Goal: Task Accomplishment & Management: Use online tool/utility

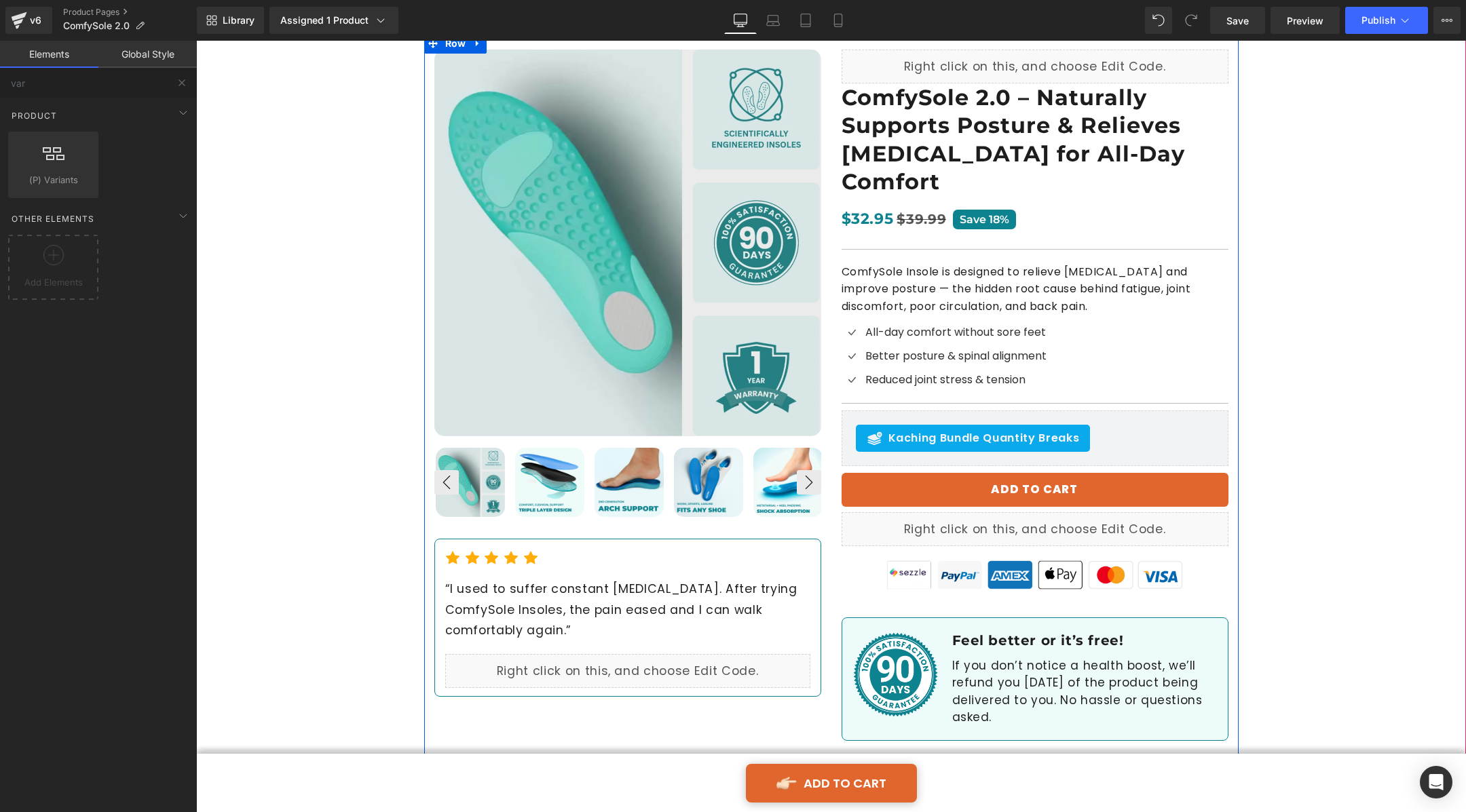
scroll to position [127, 0]
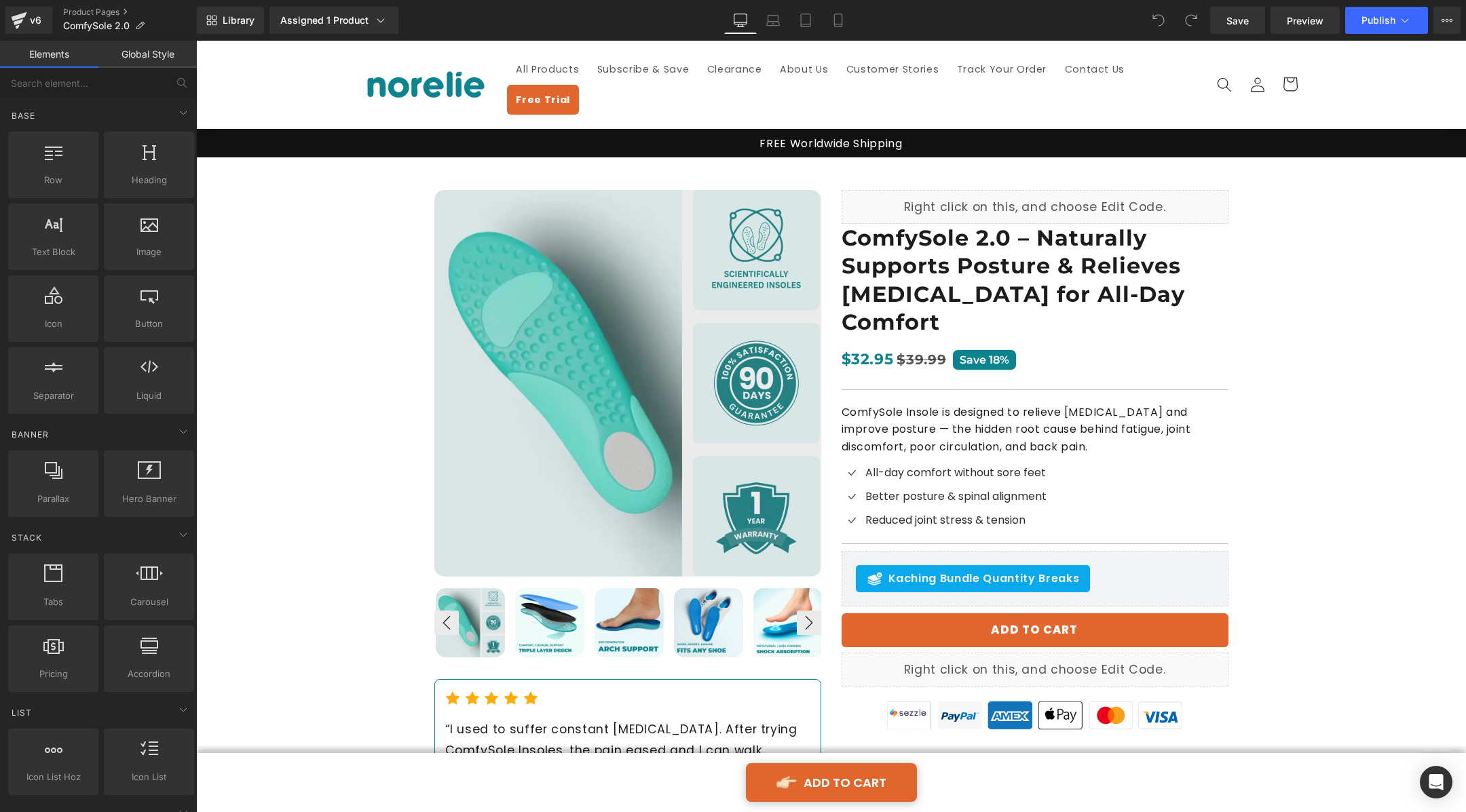
click at [1294, 35] on div "Library Assigned 1 Product Product Preview Comfysole 2.0 Manage assigned produc…" at bounding box center [832, 20] width 1270 height 41
click at [1299, 15] on span "Preview" at bounding box center [1305, 20] width 37 height 14
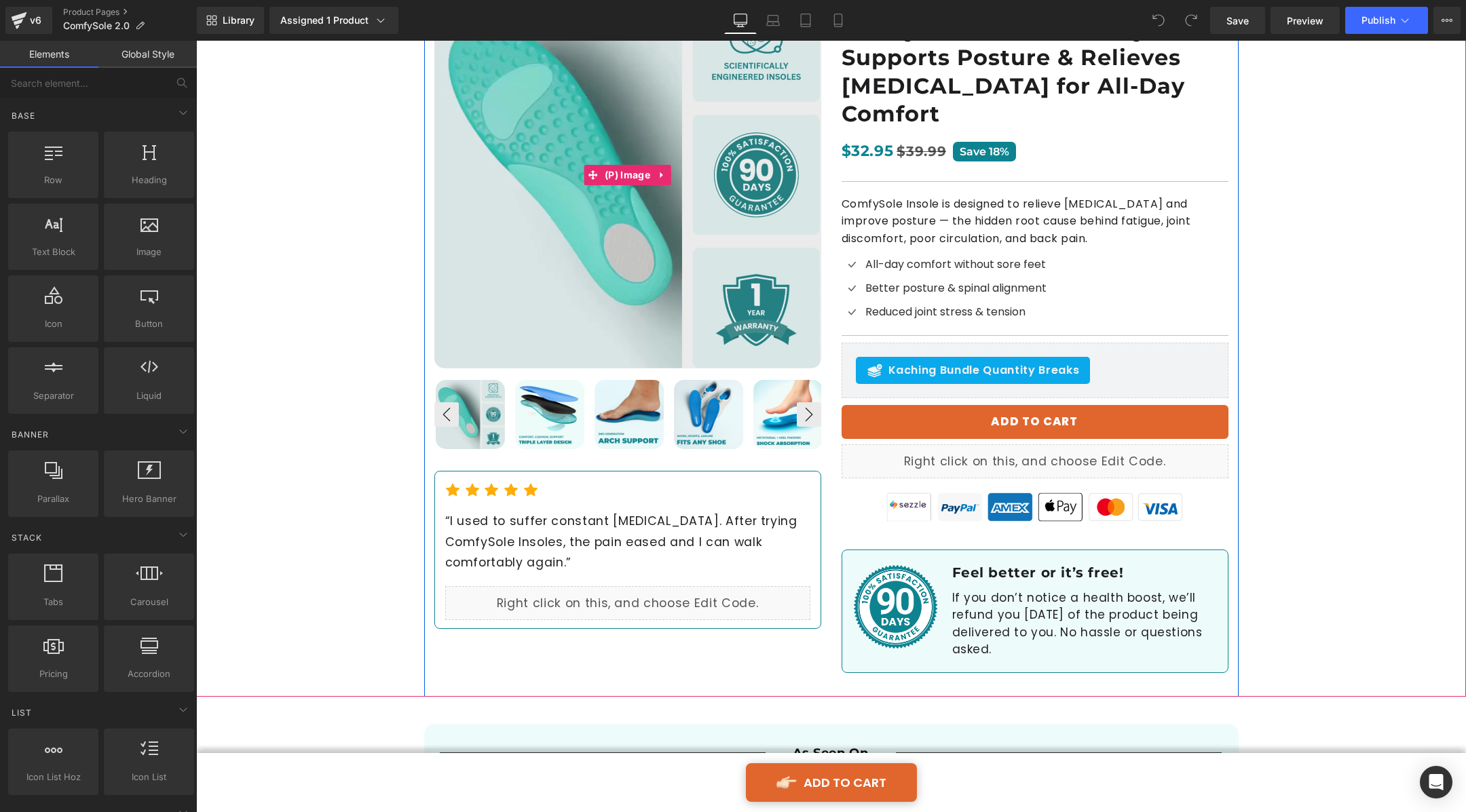
scroll to position [211, 0]
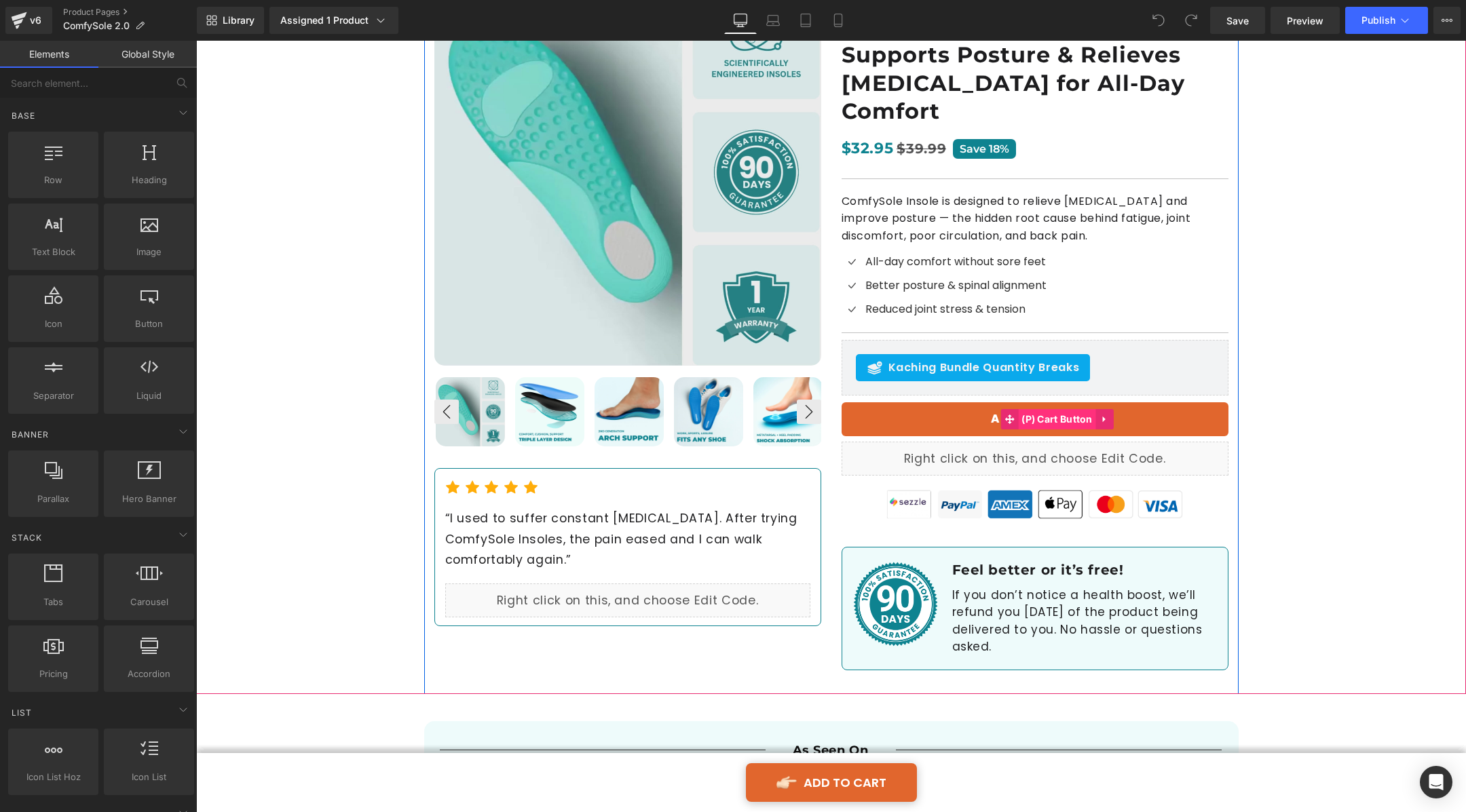
click at [1029, 409] on span "(P) Cart Button" at bounding box center [1057, 420] width 78 height 21
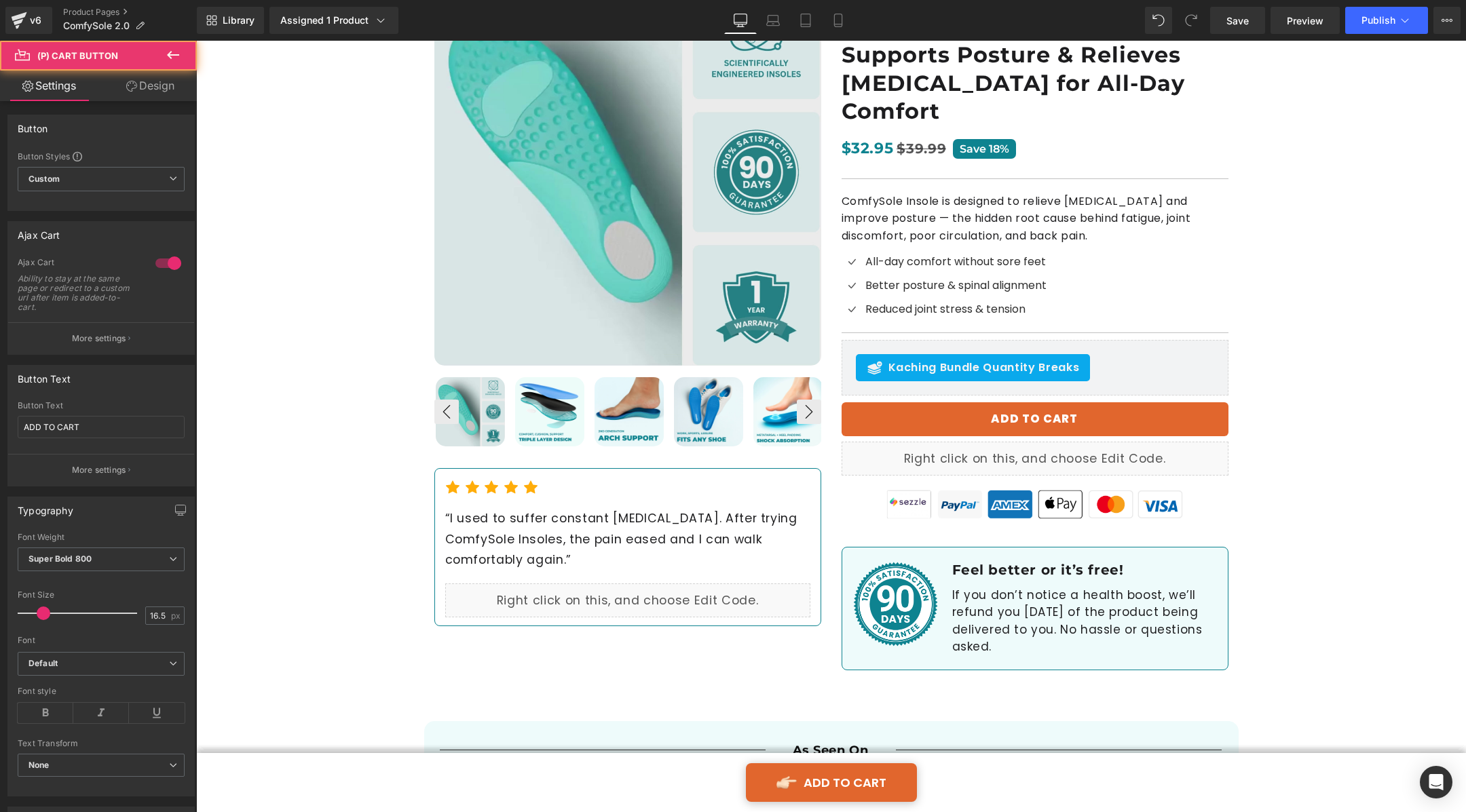
click at [151, 87] on link "Design" at bounding box center [150, 86] width 98 height 30
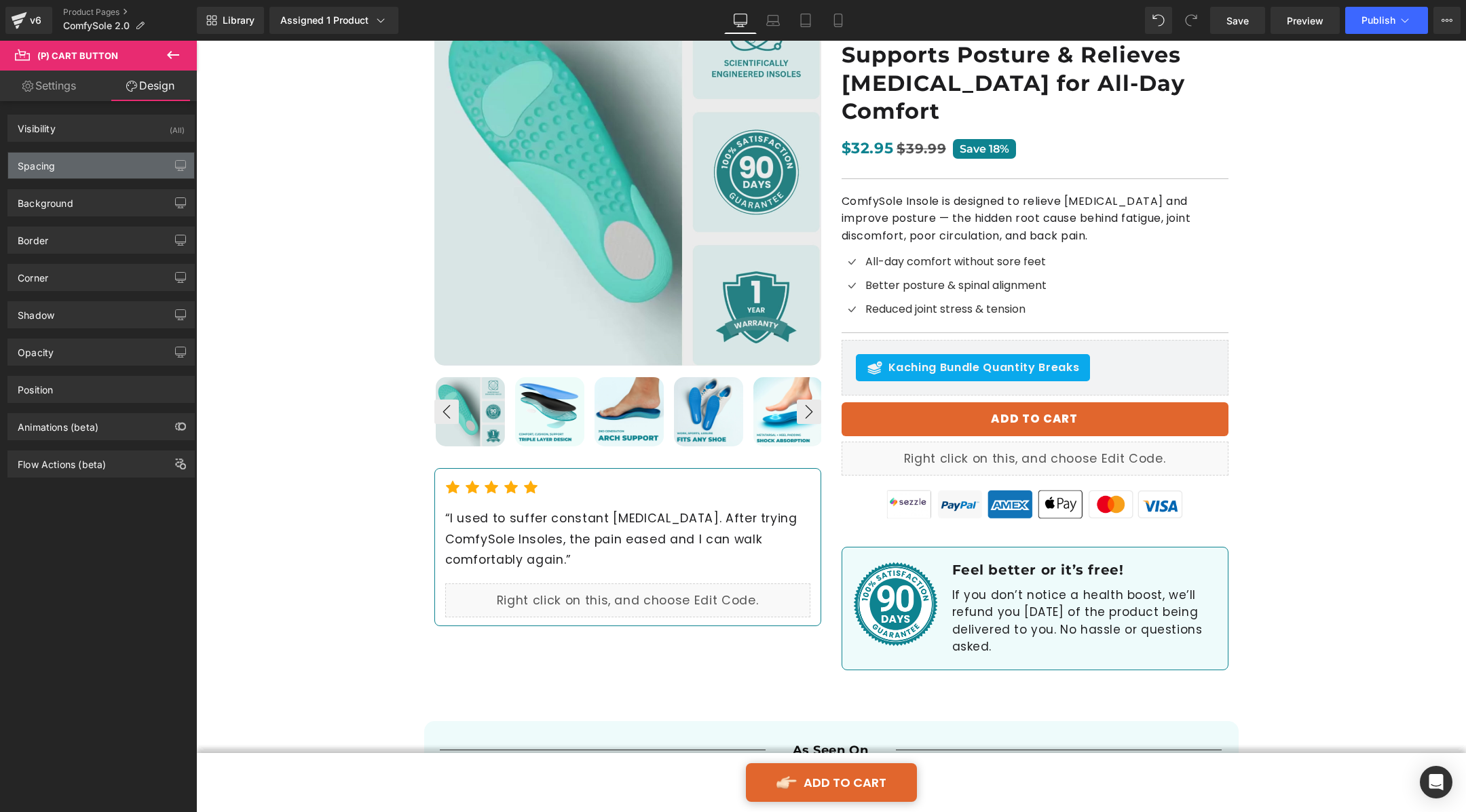
click at [84, 168] on div "Spacing" at bounding box center [101, 165] width 186 height 25
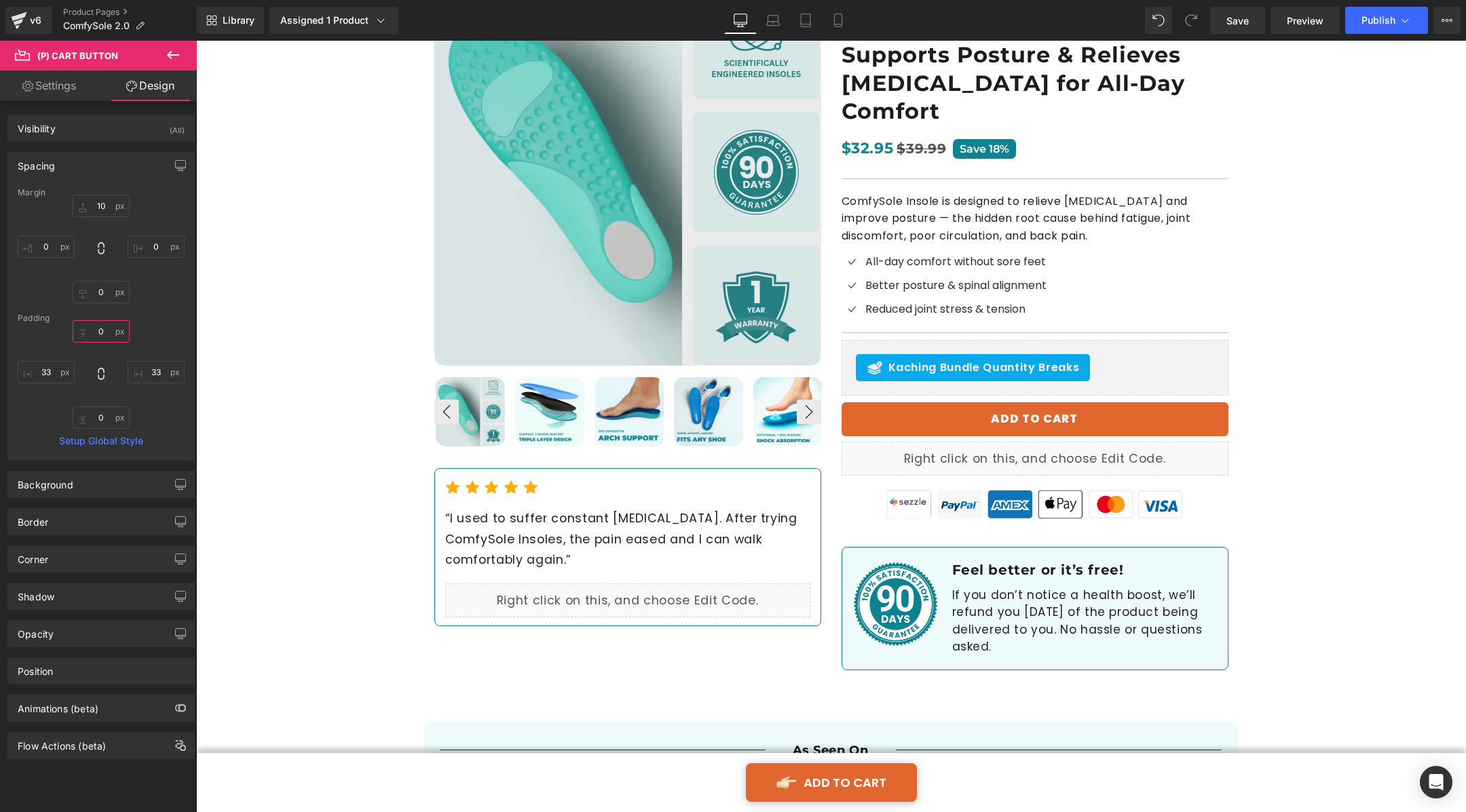
click at [107, 333] on input "0" at bounding box center [101, 332] width 57 height 23
click at [107, 333] on input "12" at bounding box center [101, 332] width 57 height 23
type input "24"
click at [98, 419] on input "0" at bounding box center [101, 418] width 57 height 23
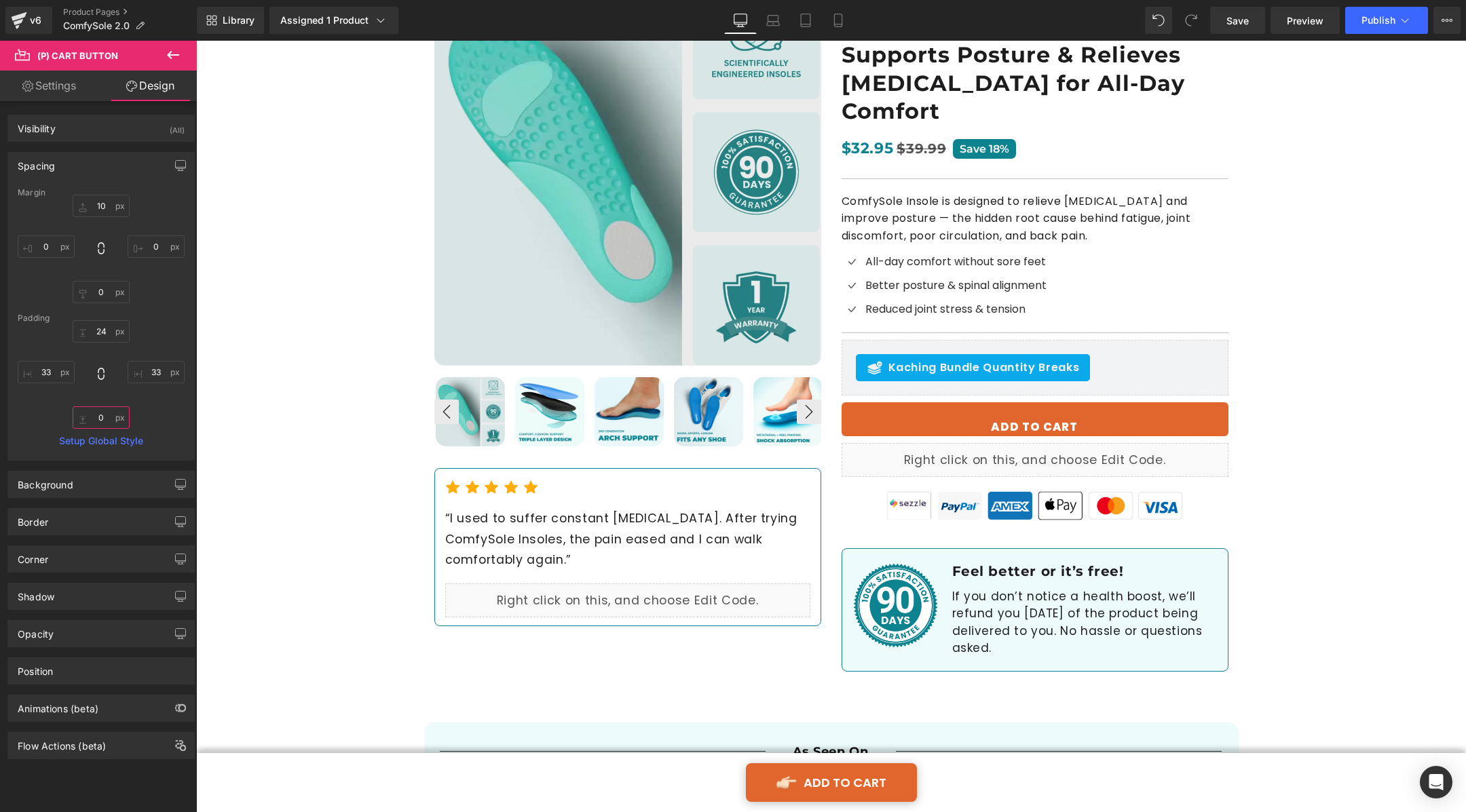
click at [98, 419] on input "0" at bounding box center [101, 418] width 57 height 23
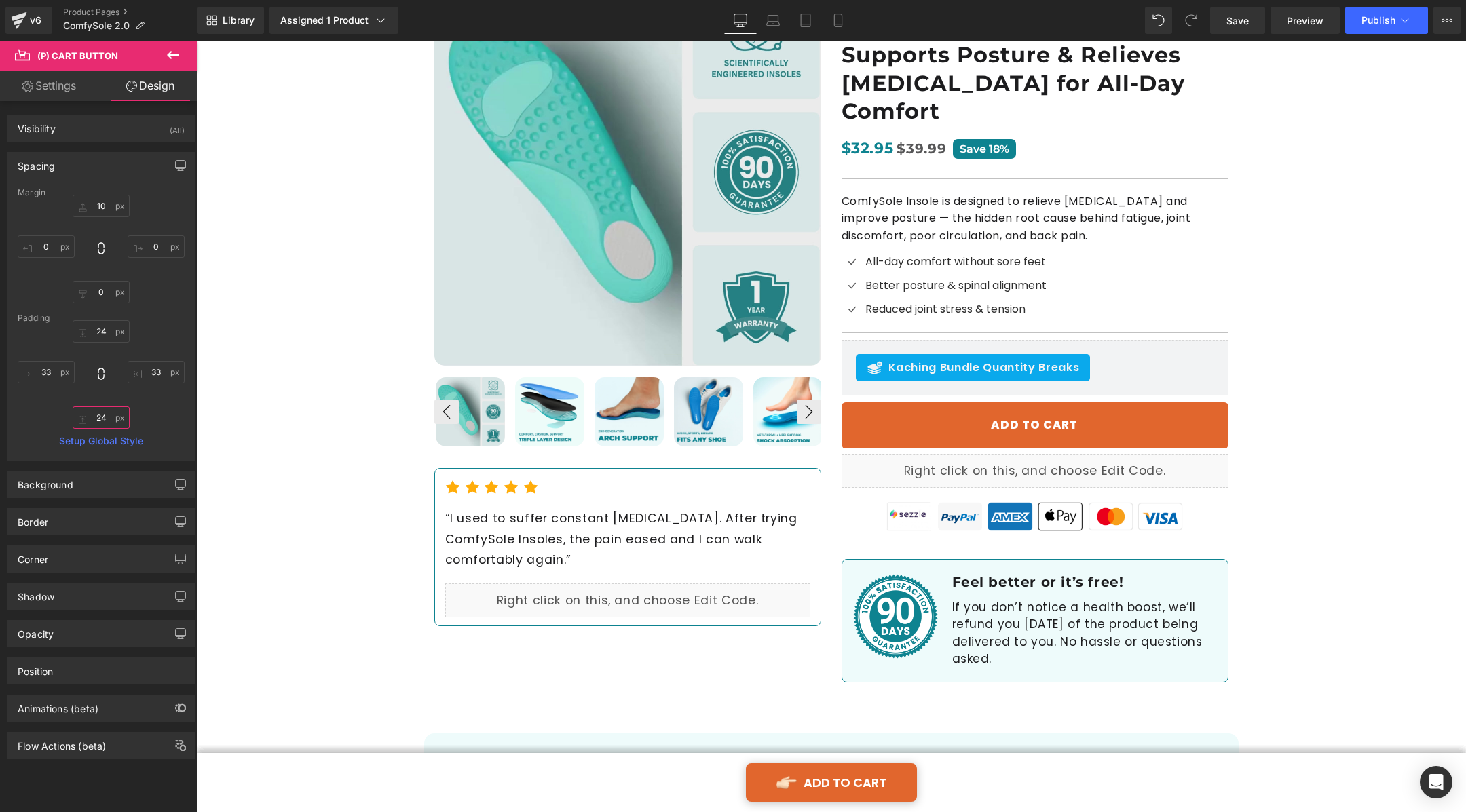
type input "2"
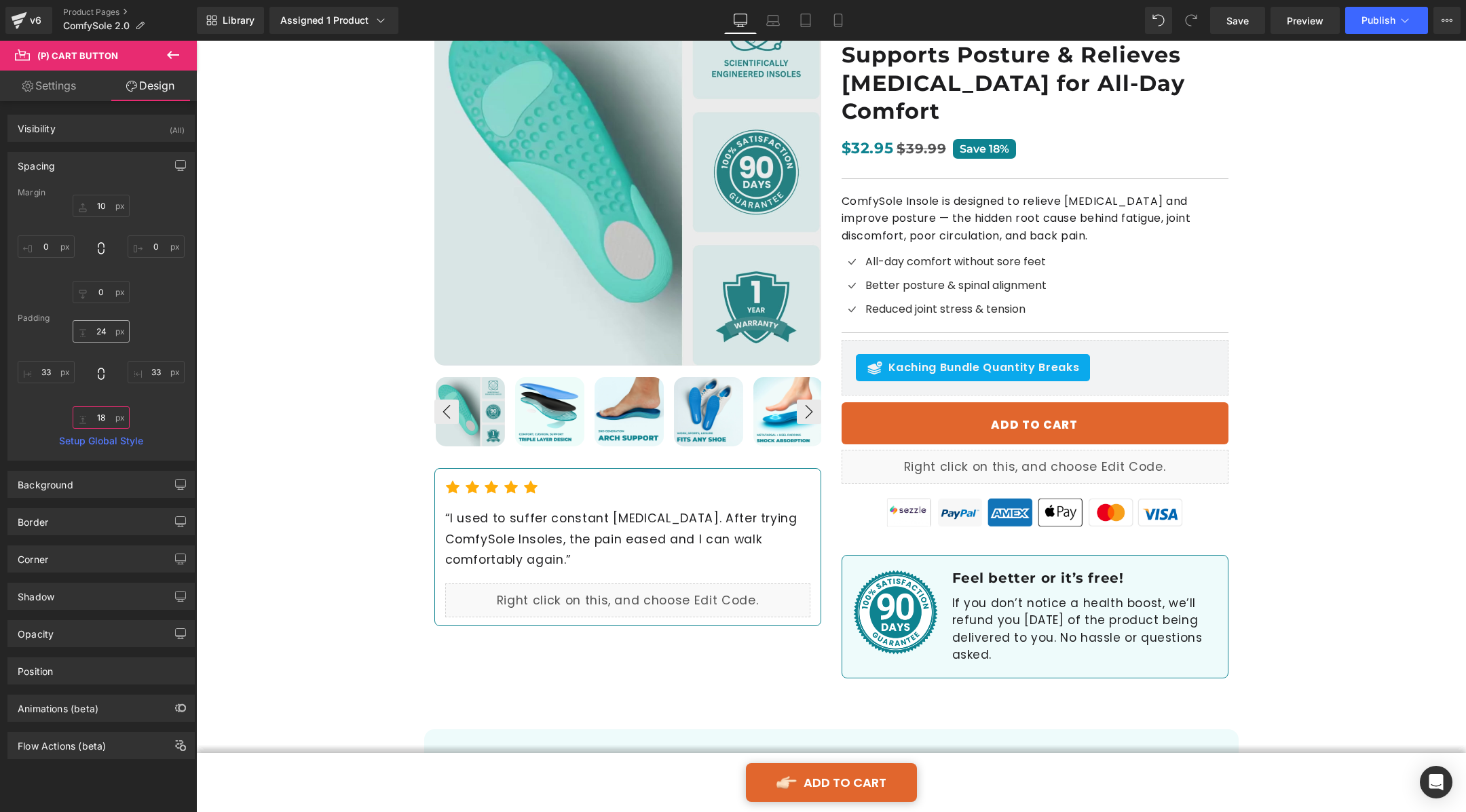
type input "18"
click at [99, 330] on input "24" at bounding box center [101, 332] width 57 height 23
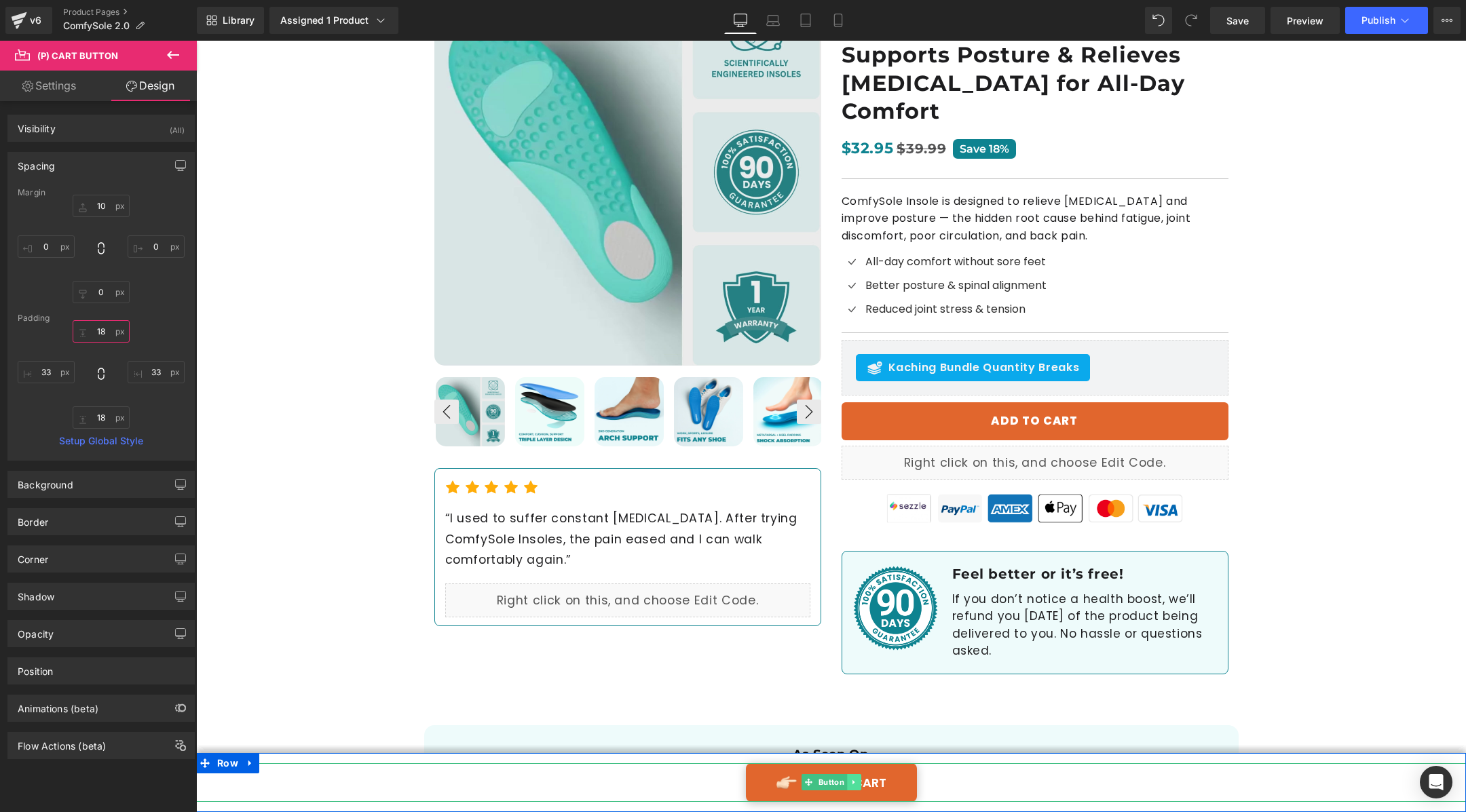
type input "18"
click at [848, 778] on link at bounding box center [854, 782] width 14 height 16
click at [860, 778] on link at bounding box center [860, 782] width 14 height 16
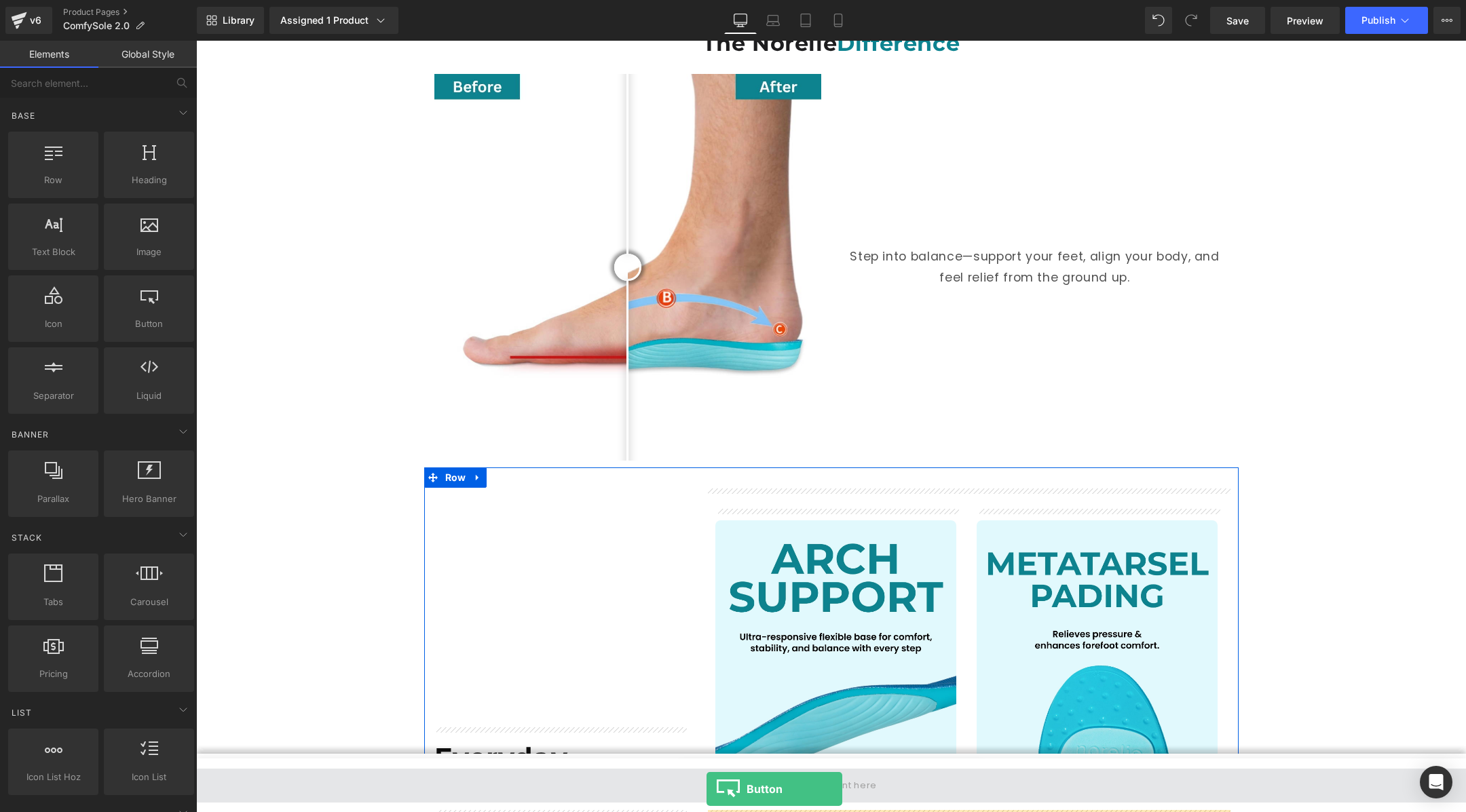
drag, startPoint x: 346, startPoint y: 356, endPoint x: 706, endPoint y: 803, distance: 573.9
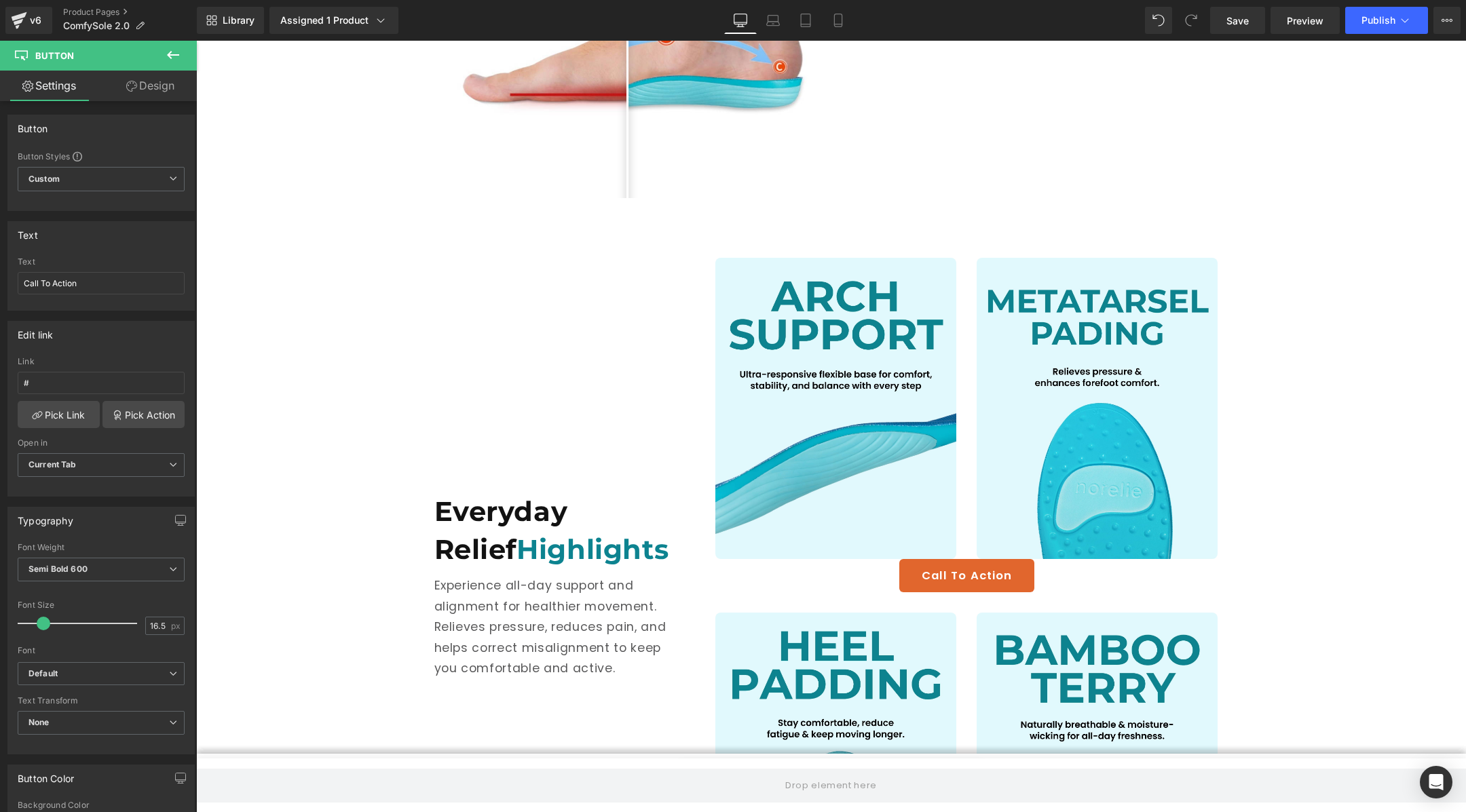
scroll to position [1335, 0]
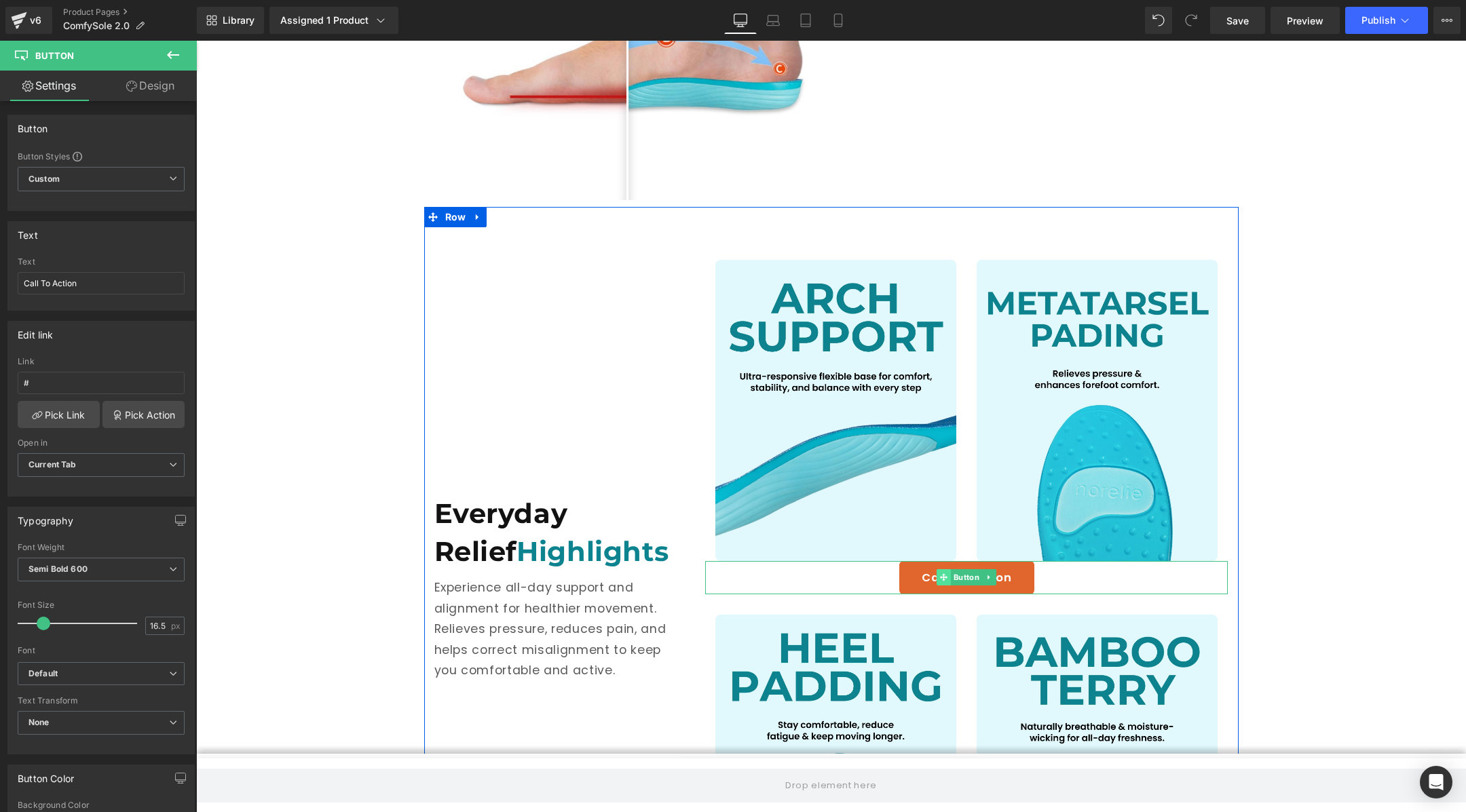
click at [949, 570] on span at bounding box center [944, 577] width 14 height 16
click at [984, 570] on link at bounding box center [990, 577] width 14 height 16
click at [991, 570] on link at bounding box center [996, 577] width 14 height 16
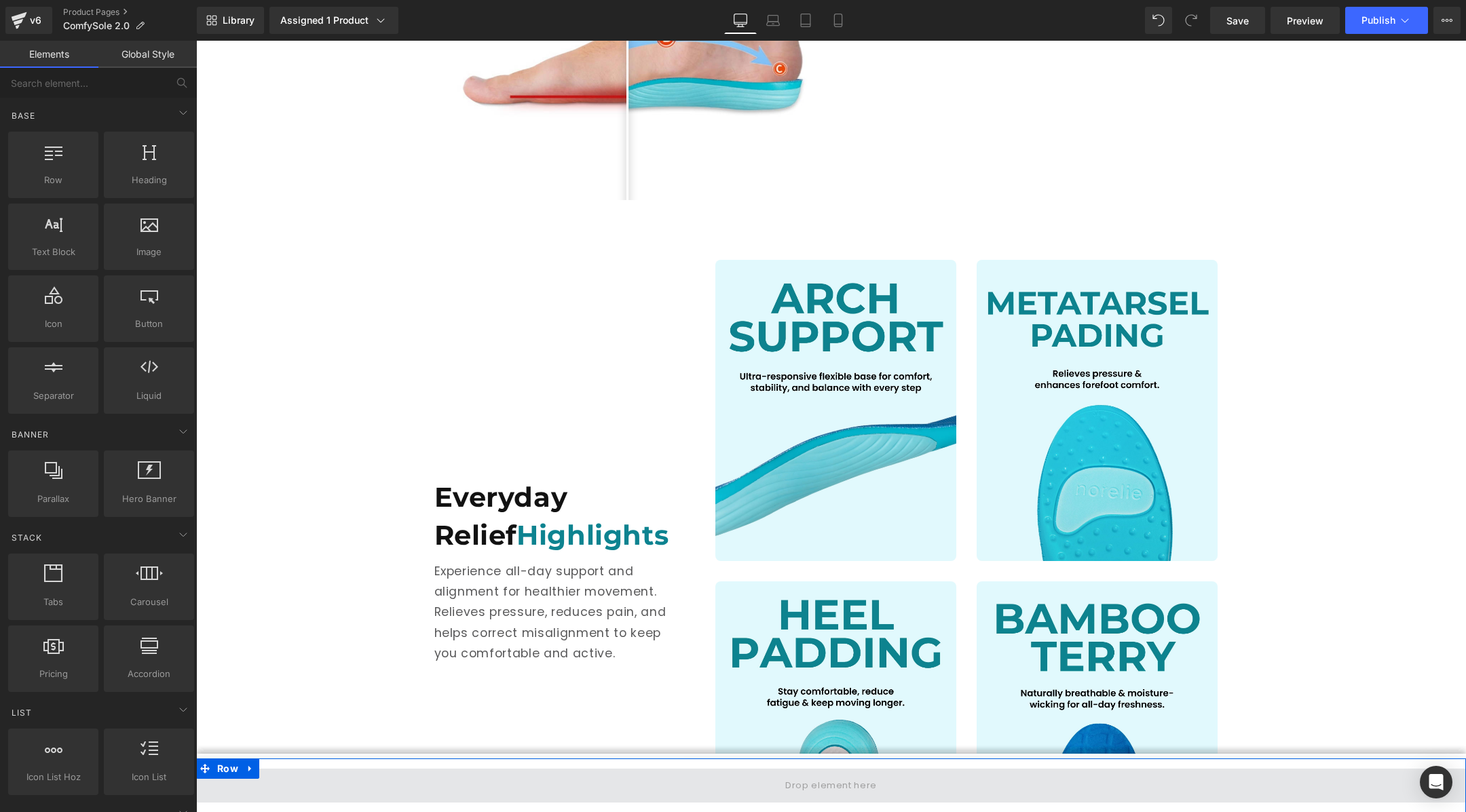
click at [812, 787] on span at bounding box center [831, 786] width 101 height 22
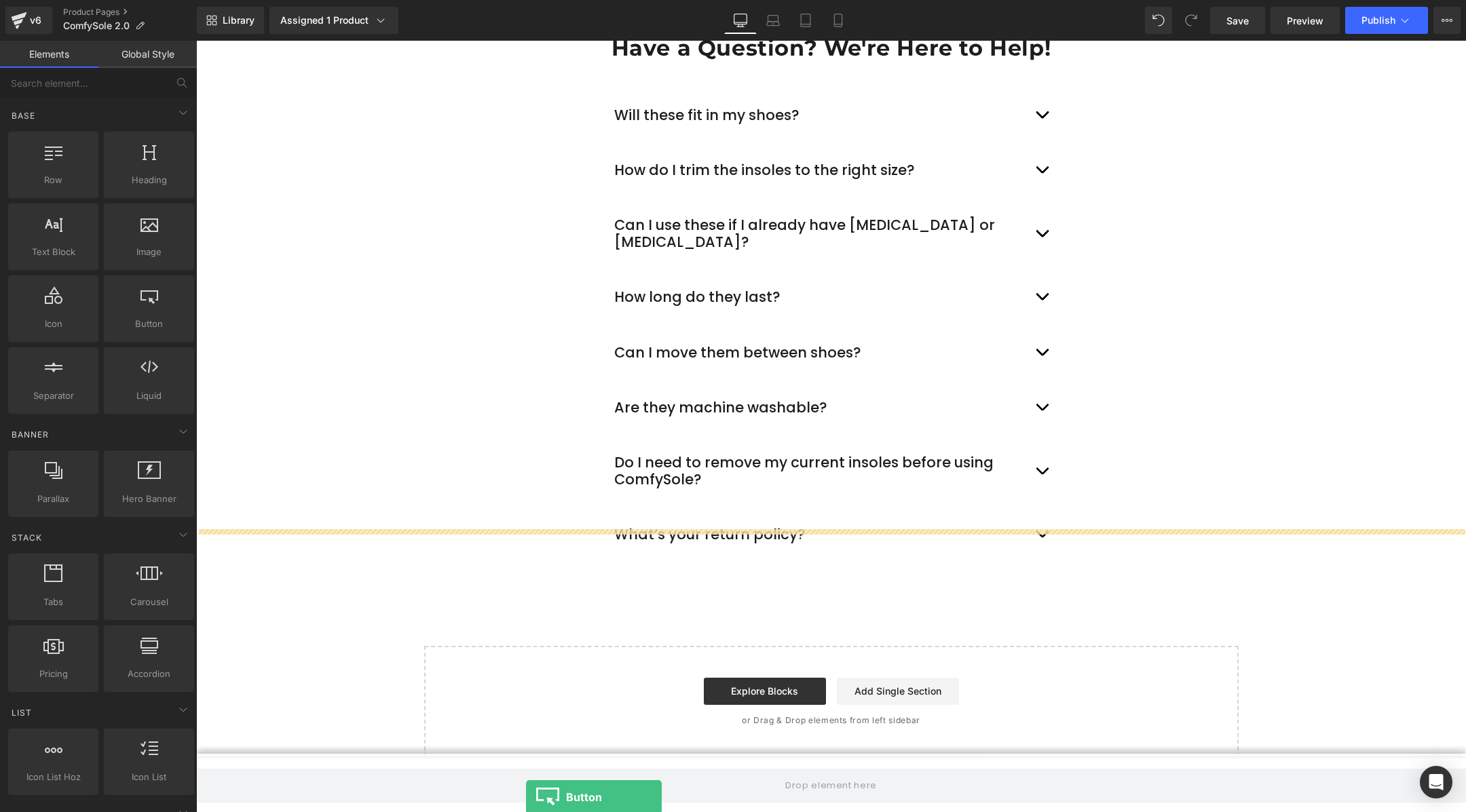
scroll to position [4593, 0]
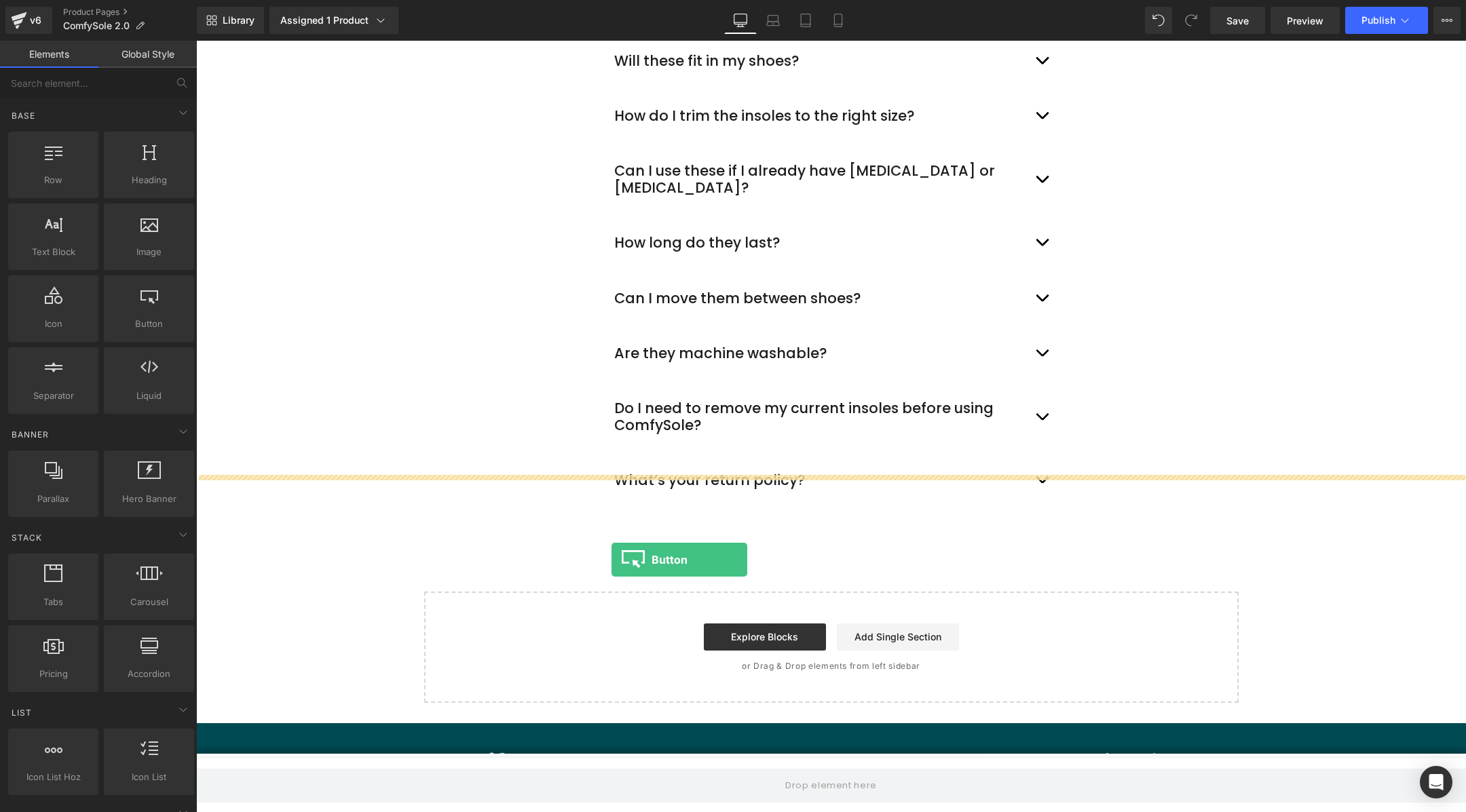
drag, startPoint x: 330, startPoint y: 370, endPoint x: 611, endPoint y: 543, distance: 330.0
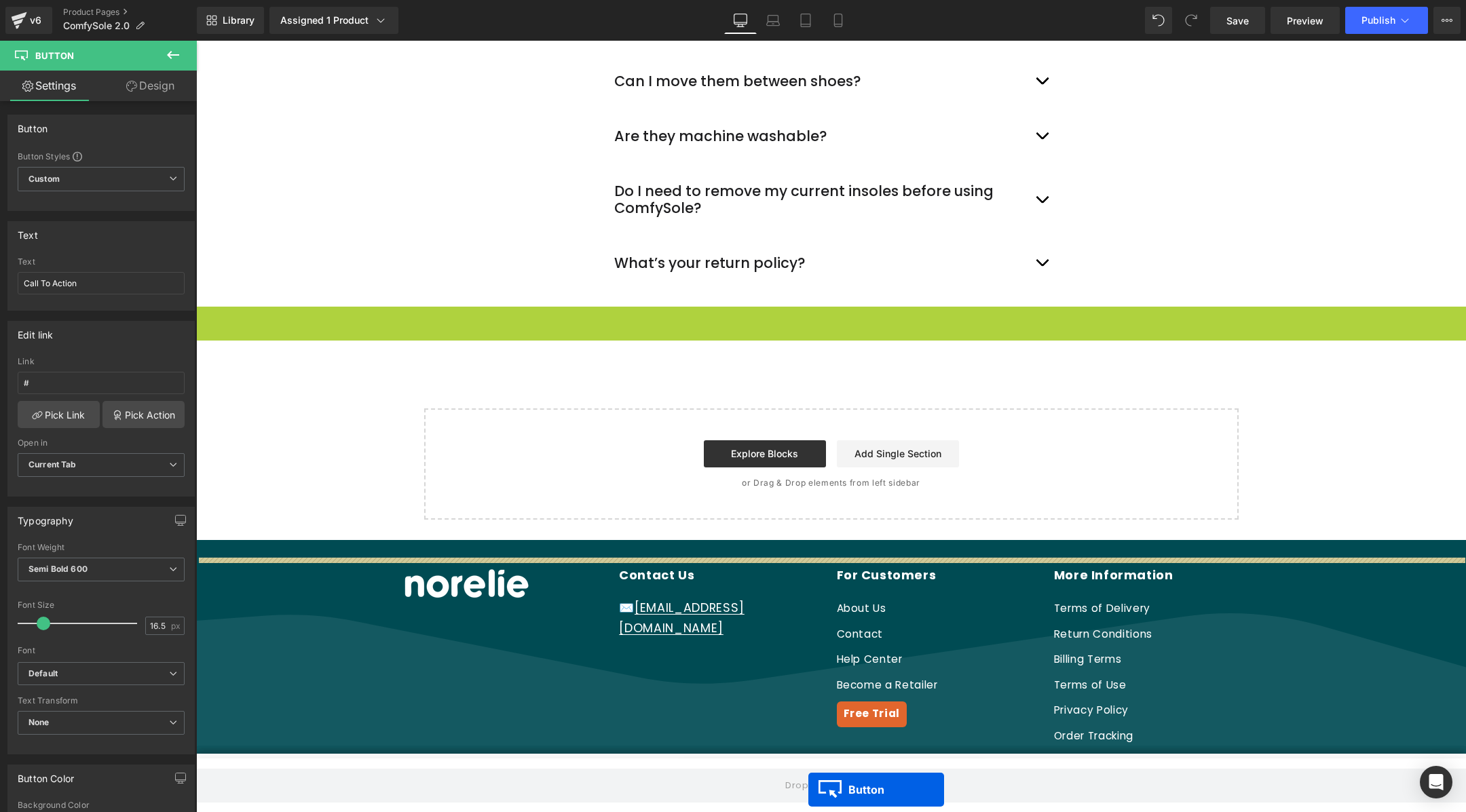
scroll to position [4860, 0]
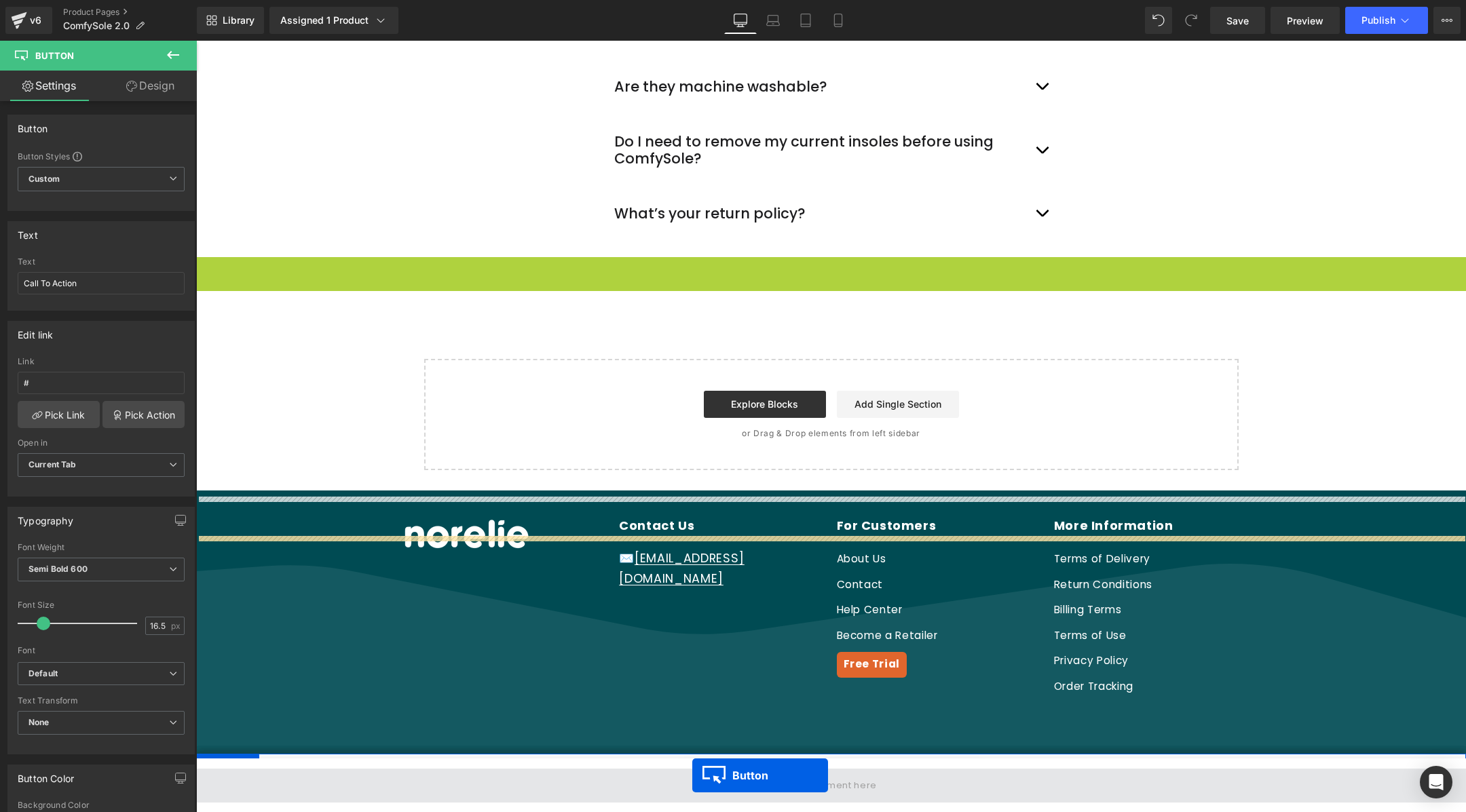
drag, startPoint x: 808, startPoint y: 490, endPoint x: 692, endPoint y: 776, distance: 308.6
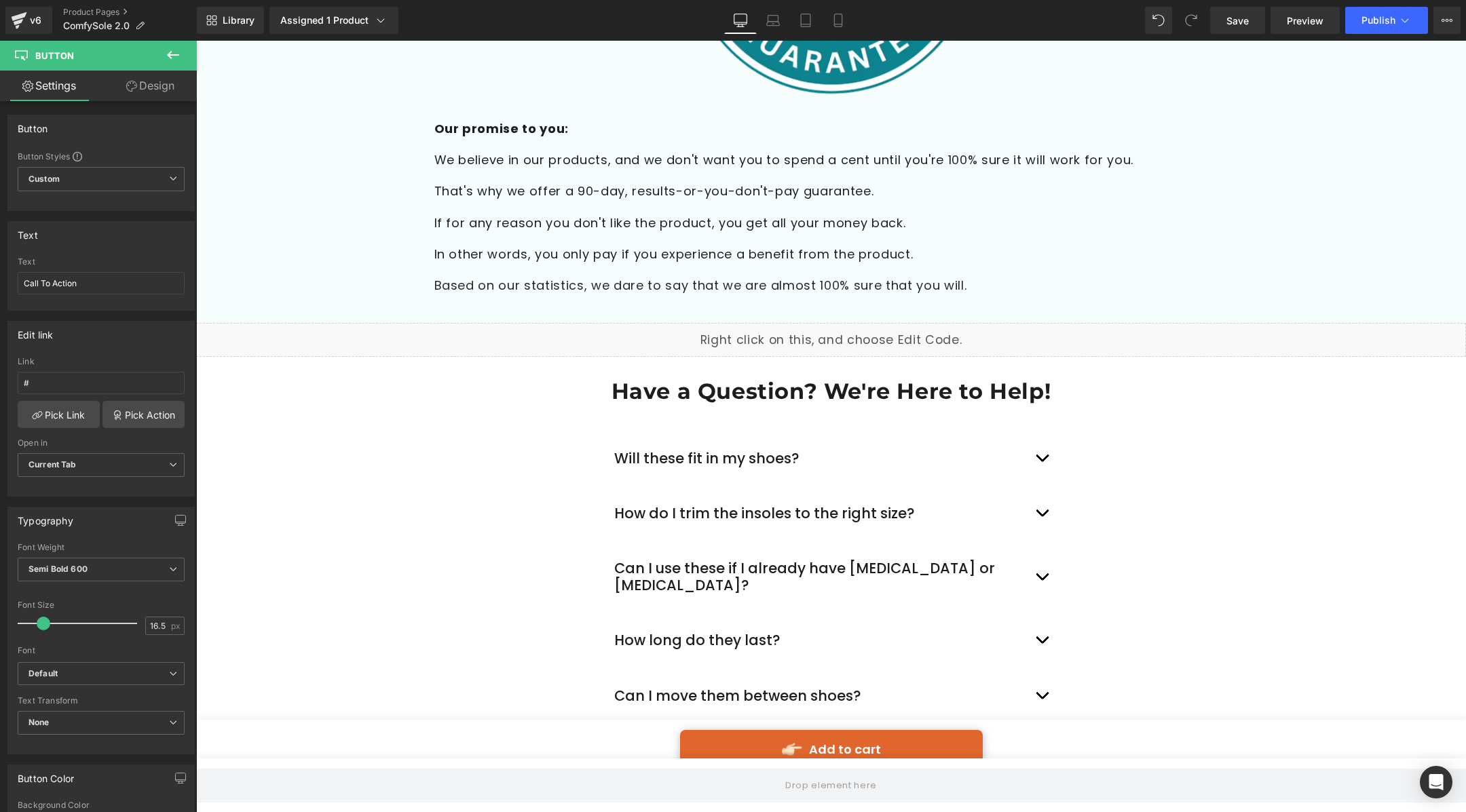
scroll to position [4237, 0]
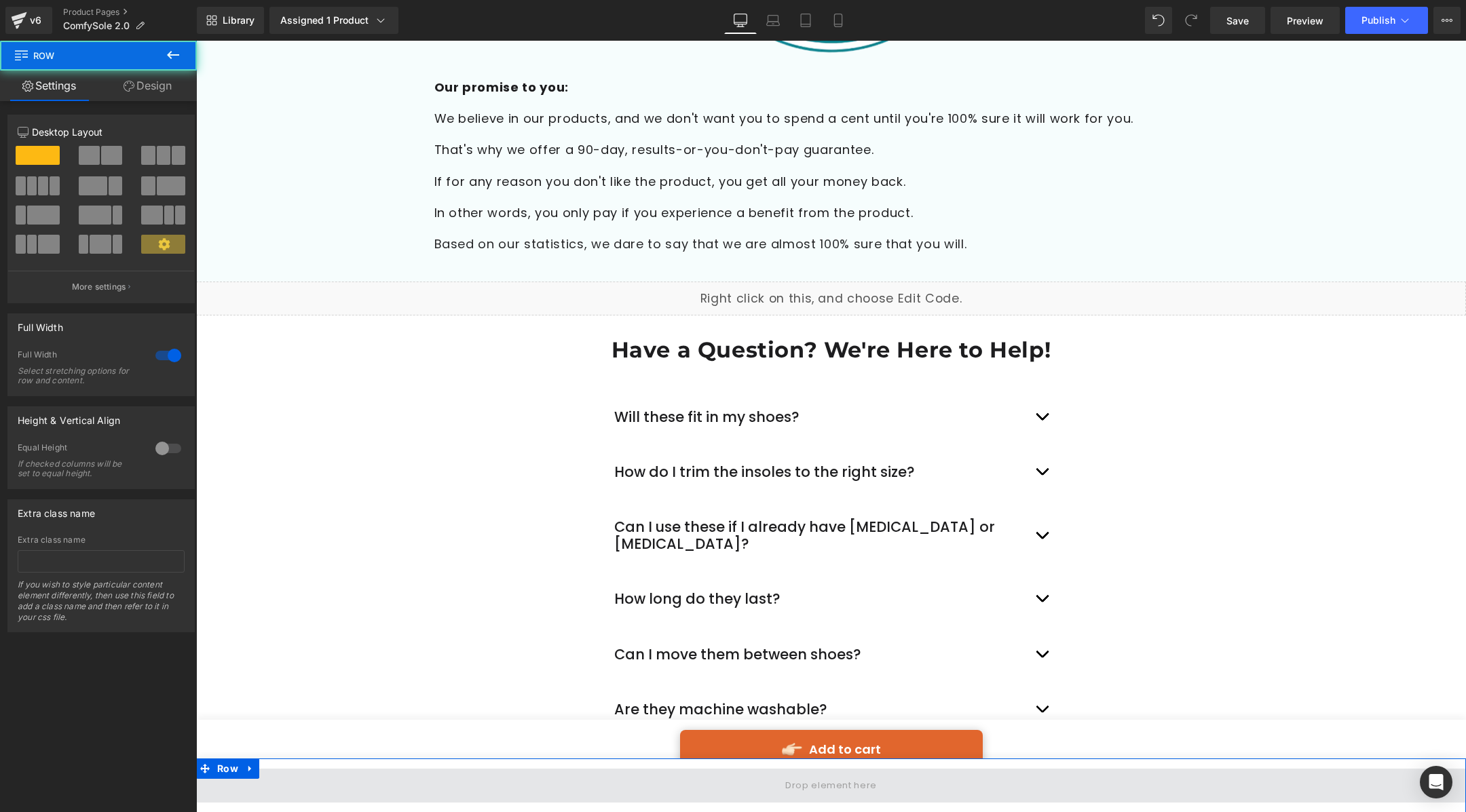
click at [762, 770] on span at bounding box center [831, 786] width 1270 height 34
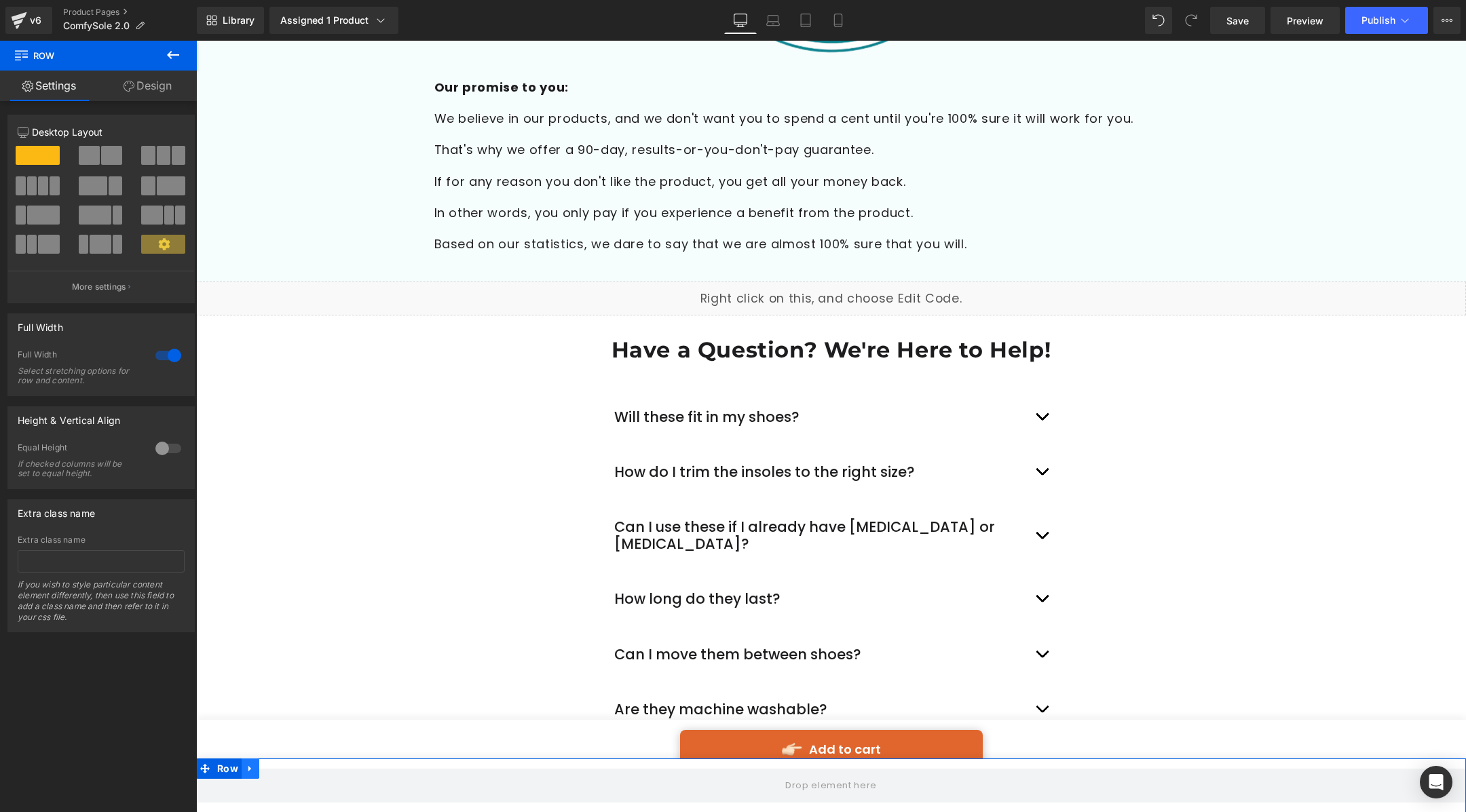
click at [255, 771] on icon at bounding box center [250, 769] width 9 height 10
click at [283, 770] on icon at bounding box center [286, 769] width 9 height 10
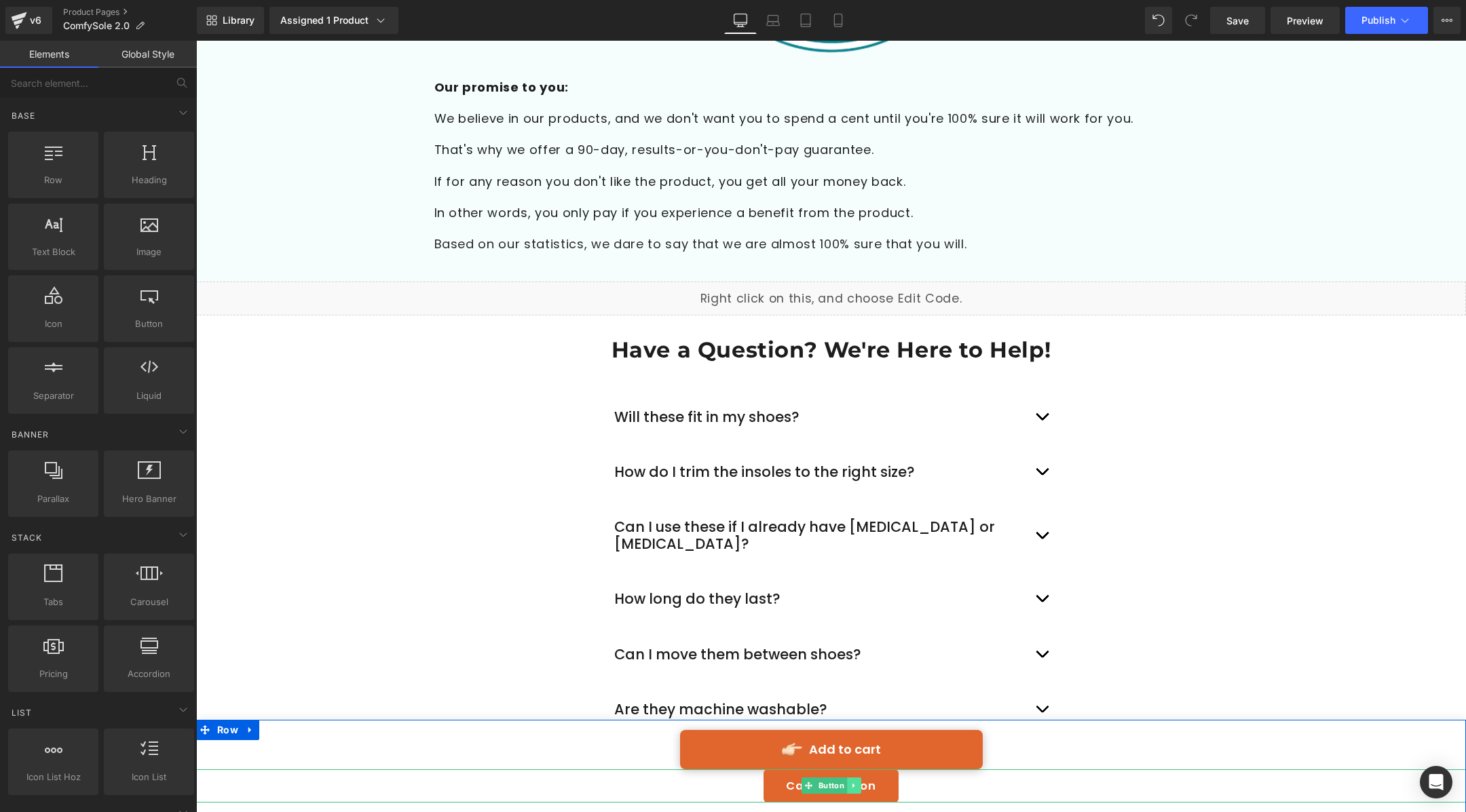
click at [854, 788] on icon at bounding box center [855, 786] width 8 height 8
click at [863, 785] on icon at bounding box center [861, 787] width 8 height 8
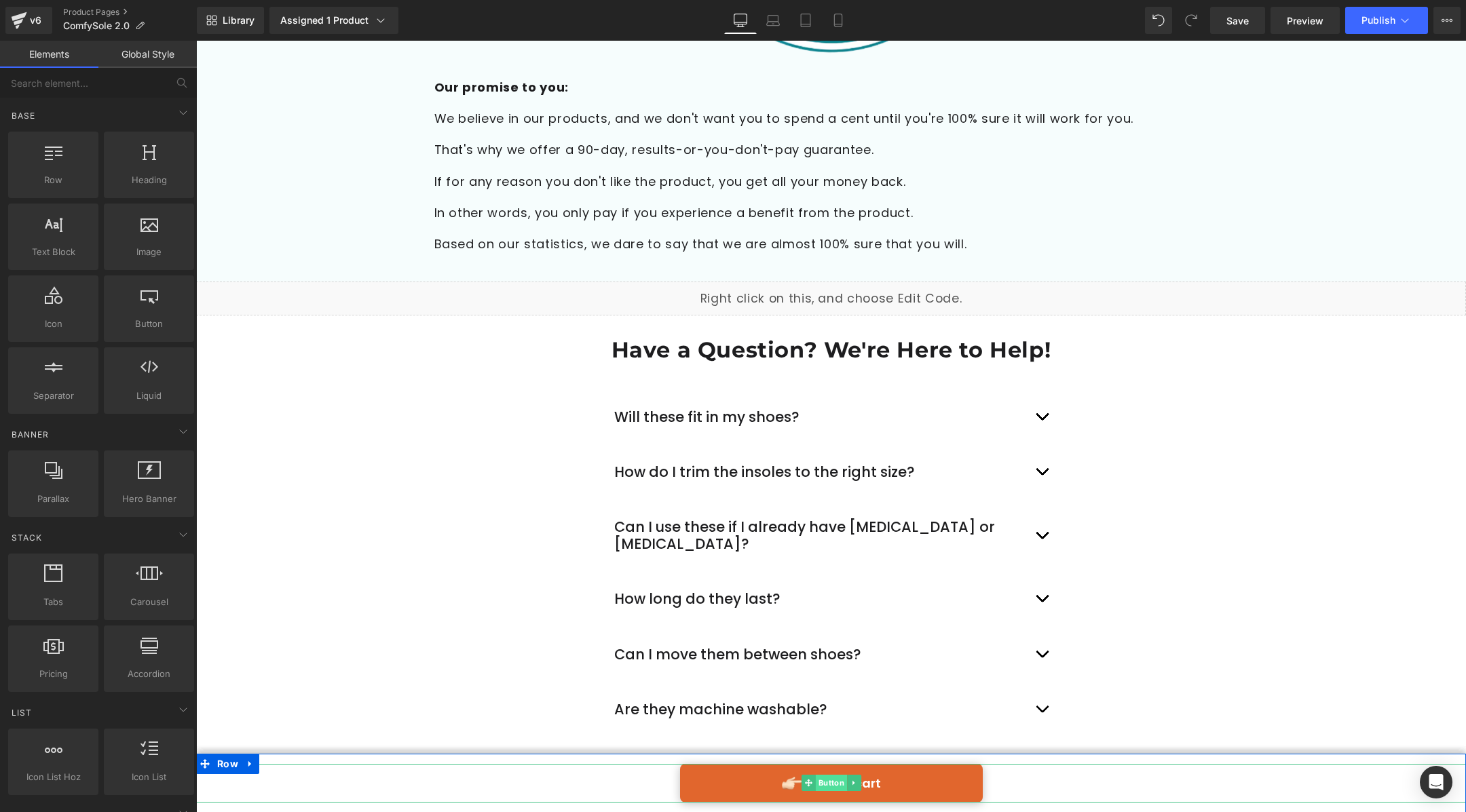
click at [823, 783] on span "Button" at bounding box center [831, 783] width 31 height 16
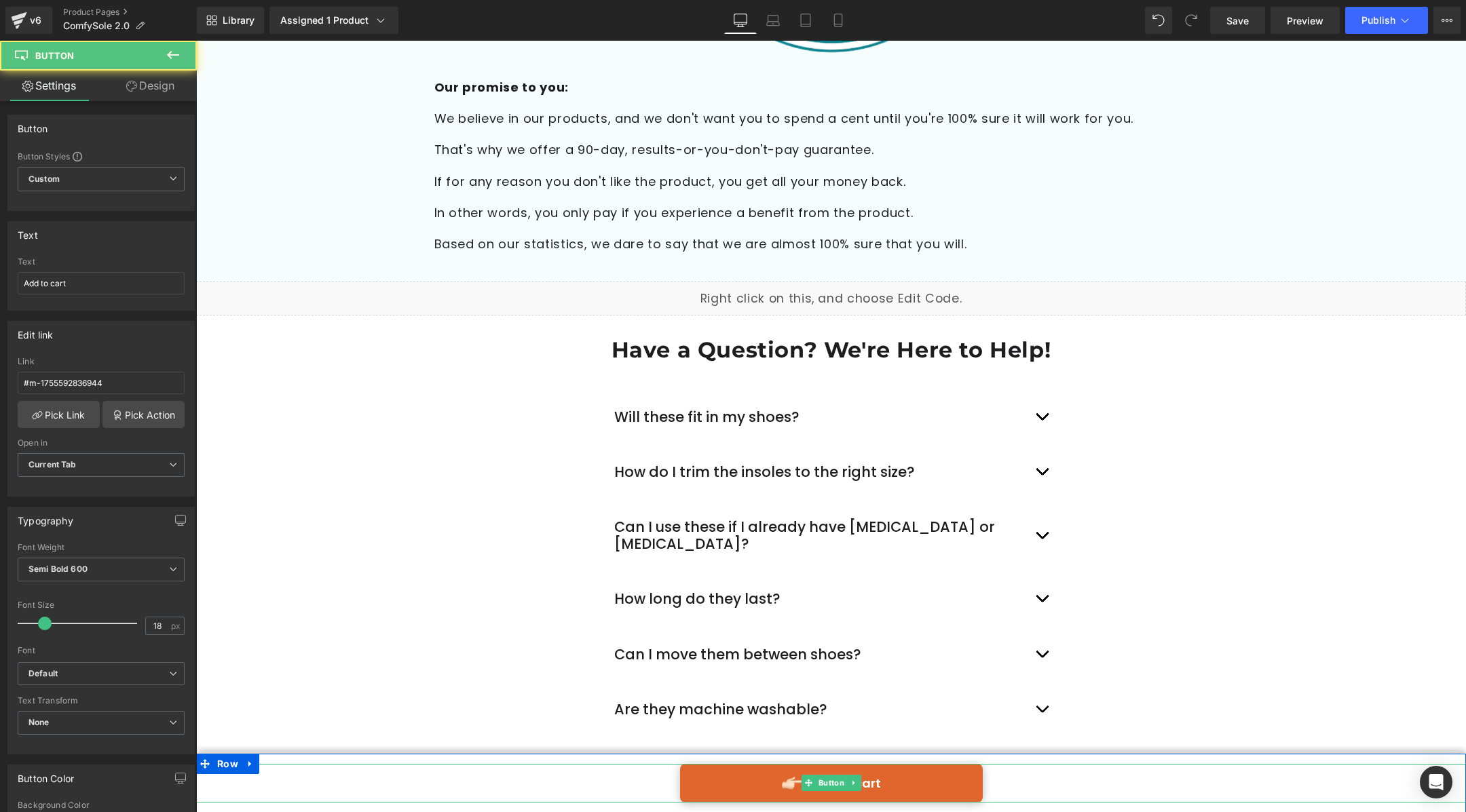
click at [768, 783] on link "Add to cart" at bounding box center [831, 783] width 303 height 39
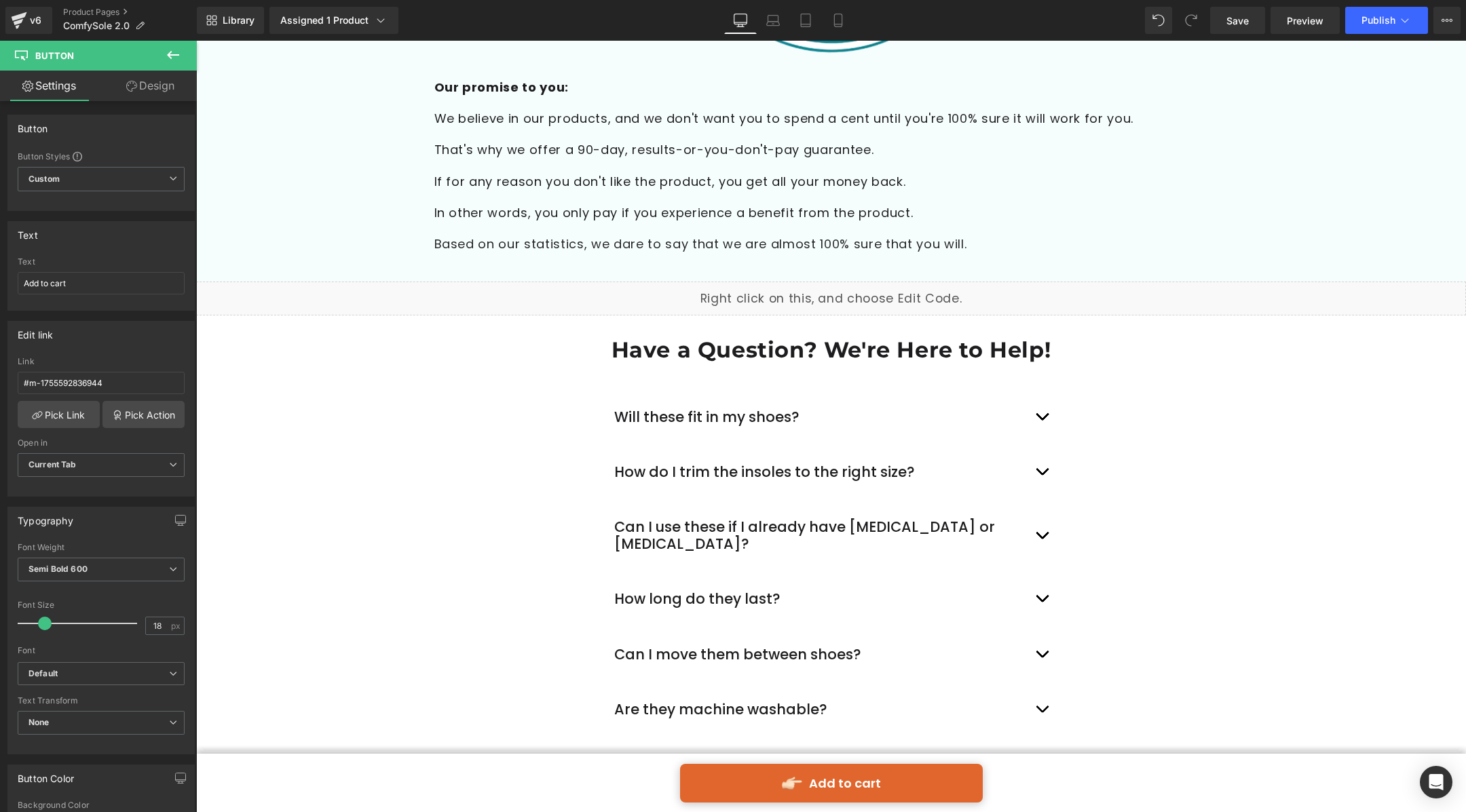
click at [167, 62] on icon at bounding box center [173, 55] width 16 height 16
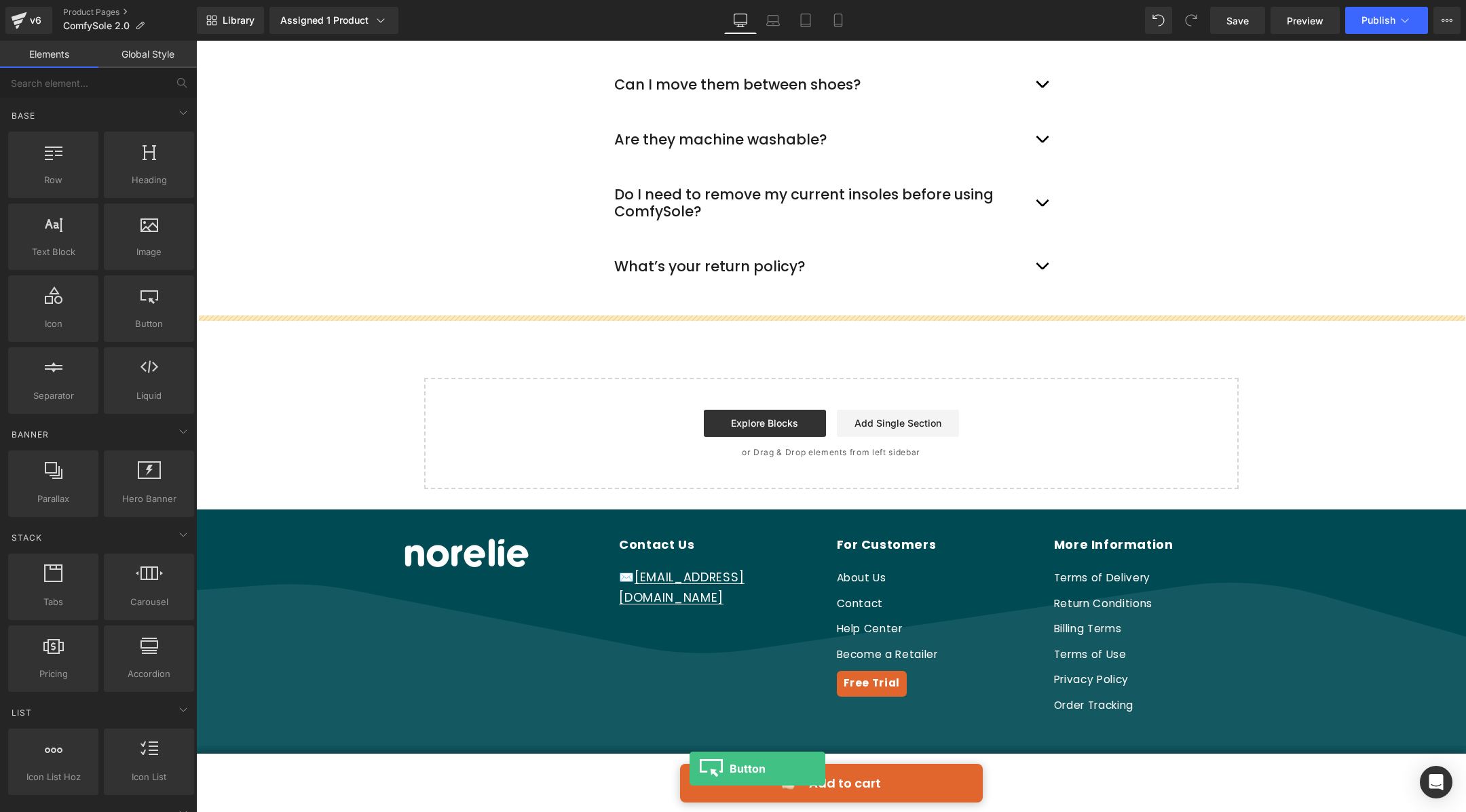
scroll to position [4826, 0]
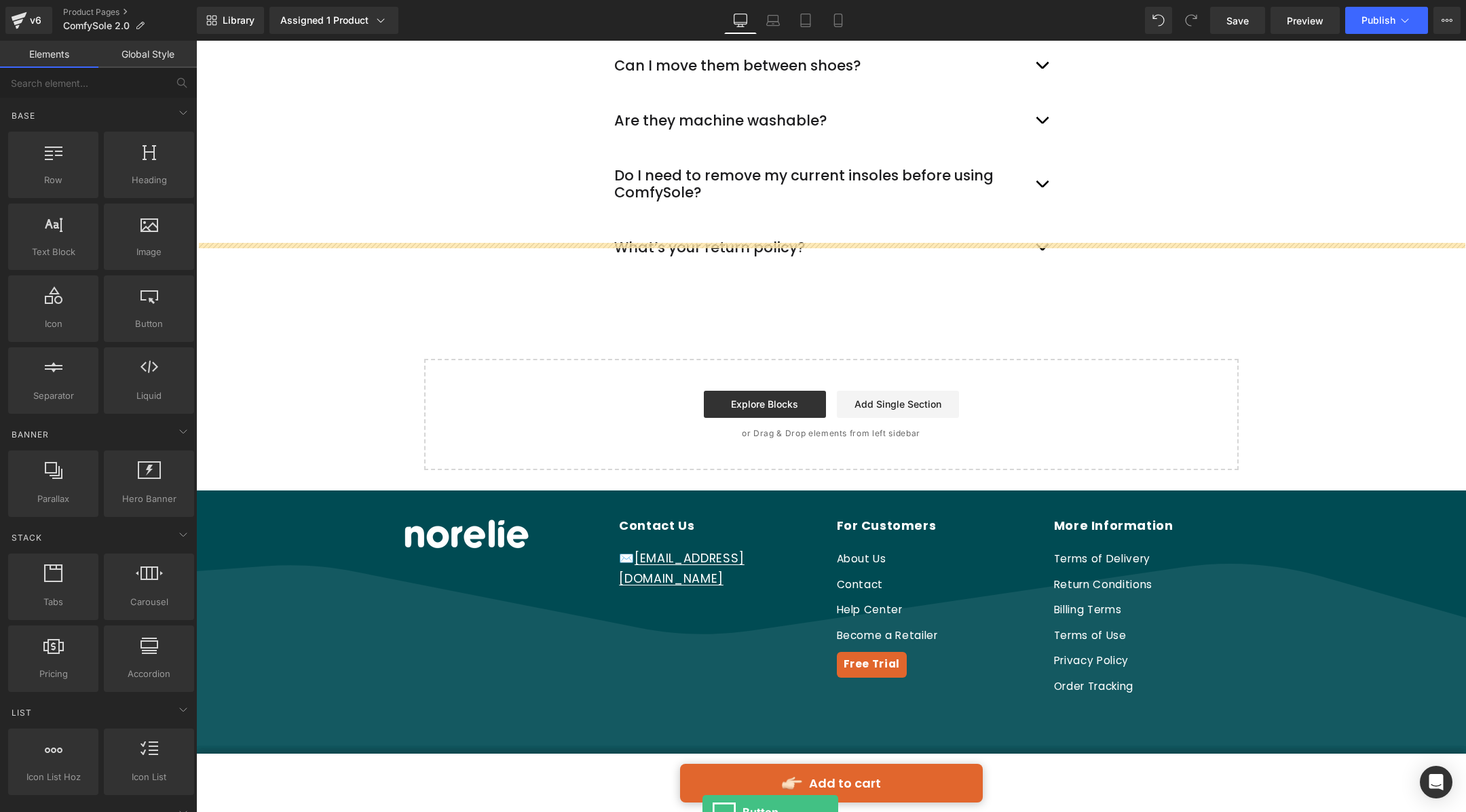
drag, startPoint x: 325, startPoint y: 347, endPoint x: 701, endPoint y: 812, distance: 598.0
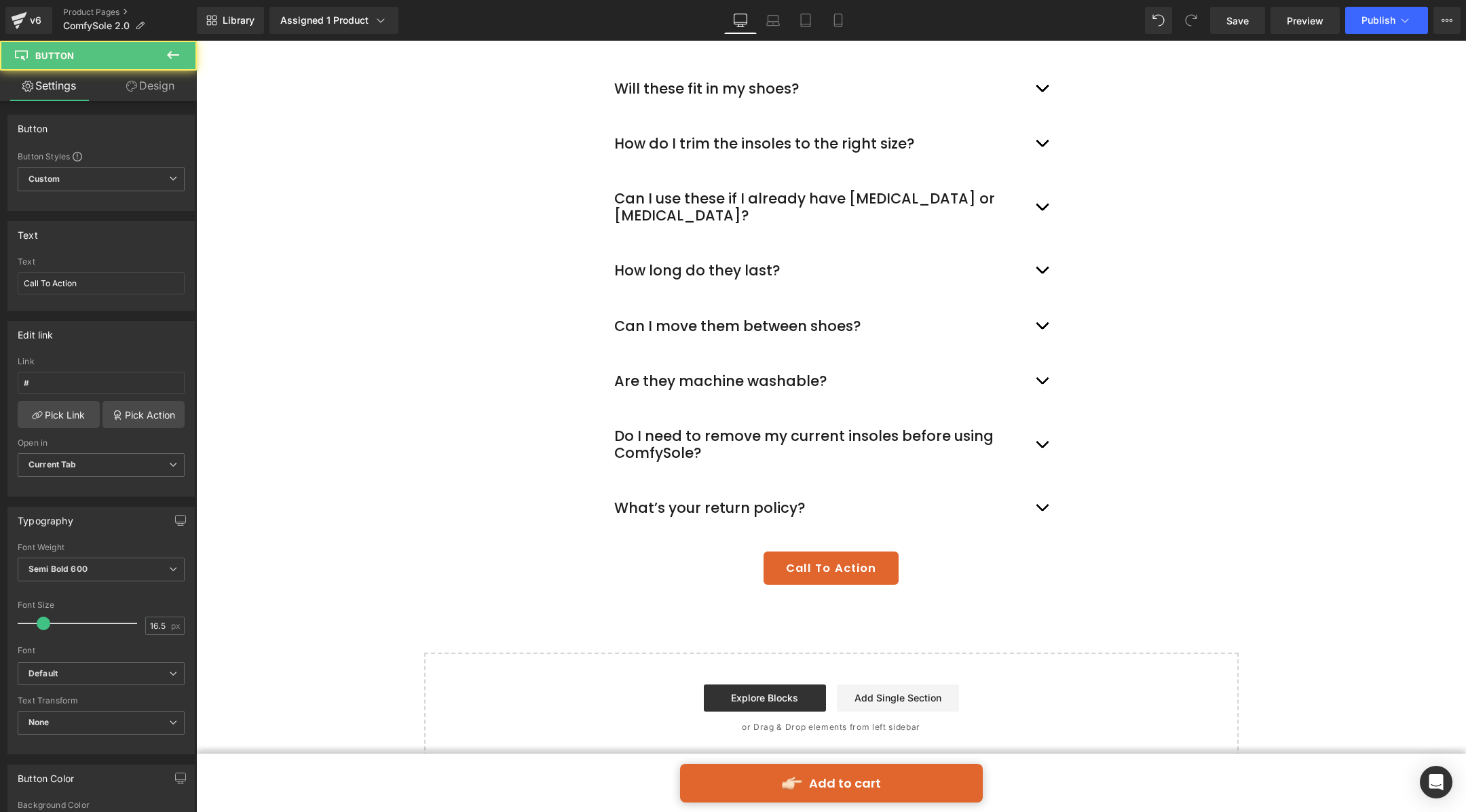
scroll to position [4491, 0]
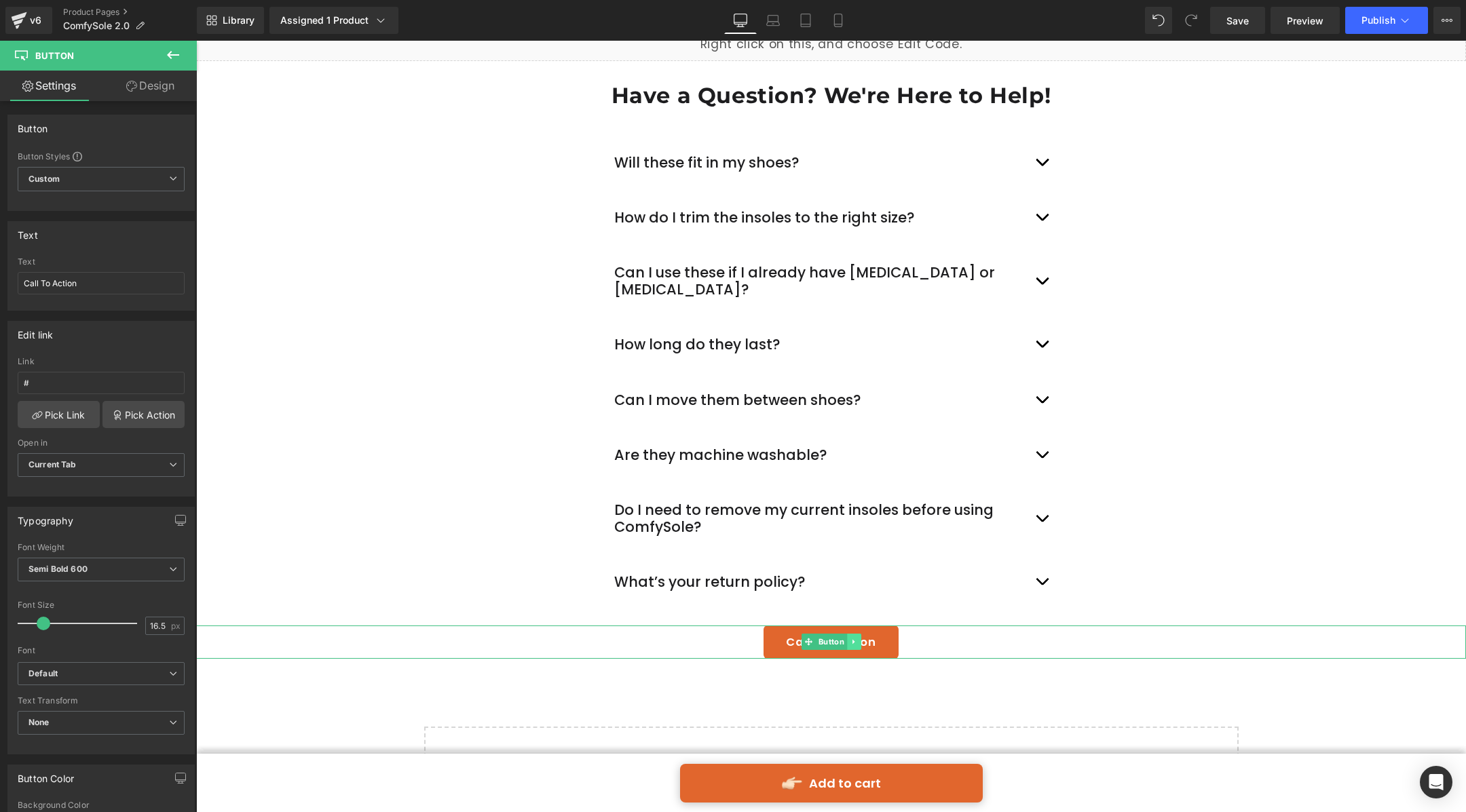
click at [858, 634] on link at bounding box center [854, 641] width 14 height 16
click at [862, 638] on icon at bounding box center [861, 642] width 8 height 8
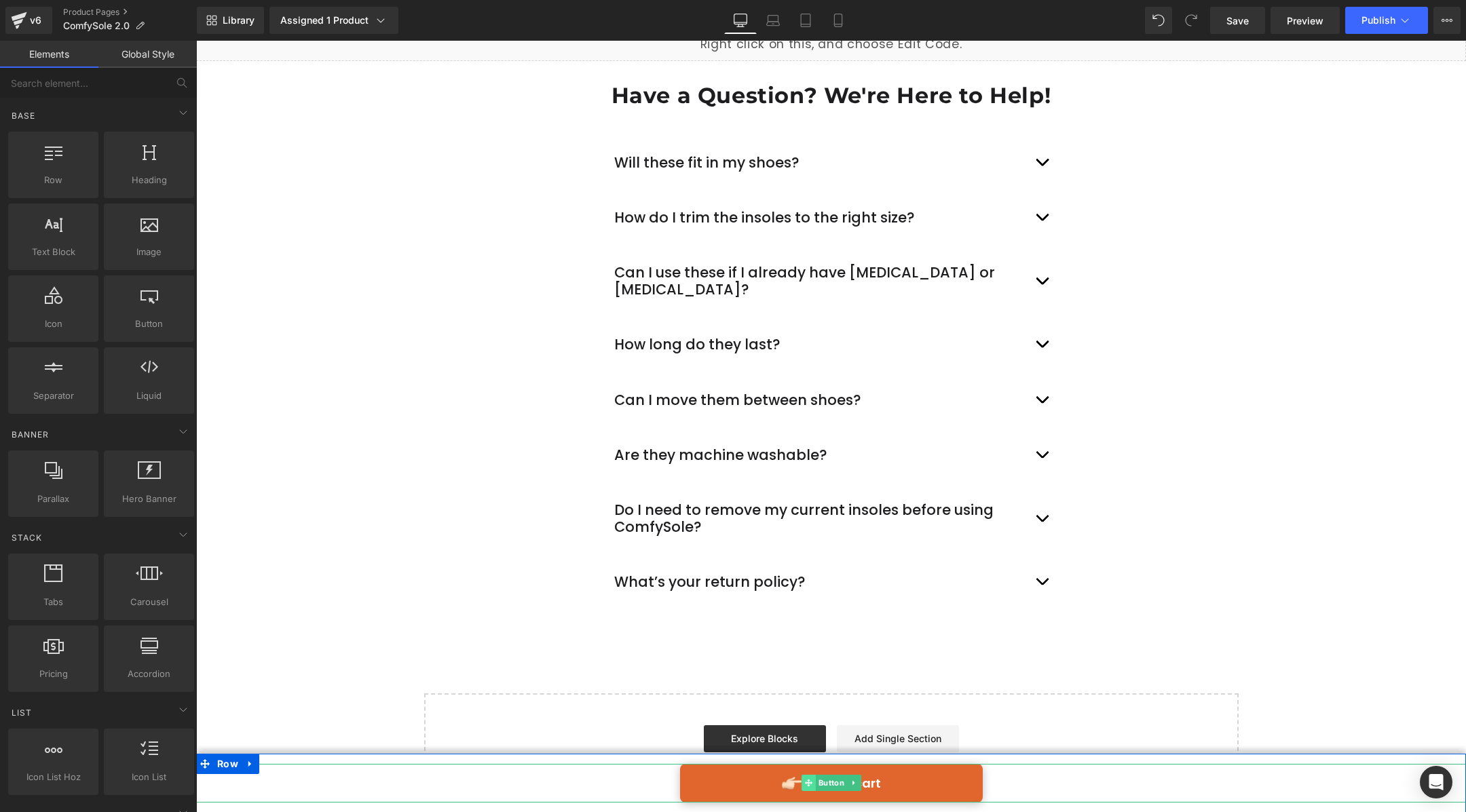
click at [802, 787] on span at bounding box center [808, 783] width 14 height 16
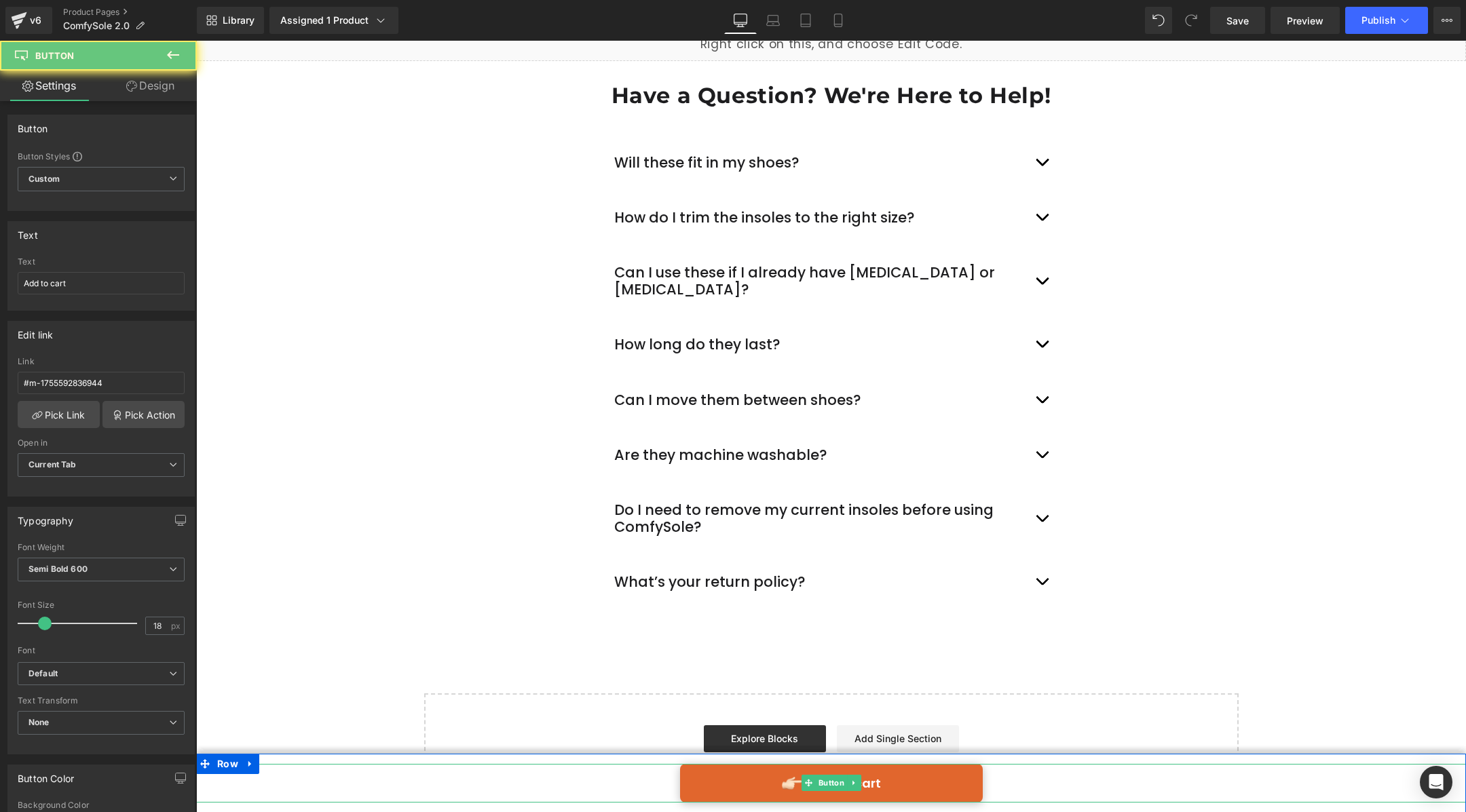
click at [790, 783] on link "Add to cart" at bounding box center [831, 783] width 303 height 39
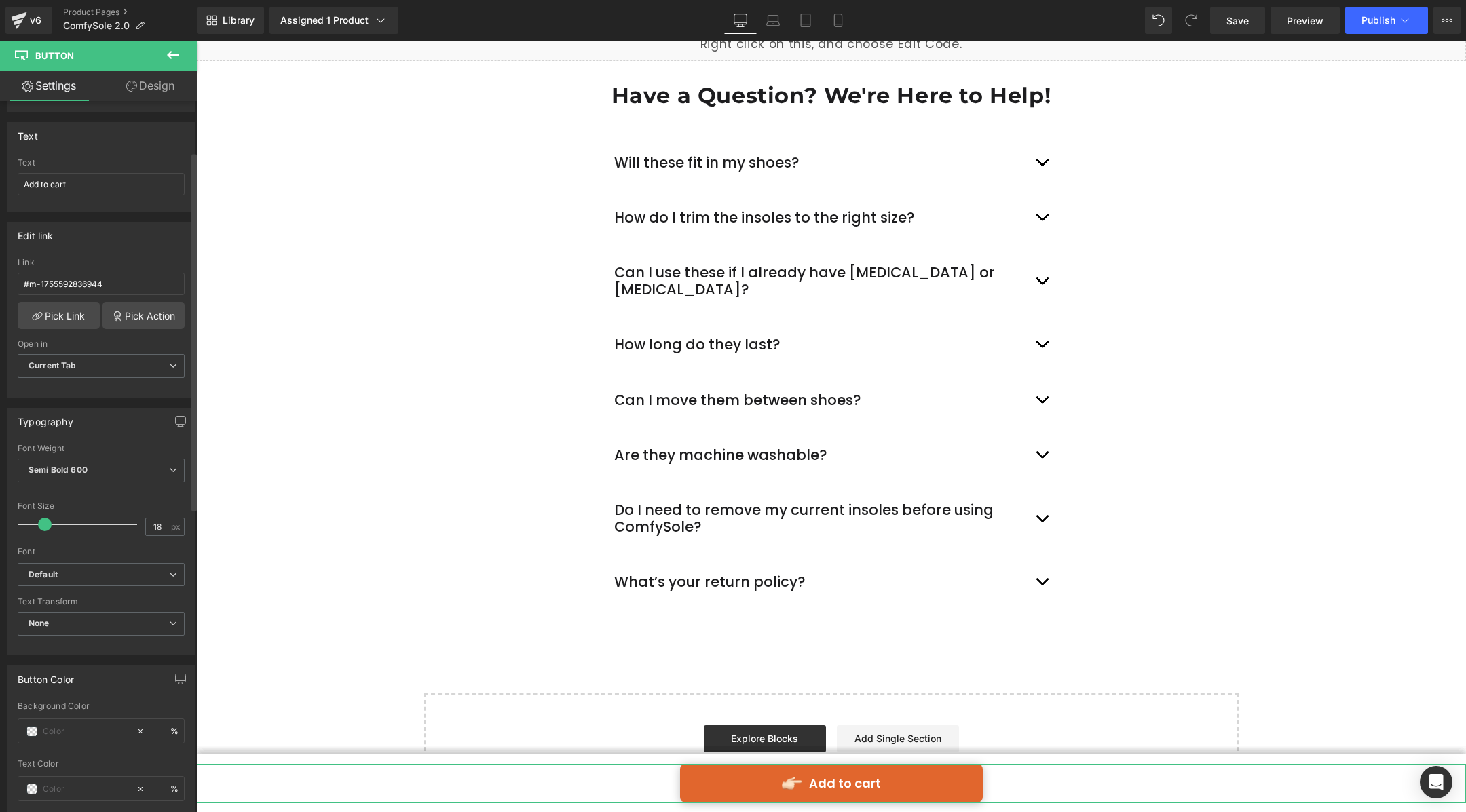
scroll to position [0, 0]
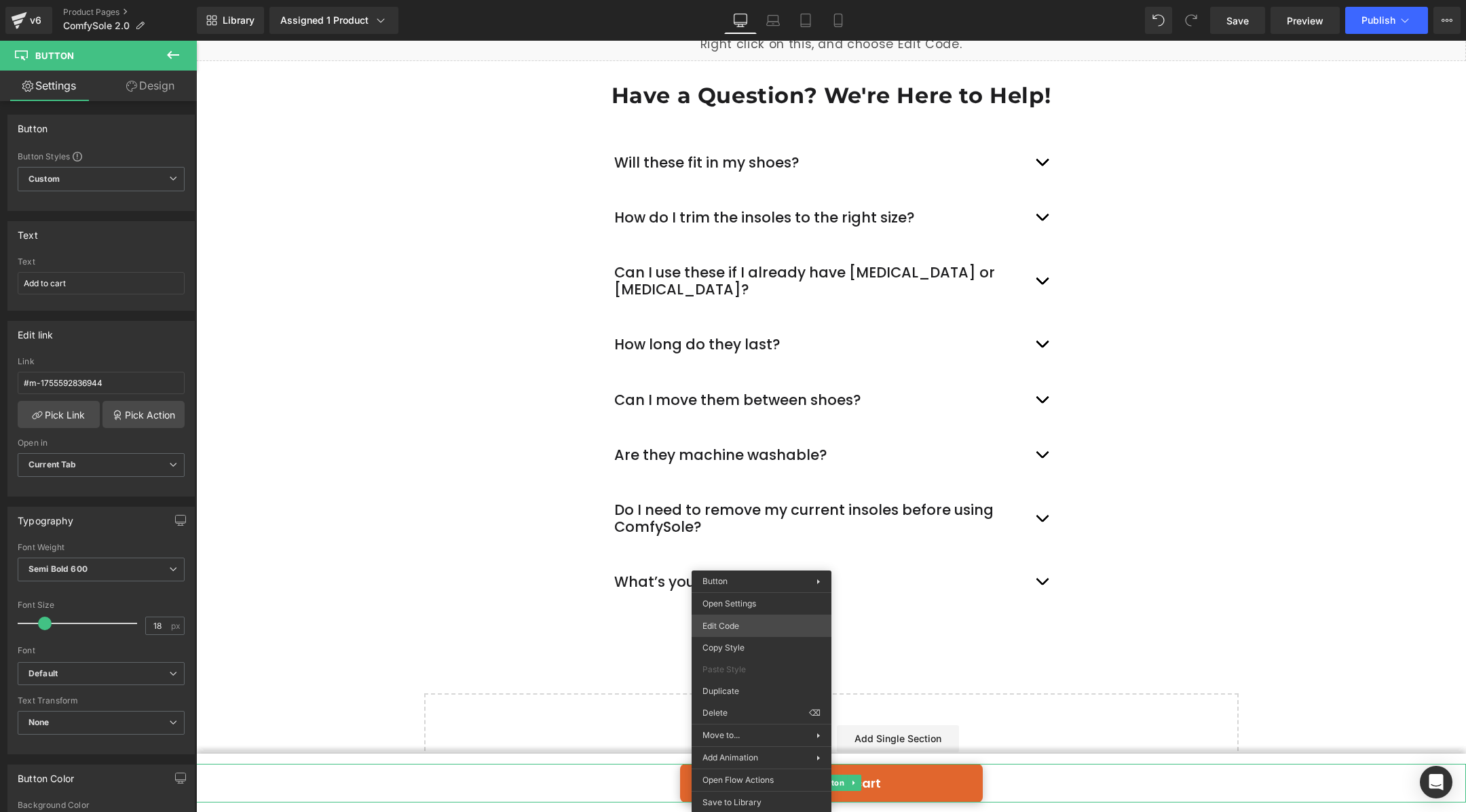
click at [752, 632] on body "Button You are previewing how the will restyle your page. You can not edit Elem…" at bounding box center [733, 406] width 1466 height 812
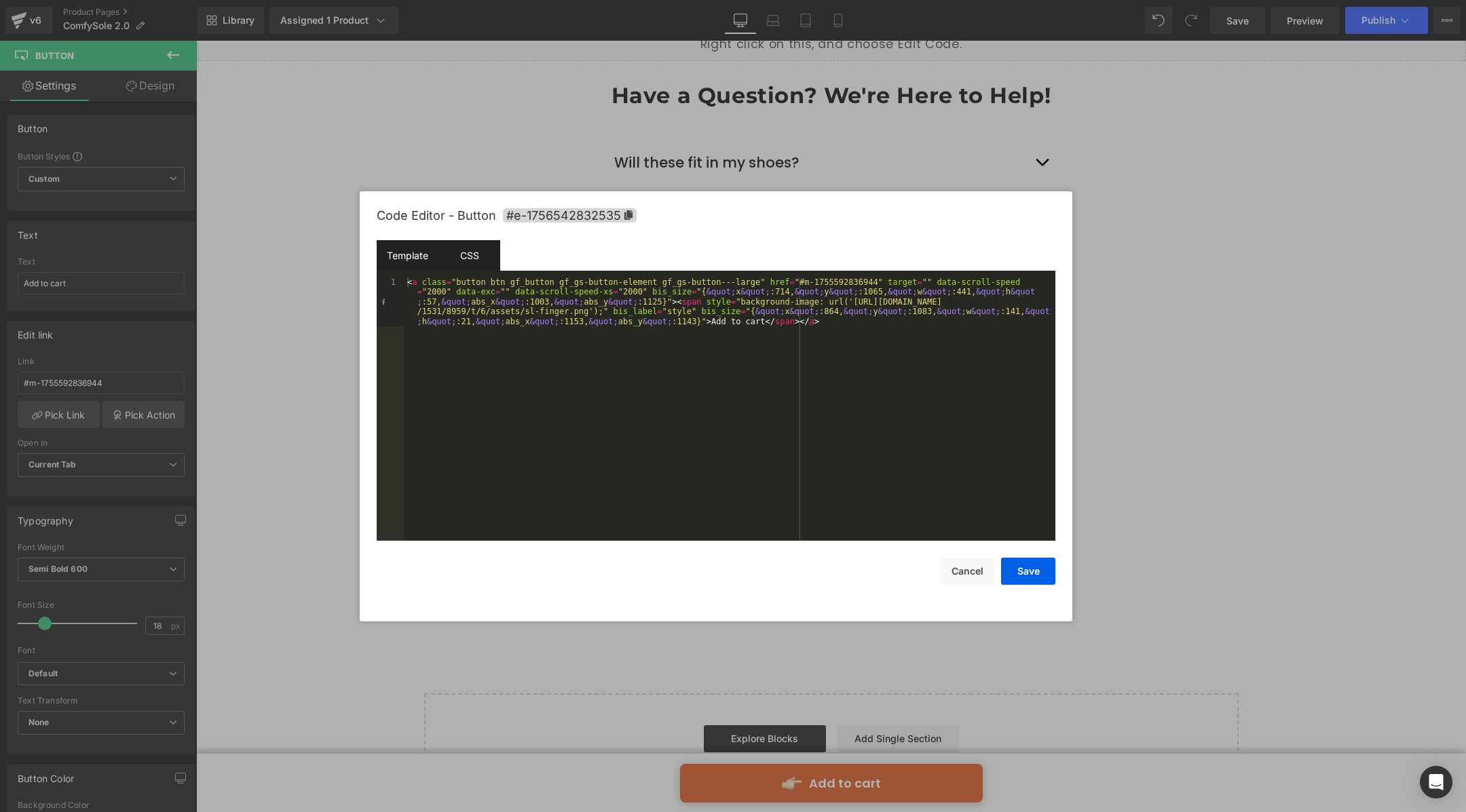
click at [478, 252] on div "CSS" at bounding box center [469, 256] width 61 height 30
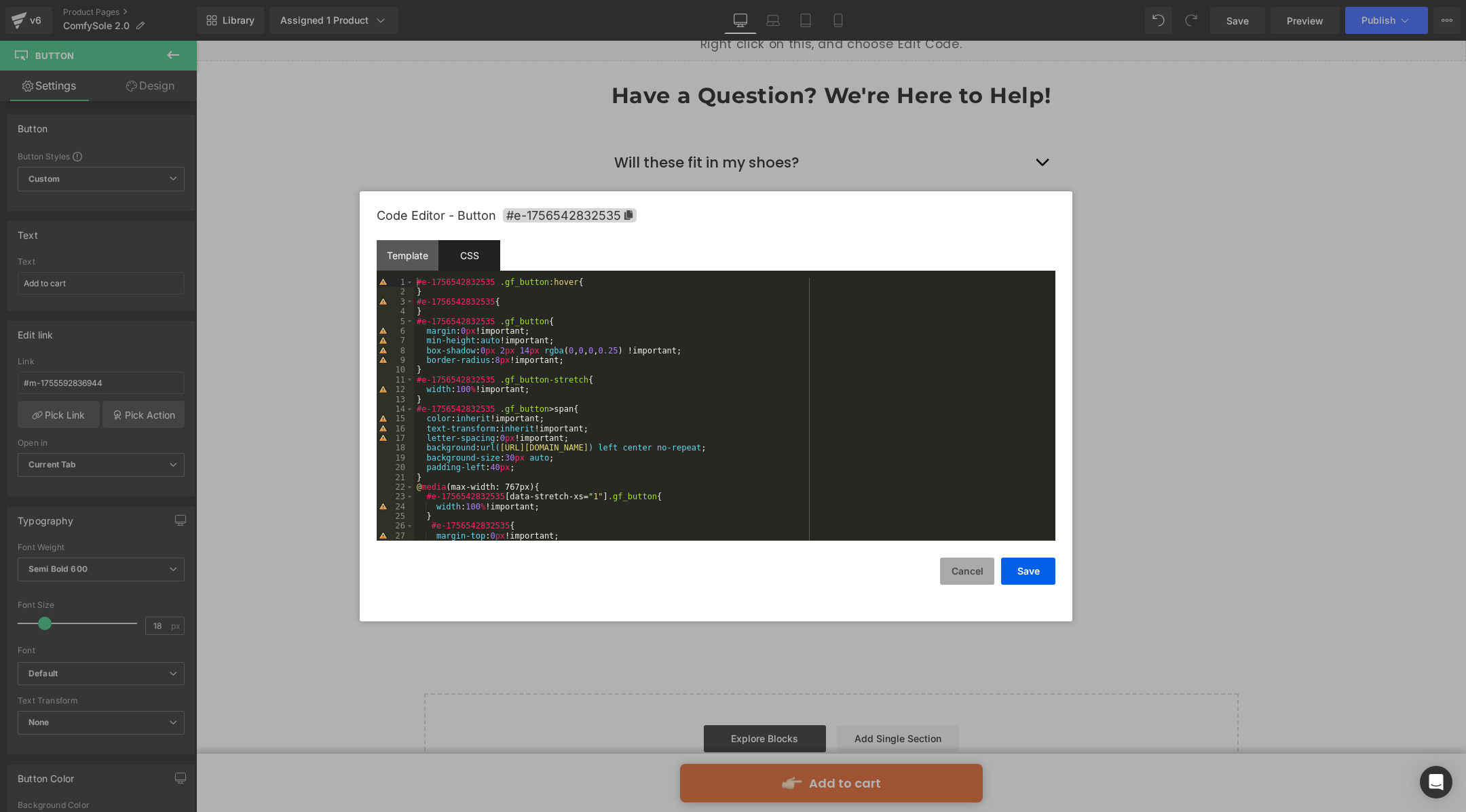
click at [966, 576] on button "Cancel" at bounding box center [968, 572] width 55 height 27
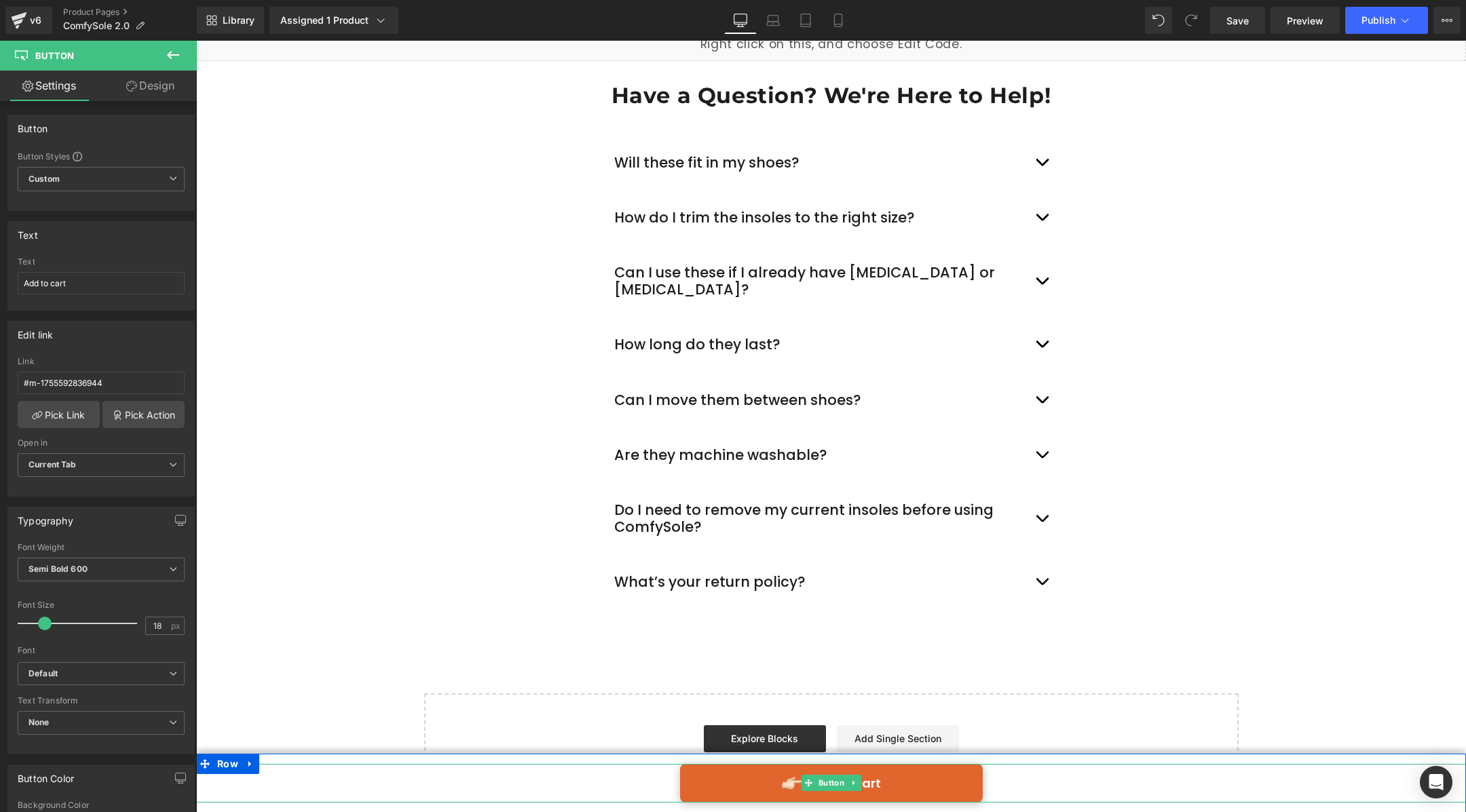
click at [742, 779] on link "Add to cart" at bounding box center [831, 783] width 303 height 39
click at [254, 761] on icon at bounding box center [250, 764] width 9 height 10
click at [287, 759] on icon at bounding box center [286, 764] width 9 height 9
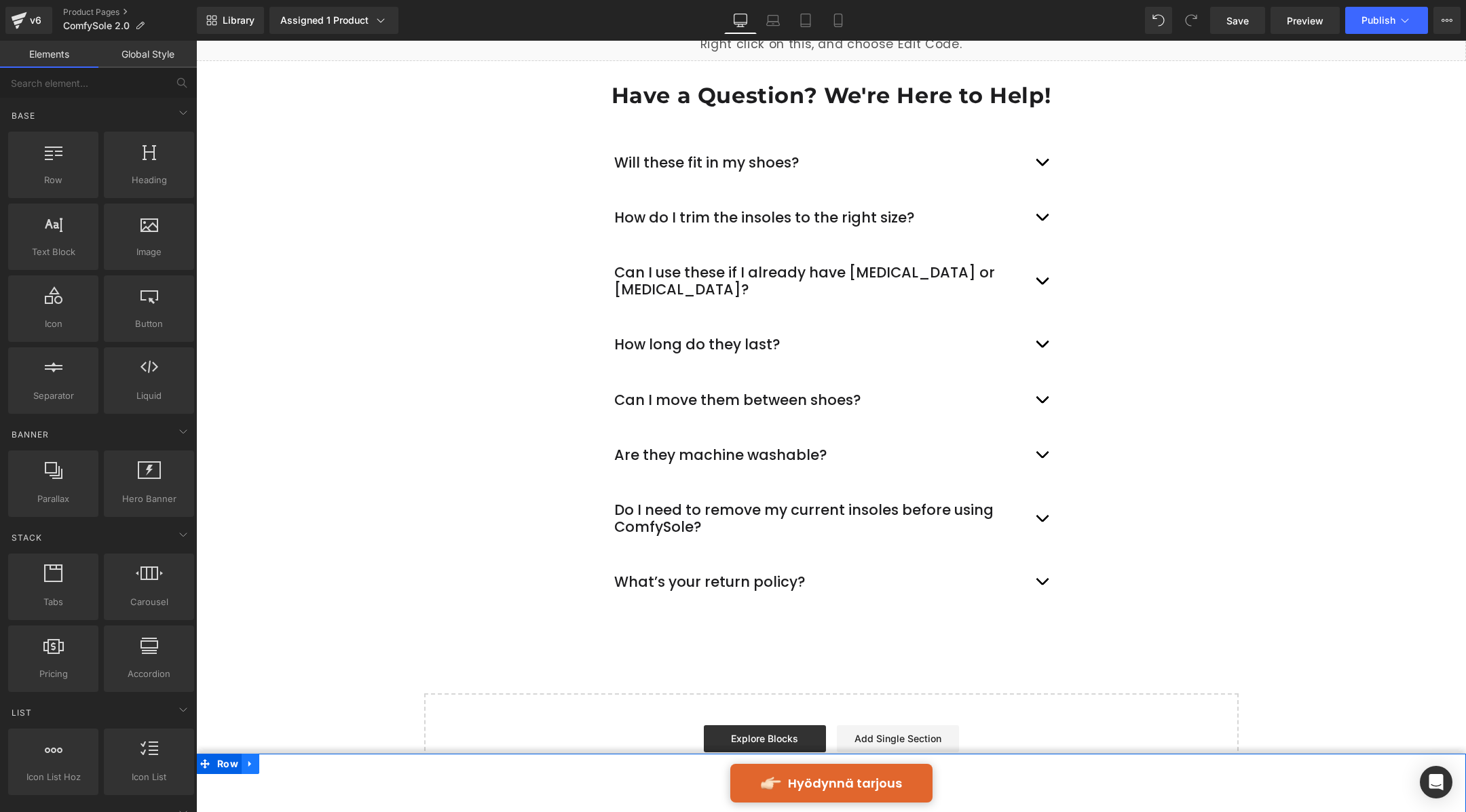
click at [254, 766] on icon at bounding box center [250, 764] width 9 height 10
click at [291, 761] on link at bounding box center [286, 764] width 18 height 21
click at [245, 763] on icon at bounding box center [250, 764] width 9 height 10
click at [286, 766] on icon at bounding box center [286, 764] width 9 height 9
click at [248, 764] on icon at bounding box center [249, 764] width 3 height 6
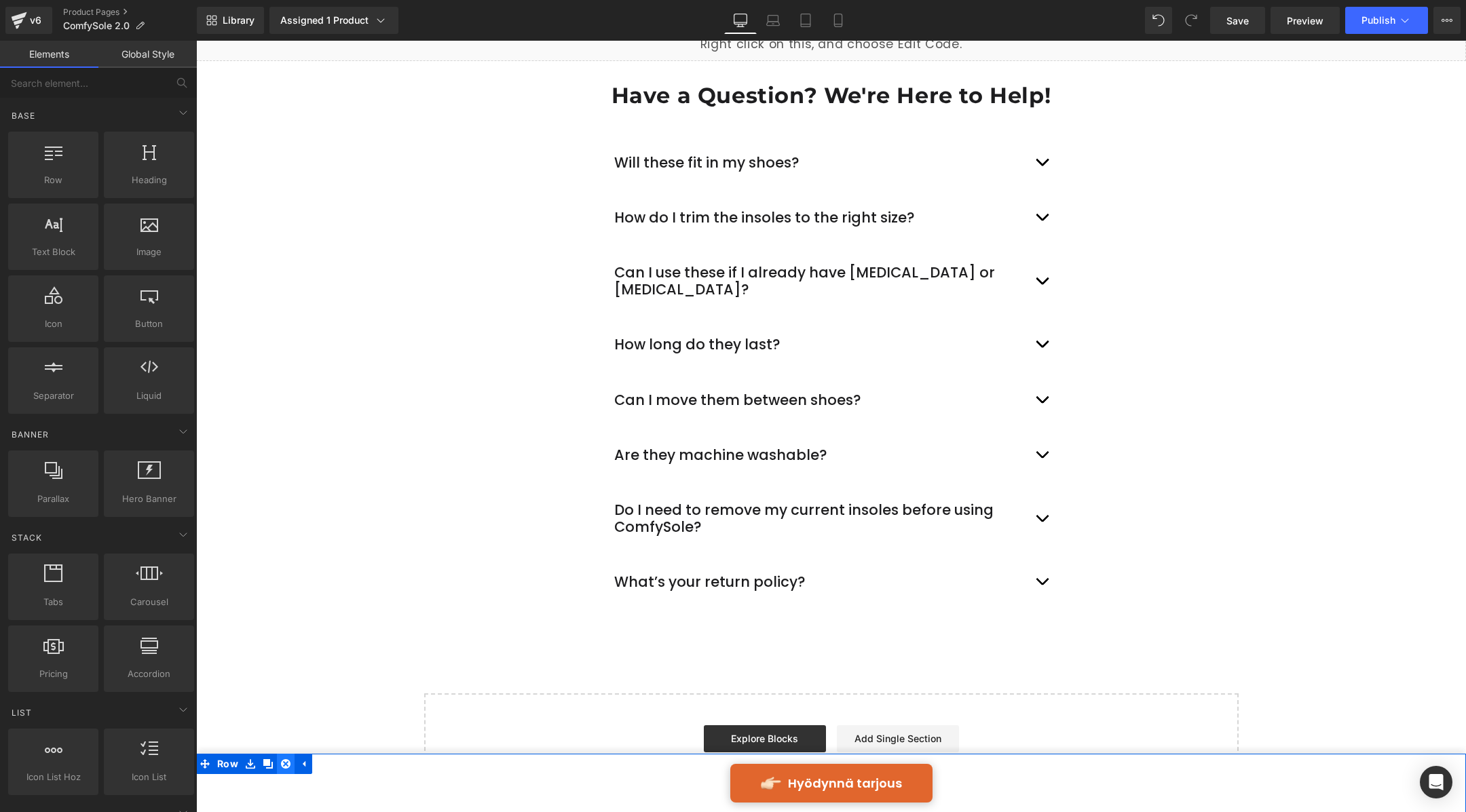
click at [287, 764] on icon at bounding box center [286, 764] width 9 height 9
click at [249, 763] on icon at bounding box center [249, 764] width 3 height 6
click at [284, 764] on icon at bounding box center [286, 764] width 9 height 9
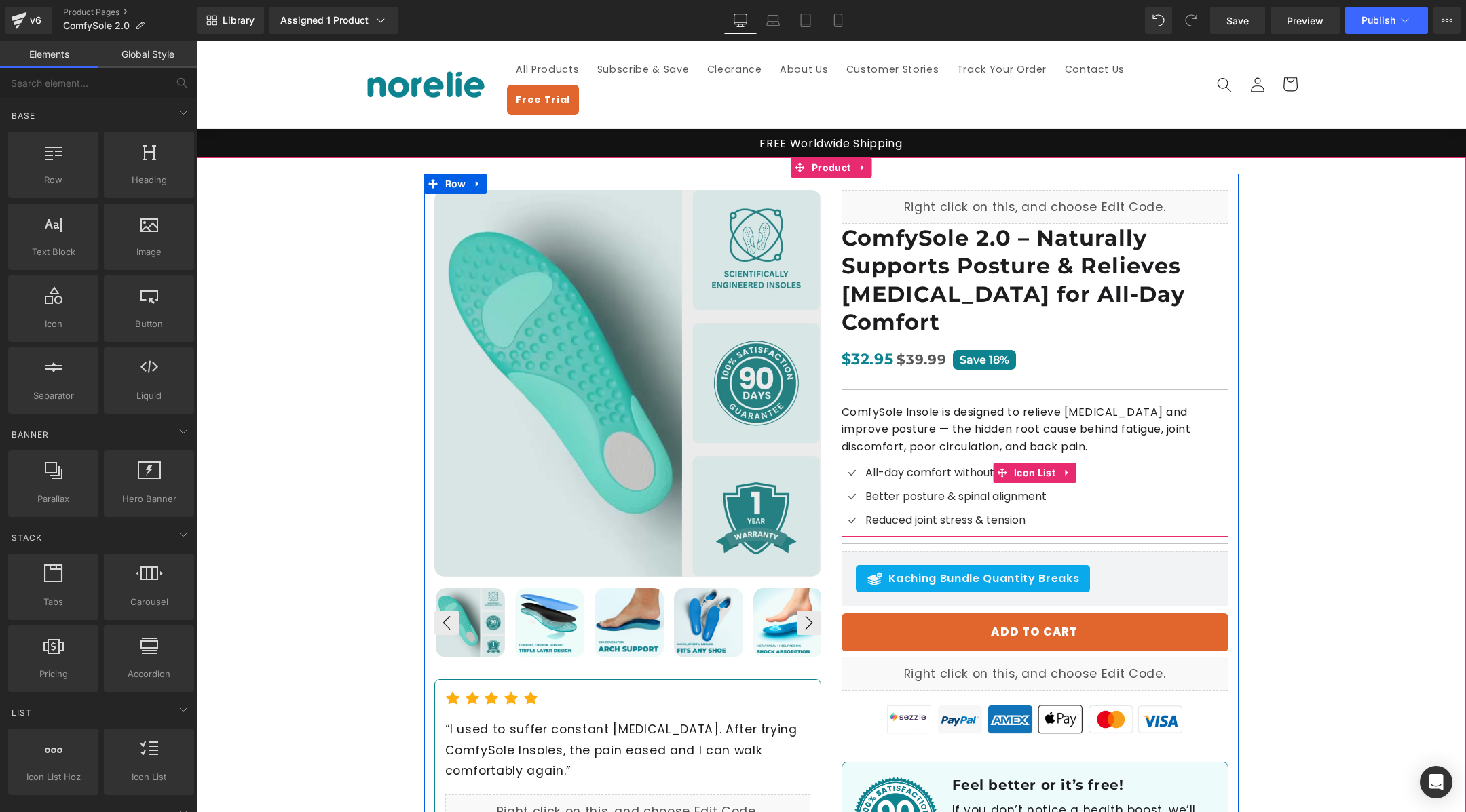
scroll to position [562, 0]
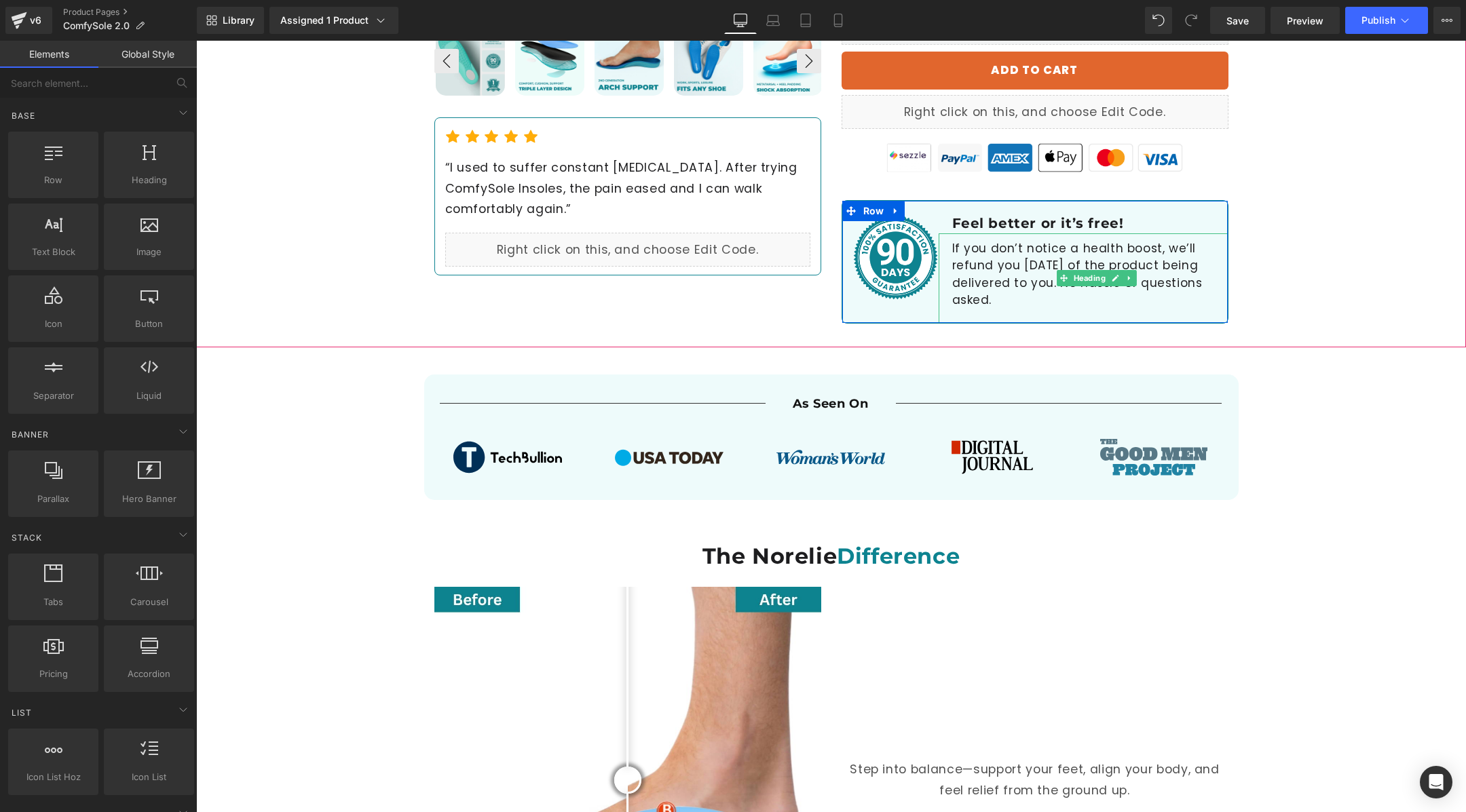
click at [1040, 240] on h1 "If you don’t notice a health boost, we’ll refund you [DATE] of the product bein…" at bounding box center [1084, 274] width 262 height 69
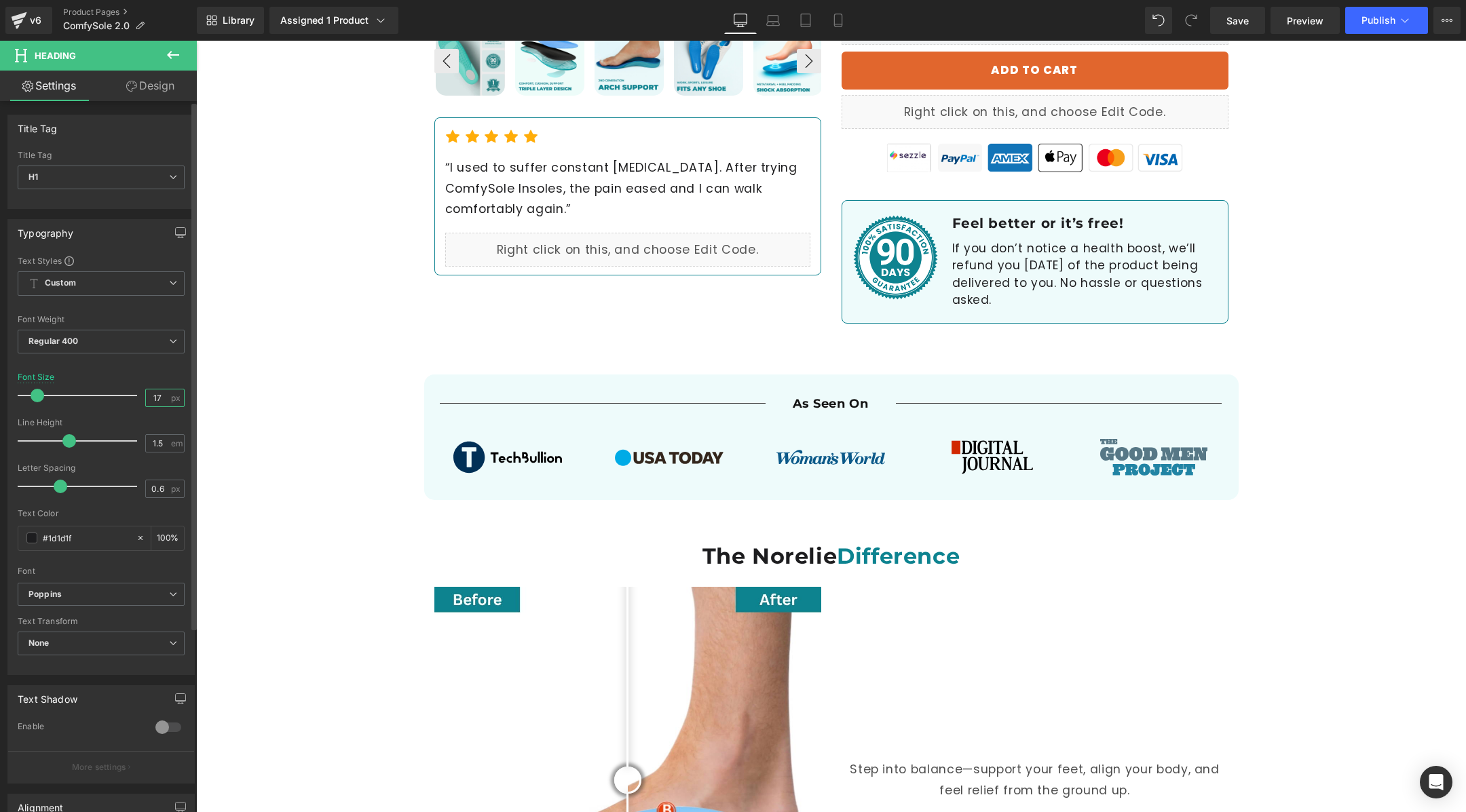
click at [151, 391] on input "17" at bounding box center [158, 398] width 24 height 17
click at [162, 391] on input "17" at bounding box center [158, 398] width 24 height 17
type input "15"
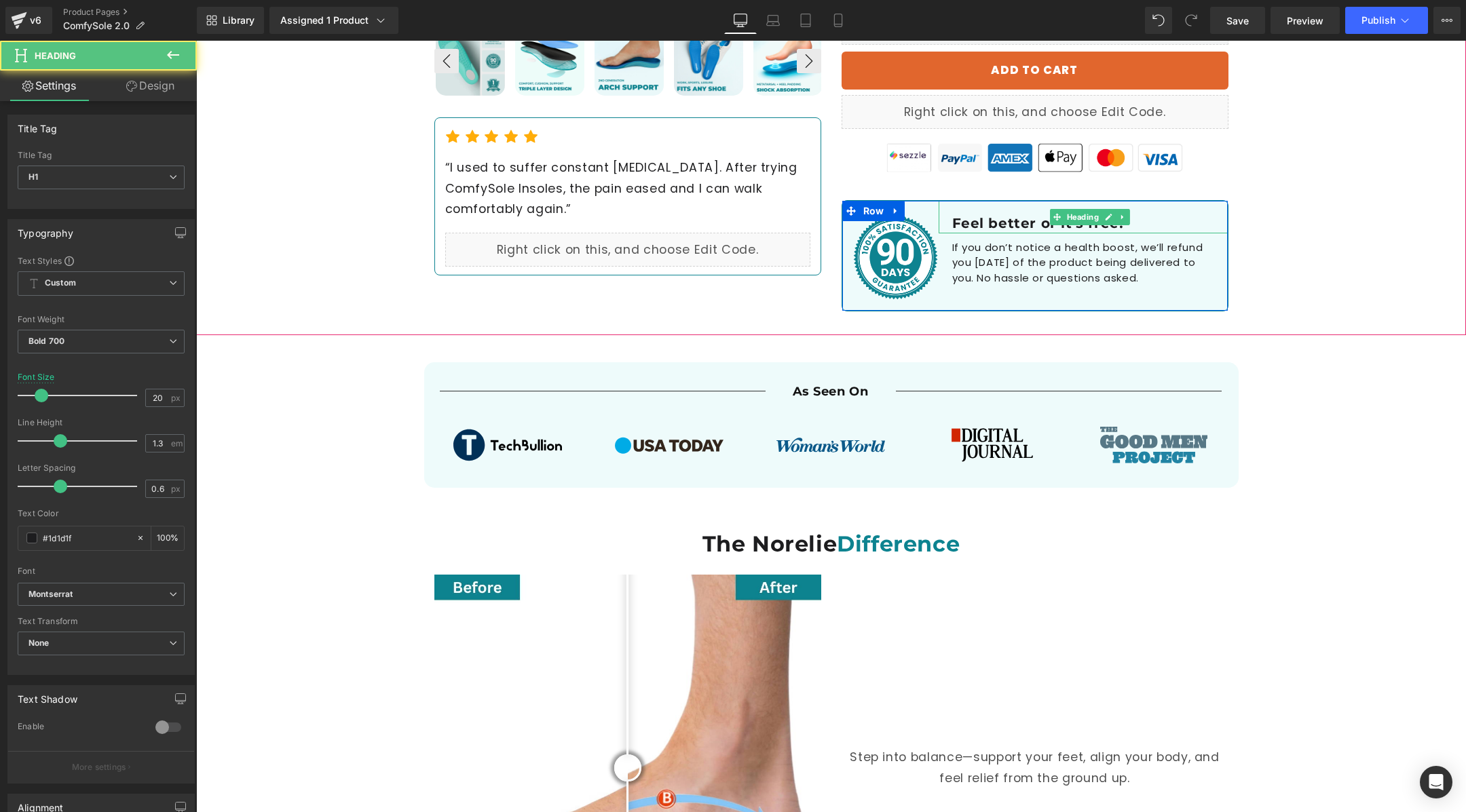
click at [1033, 214] on h1 "Feel better or it’s free!" at bounding box center [1091, 223] width 275 height 18
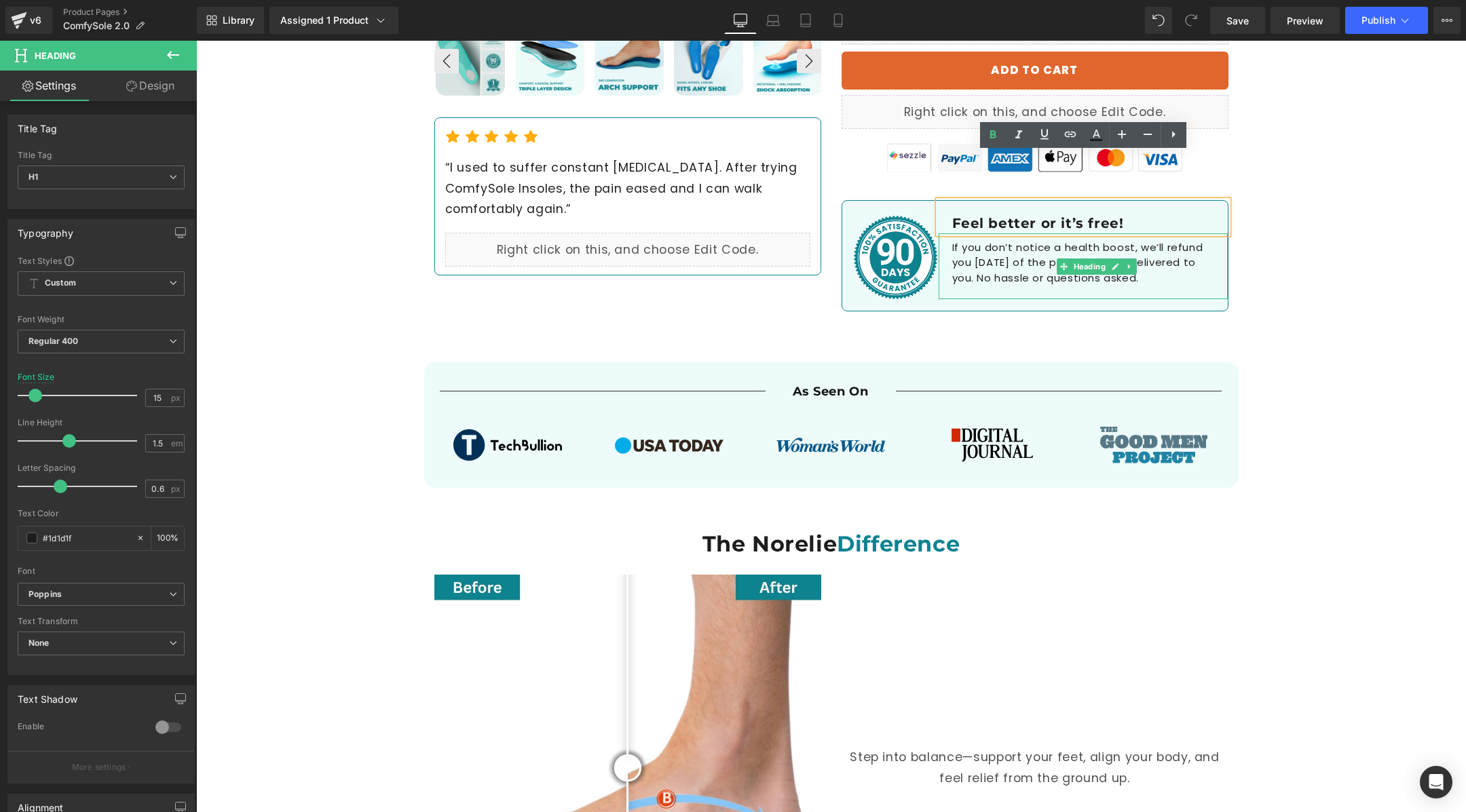
click at [1006, 240] on h1 "If you don’t notice a health boost, we’ll refund you [DATE] of the product bein…" at bounding box center [1084, 263] width 262 height 46
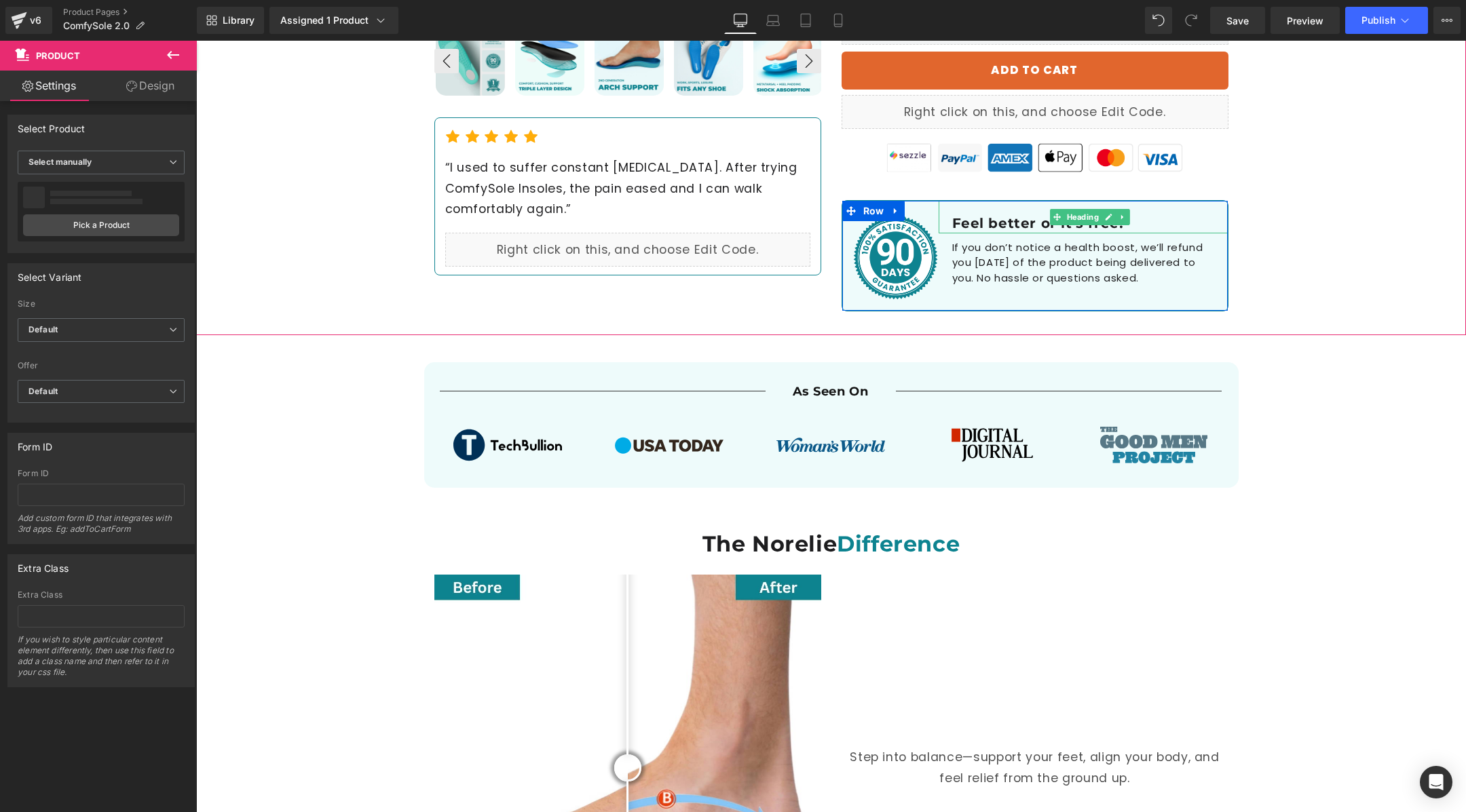
click at [994, 214] on h1 "Feel better or it’s free!" at bounding box center [1091, 223] width 275 height 18
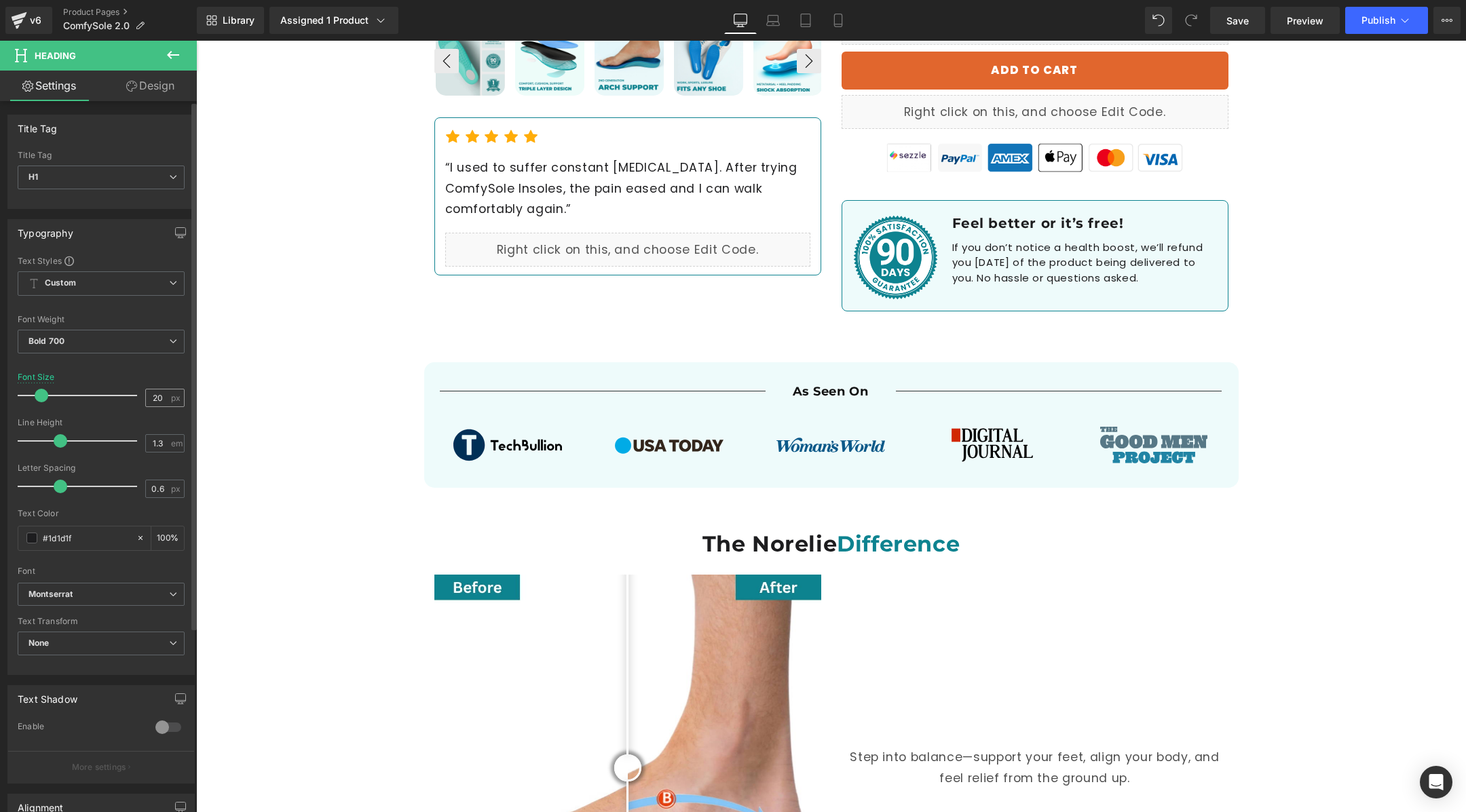
click at [165, 393] on div "20 px" at bounding box center [165, 397] width 40 height 18
click at [158, 393] on input "20" at bounding box center [158, 398] width 24 height 17
type input "2"
type input "18"
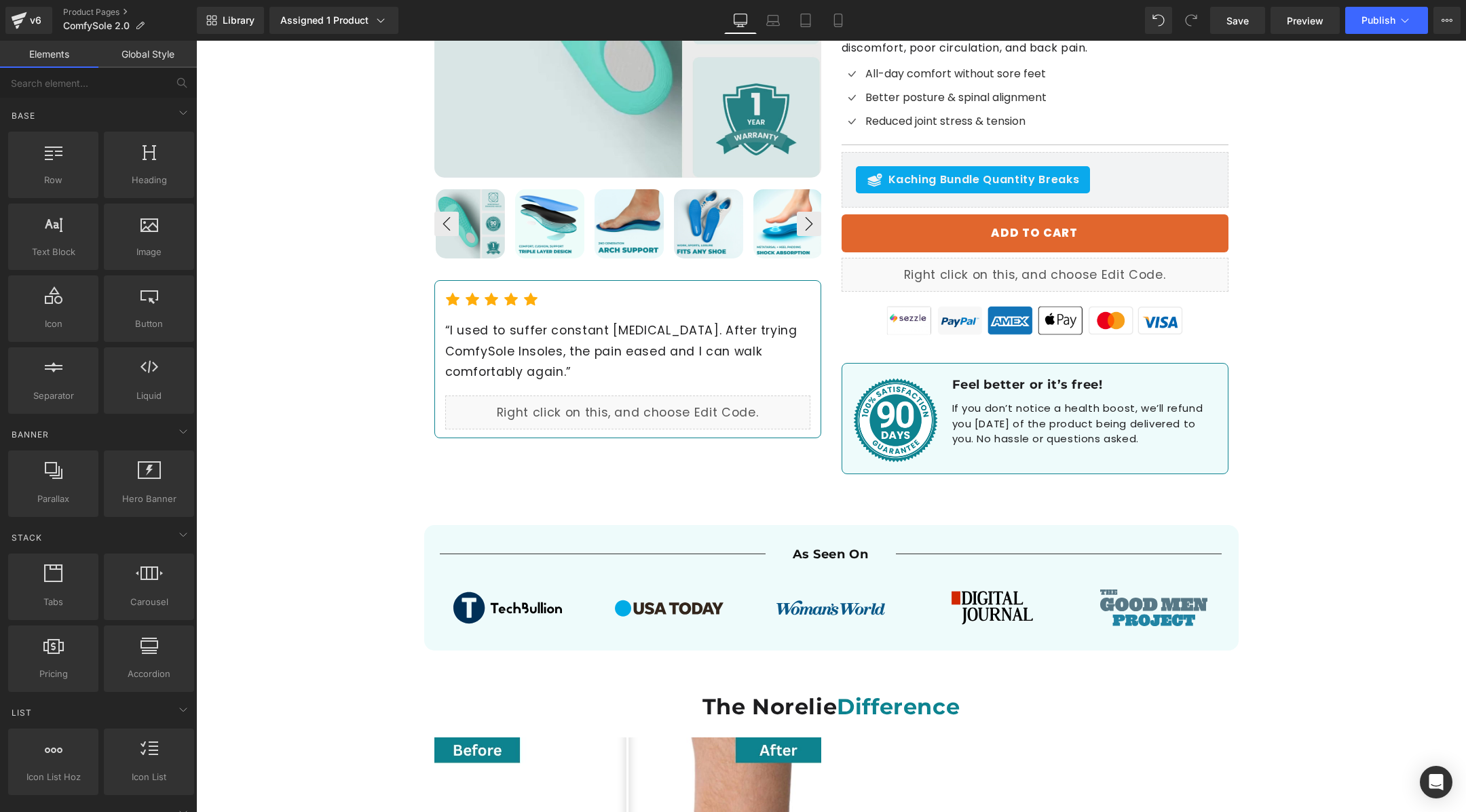
scroll to position [381, 0]
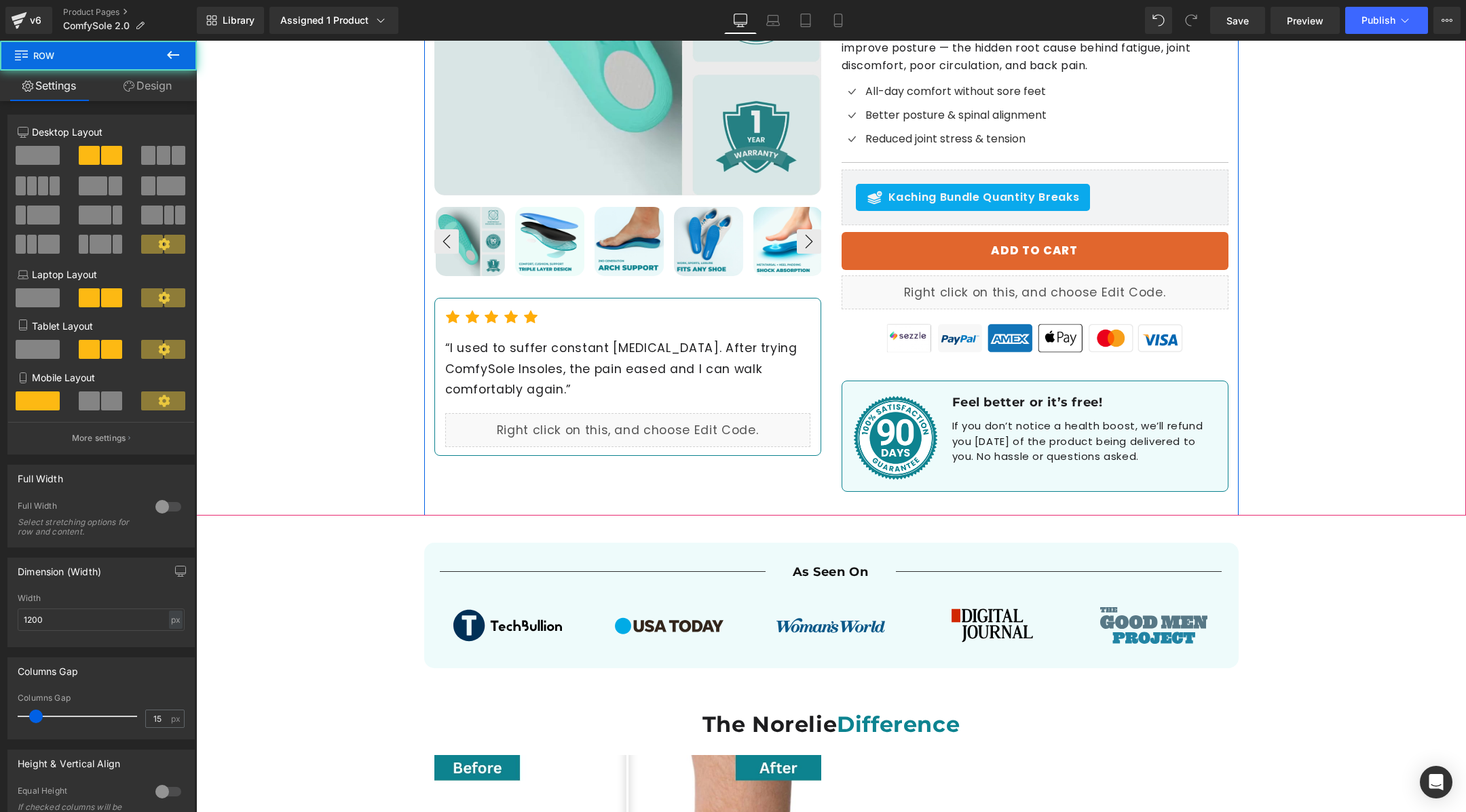
click at [1100, 323] on div "Liquid ComfySole 2.0 – Naturally Supports Posture & Relieves Foot Pain for All-…" at bounding box center [1036, 157] width 408 height 697
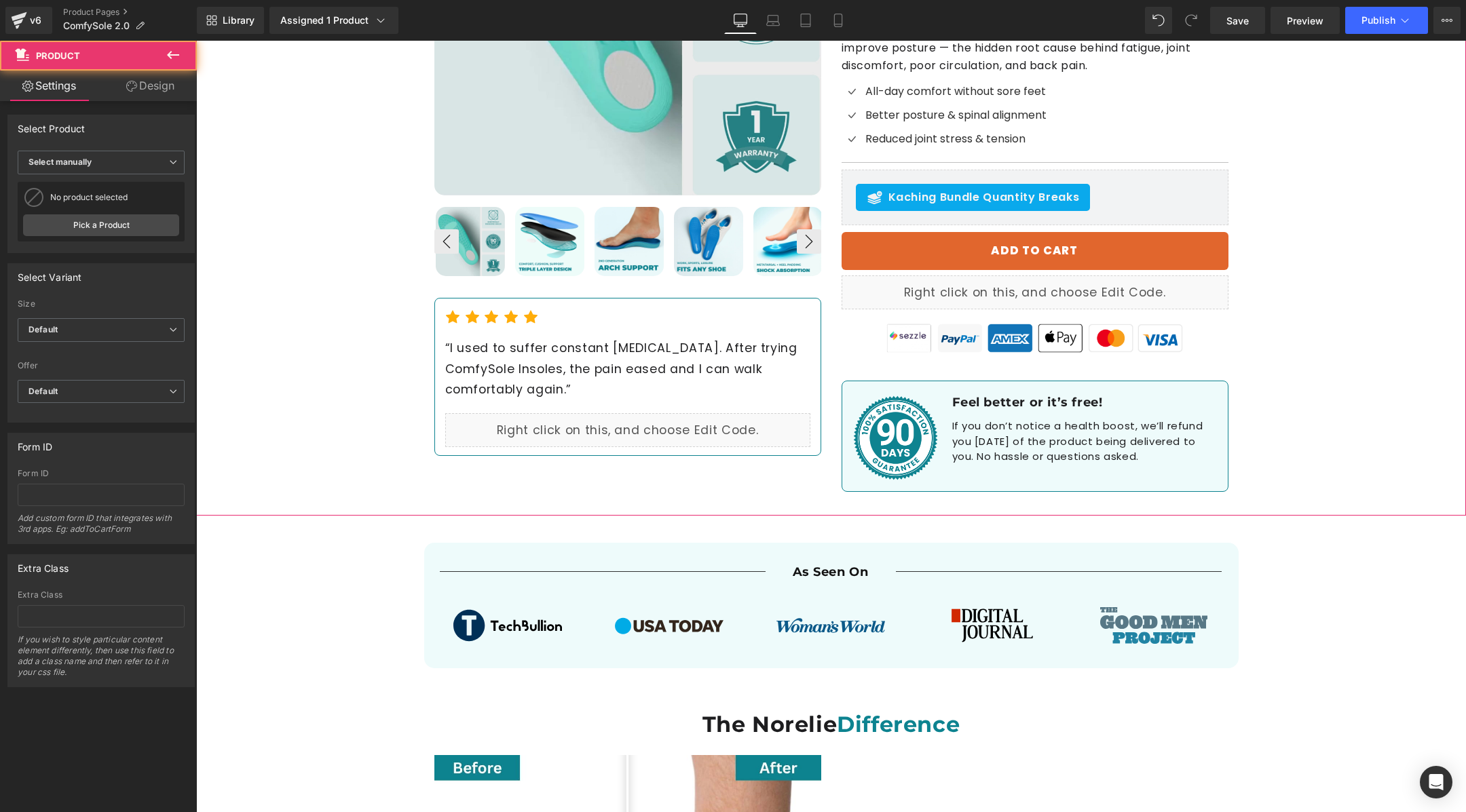
click at [299, 342] on div "Best Seller (P) Image ‹ ›" at bounding box center [831, 146] width 1270 height 739
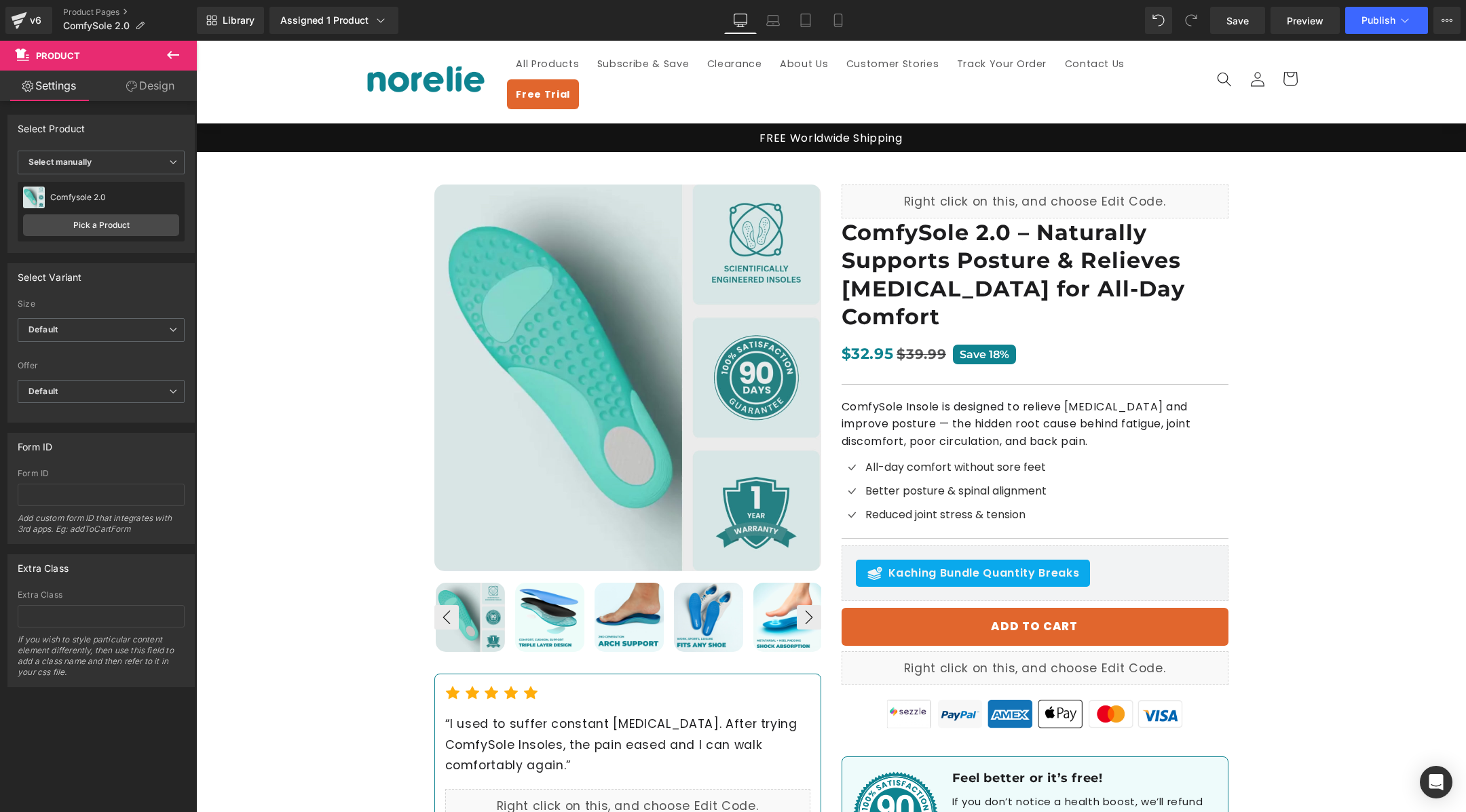
scroll to position [4, 0]
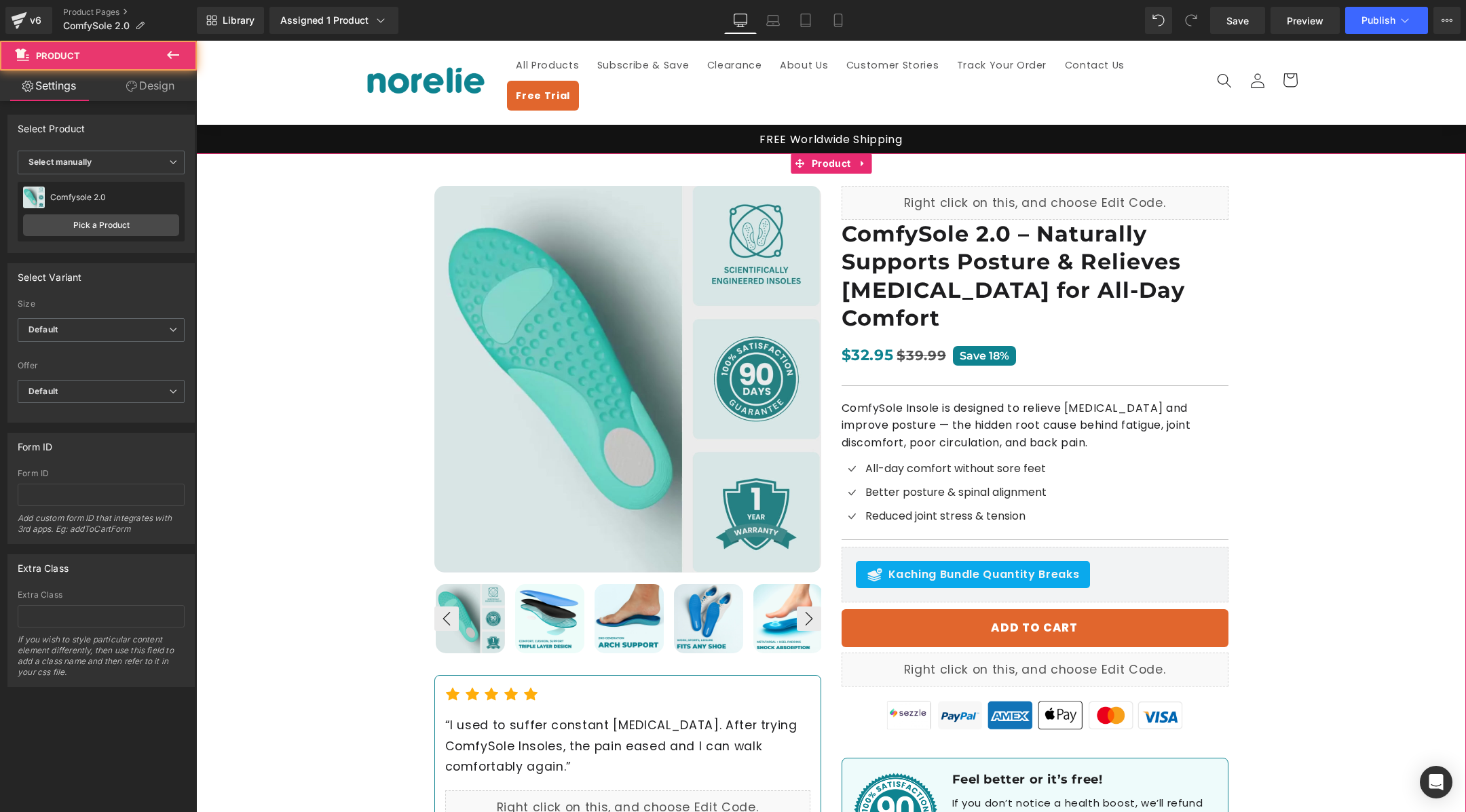
click at [292, 325] on div "Best Seller (P) Image ‹ ›" at bounding box center [831, 523] width 1270 height 739
click at [163, 87] on link "Design" at bounding box center [150, 86] width 98 height 30
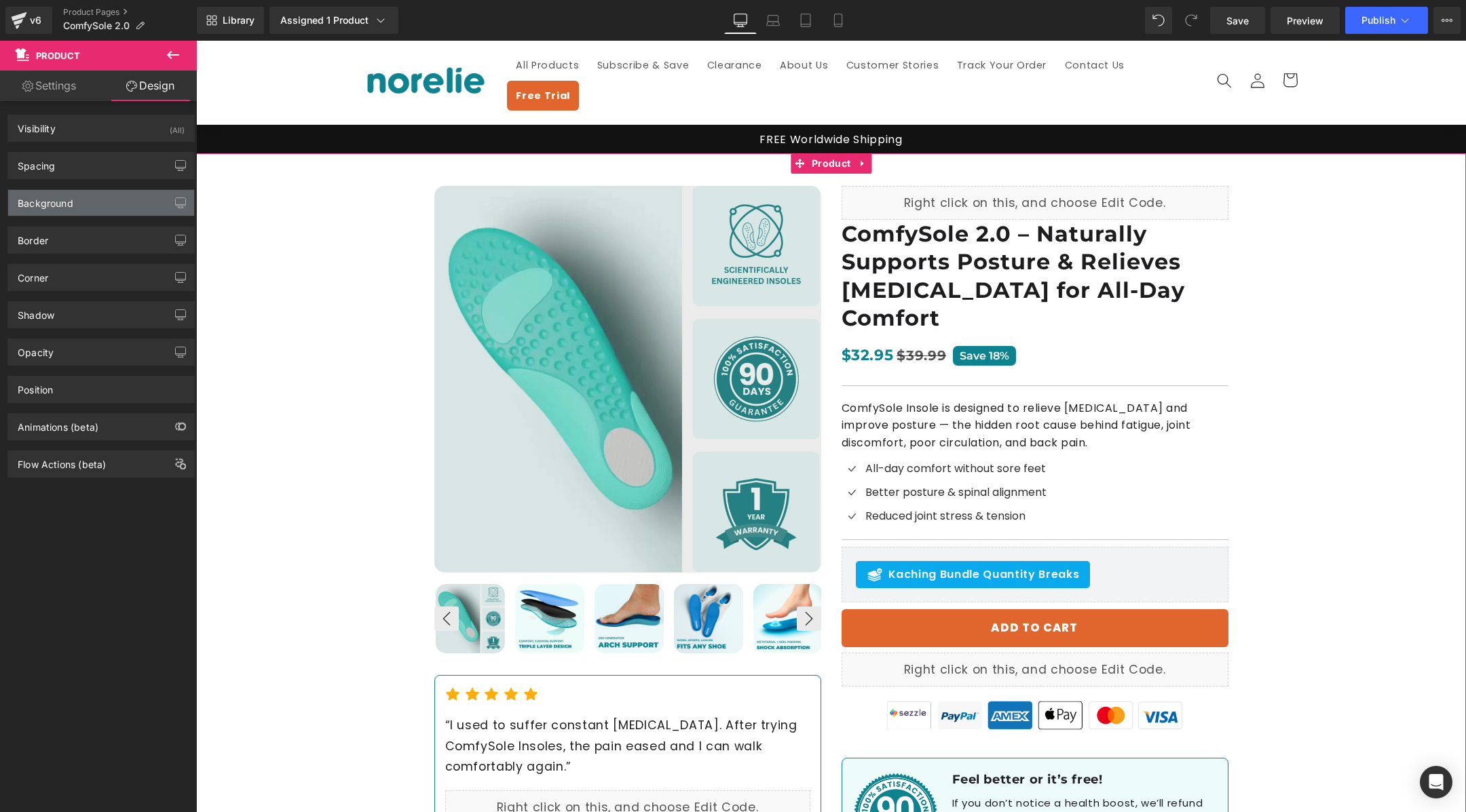
click at [103, 202] on div "Background" at bounding box center [101, 202] width 186 height 25
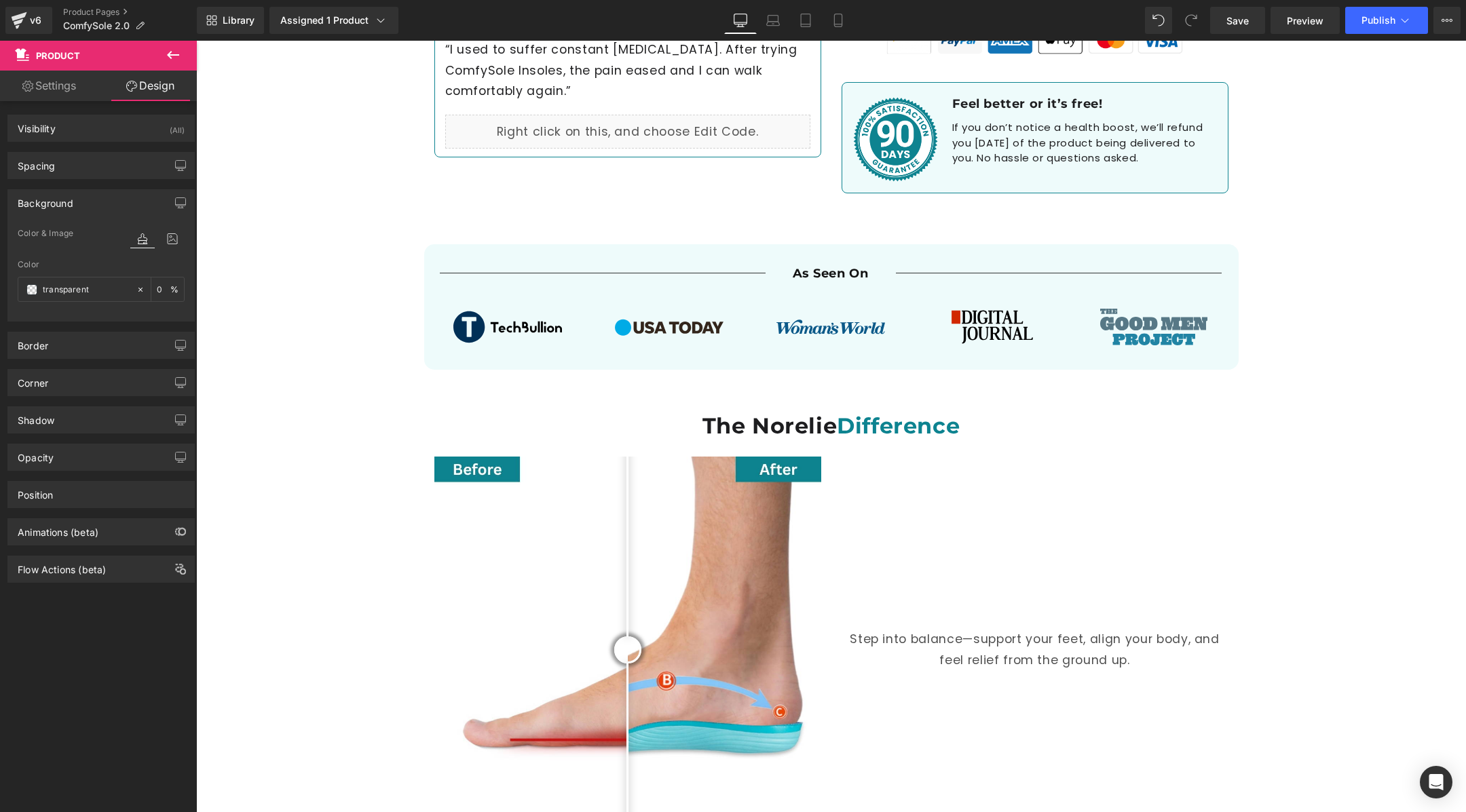
scroll to position [672, 0]
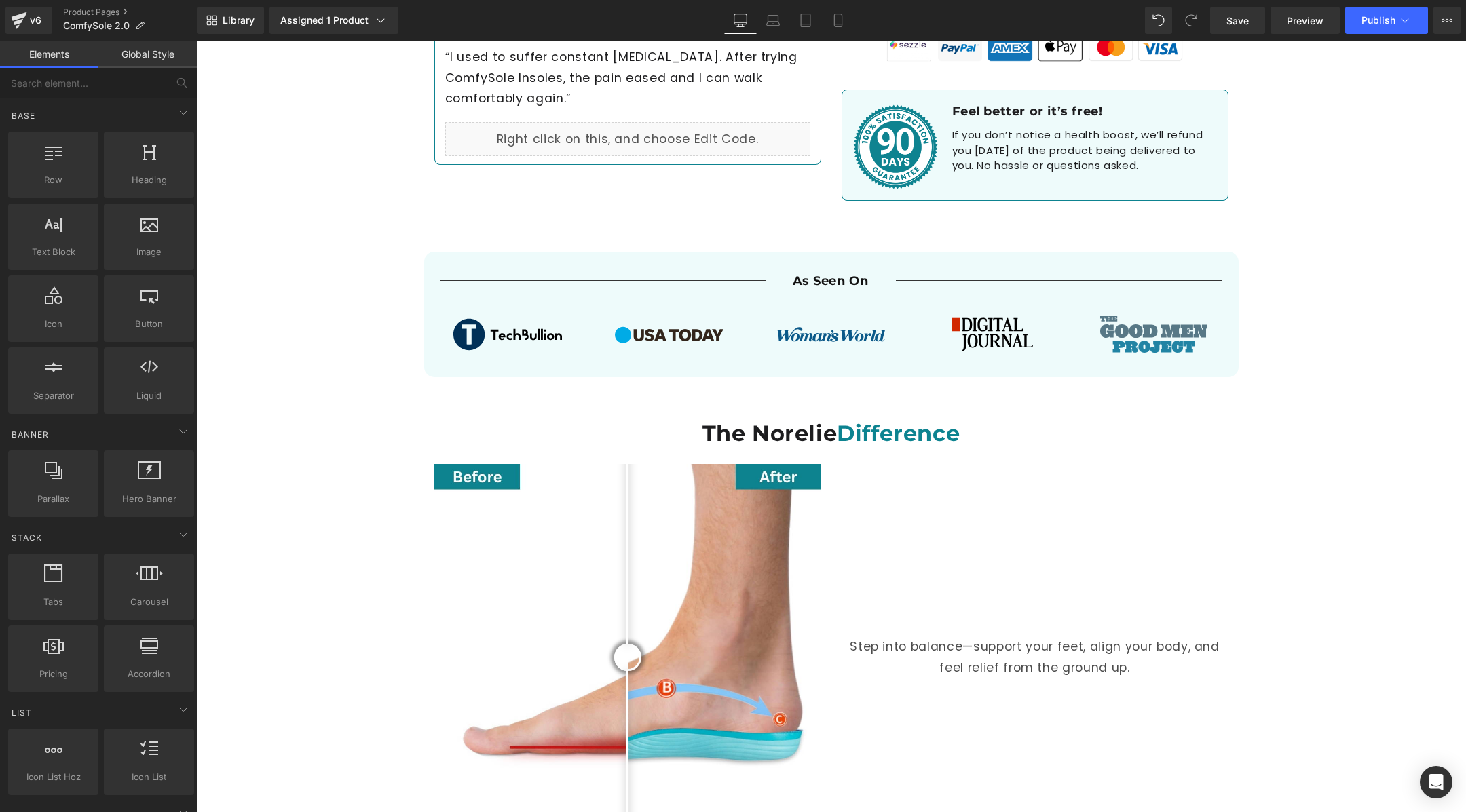
click at [425, 464] on div "Before and After Images Step into balance—support your feet, align your body, a…" at bounding box center [832, 660] width 815 height 393
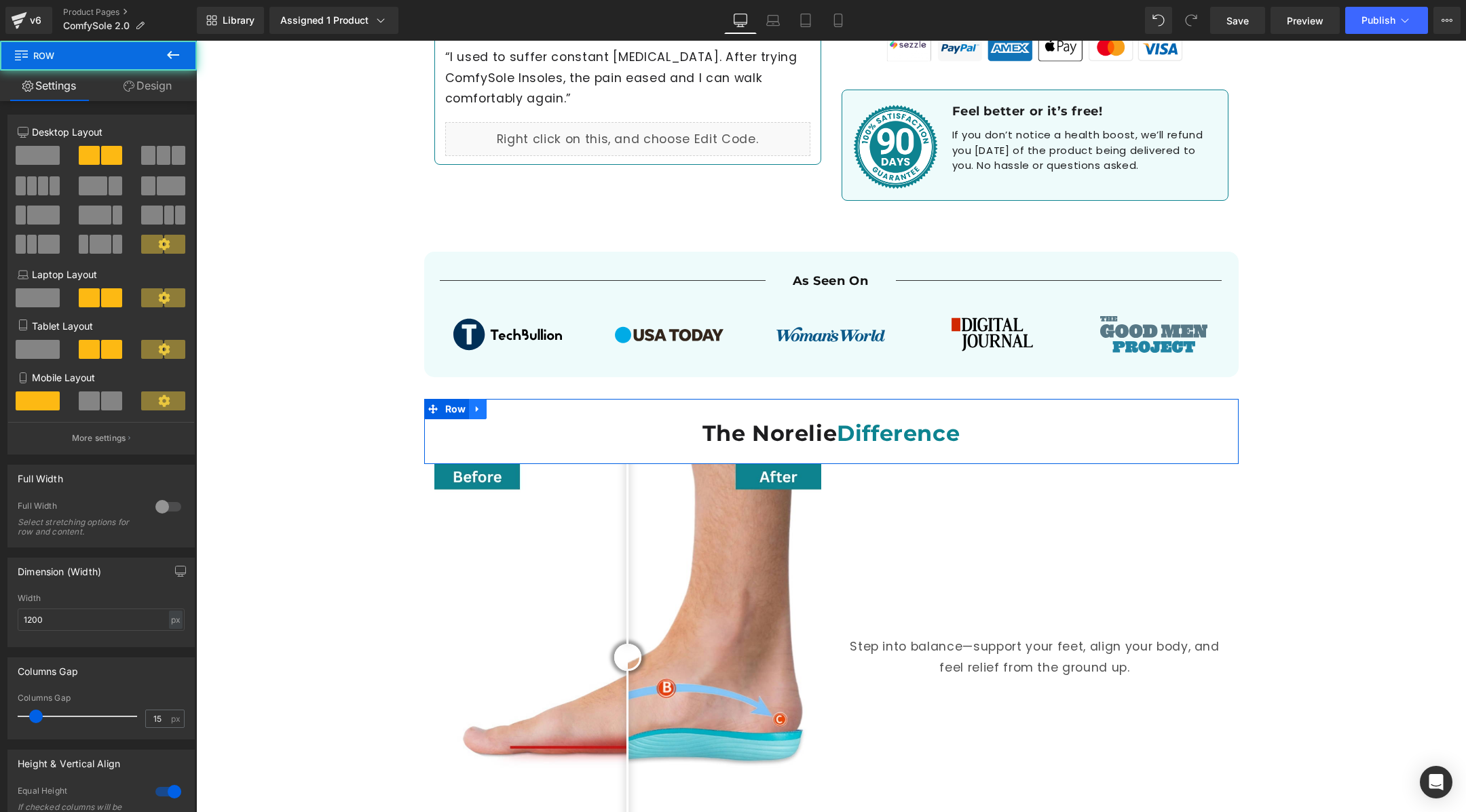
click at [480, 399] on link at bounding box center [477, 409] width 18 height 21
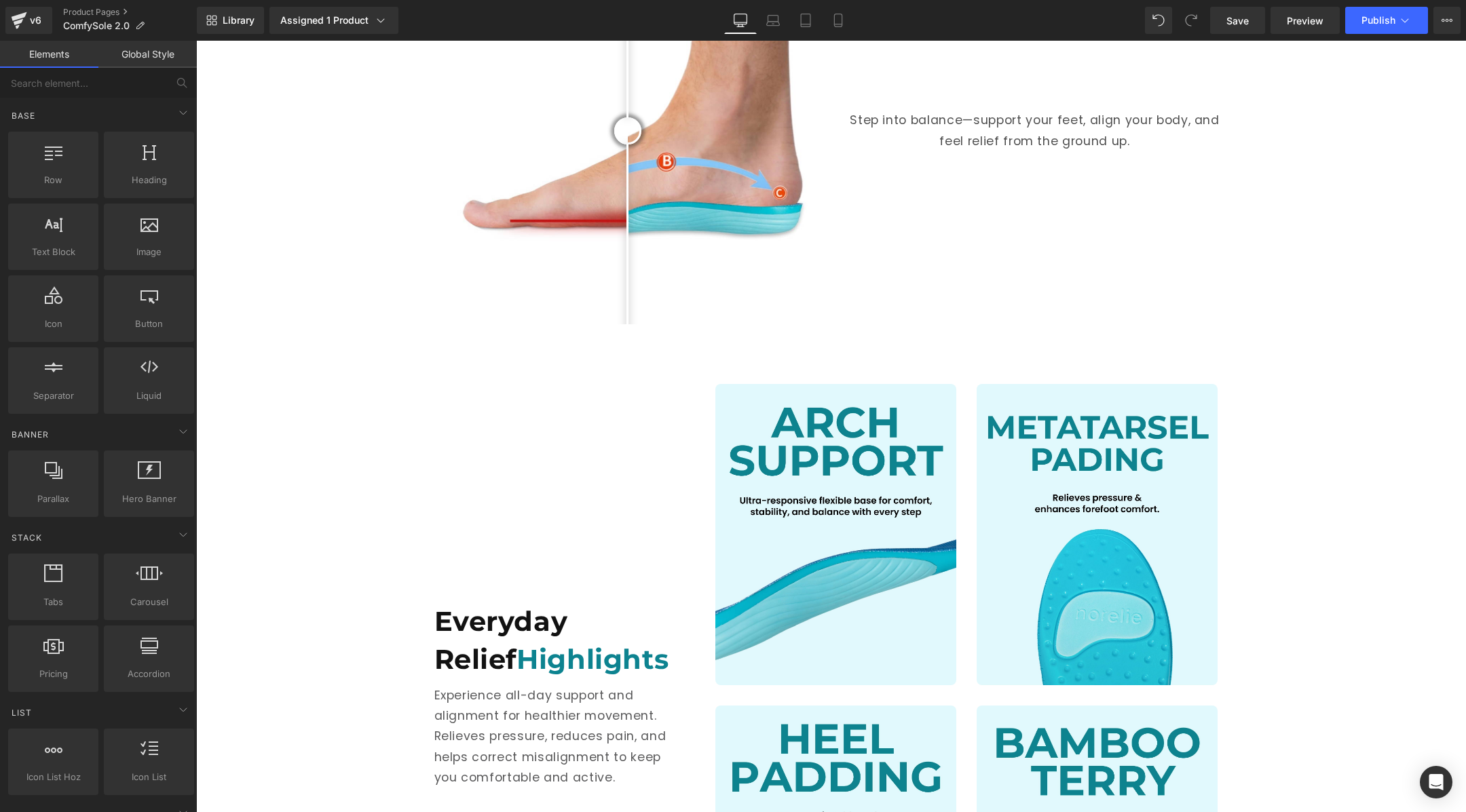
scroll to position [1217, 0]
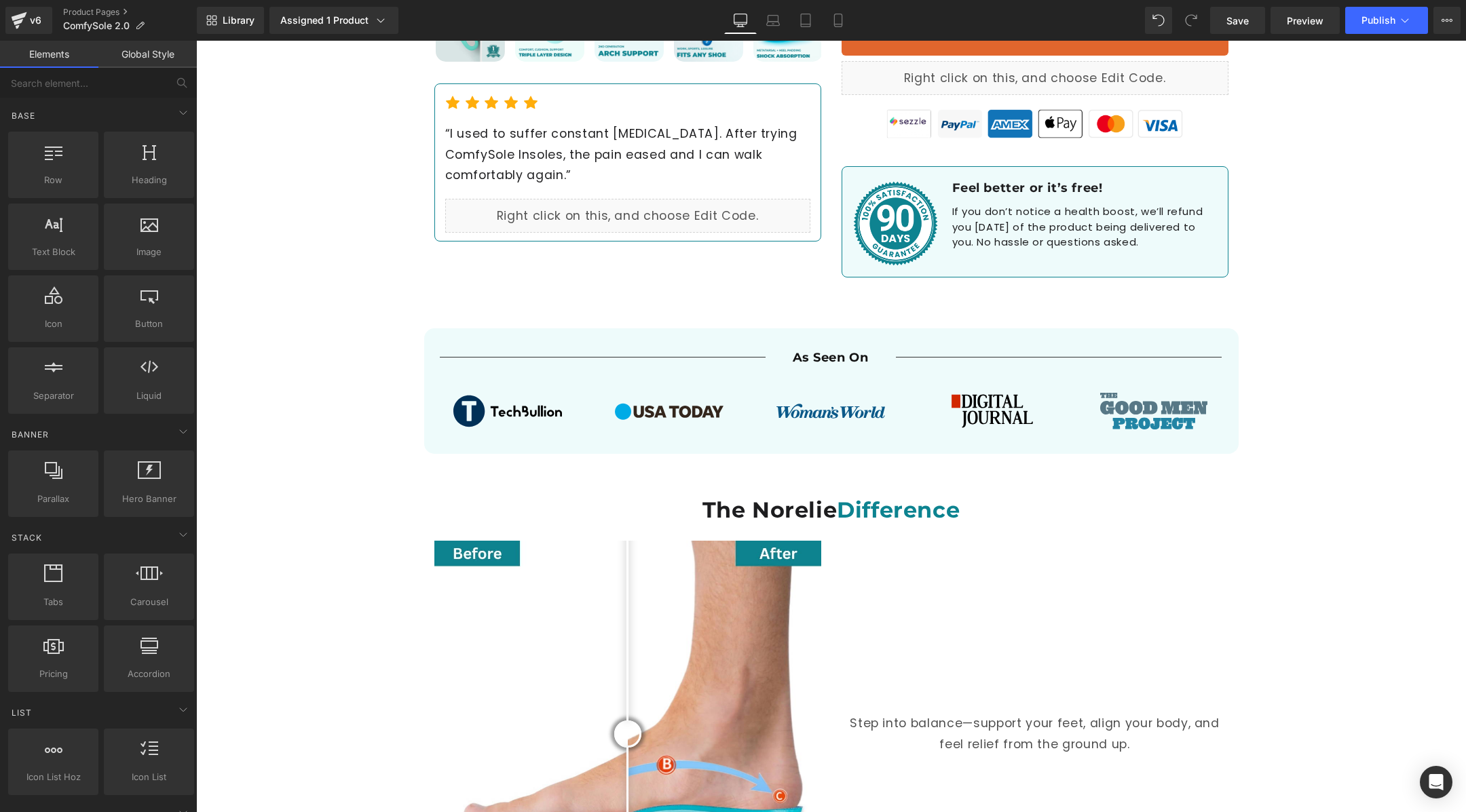
scroll to position [531, 0]
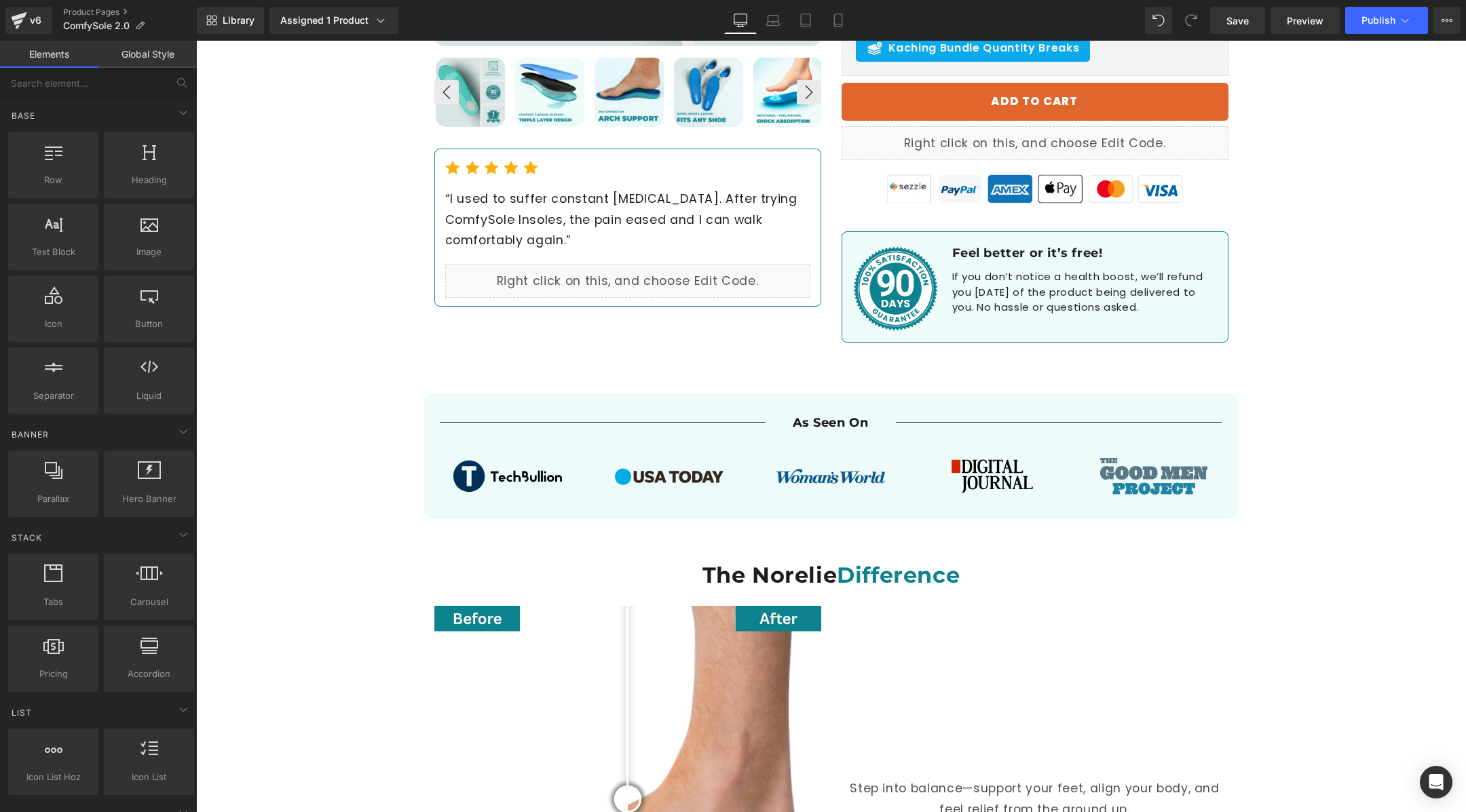
click at [432, 413] on div "Separator As Seen On Heading Separator Row Image Image Image Image Image ‹ › Ca…" at bounding box center [831, 460] width 803 height 104
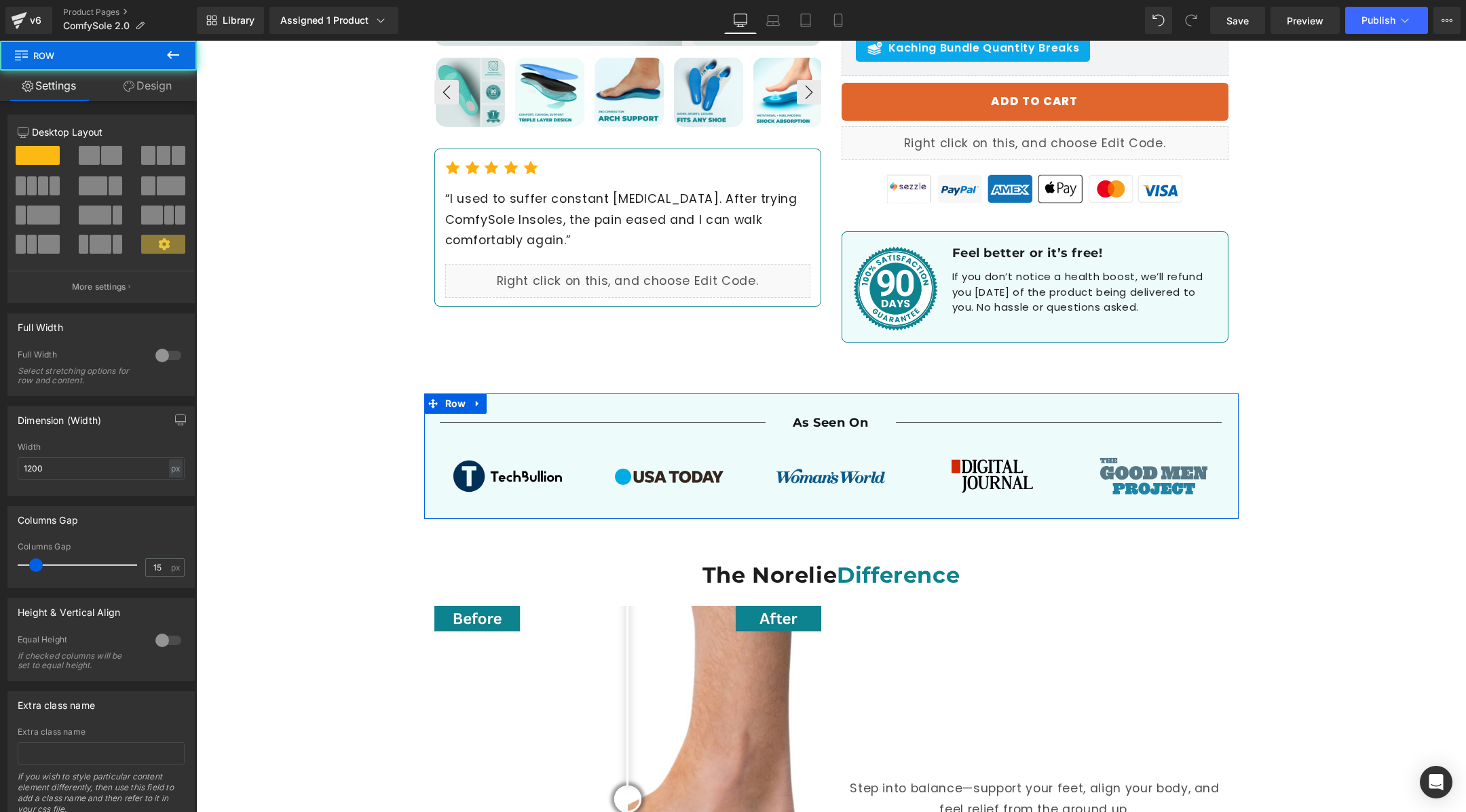
click at [152, 93] on link "Design" at bounding box center [147, 86] width 98 height 30
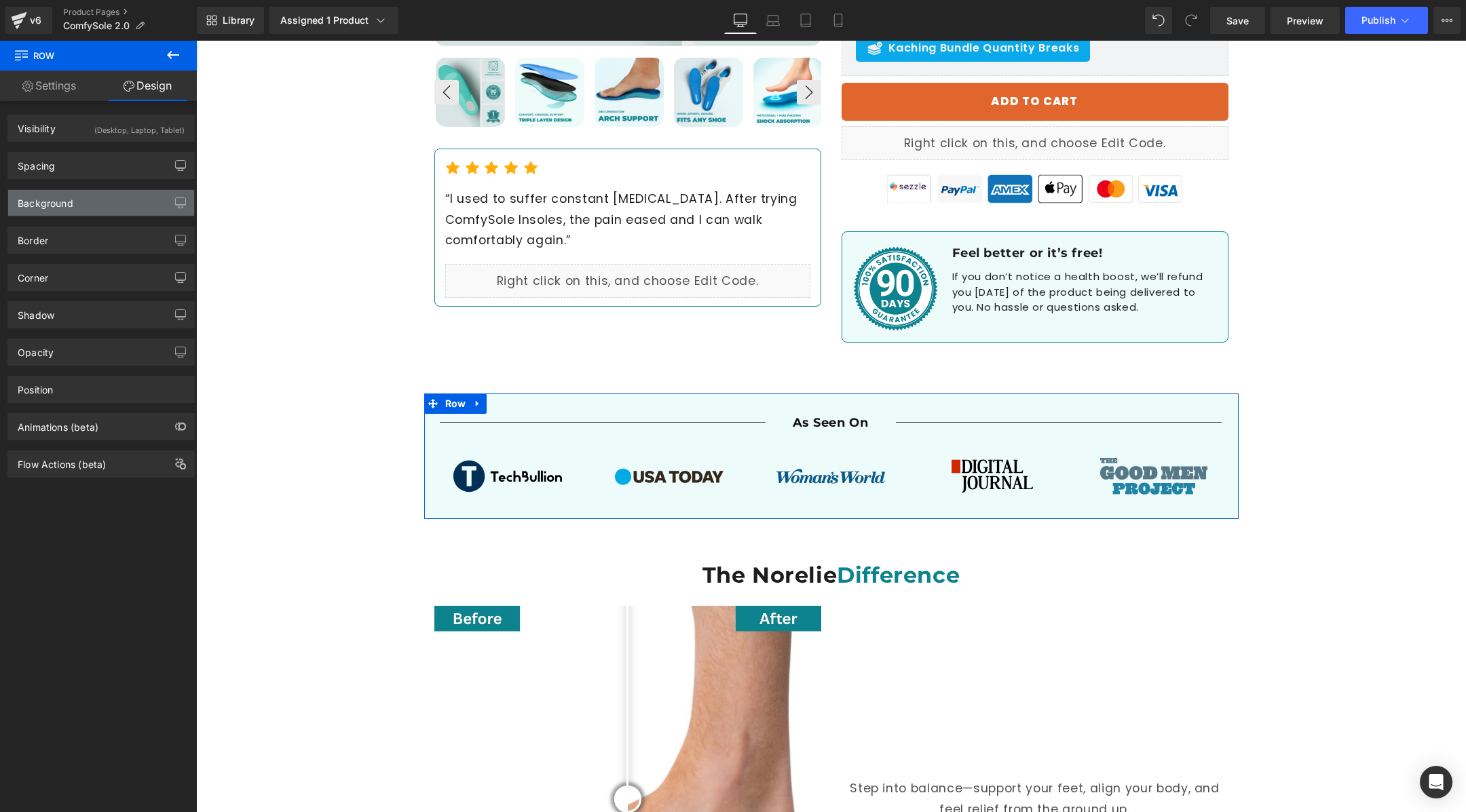
click at [97, 200] on div "Background" at bounding box center [101, 202] width 186 height 25
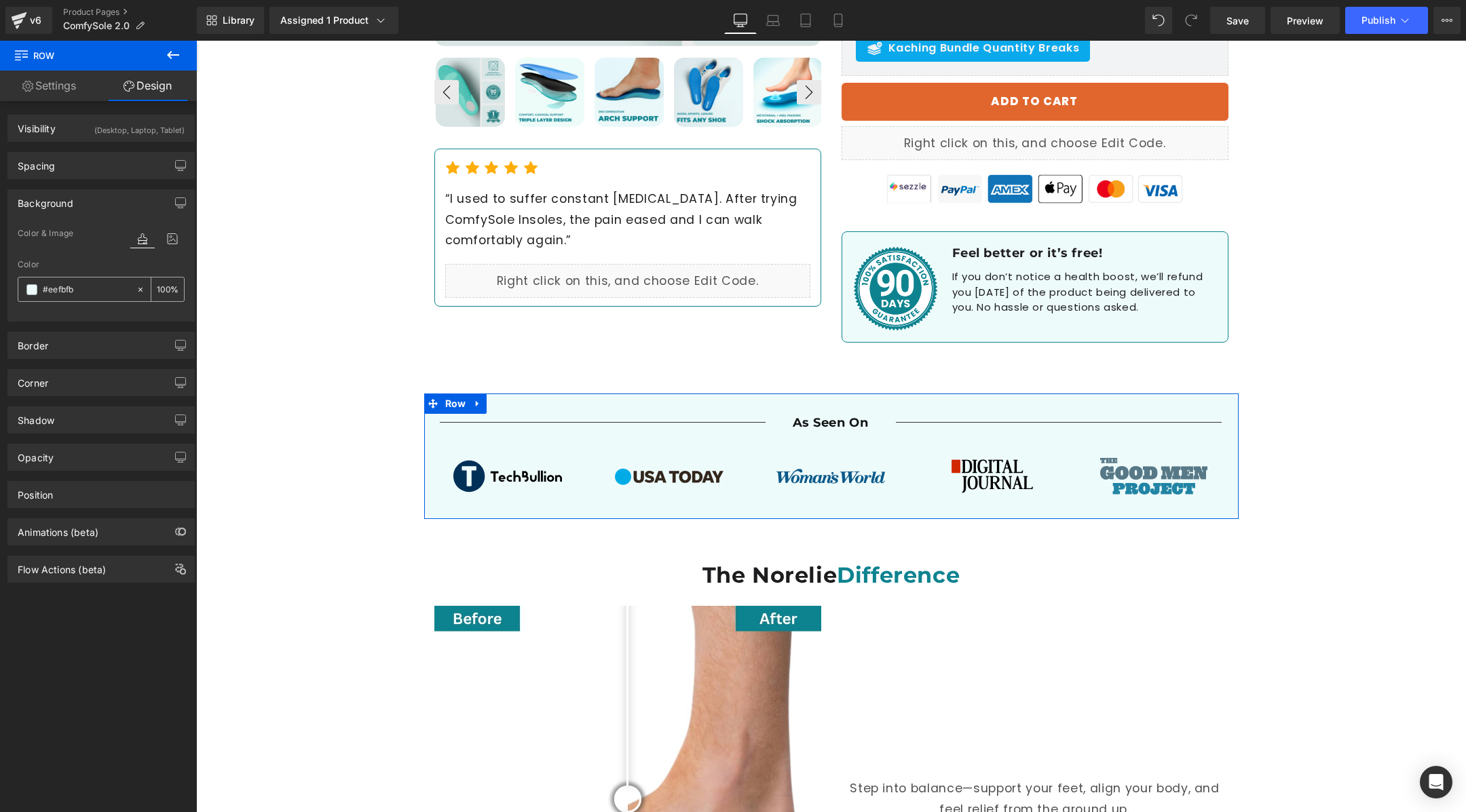
click at [137, 287] on icon at bounding box center [141, 290] width 9 height 9
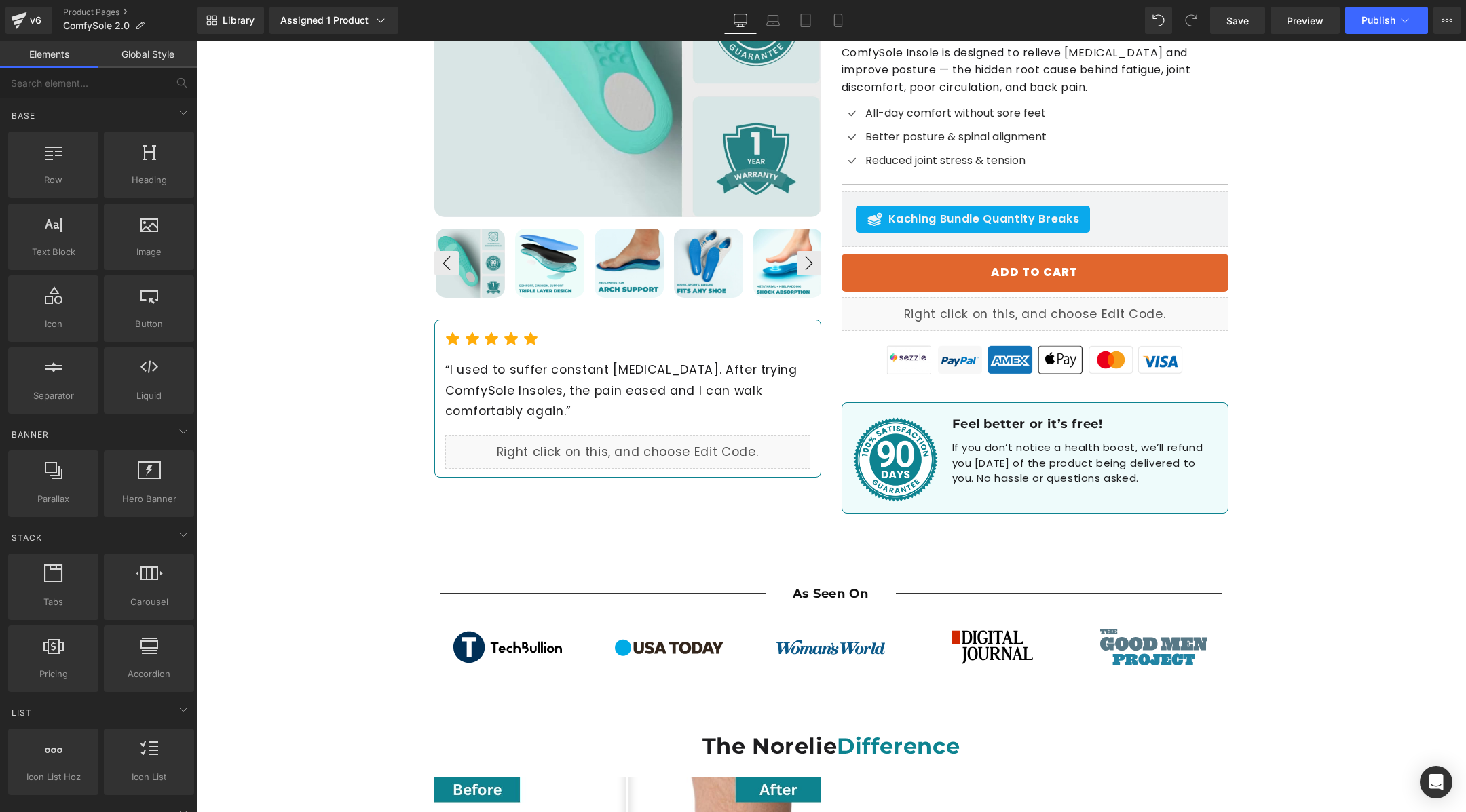
scroll to position [358, 0]
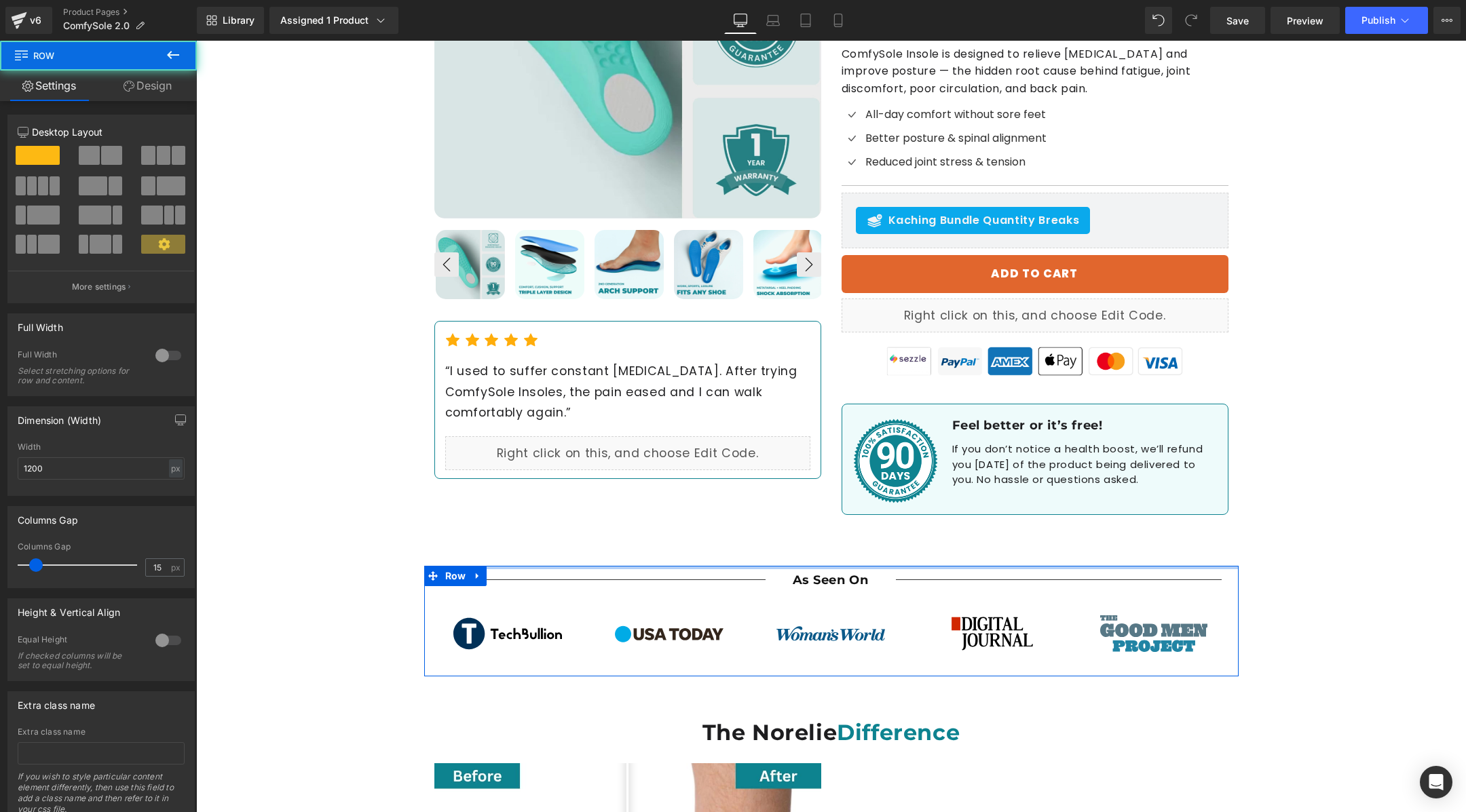
drag, startPoint x: 624, startPoint y: 526, endPoint x: 624, endPoint y: 490, distance: 36.0
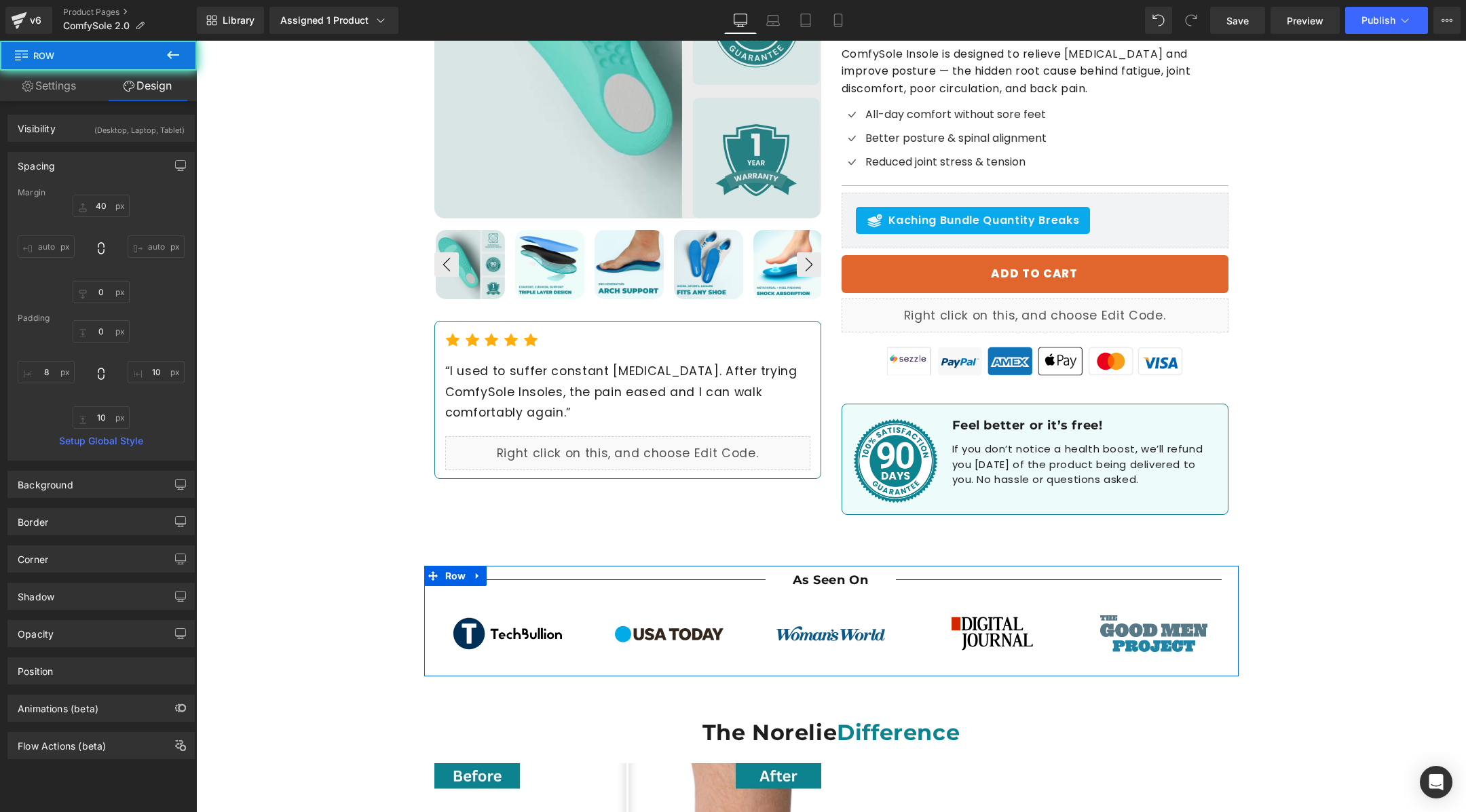
click at [275, 449] on div "Best Seller (P) Image ‹ ›" at bounding box center [831, 169] width 1270 height 739
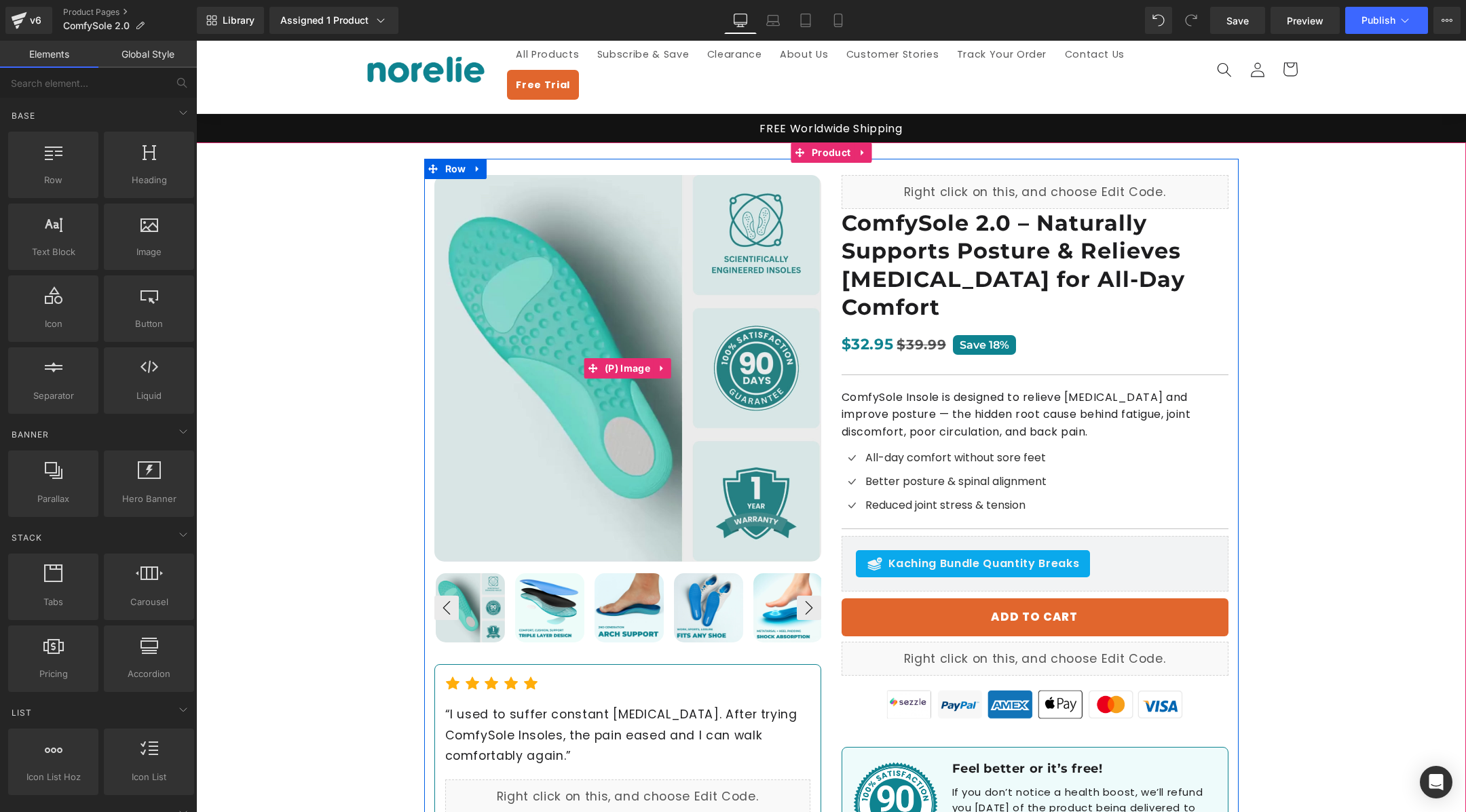
scroll to position [0, 0]
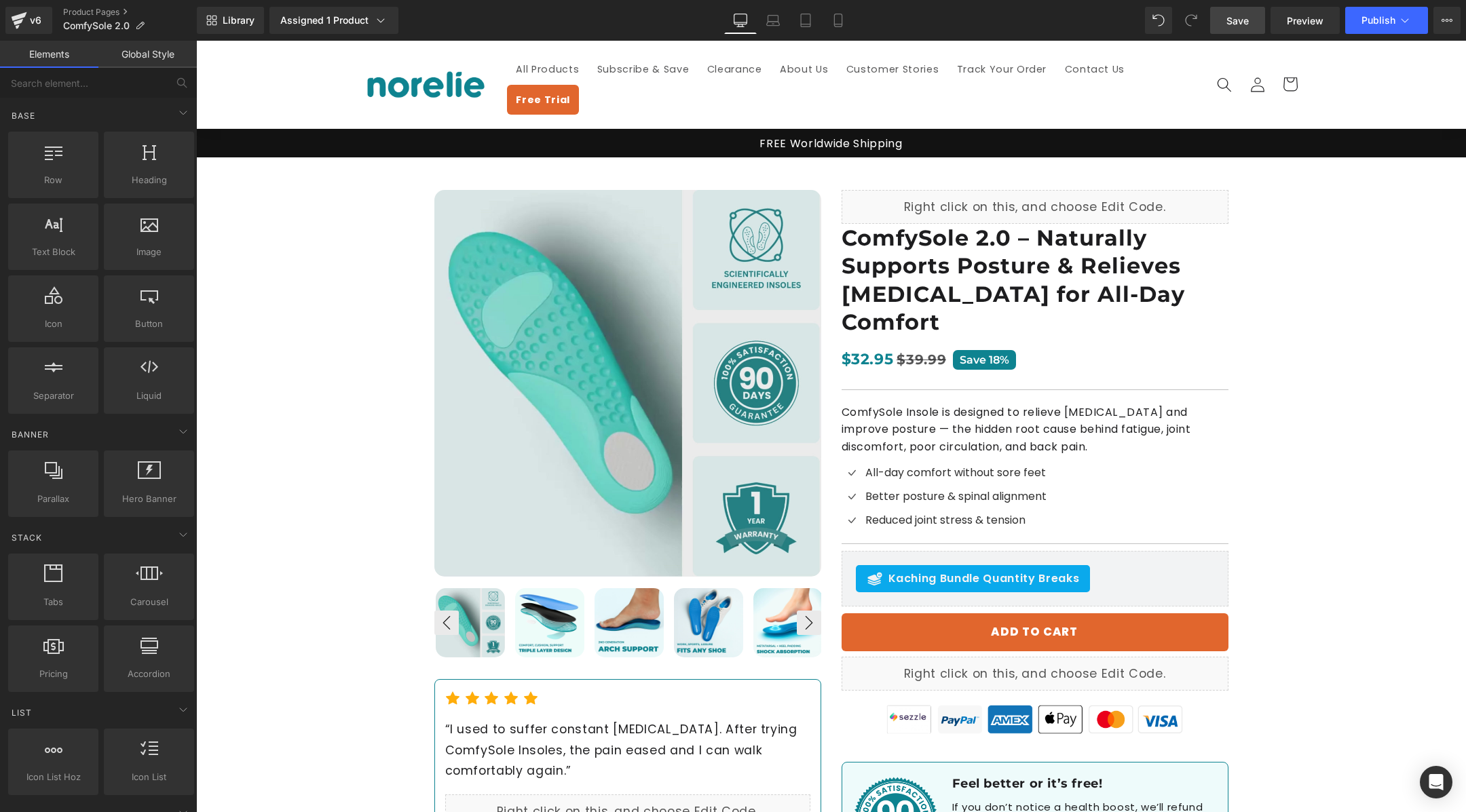
click at [1231, 29] on link "Save" at bounding box center [1238, 20] width 55 height 27
click at [1303, 21] on span "Preview" at bounding box center [1305, 20] width 37 height 14
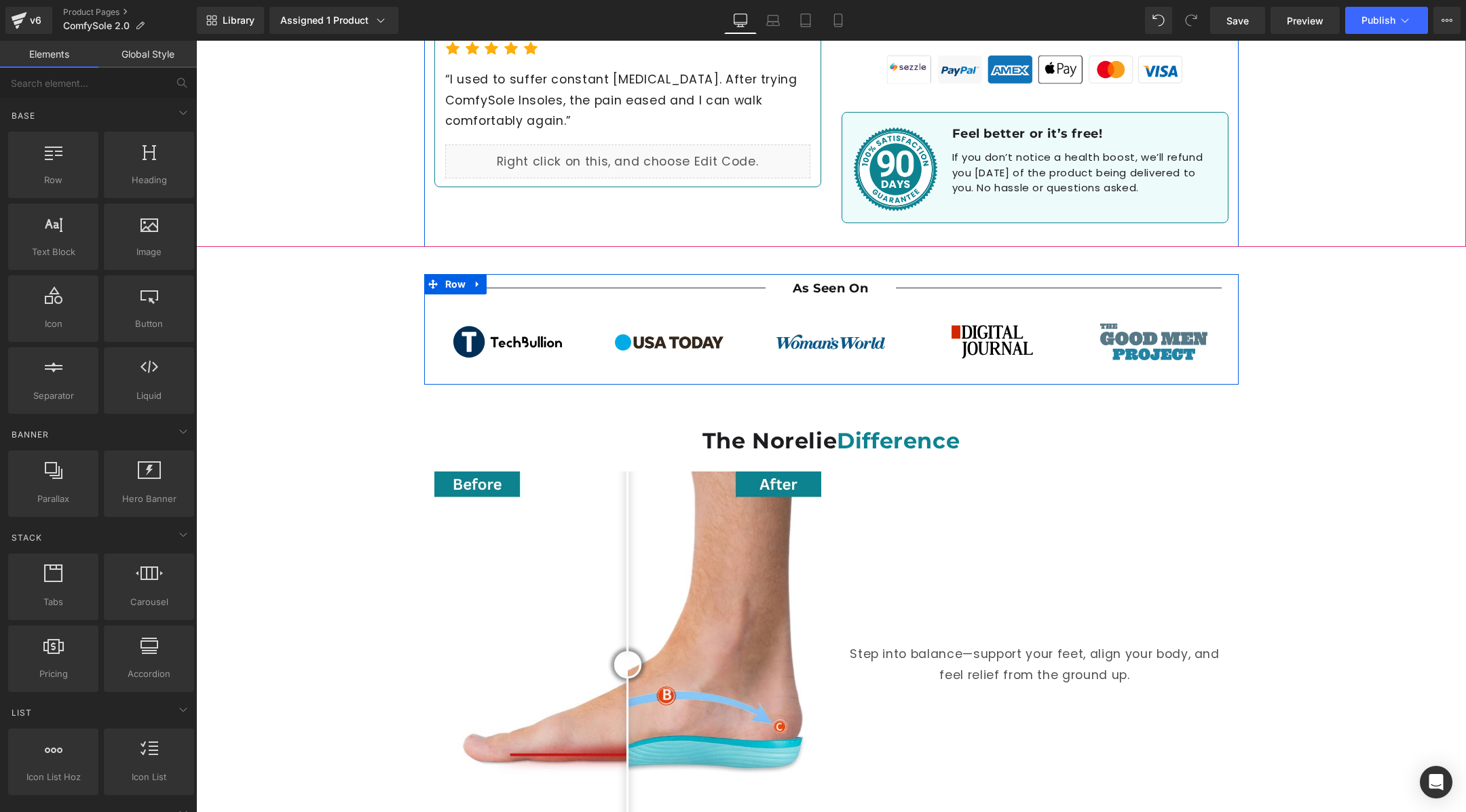
scroll to position [962, 0]
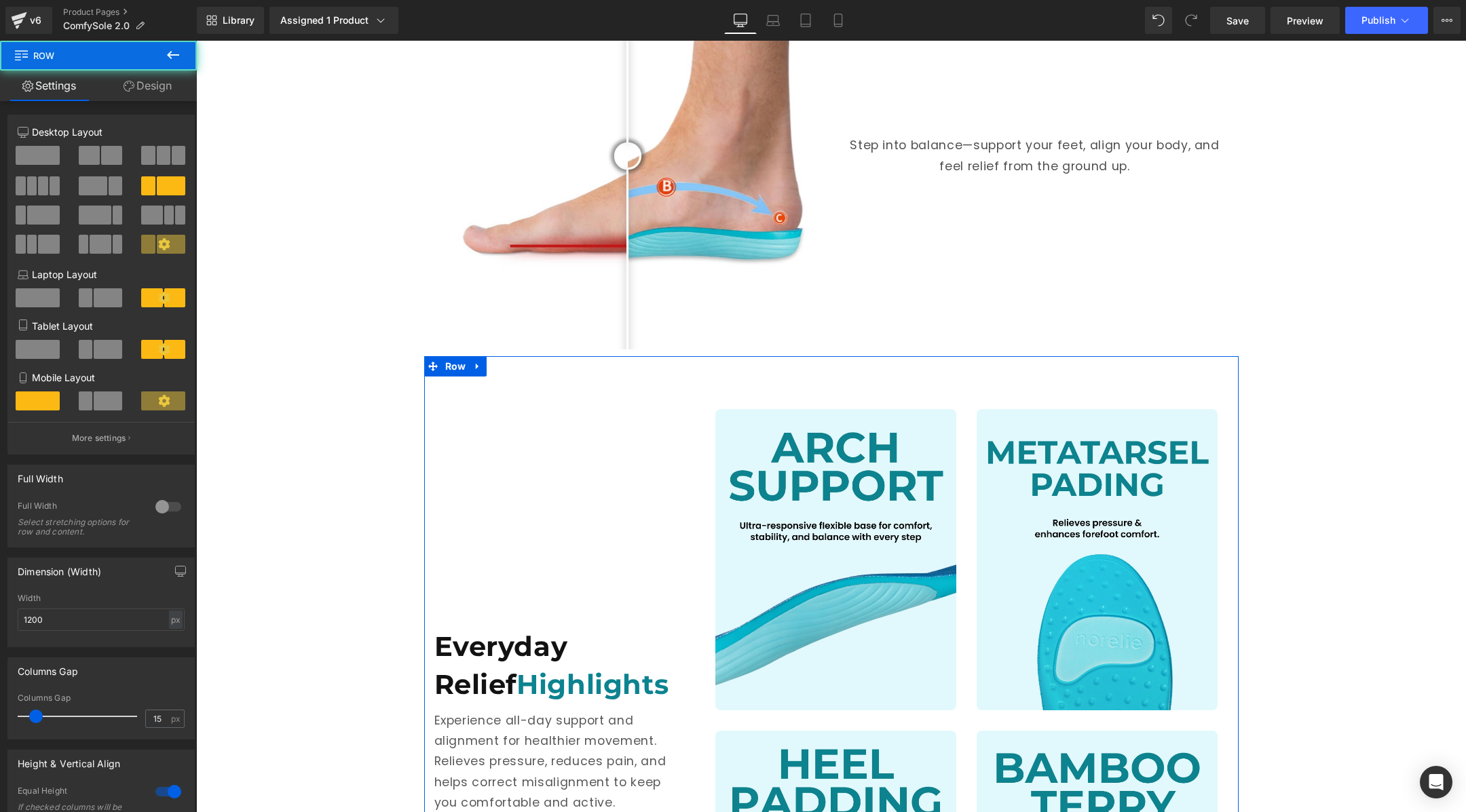
scroll to position [1174, 0]
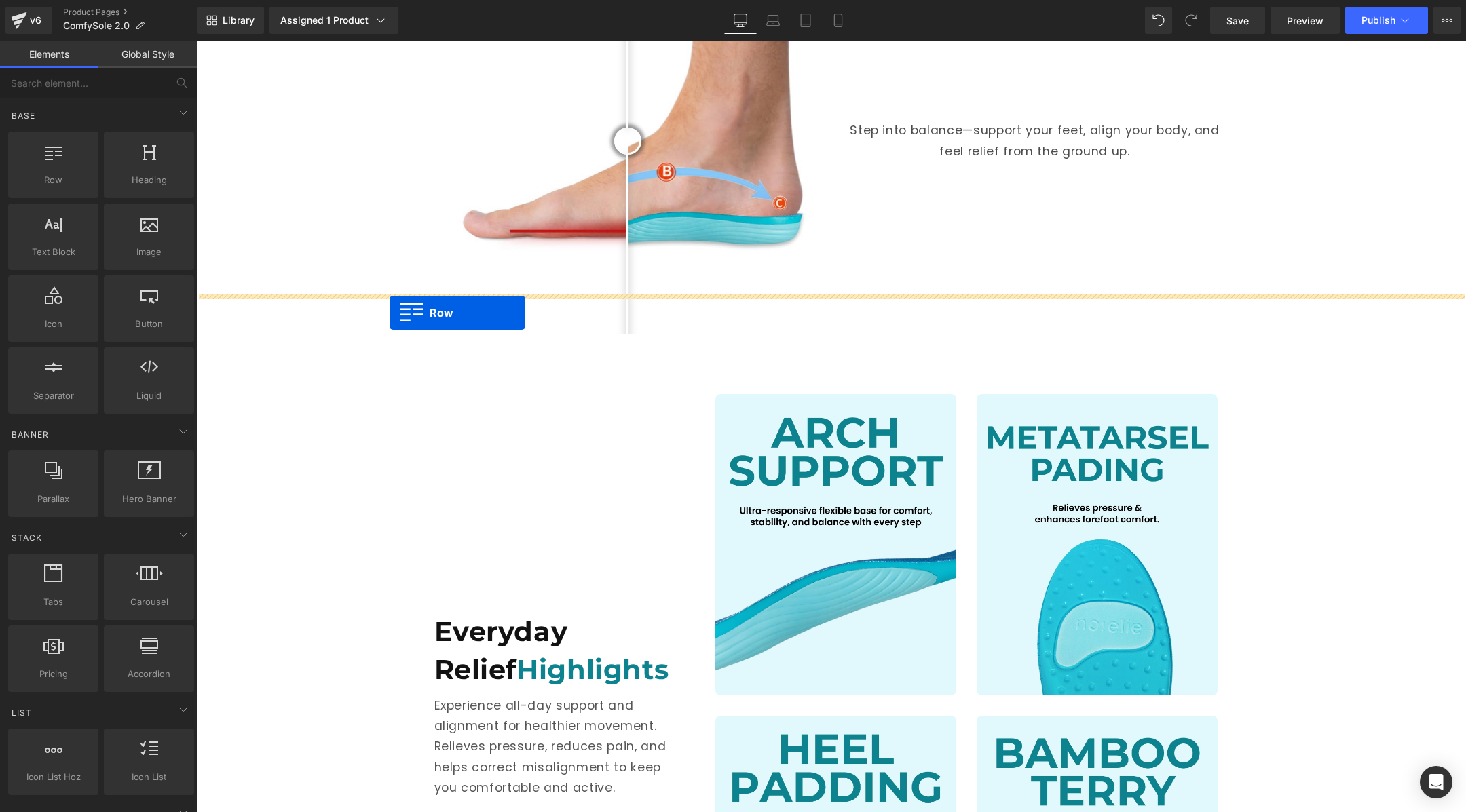
drag, startPoint x: 251, startPoint y: 207, endPoint x: 390, endPoint y: 311, distance: 173.6
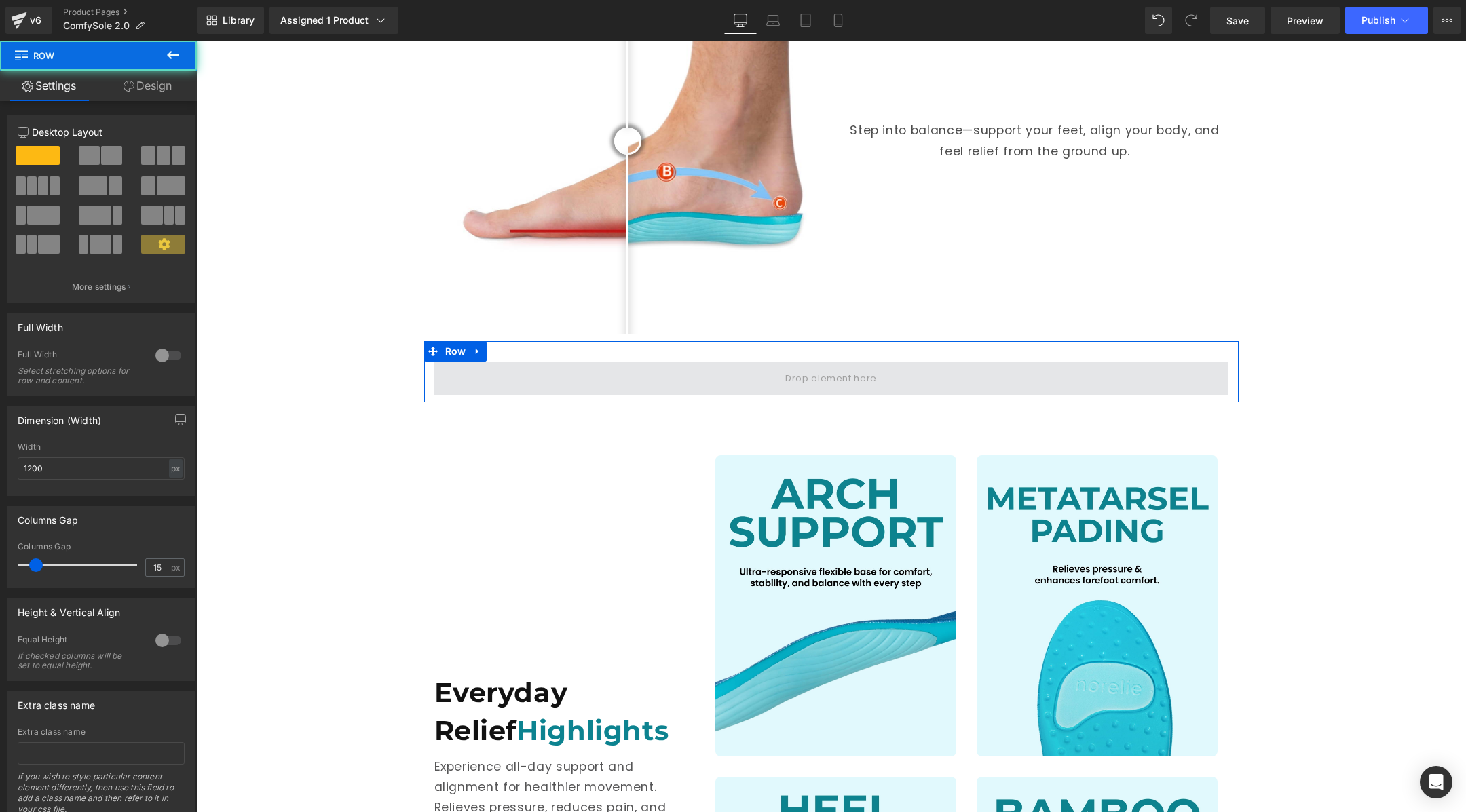
click at [441, 362] on span at bounding box center [832, 379] width 794 height 34
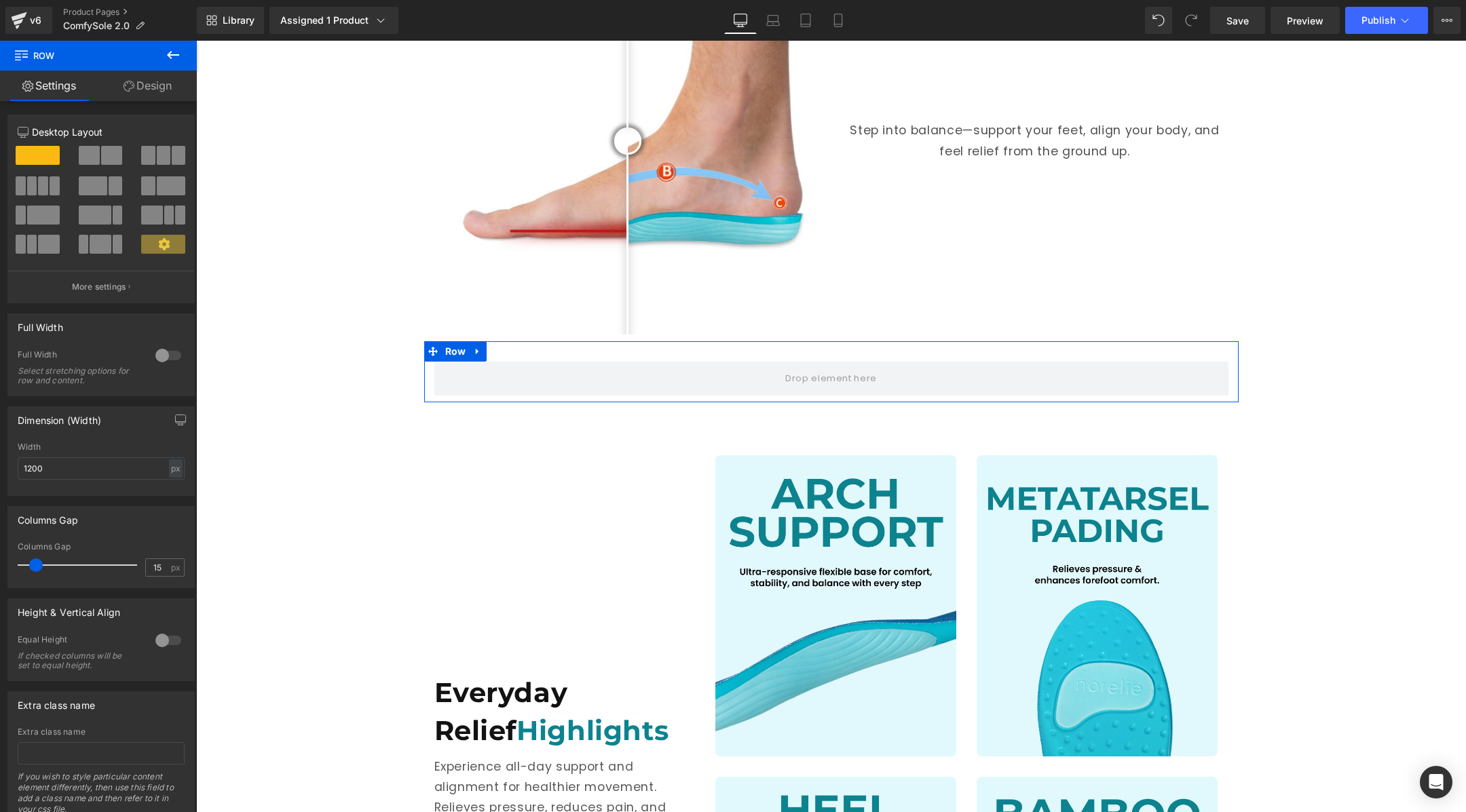
click at [164, 357] on div at bounding box center [168, 356] width 33 height 22
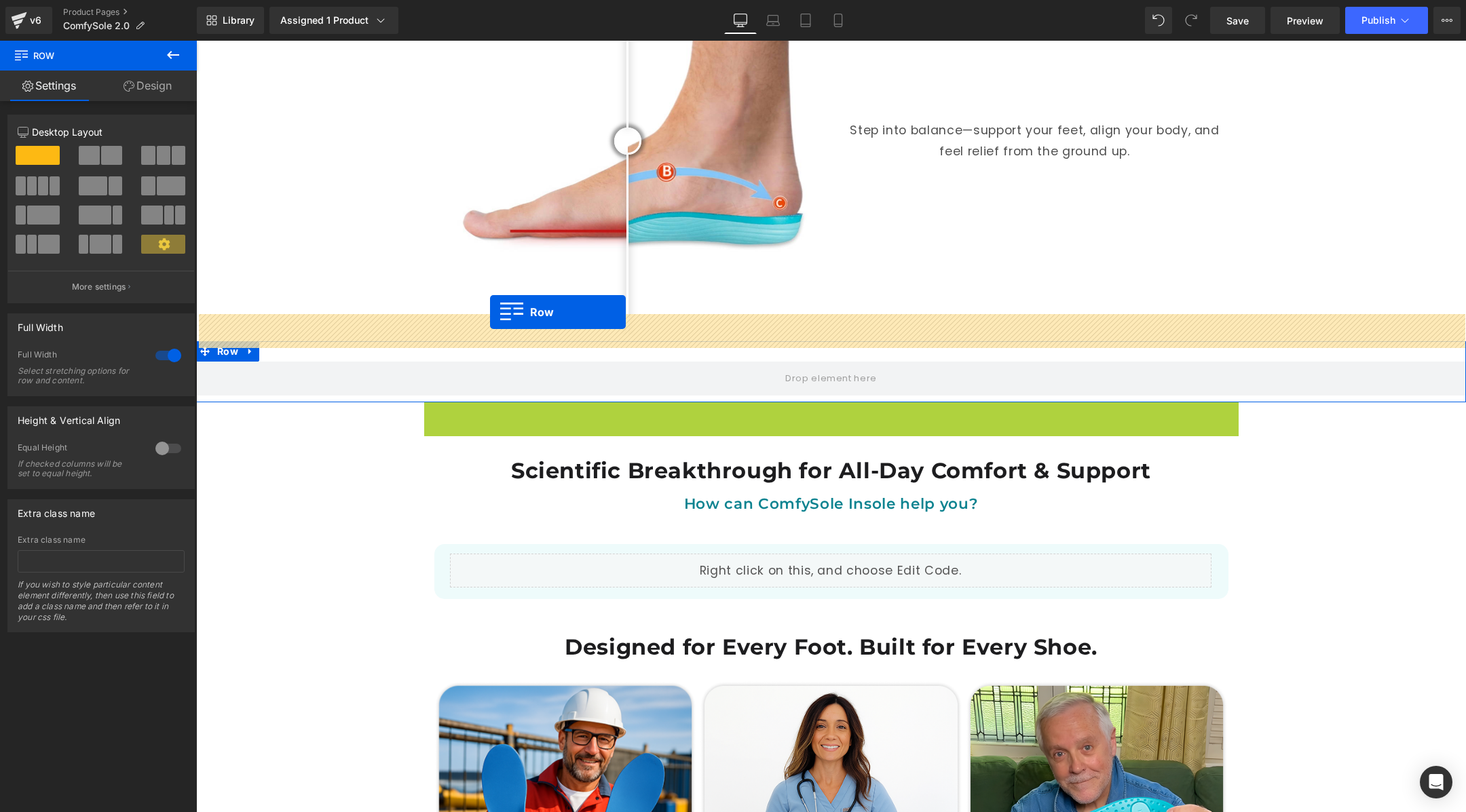
drag, startPoint x: 433, startPoint y: 362, endPoint x: 491, endPoint y: 312, distance: 76.6
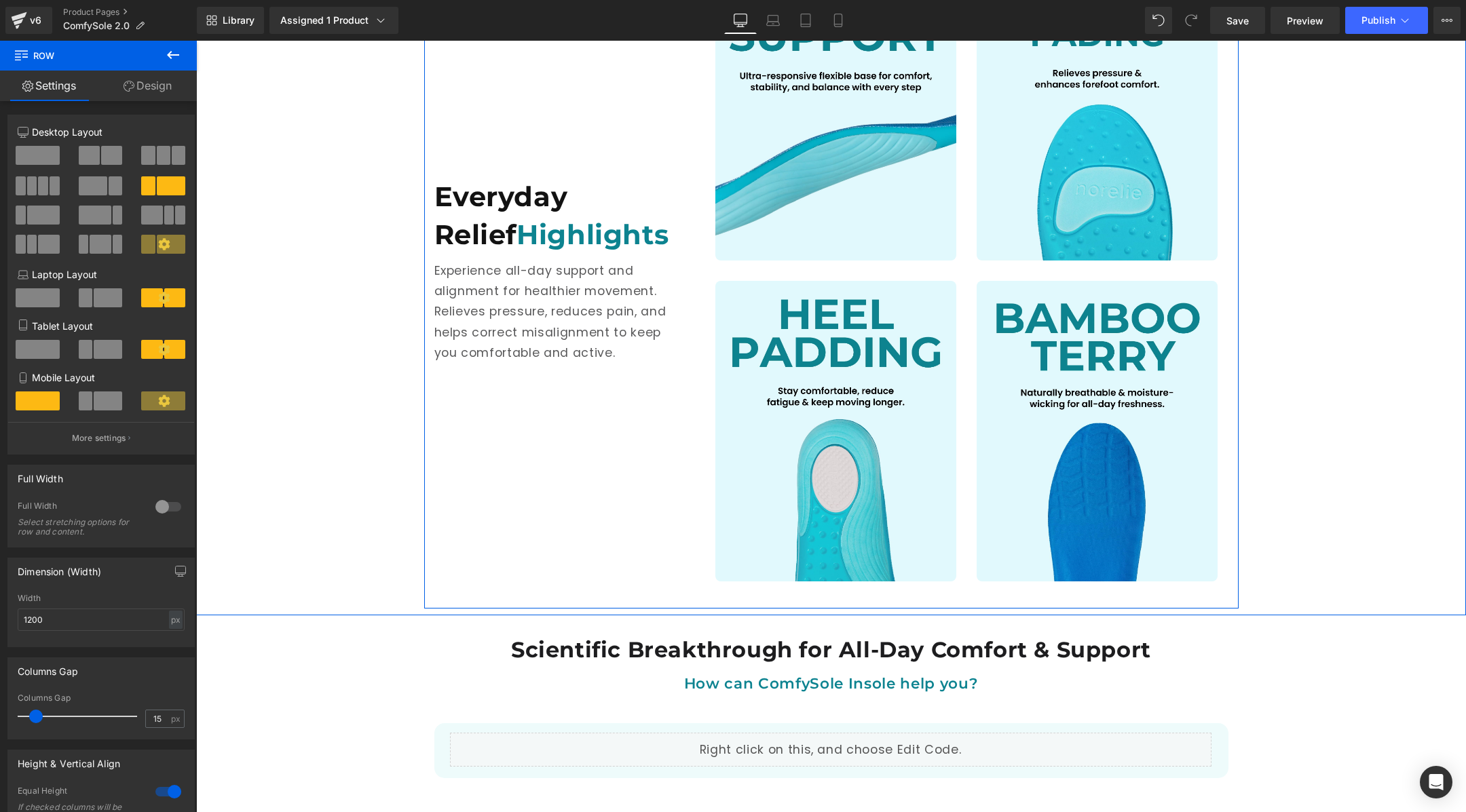
scroll to position [1653, 0]
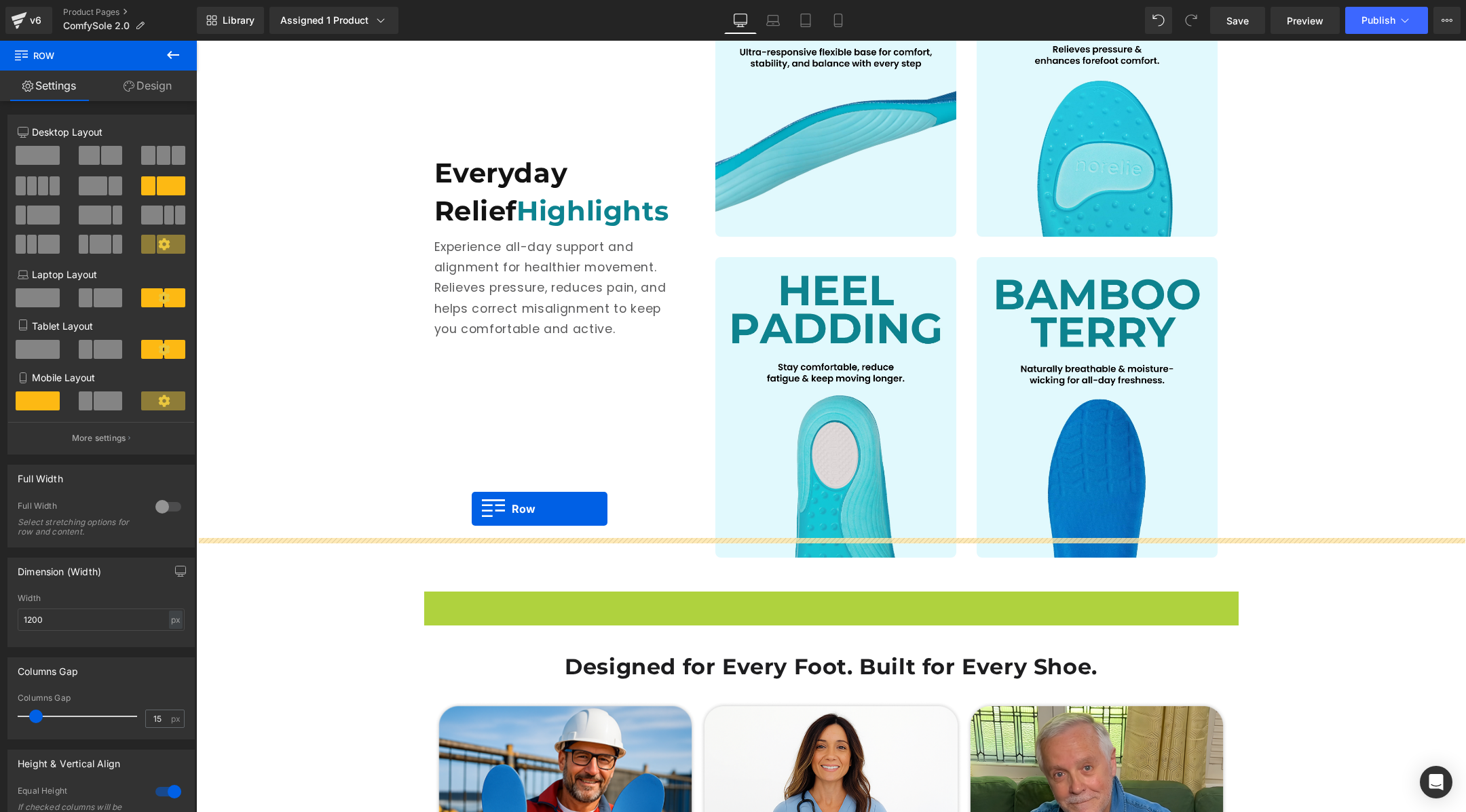
drag, startPoint x: 430, startPoint y: 560, endPoint x: 472, endPoint y: 509, distance: 66.1
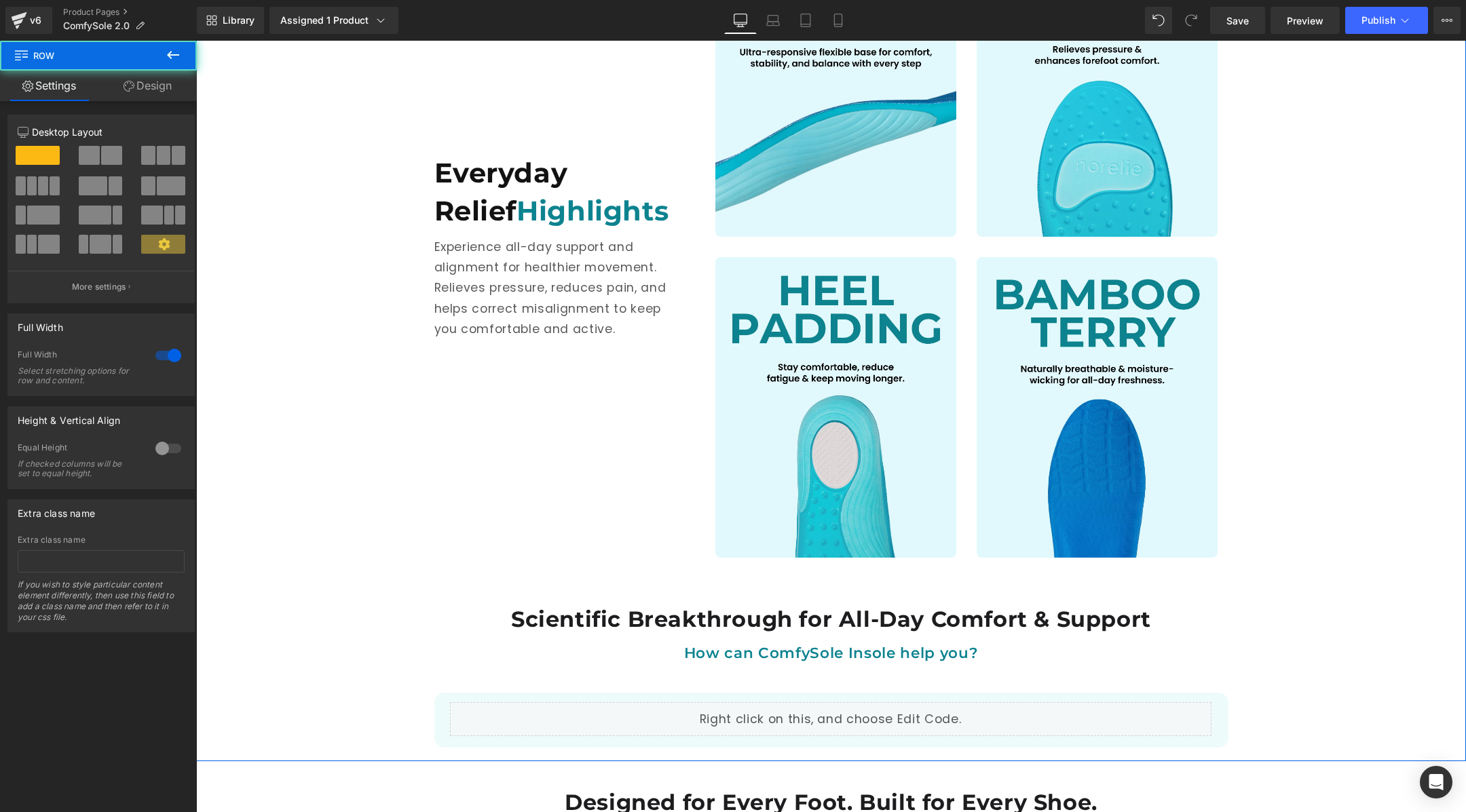
click at [393, 546] on div "Everyday Relief Highlights Heading Experience all-day support and alignment for…" at bounding box center [831, 319] width 1270 height 872
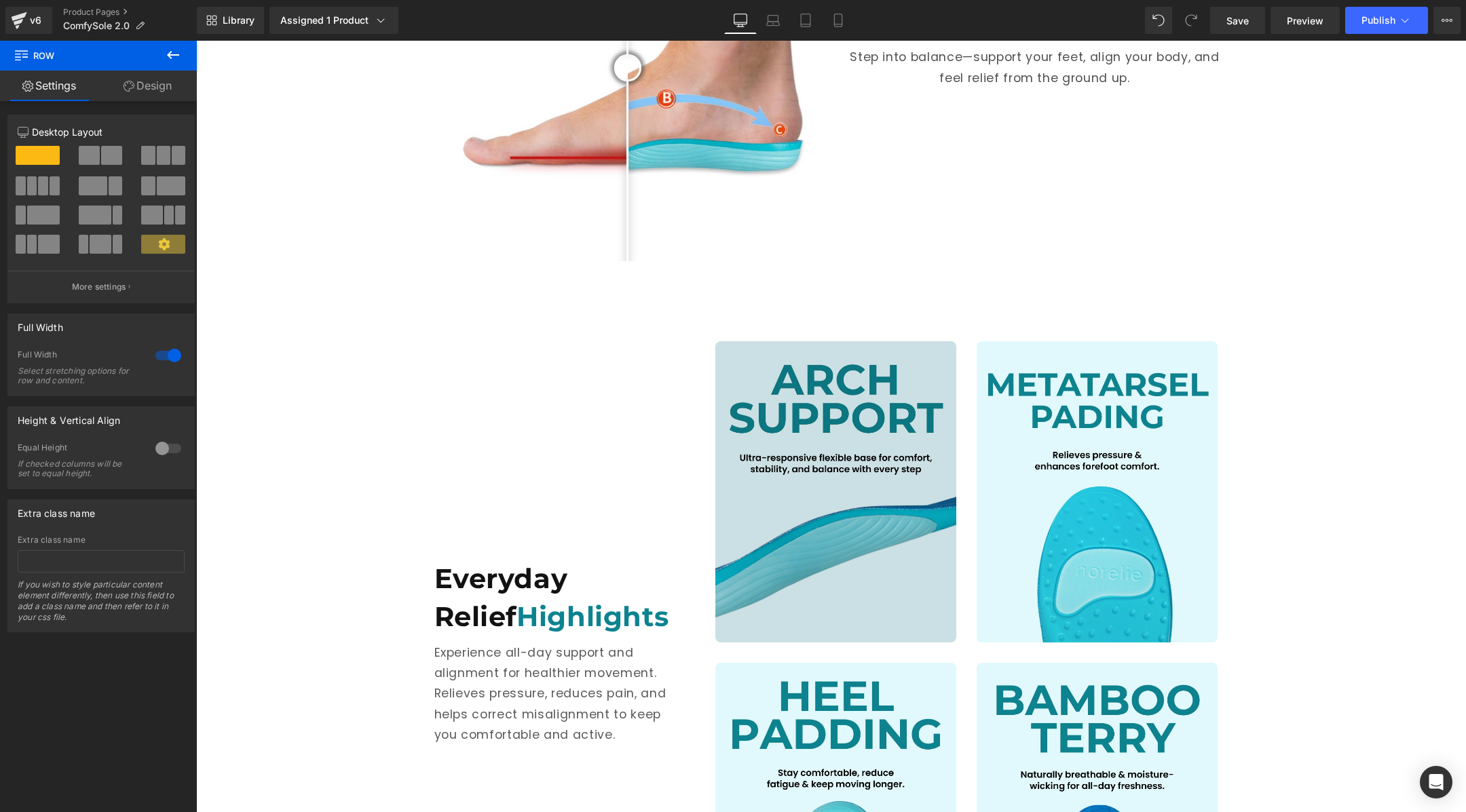
scroll to position [1252, 0]
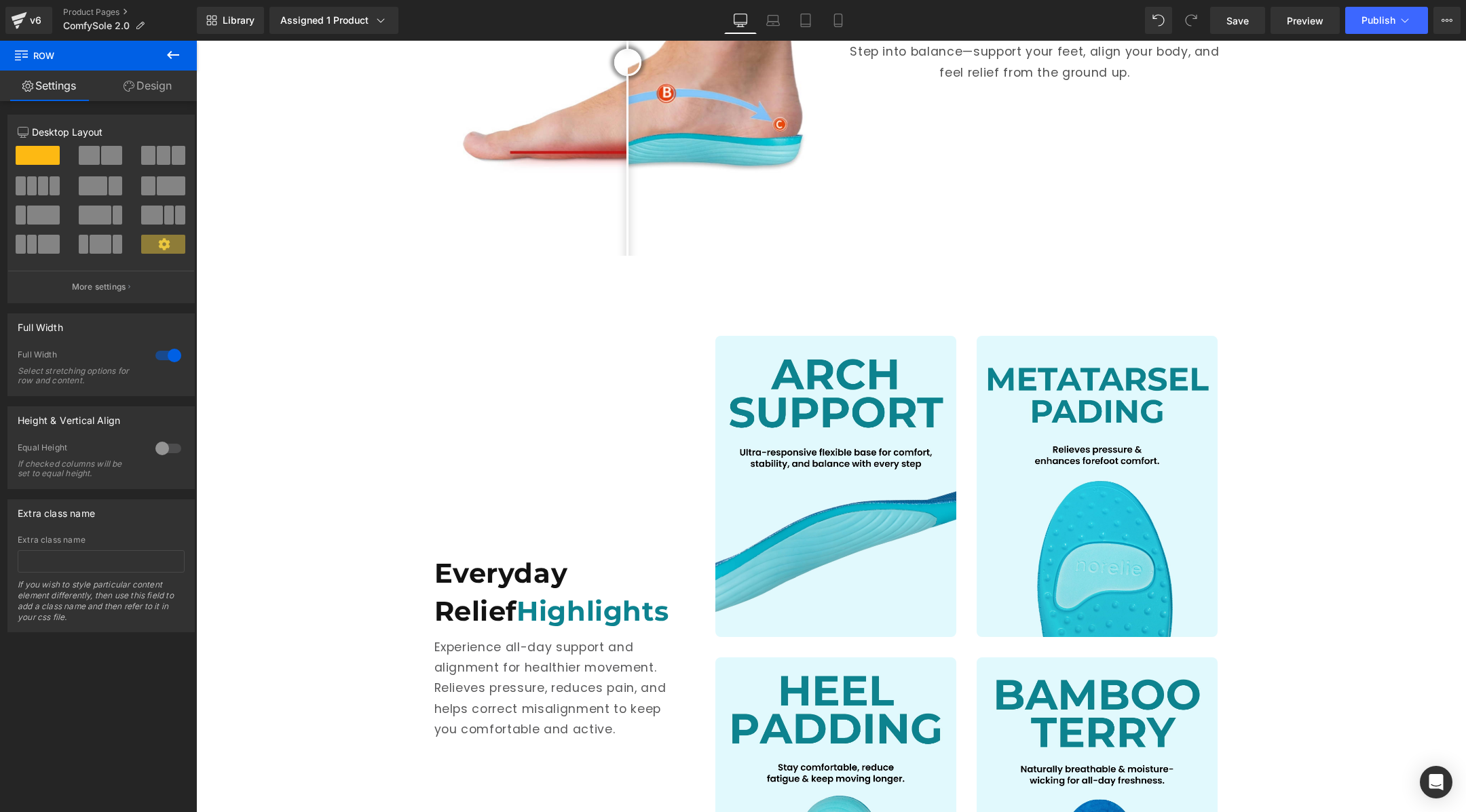
click at [533, 379] on div "Everyday Relief Highlights Heading Experience all-day support and alignment for…" at bounding box center [560, 648] width 272 height 664
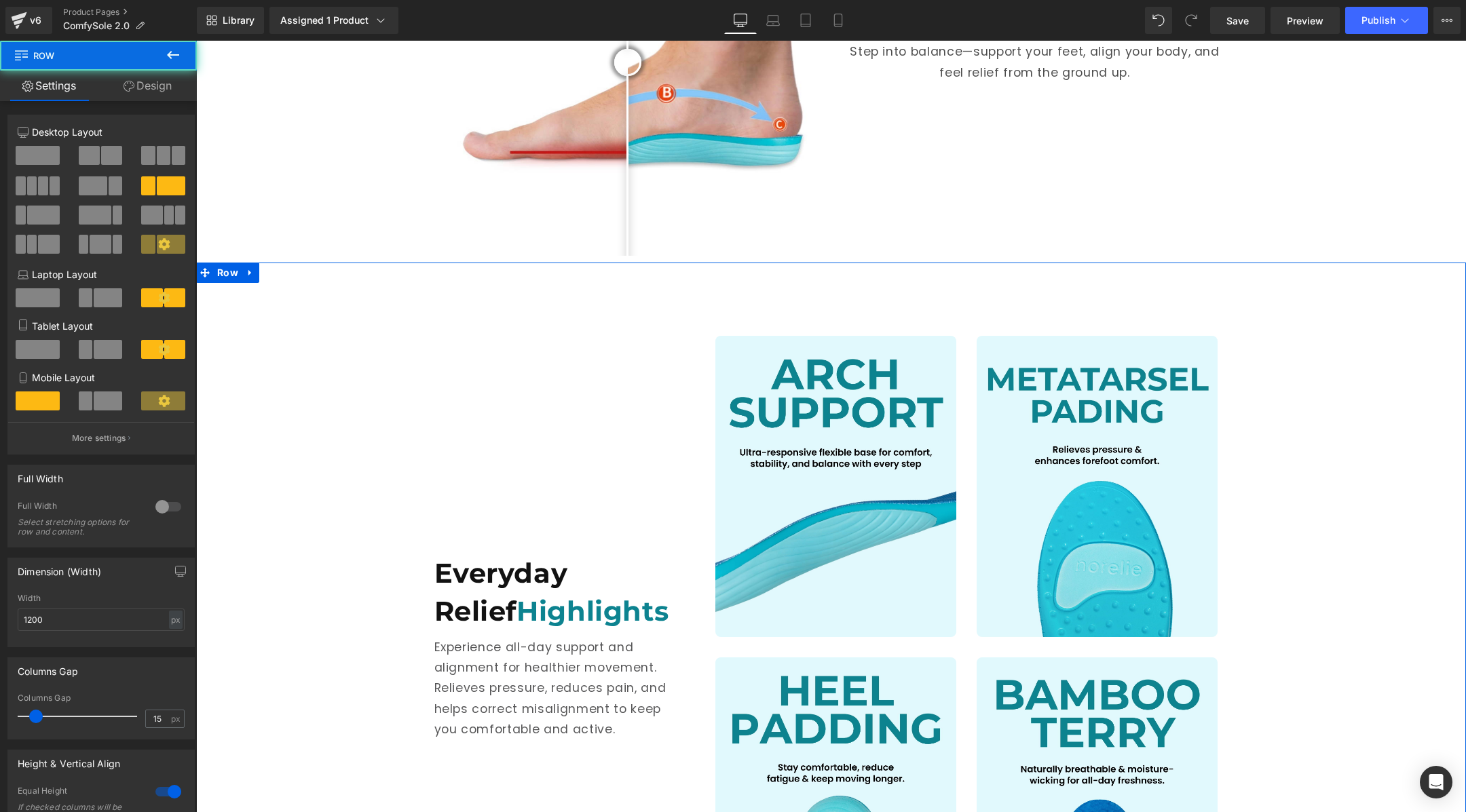
click at [345, 337] on div "Everyday Relief Highlights Heading Experience all-day support and alignment for…" at bounding box center [831, 719] width 1270 height 872
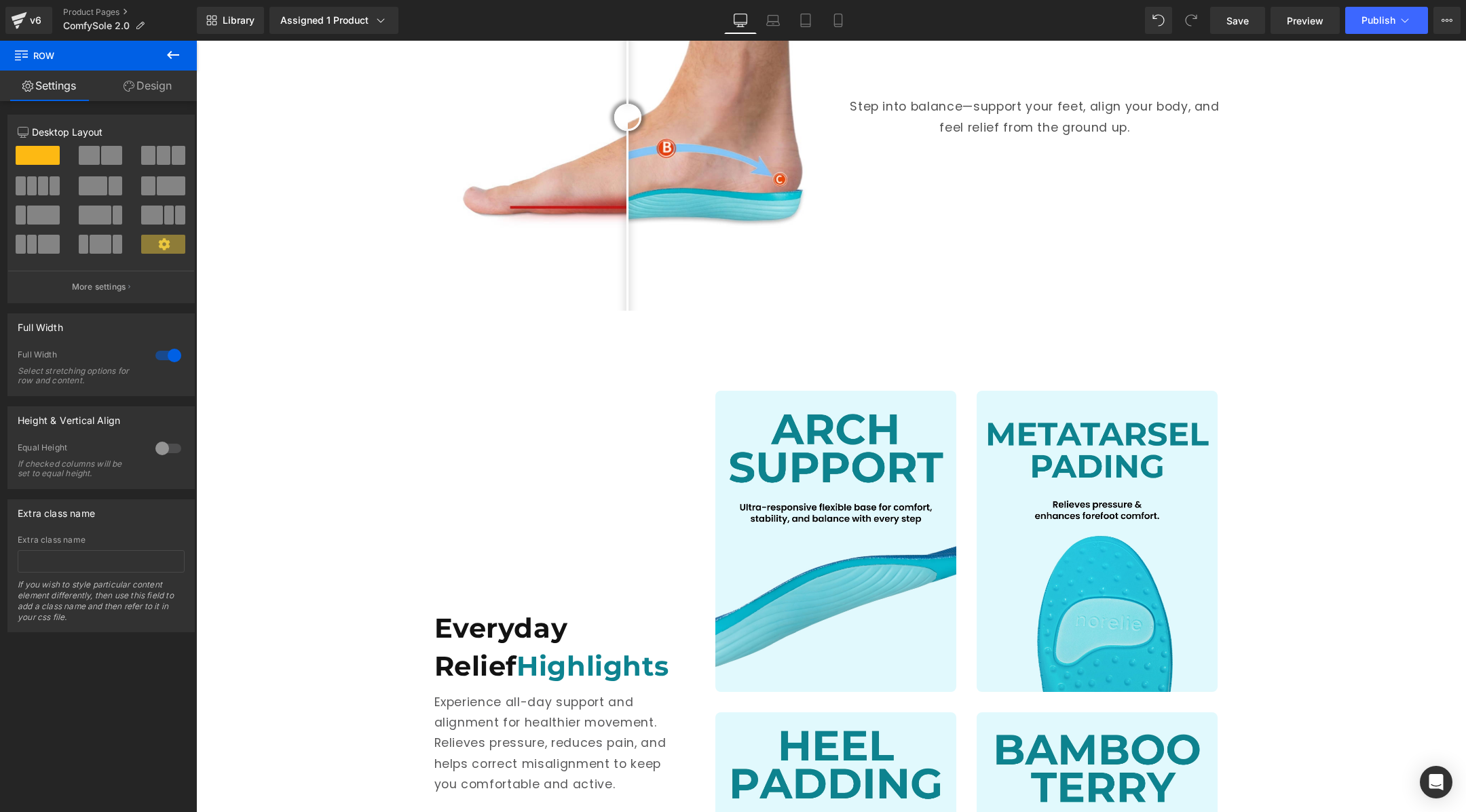
scroll to position [1201, 0]
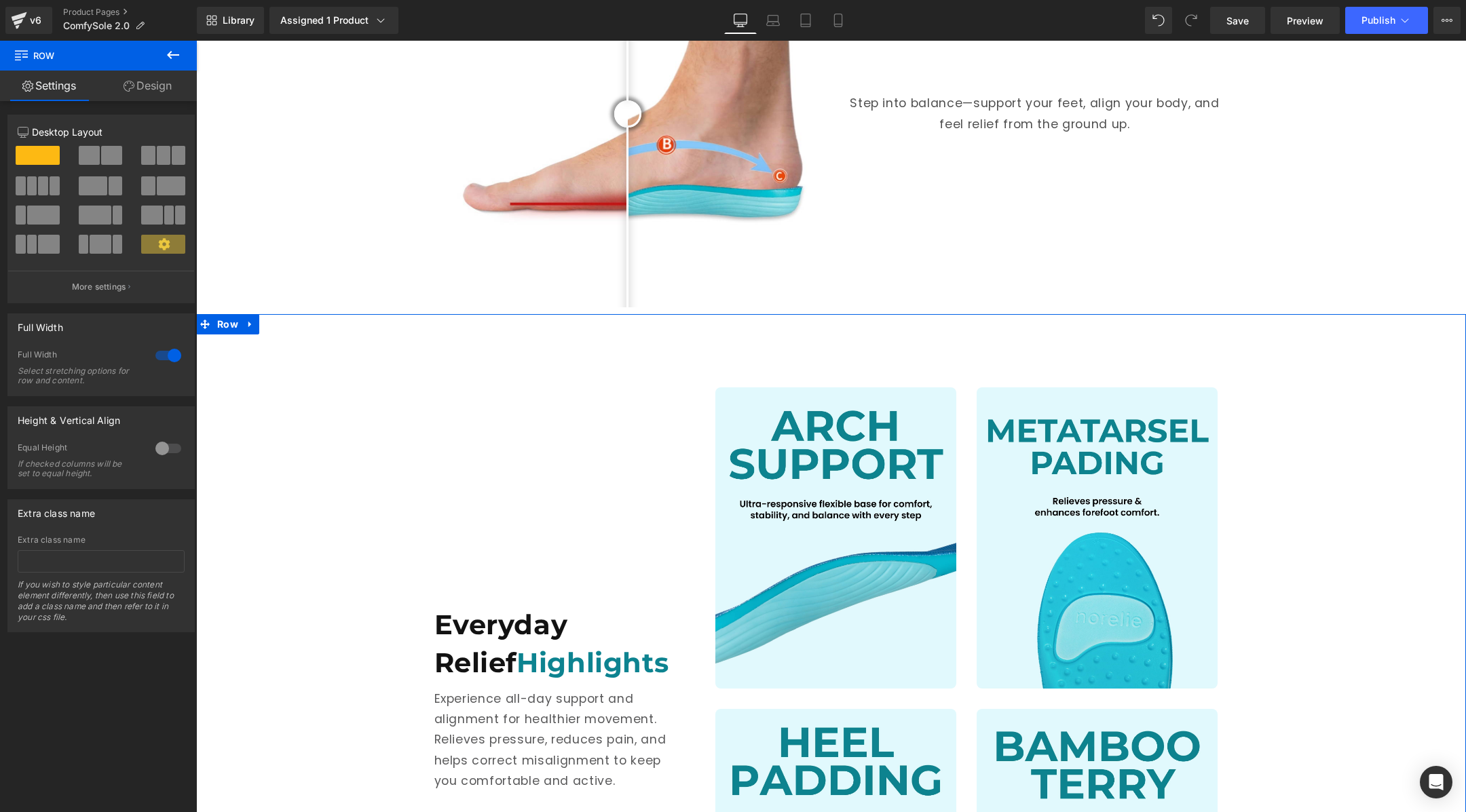
click at [270, 558] on div "Everyday Relief Highlights Heading Experience all-day support and alignment for…" at bounding box center [831, 771] width 1270 height 872
click at [234, 335] on div "Everyday Relief Highlights Heading Experience all-day support and alignment for…" at bounding box center [831, 771] width 1270 height 872
click at [232, 314] on span "Row" at bounding box center [228, 324] width 28 height 21
click at [150, 100] on link "Design" at bounding box center [147, 86] width 98 height 30
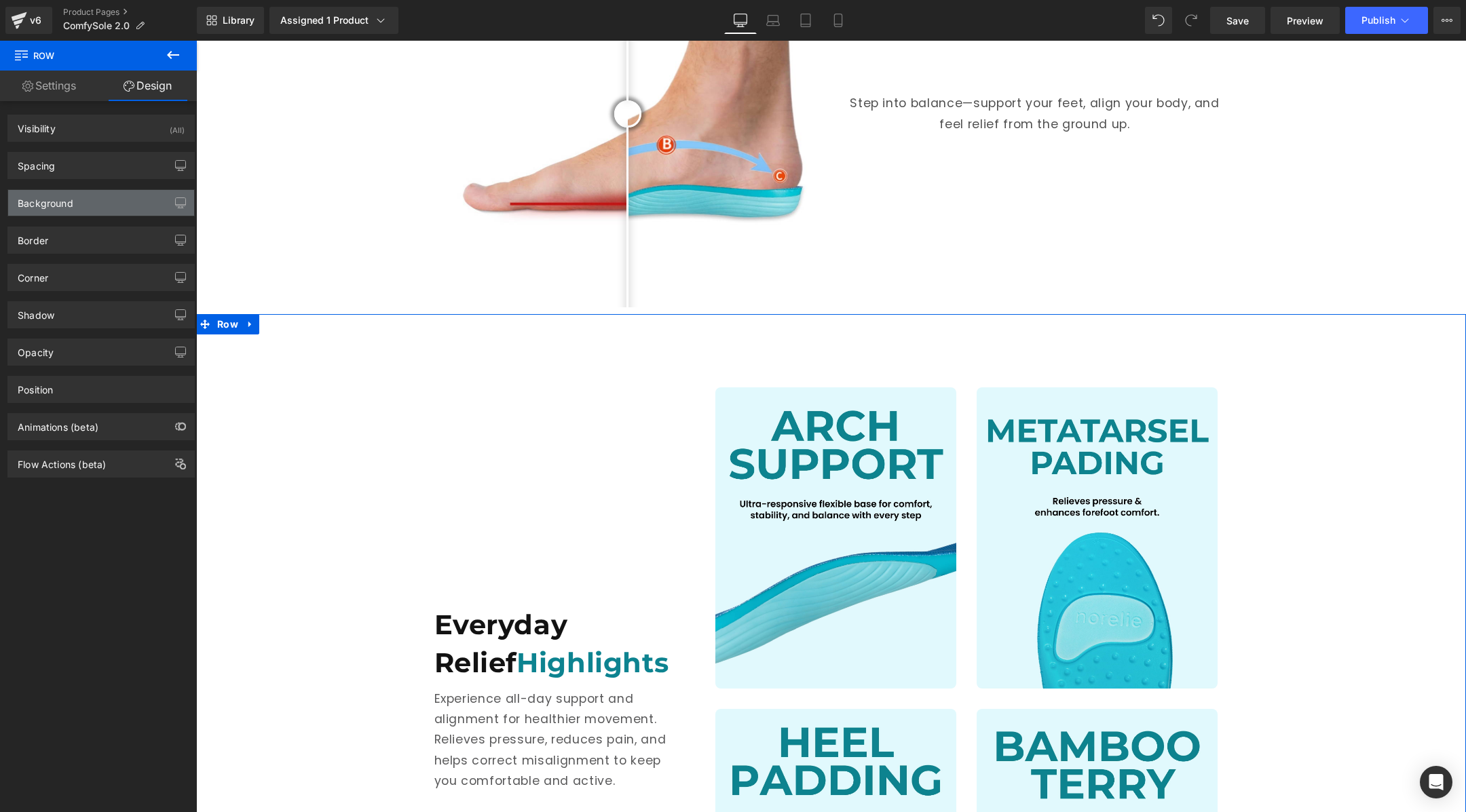
click at [101, 207] on div "Background" at bounding box center [101, 202] width 186 height 25
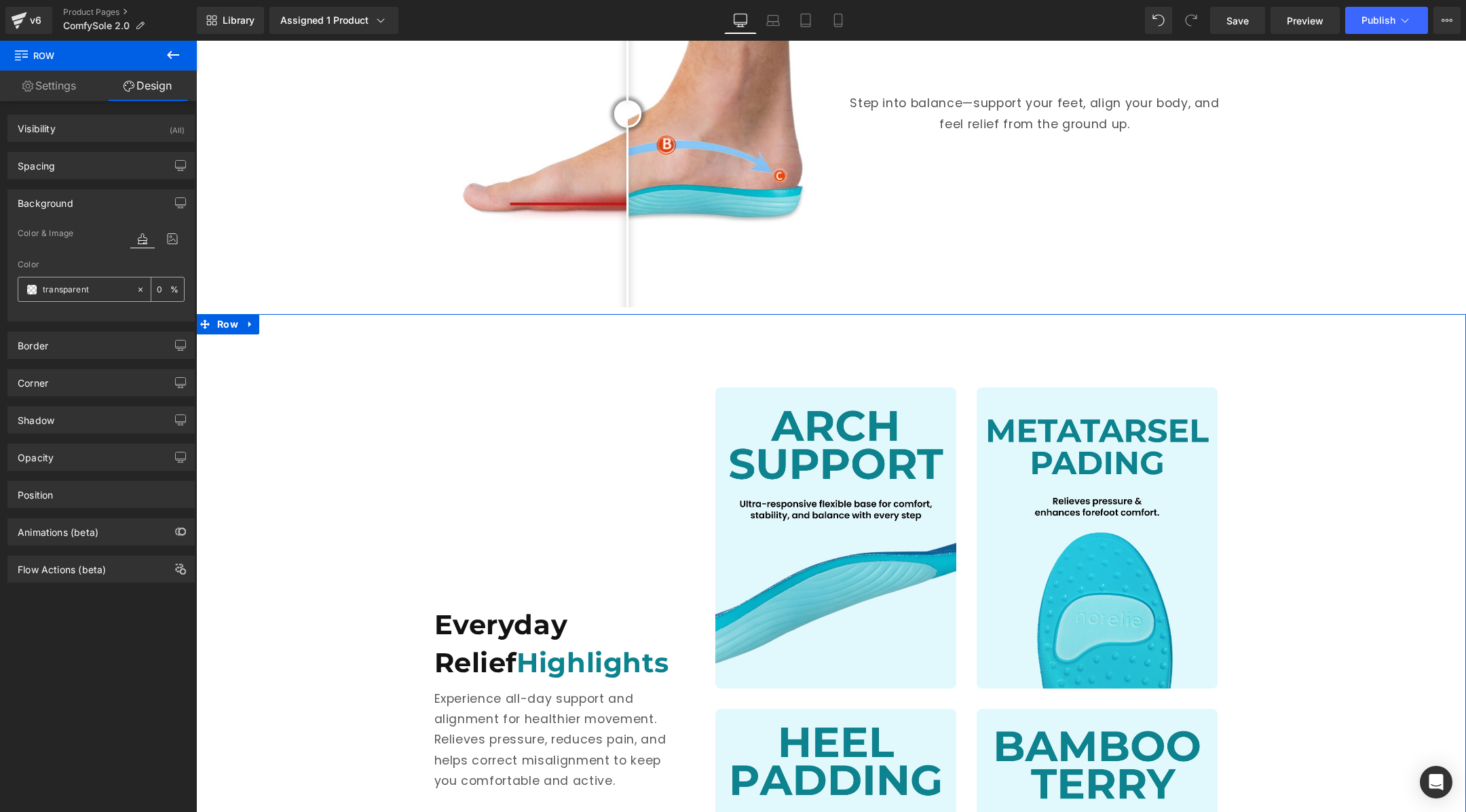
click at [75, 285] on input "transparent" at bounding box center [86, 290] width 87 height 15
paste input "EFF5F5"
type input "EFF5F5"
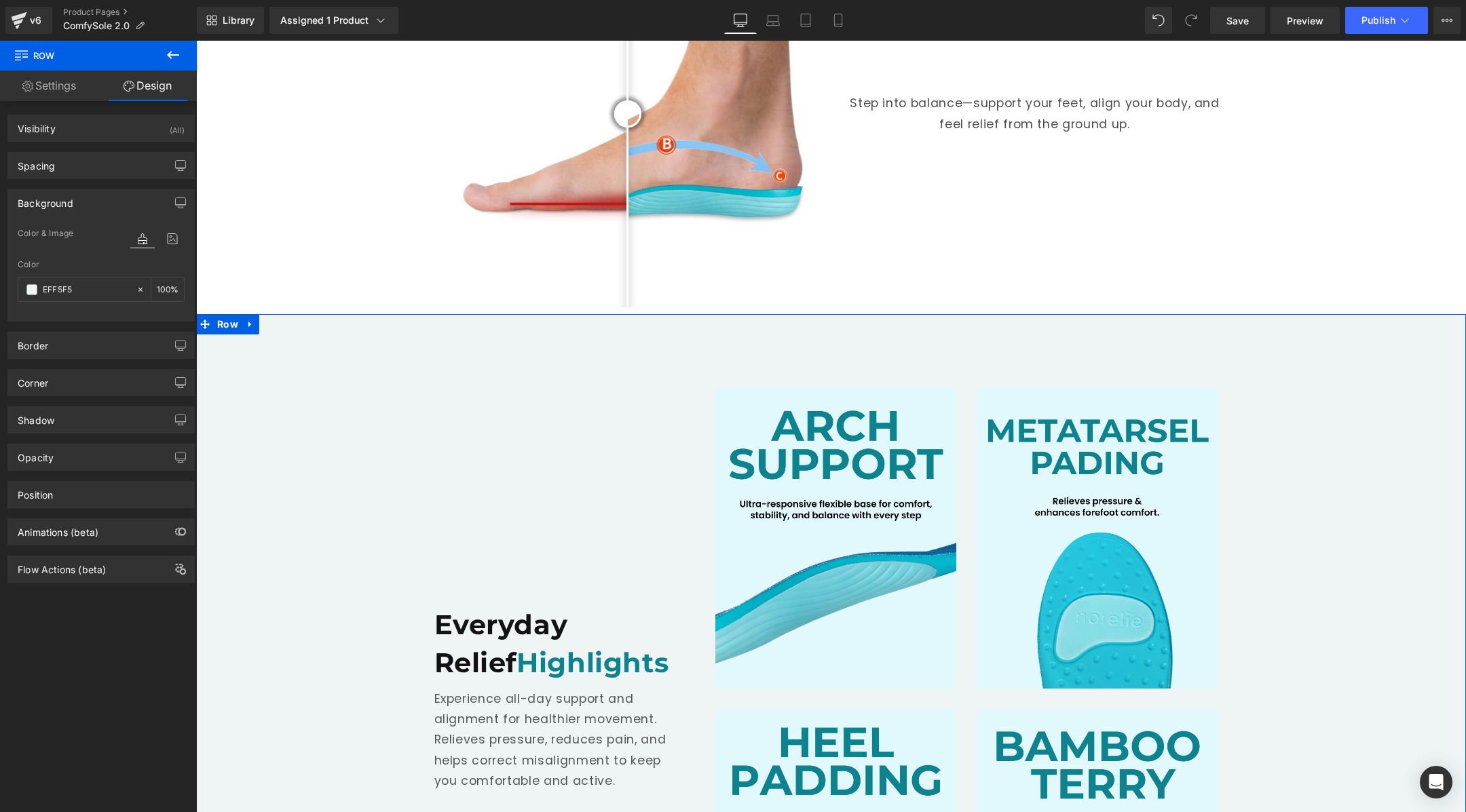
click at [379, 420] on div "Everyday Relief Highlights Heading Experience all-day support and alignment for…" at bounding box center [831, 771] width 1270 height 872
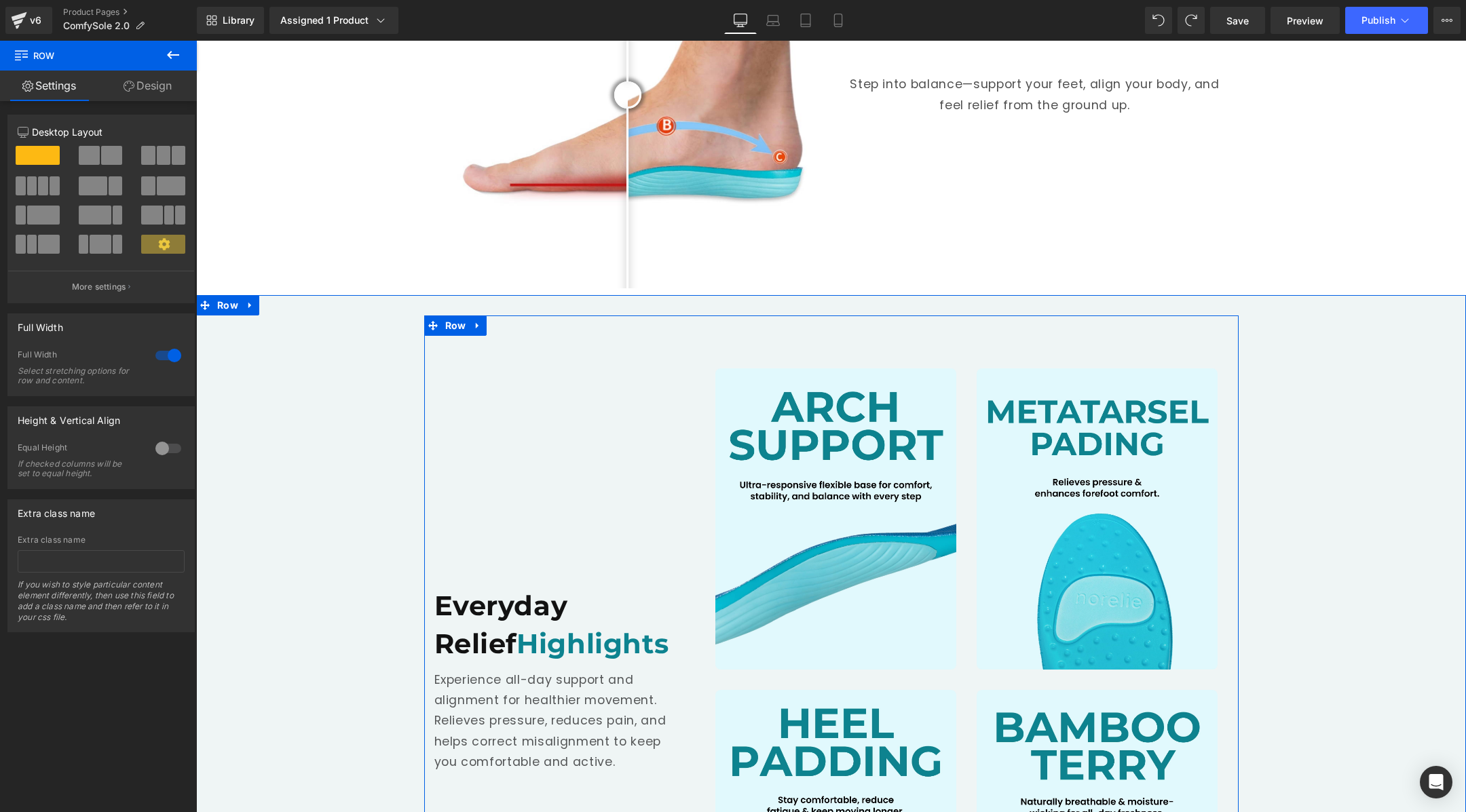
scroll to position [942, 0]
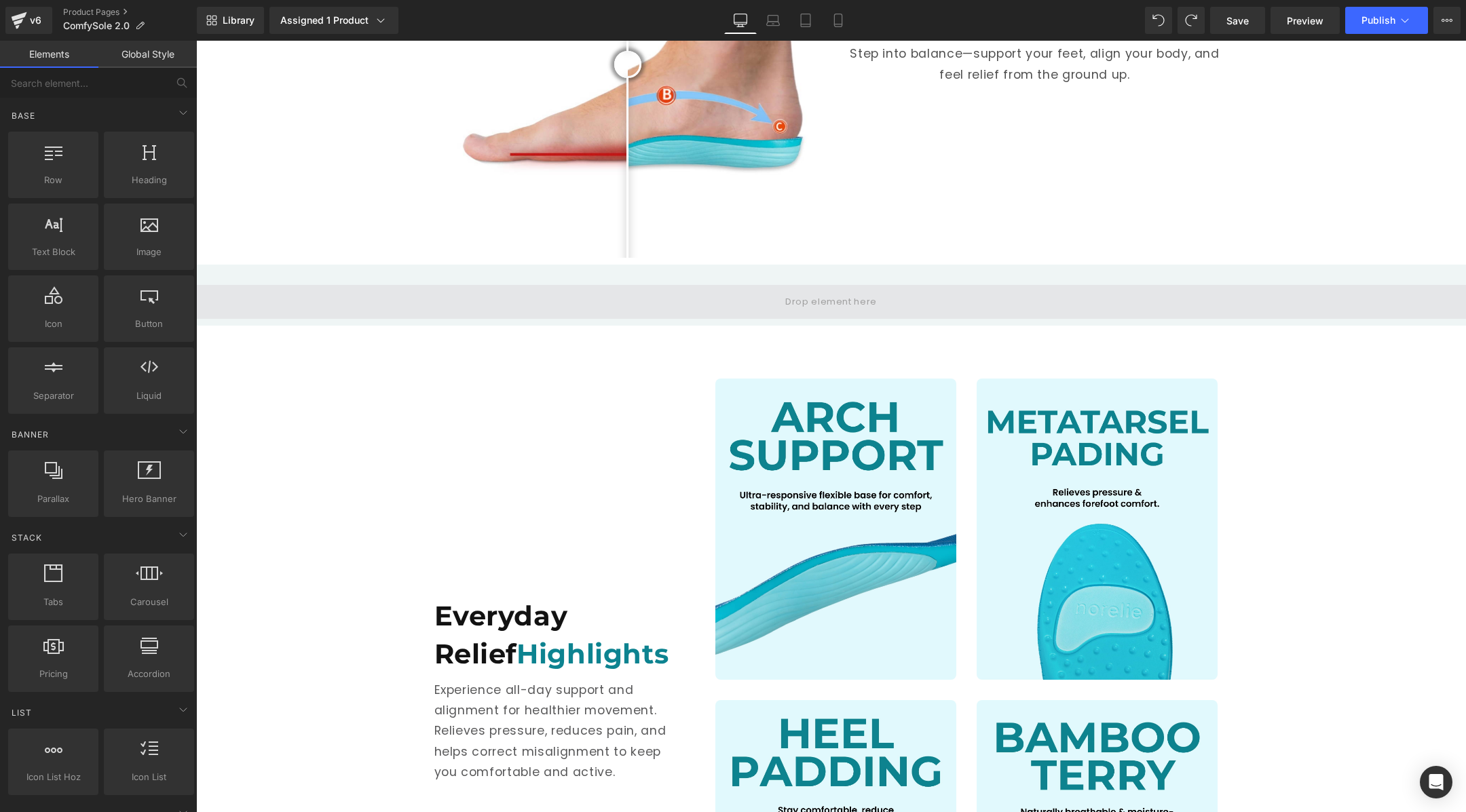
scroll to position [1266, 0]
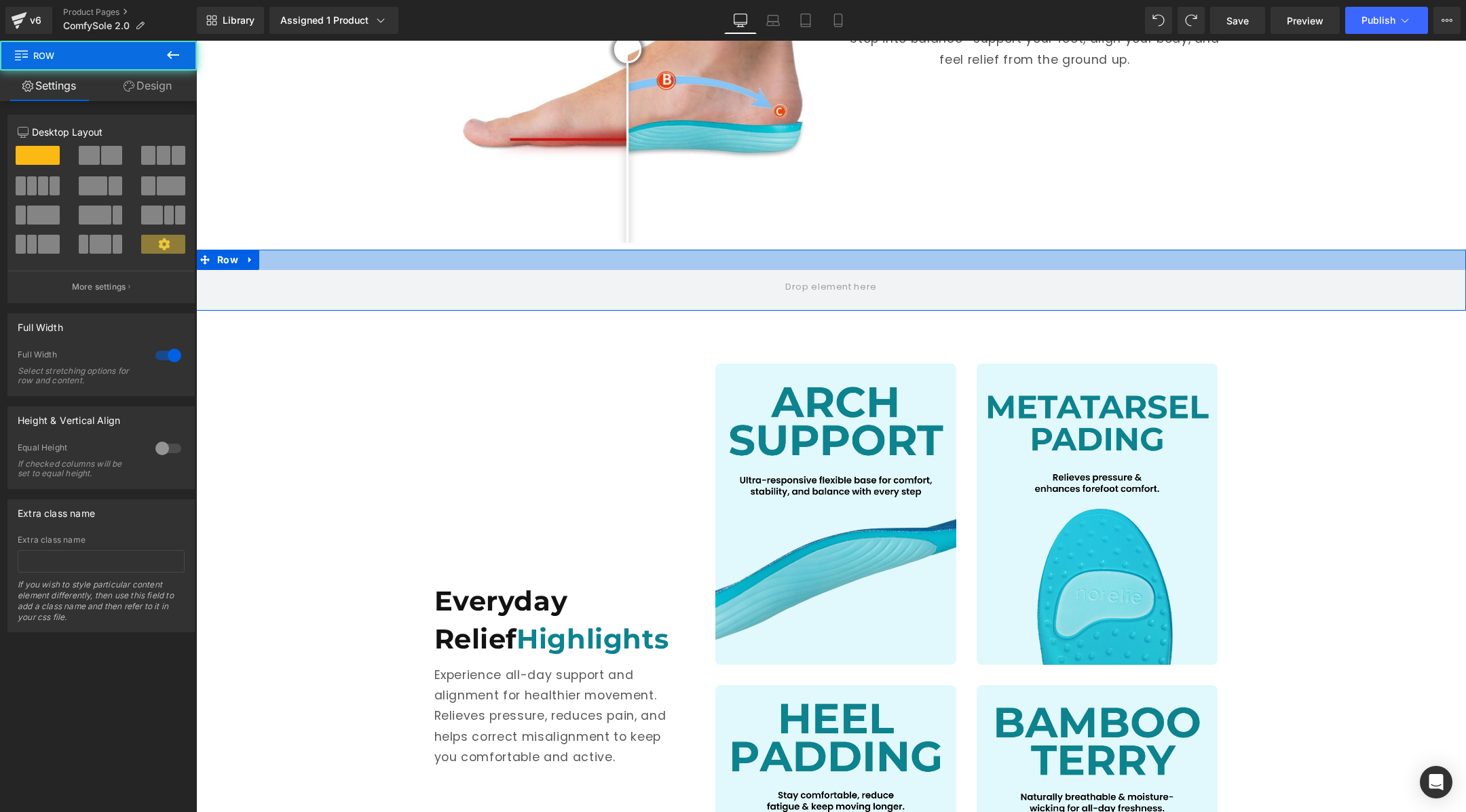
click at [260, 250] on div at bounding box center [831, 260] width 1270 height 21
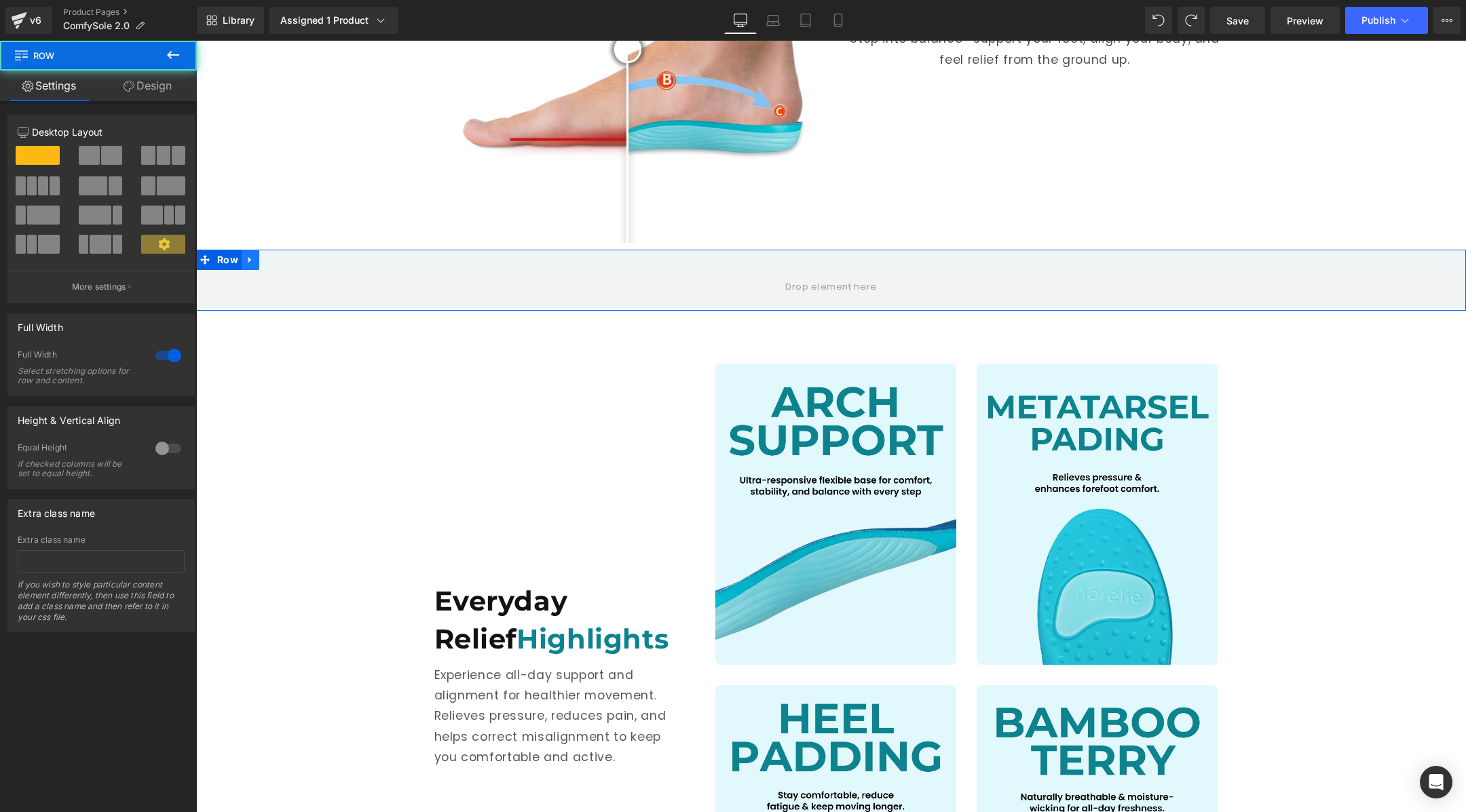
click at [256, 250] on link at bounding box center [250, 260] width 18 height 21
click at [285, 256] on icon at bounding box center [286, 260] width 9 height 9
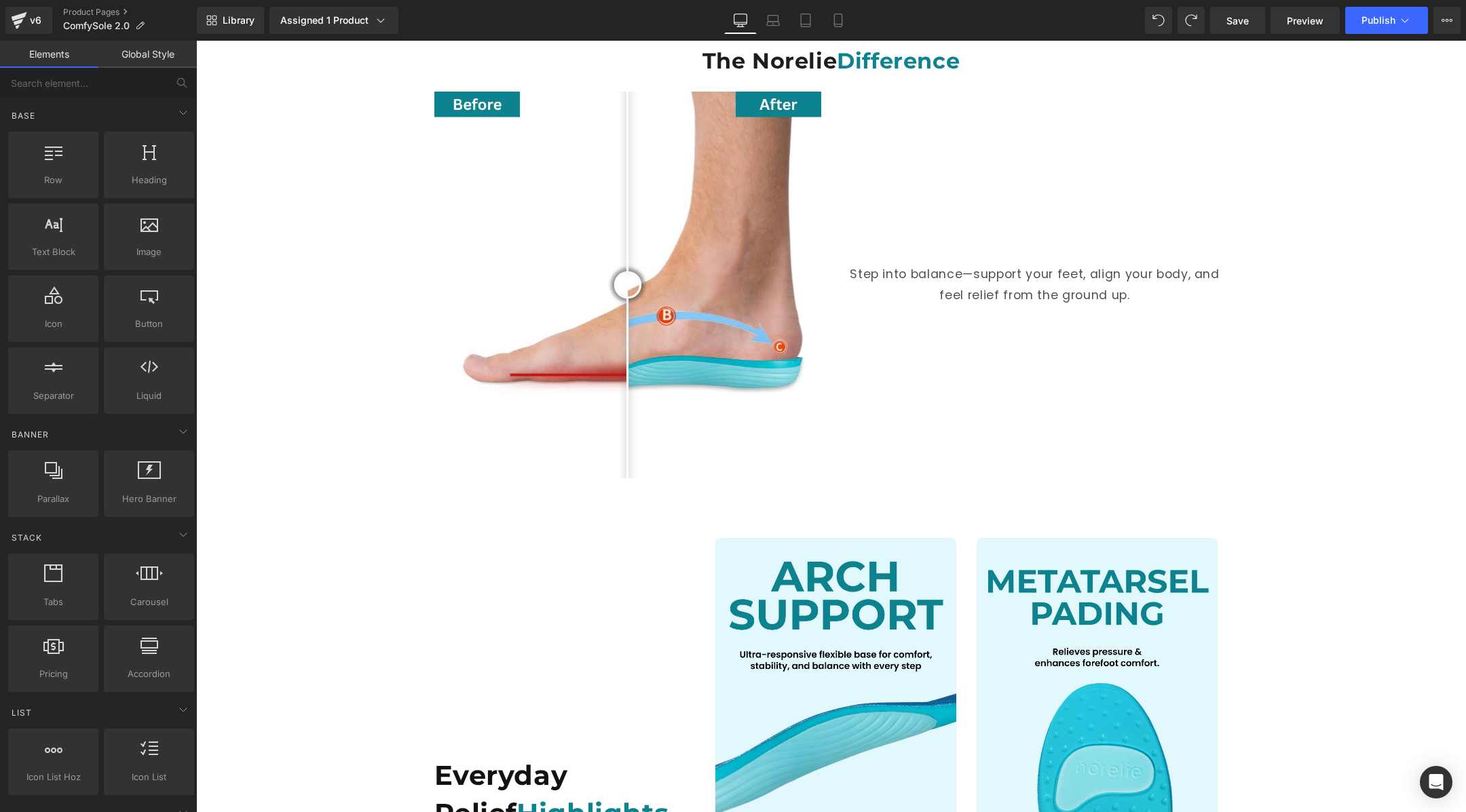
scroll to position [904, 0]
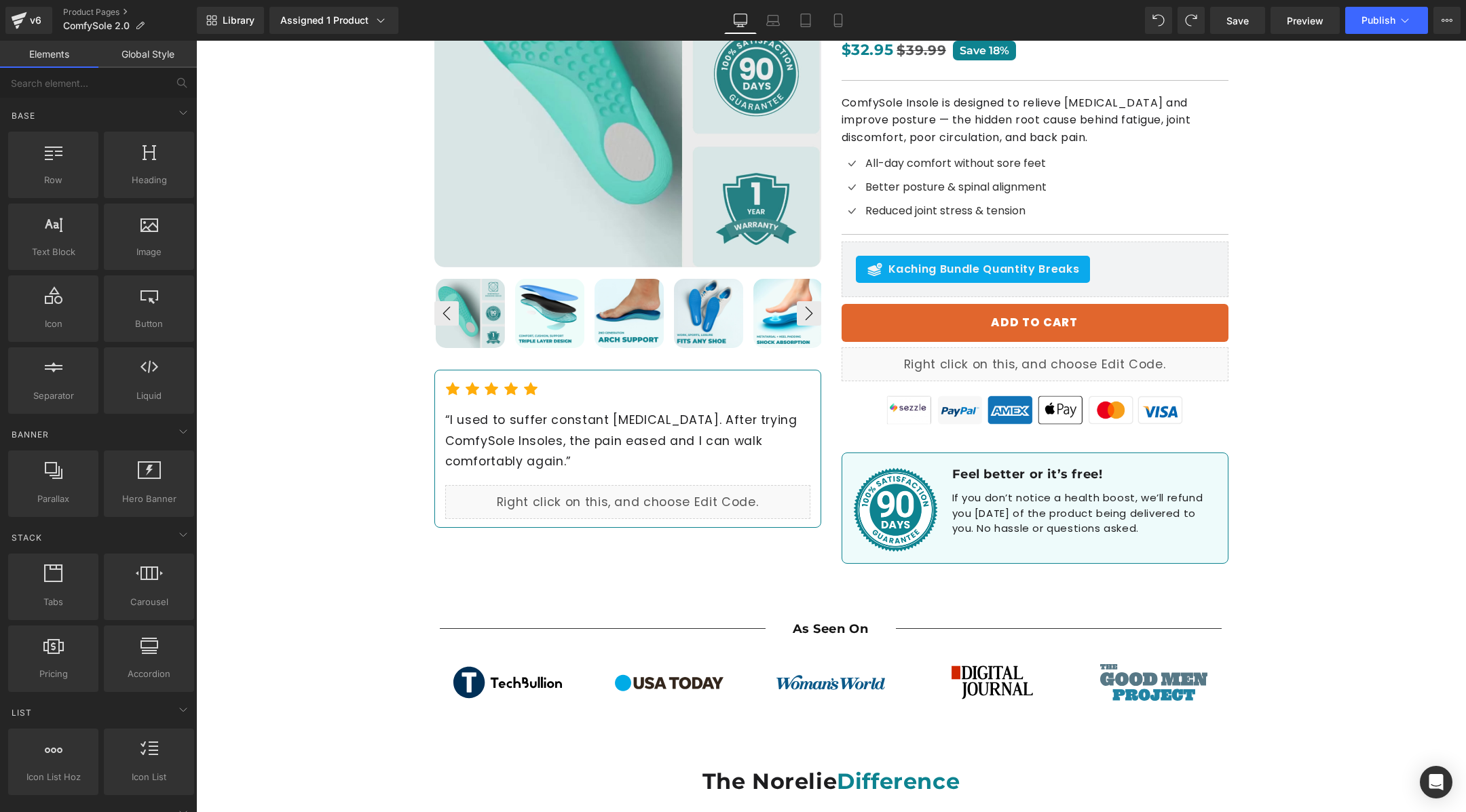
click at [318, 233] on div "Best Seller (P) Image ‹ ›" at bounding box center [831, 218] width 1270 height 739
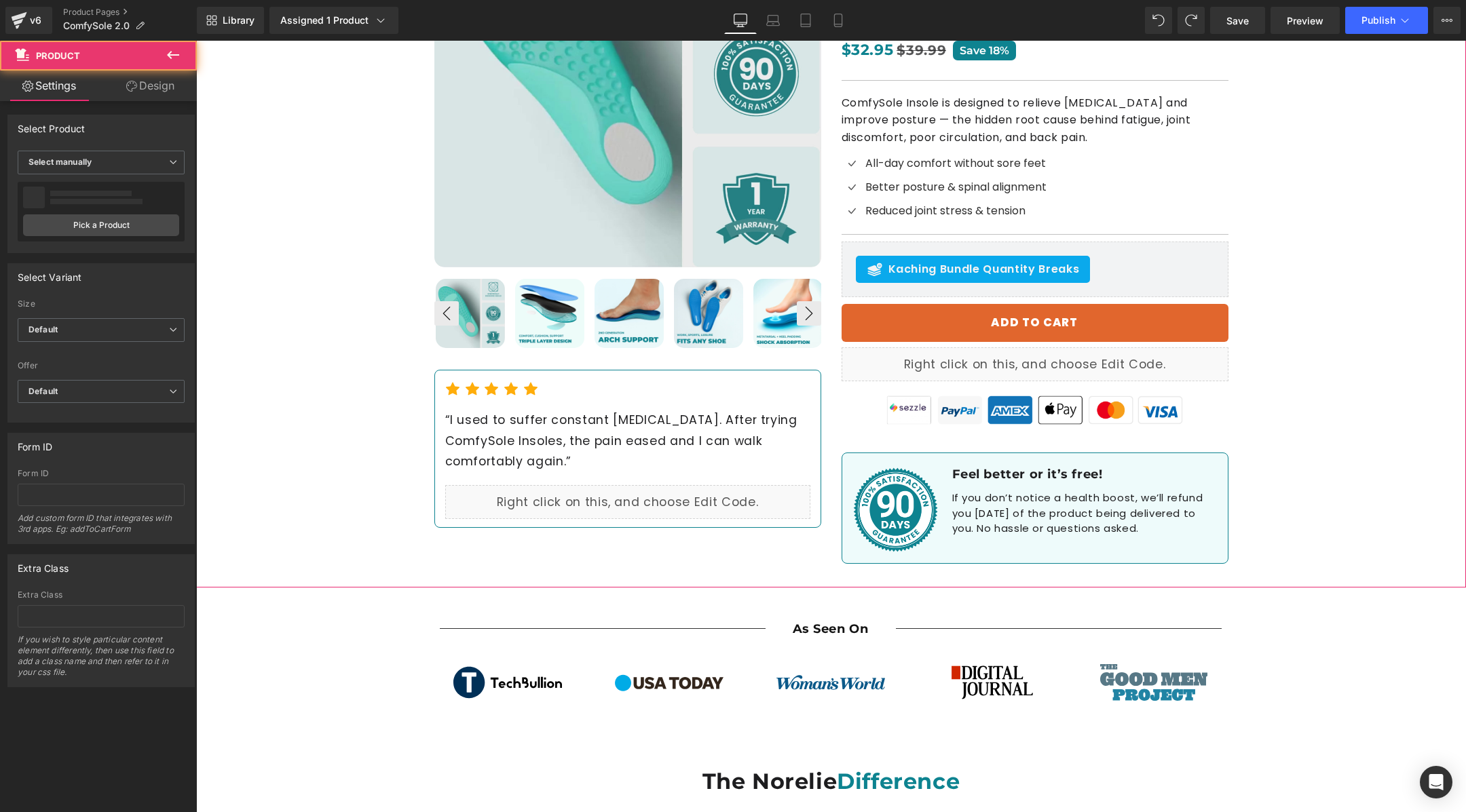
click at [338, 279] on div "Best Seller (P) Image ‹ ›" at bounding box center [831, 218] width 1270 height 739
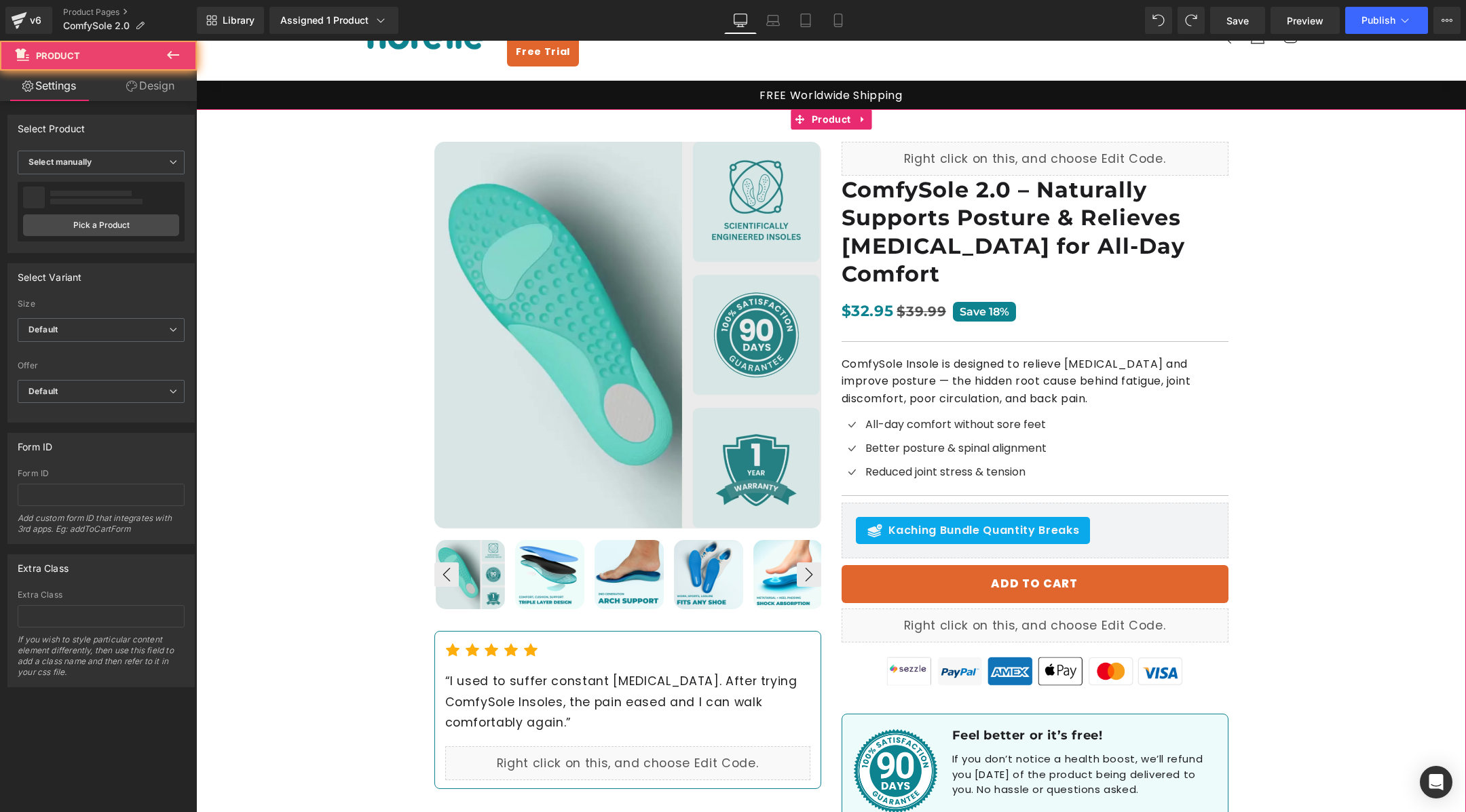
scroll to position [0, 0]
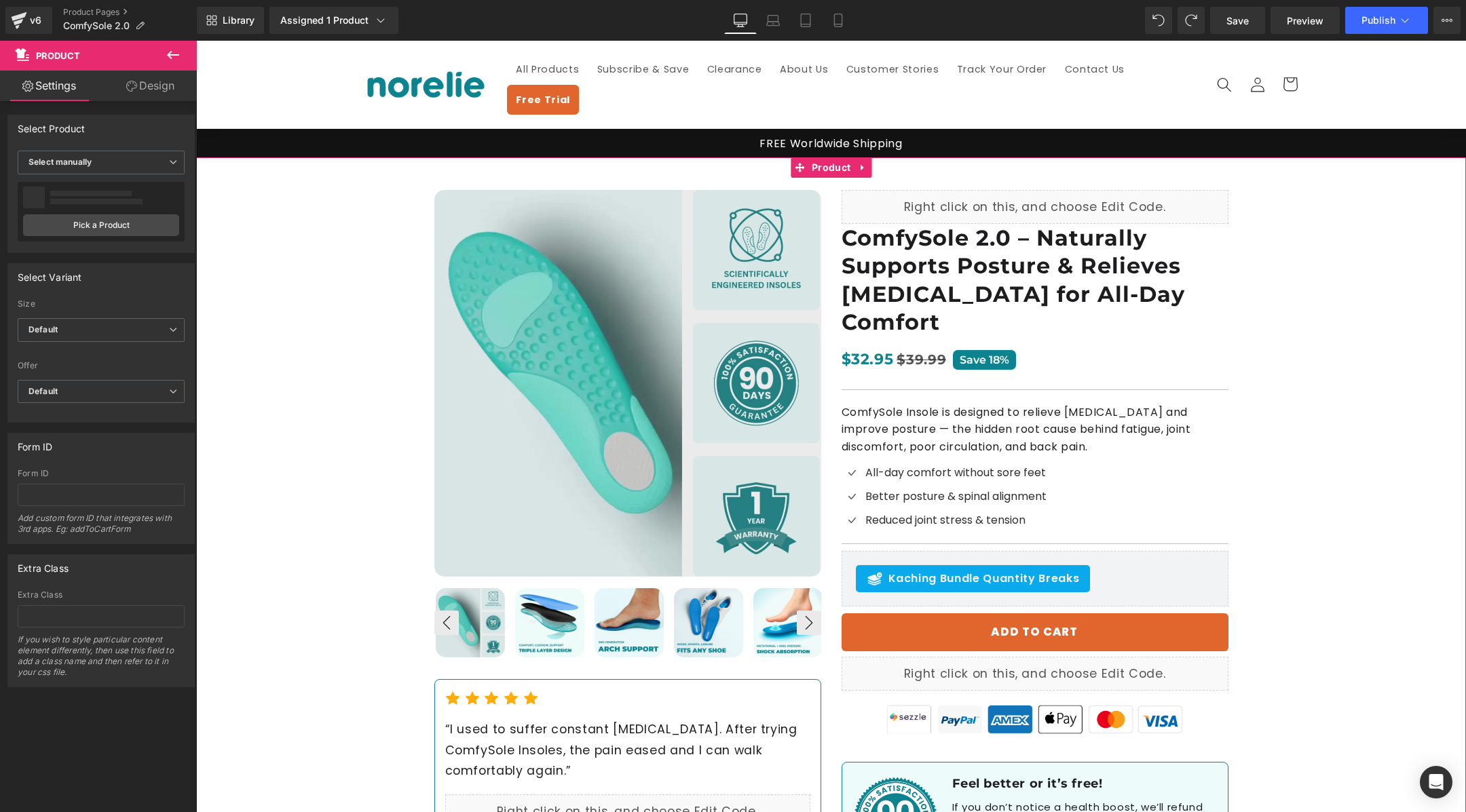
click at [338, 279] on div "Best Seller (P) Image ‹ ›" at bounding box center [831, 527] width 1270 height 739
click at [164, 84] on link "Design" at bounding box center [150, 86] width 98 height 30
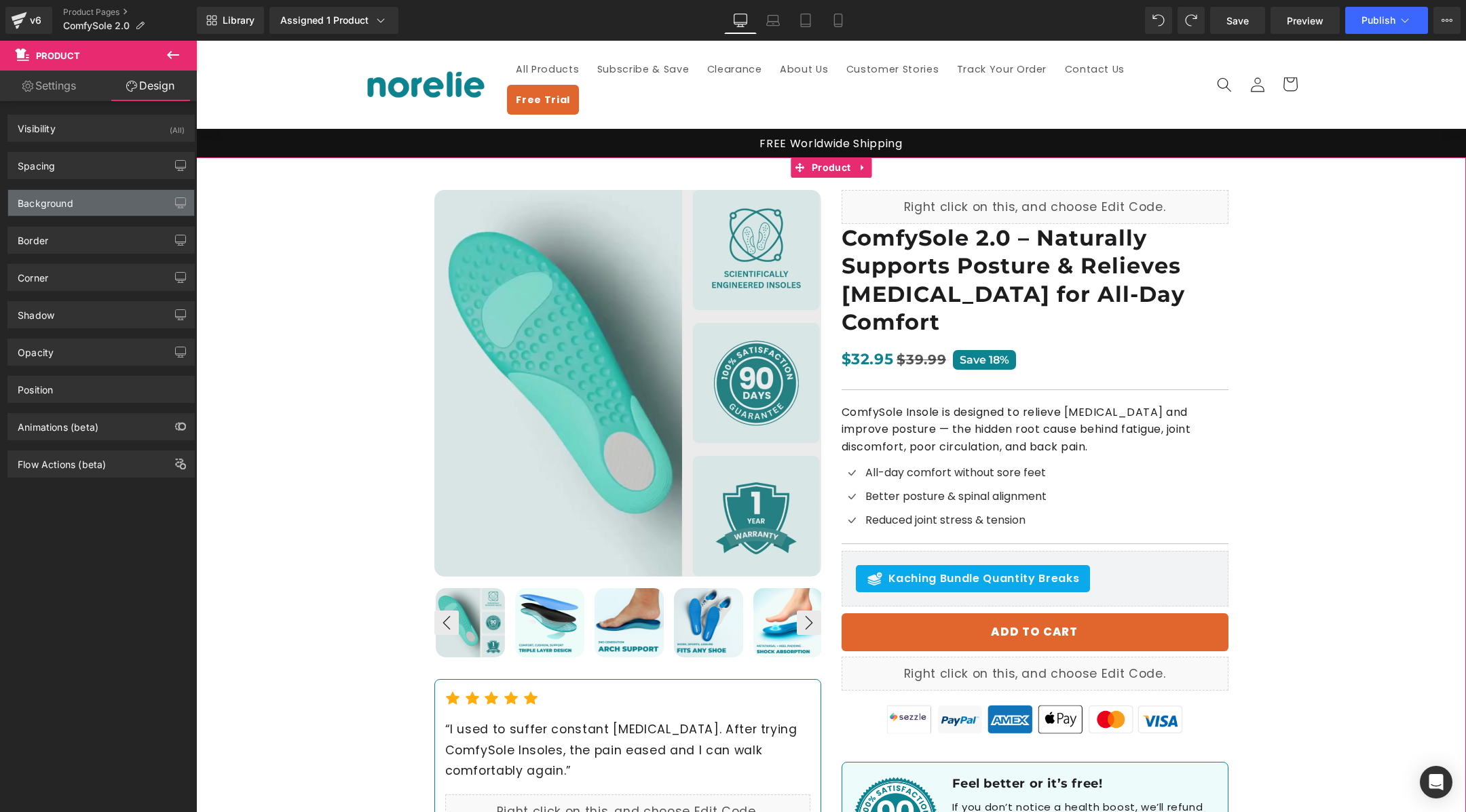
click at [93, 201] on div "Background" at bounding box center [101, 202] width 186 height 25
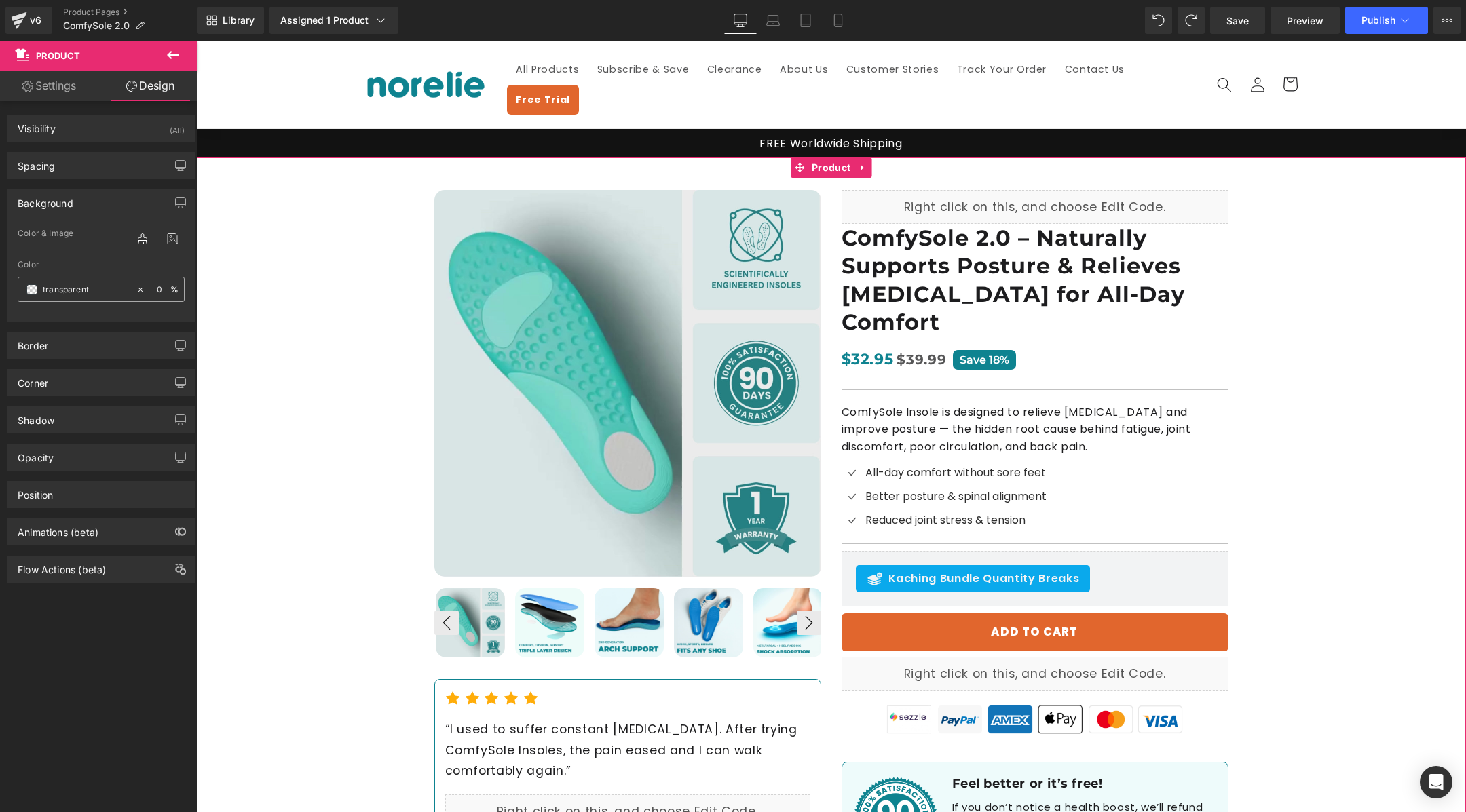
click at [72, 282] on input "text" at bounding box center [86, 290] width 87 height 15
paste input "EFF5F5"
type input "EFF5F5"
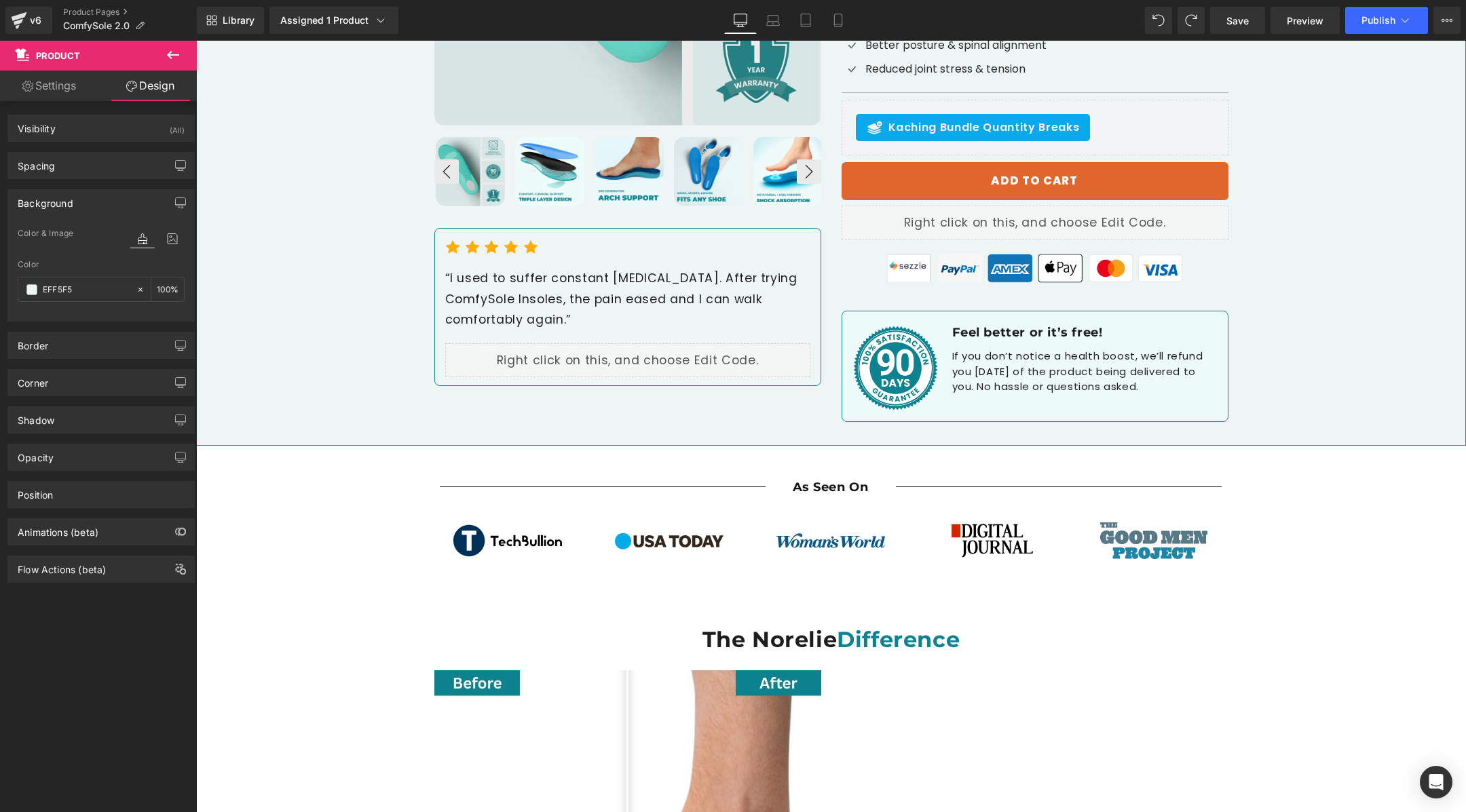
scroll to position [454, 0]
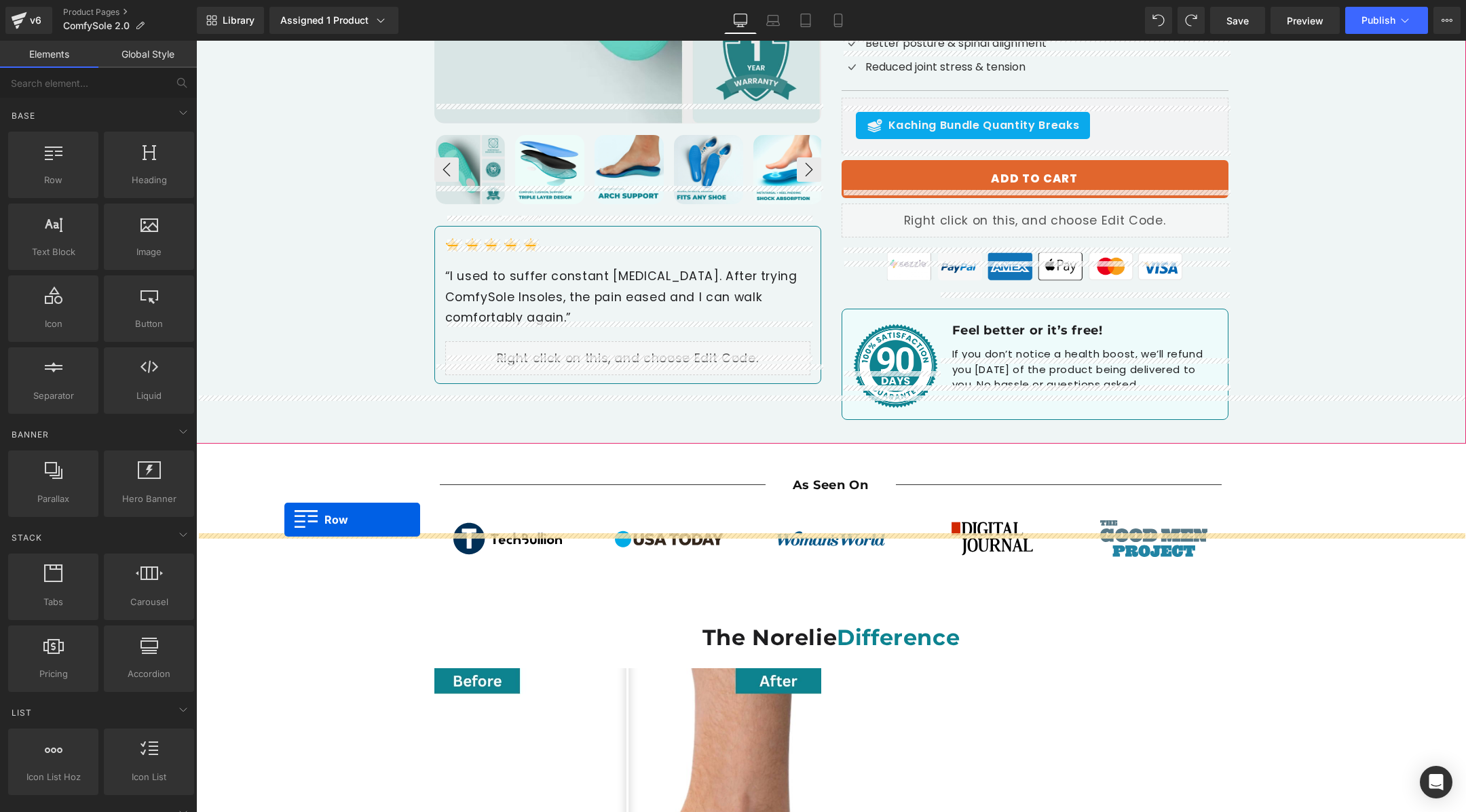
drag, startPoint x: 260, startPoint y: 227, endPoint x: 285, endPoint y: 520, distance: 294.1
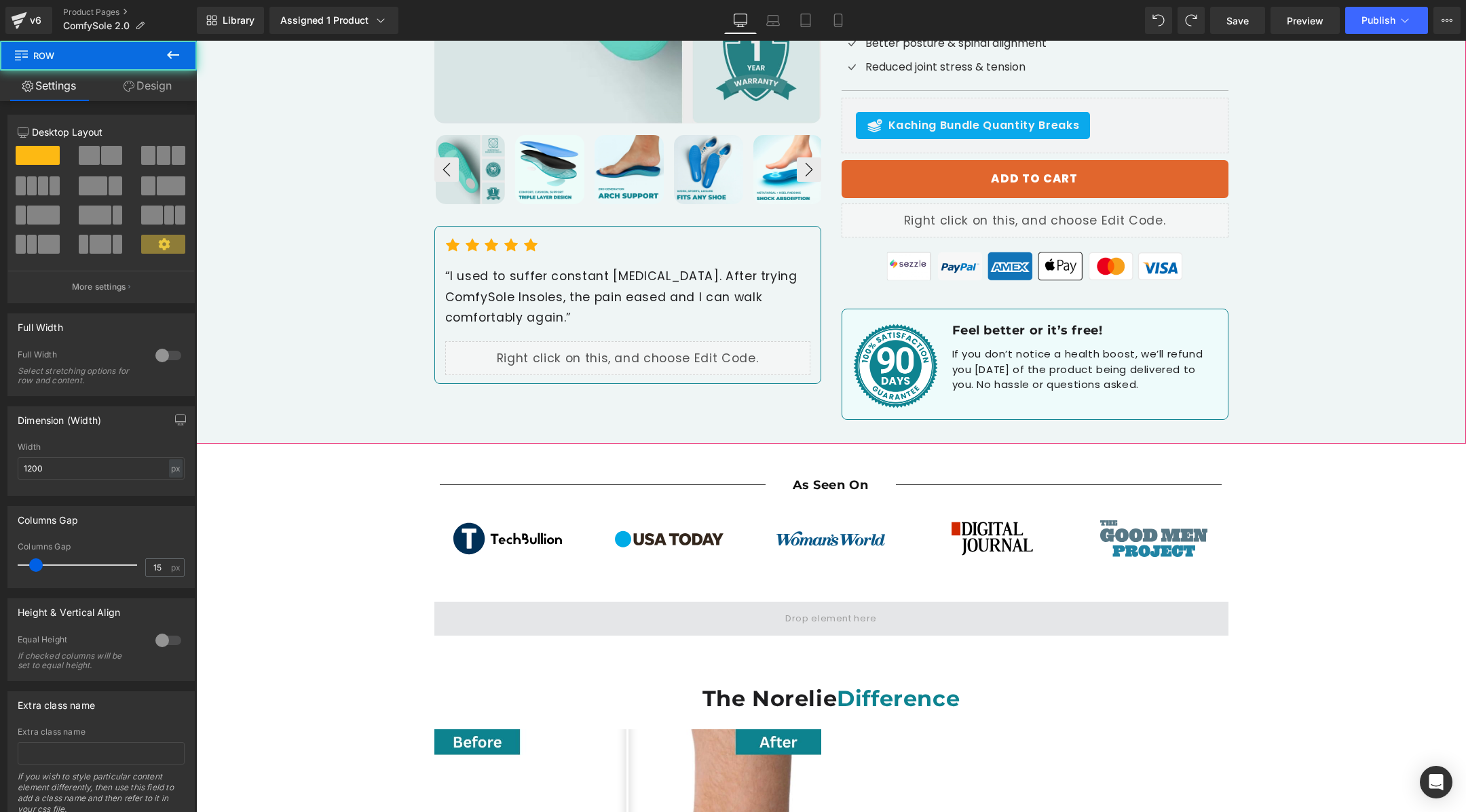
click at [505, 602] on span at bounding box center [832, 619] width 794 height 34
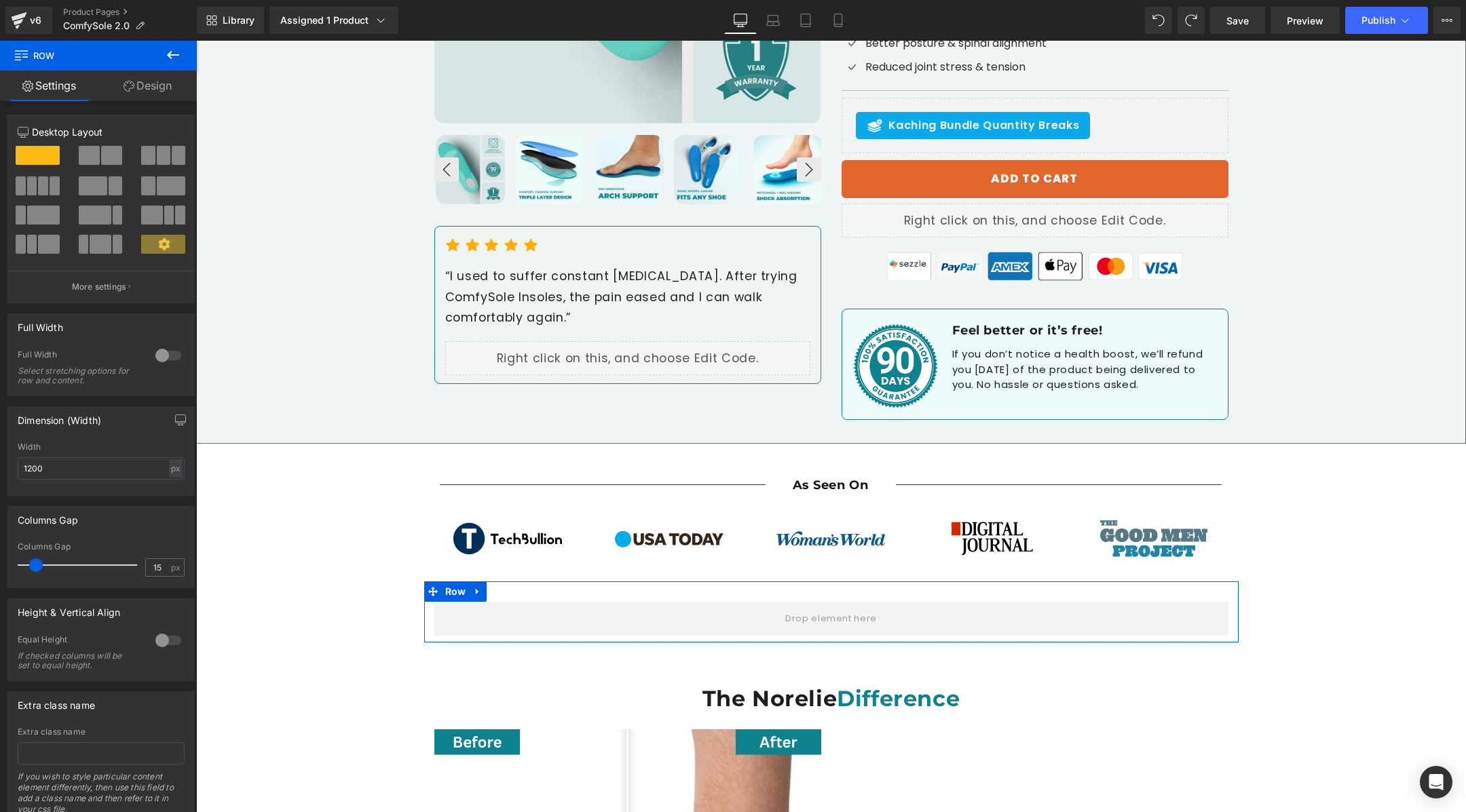
click at [152, 357] on div at bounding box center [168, 356] width 33 height 22
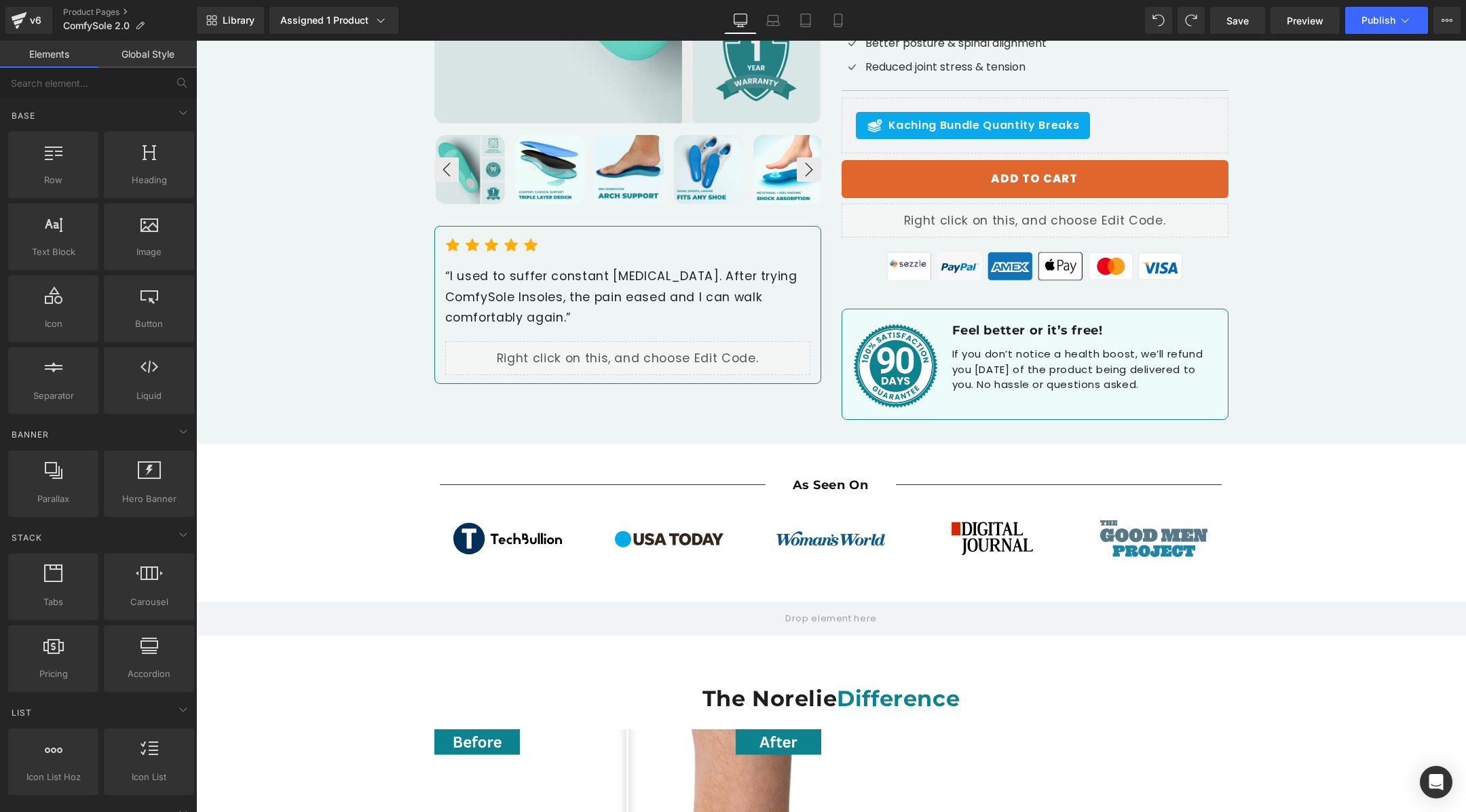
click at [556, 478] on div "Separator" at bounding box center [602, 485] width 325 height 14
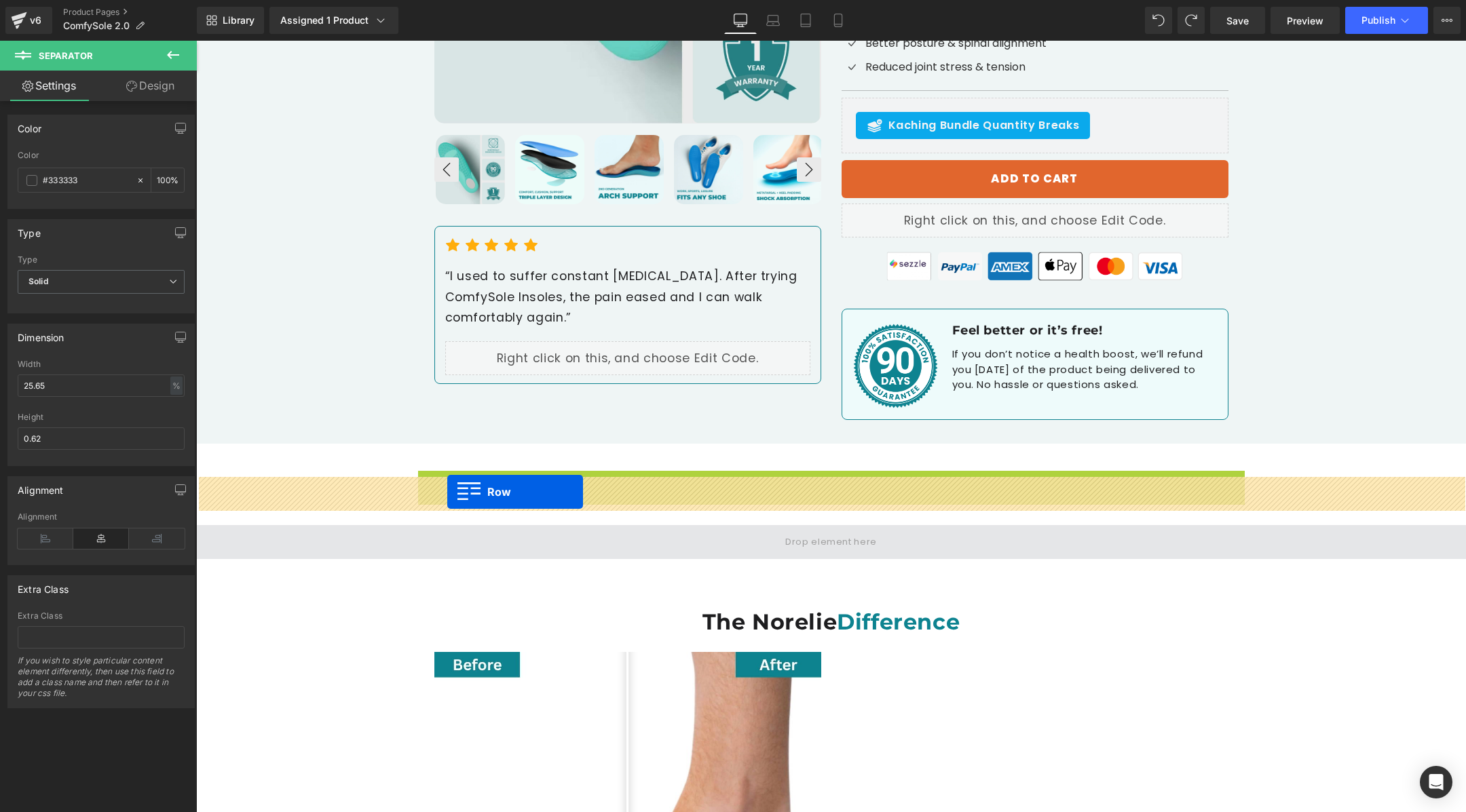
drag, startPoint x: 435, startPoint y: 429, endPoint x: 447, endPoint y: 492, distance: 64.1
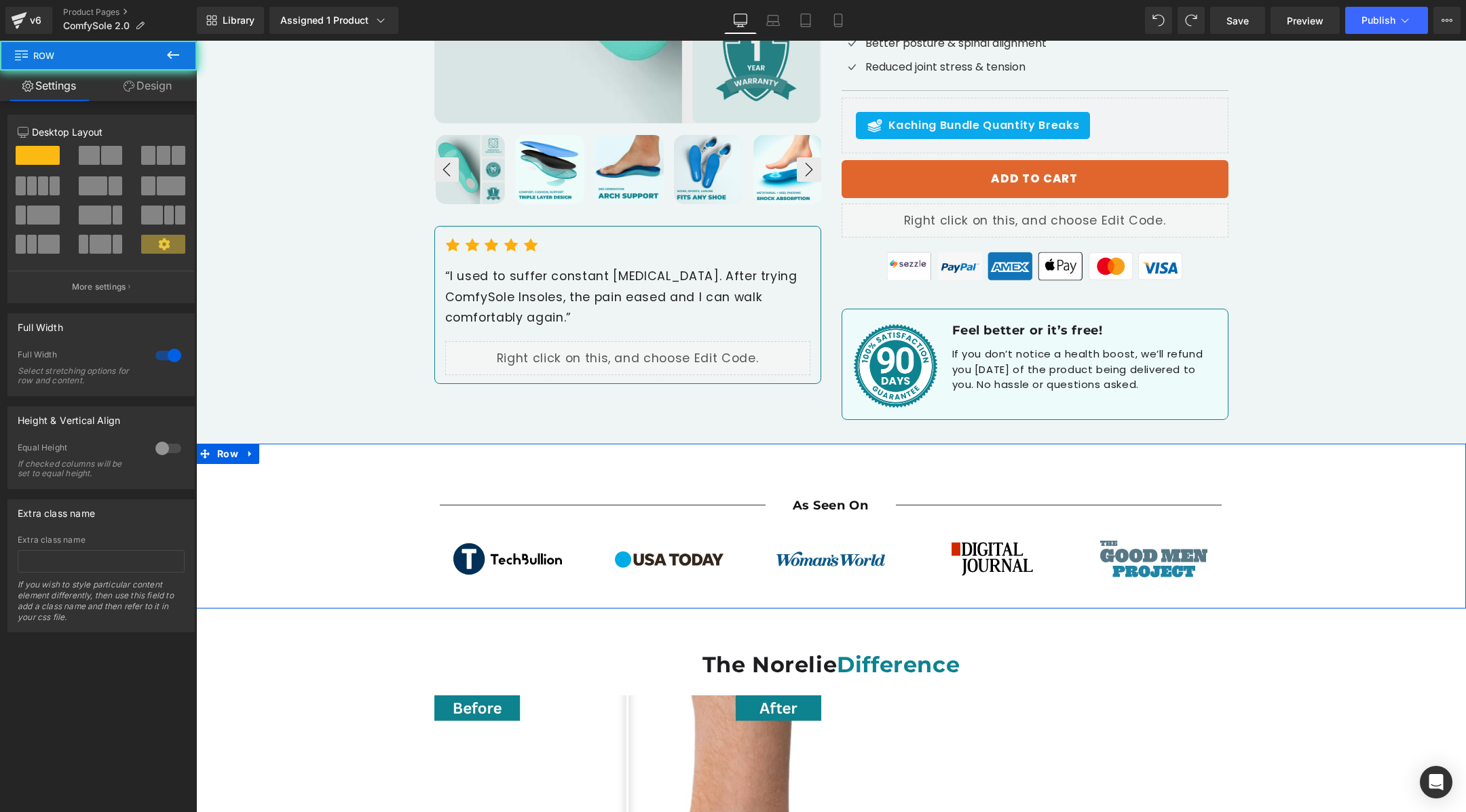
click at [318, 464] on div "Separator As Seen On Heading Separator Row Image Image Image Image Image ‹ › Ca…" at bounding box center [831, 533] width 1270 height 138
click at [224, 444] on span "Row" at bounding box center [228, 455] width 28 height 21
click at [152, 93] on link "Design" at bounding box center [147, 86] width 98 height 30
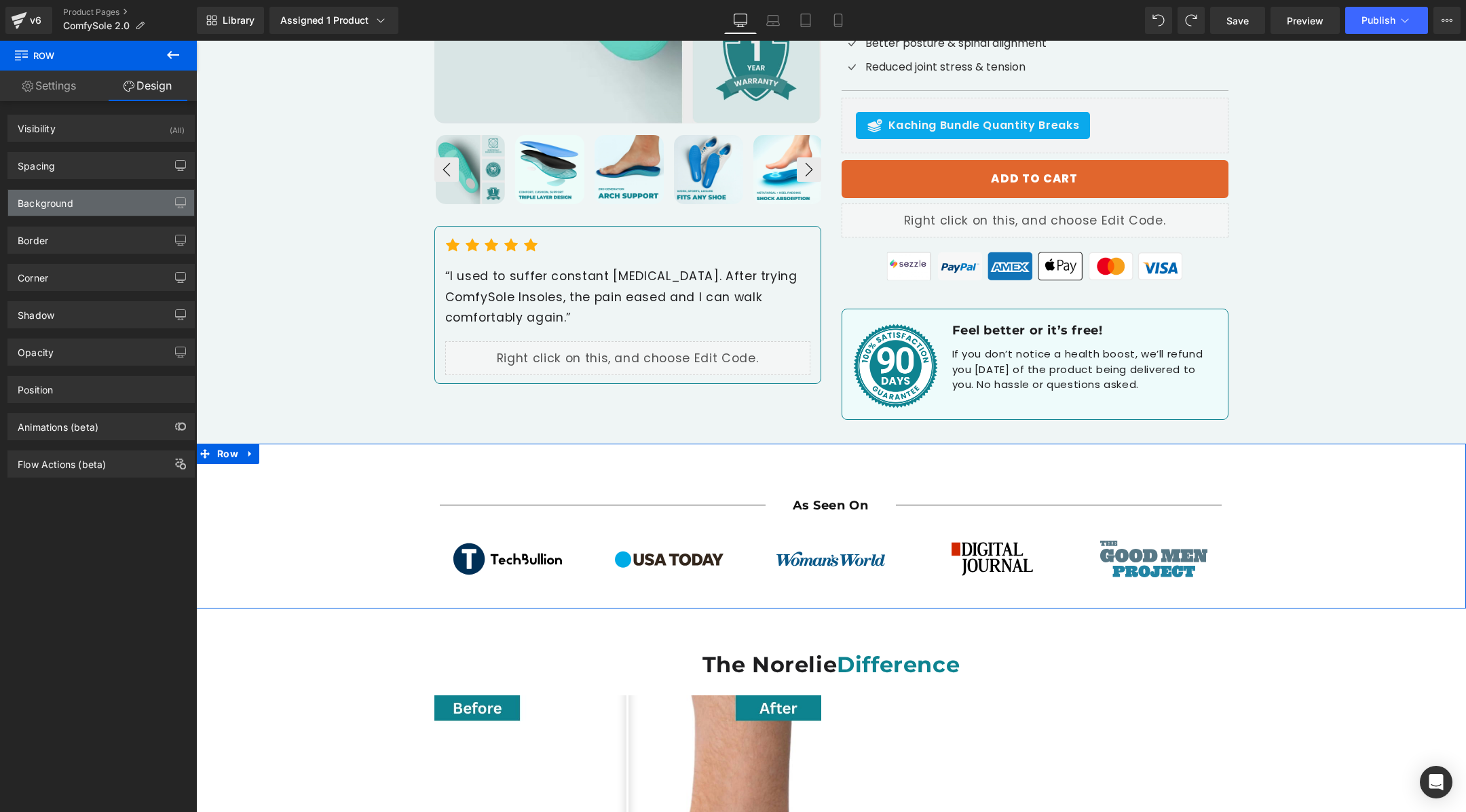
click at [110, 209] on div "Background" at bounding box center [101, 202] width 186 height 25
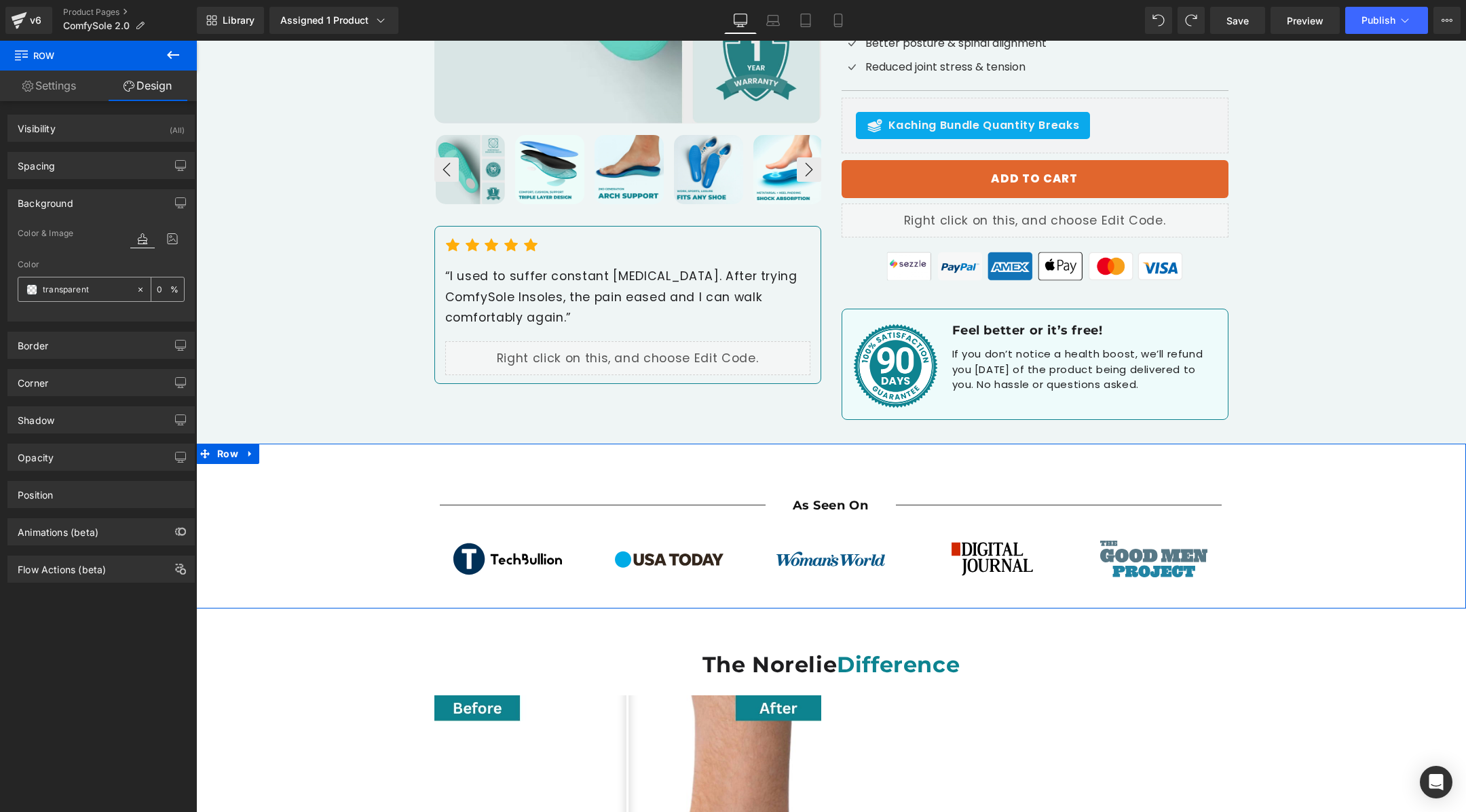
click at [83, 288] on input "text" at bounding box center [86, 290] width 87 height 15
paste input "EFF5F5"
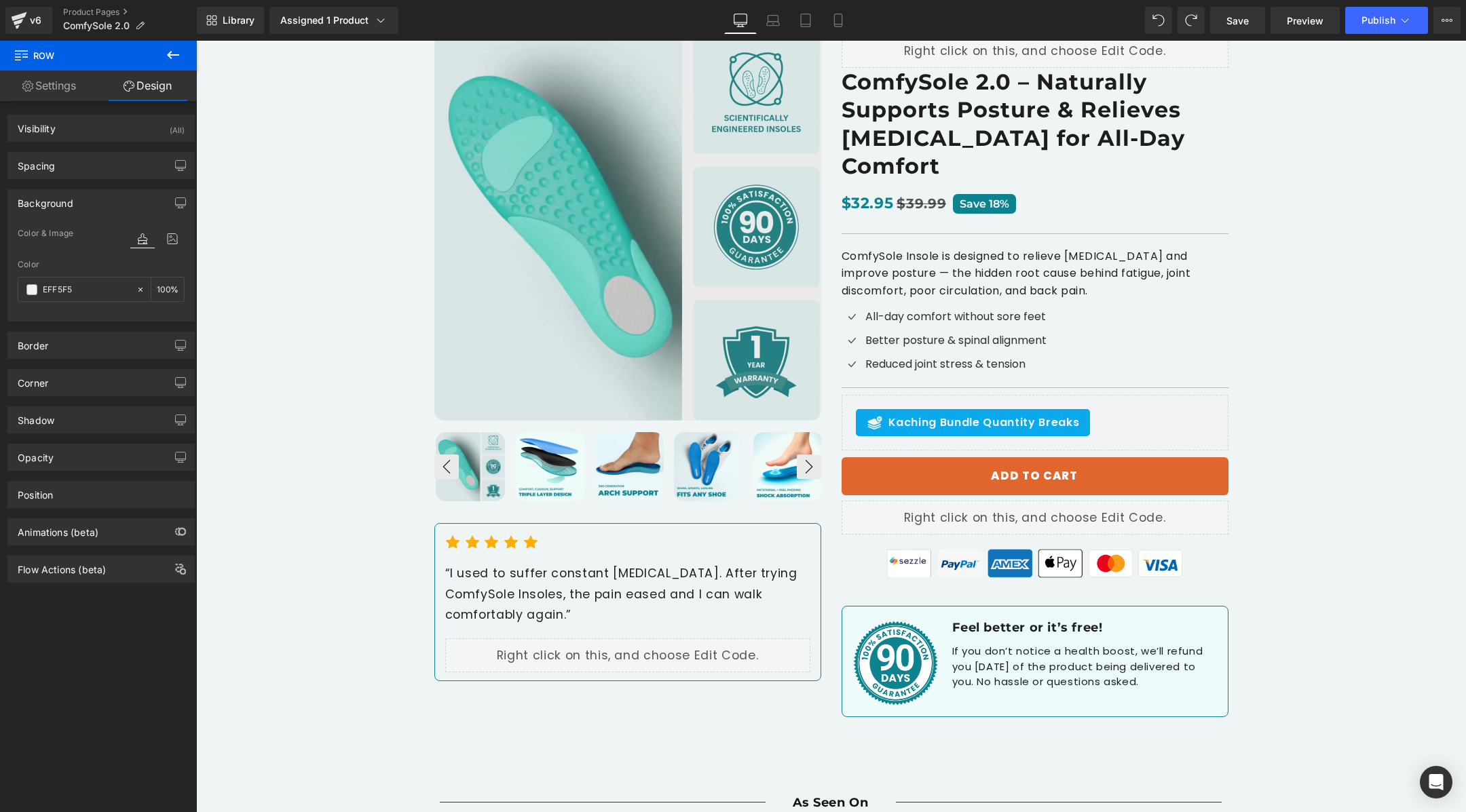
scroll to position [0, 0]
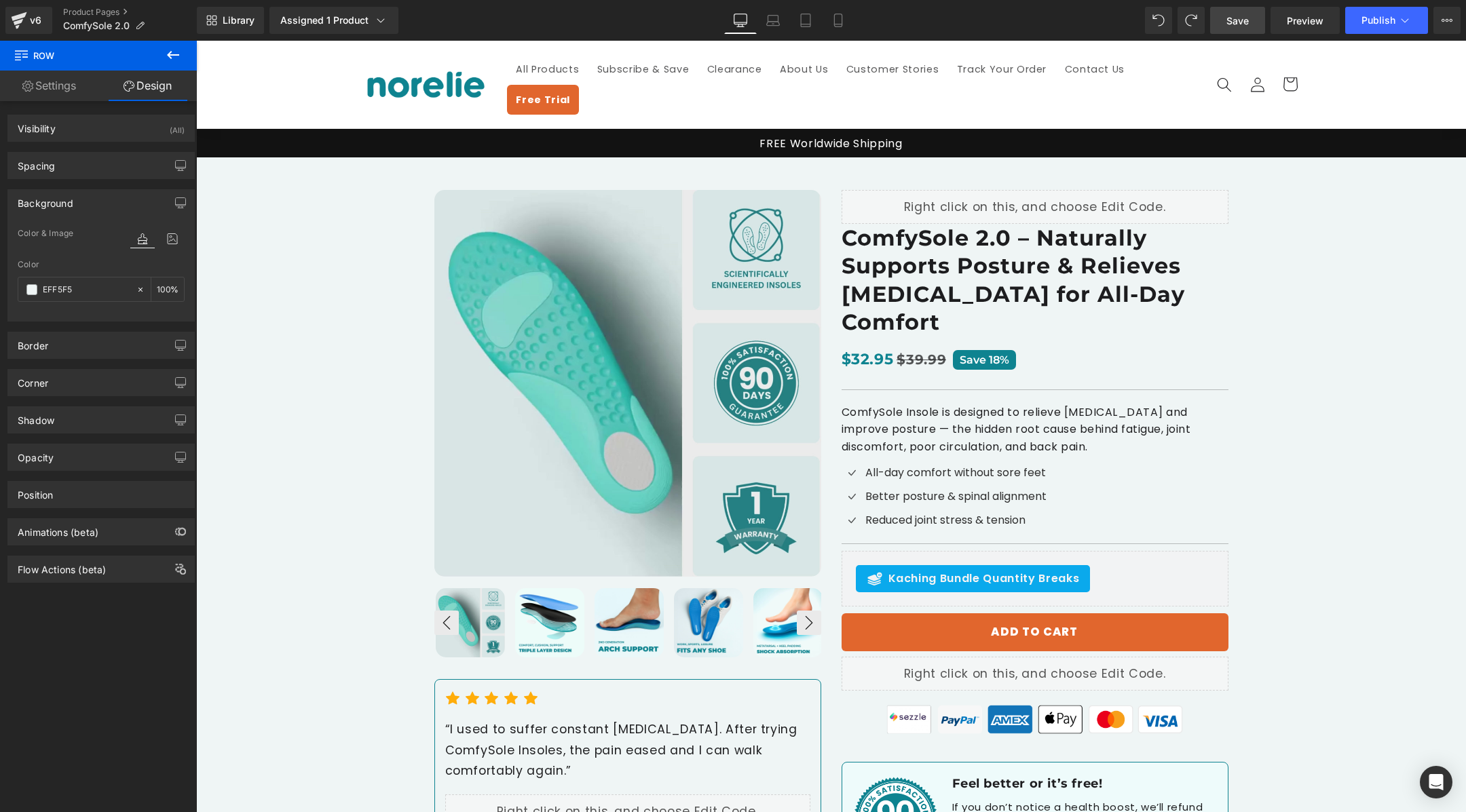
type input "EFF5F5"
click at [1228, 23] on span "Save" at bounding box center [1238, 20] width 23 height 14
click at [306, 265] on div "Best Seller (P) Image ‹ ›" at bounding box center [831, 527] width 1270 height 739
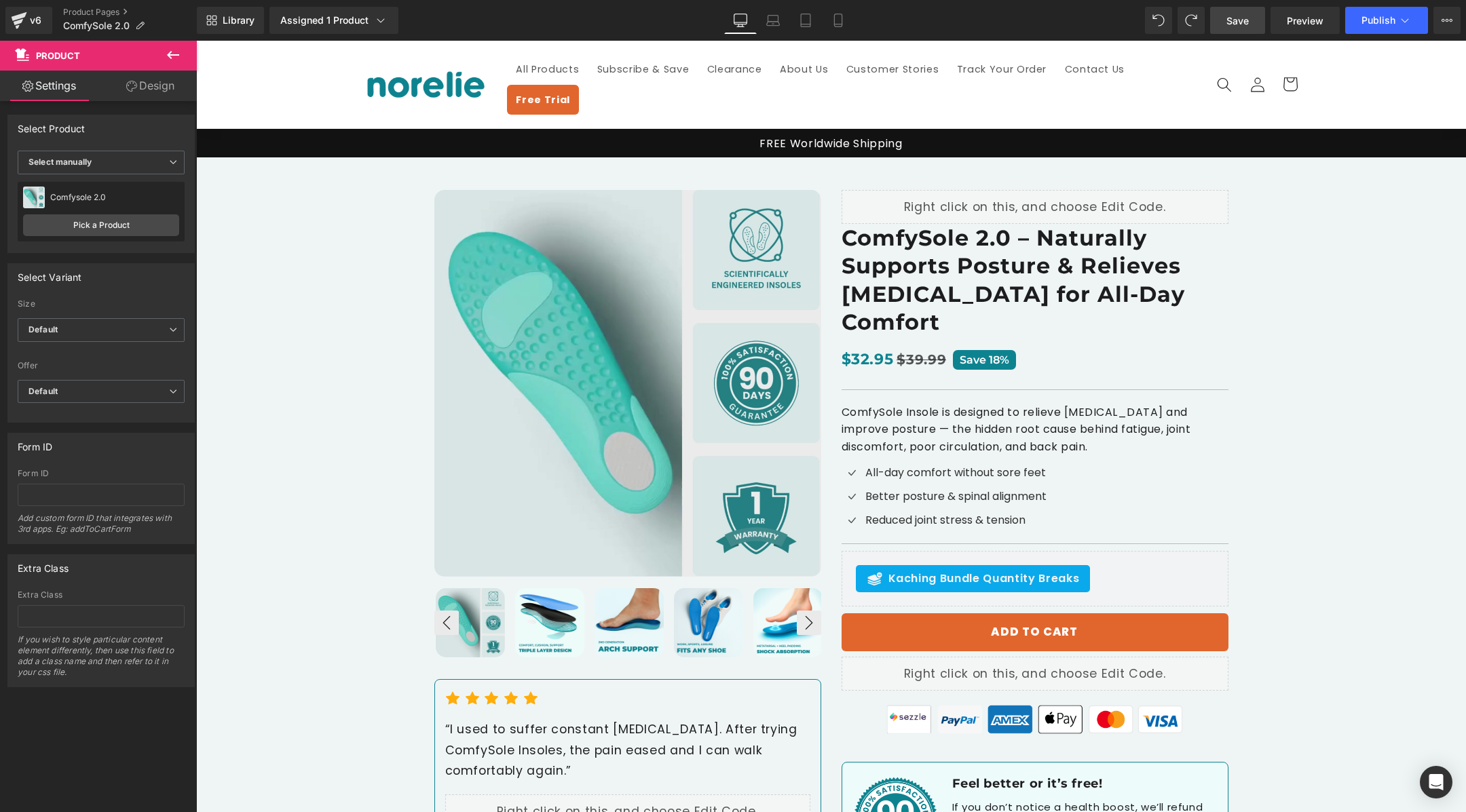
click at [158, 79] on link "Design" at bounding box center [150, 86] width 98 height 30
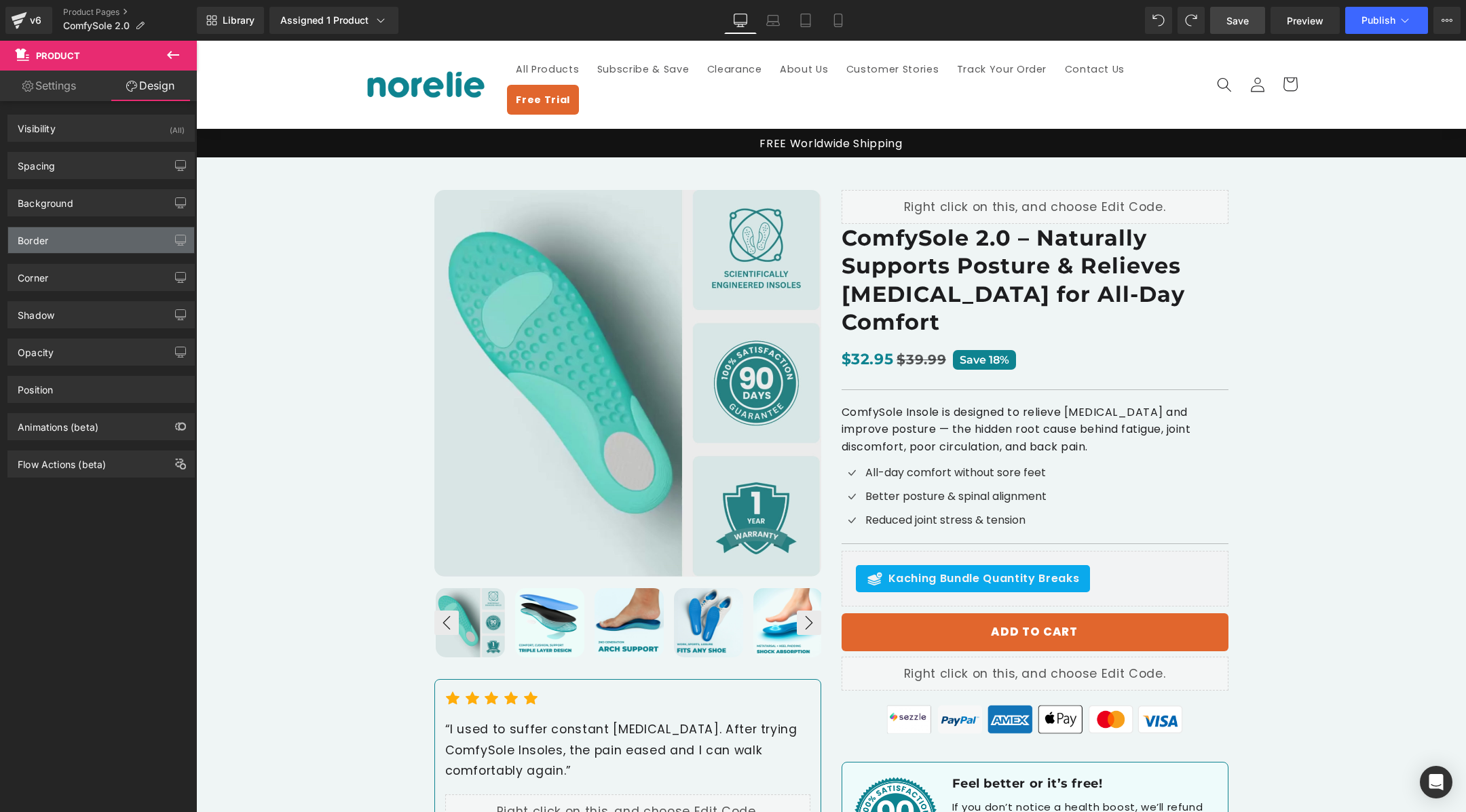
click at [91, 240] on div "Border" at bounding box center [101, 240] width 186 height 25
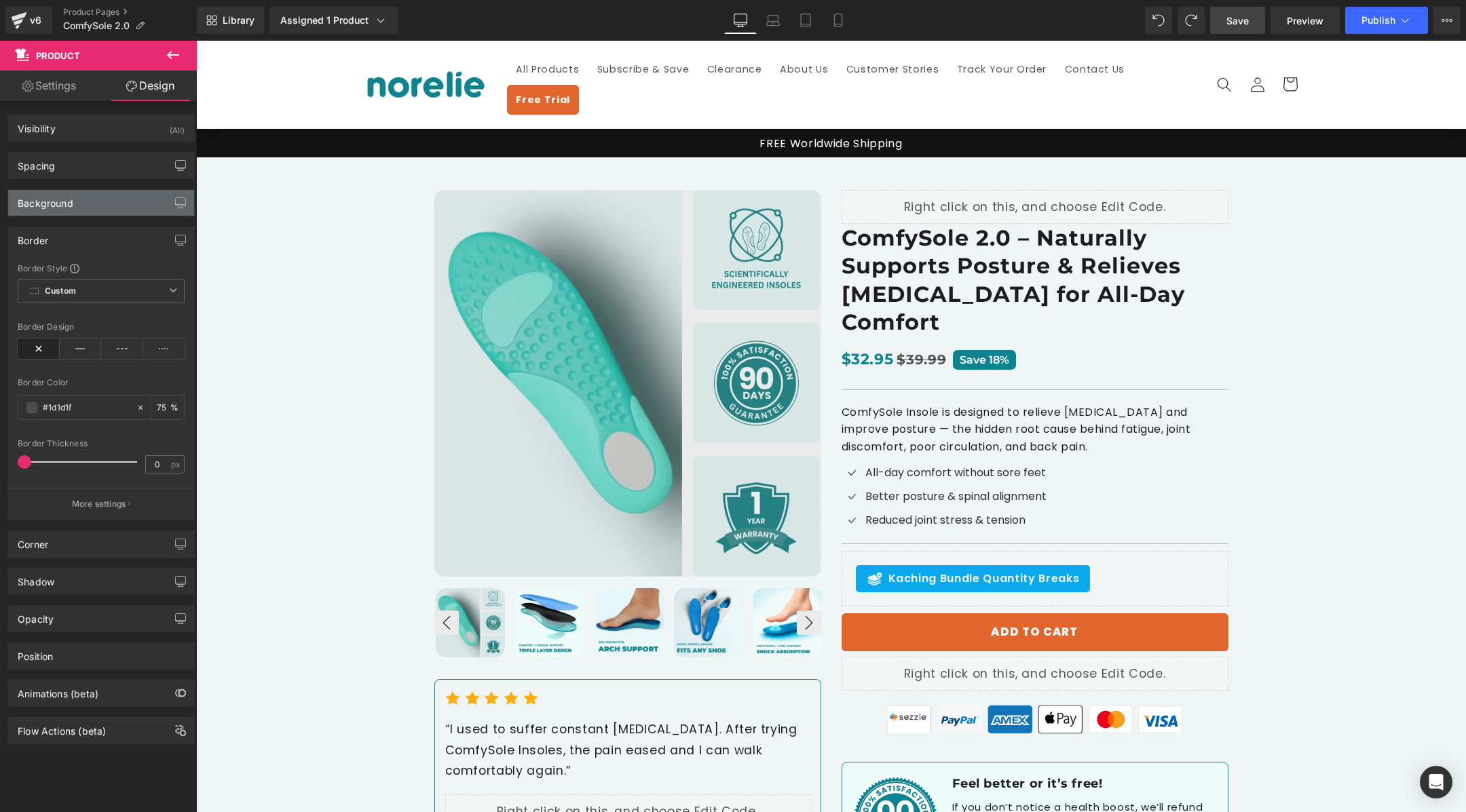
click at [105, 191] on div "Background" at bounding box center [101, 202] width 186 height 25
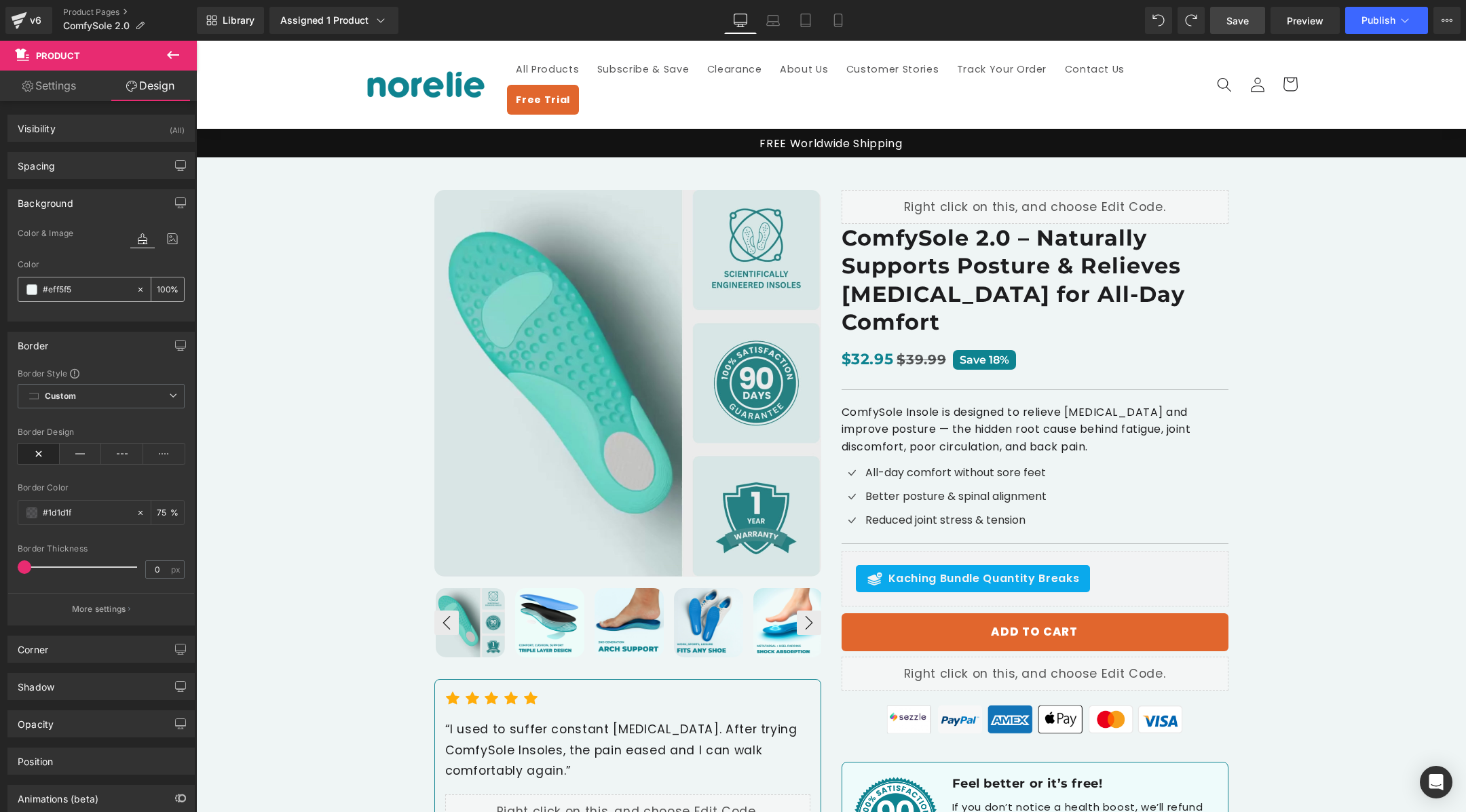
click at [136, 285] on icon at bounding box center [141, 290] width 9 height 9
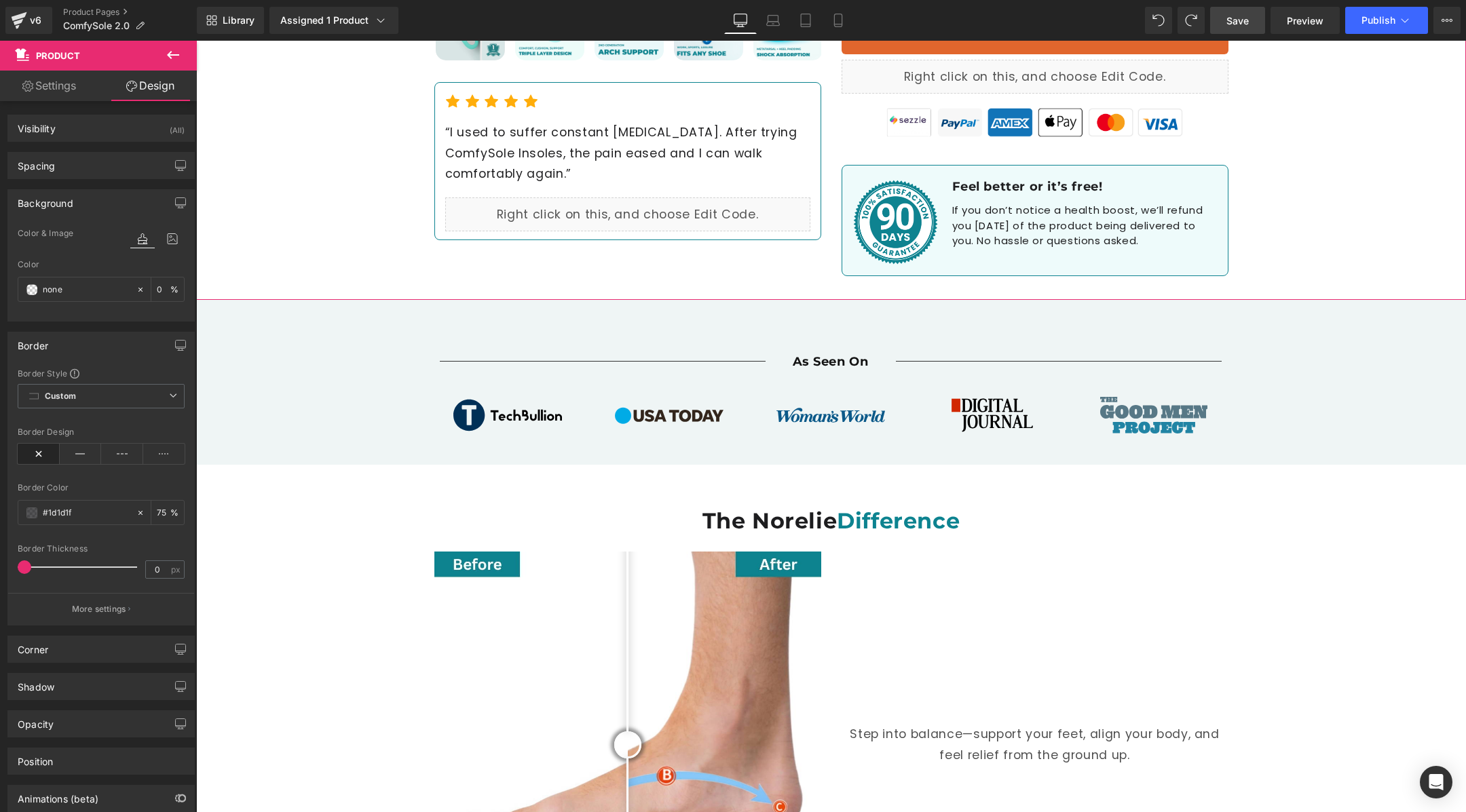
scroll to position [671, 0]
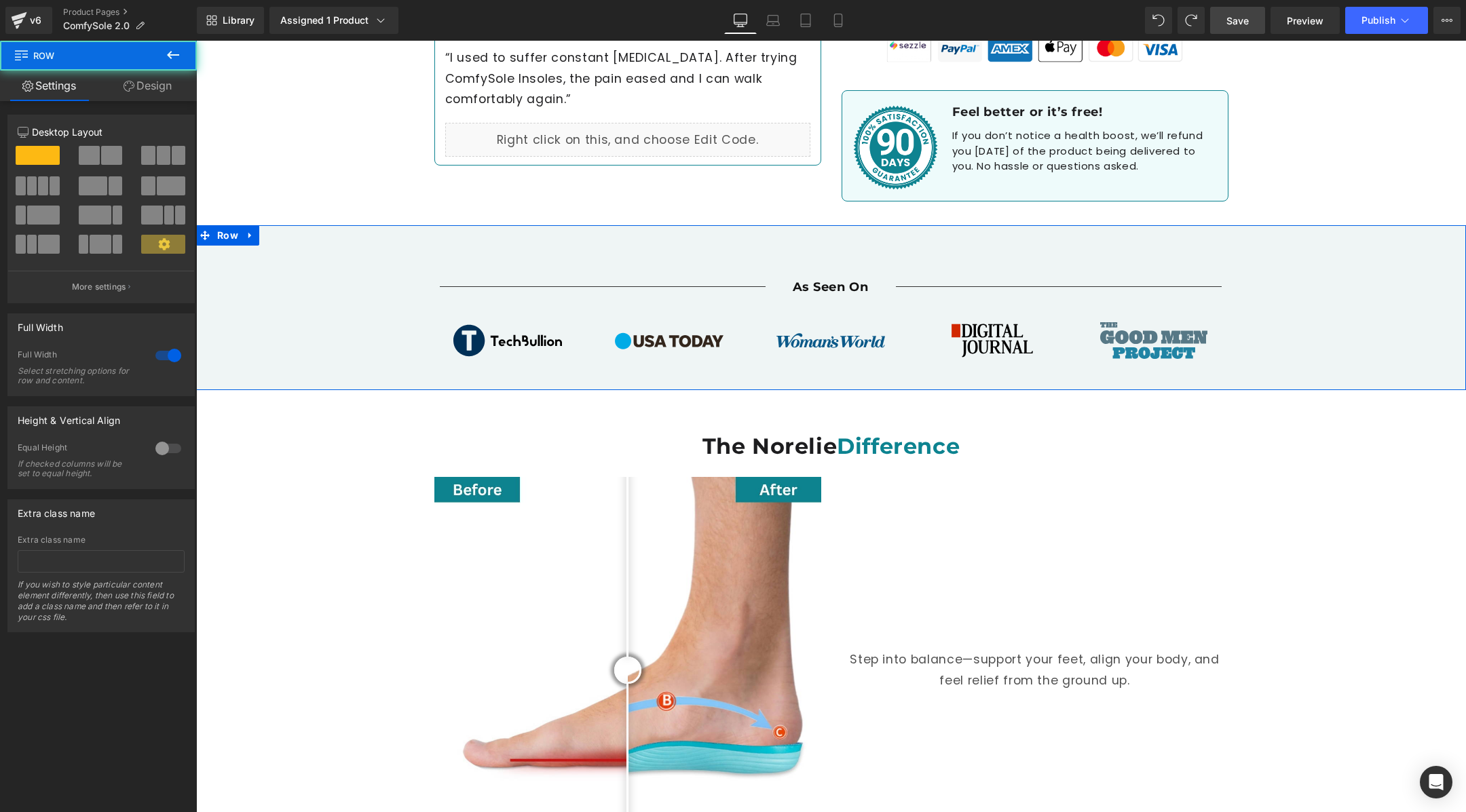
click at [318, 288] on div "Separator As Seen On Heading Separator Row Image Image Image Image Image ‹ › Ca…" at bounding box center [831, 314] width 1270 height 138
click at [169, 84] on link "Design" at bounding box center [147, 86] width 98 height 30
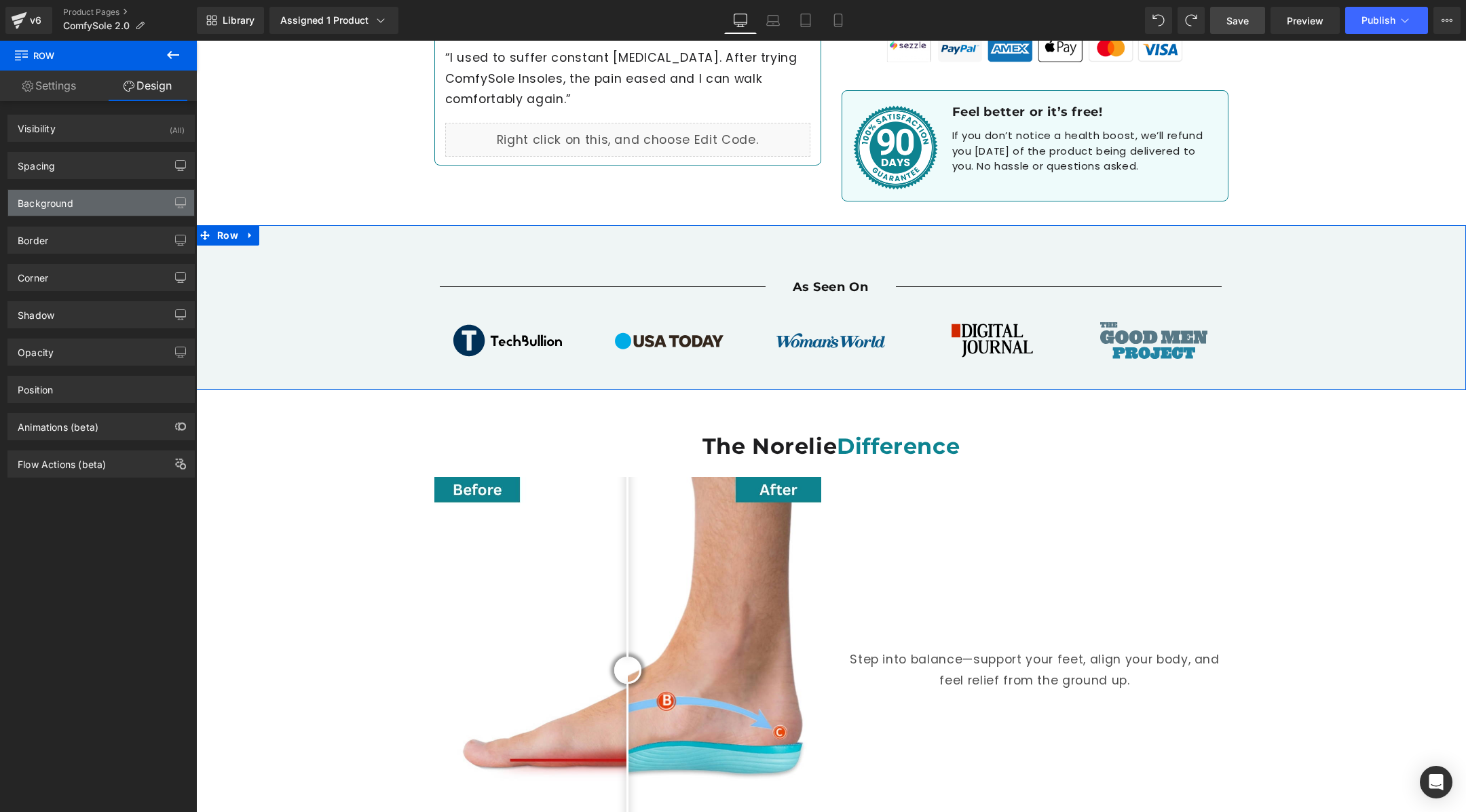
click at [106, 202] on div "Background" at bounding box center [101, 202] width 186 height 25
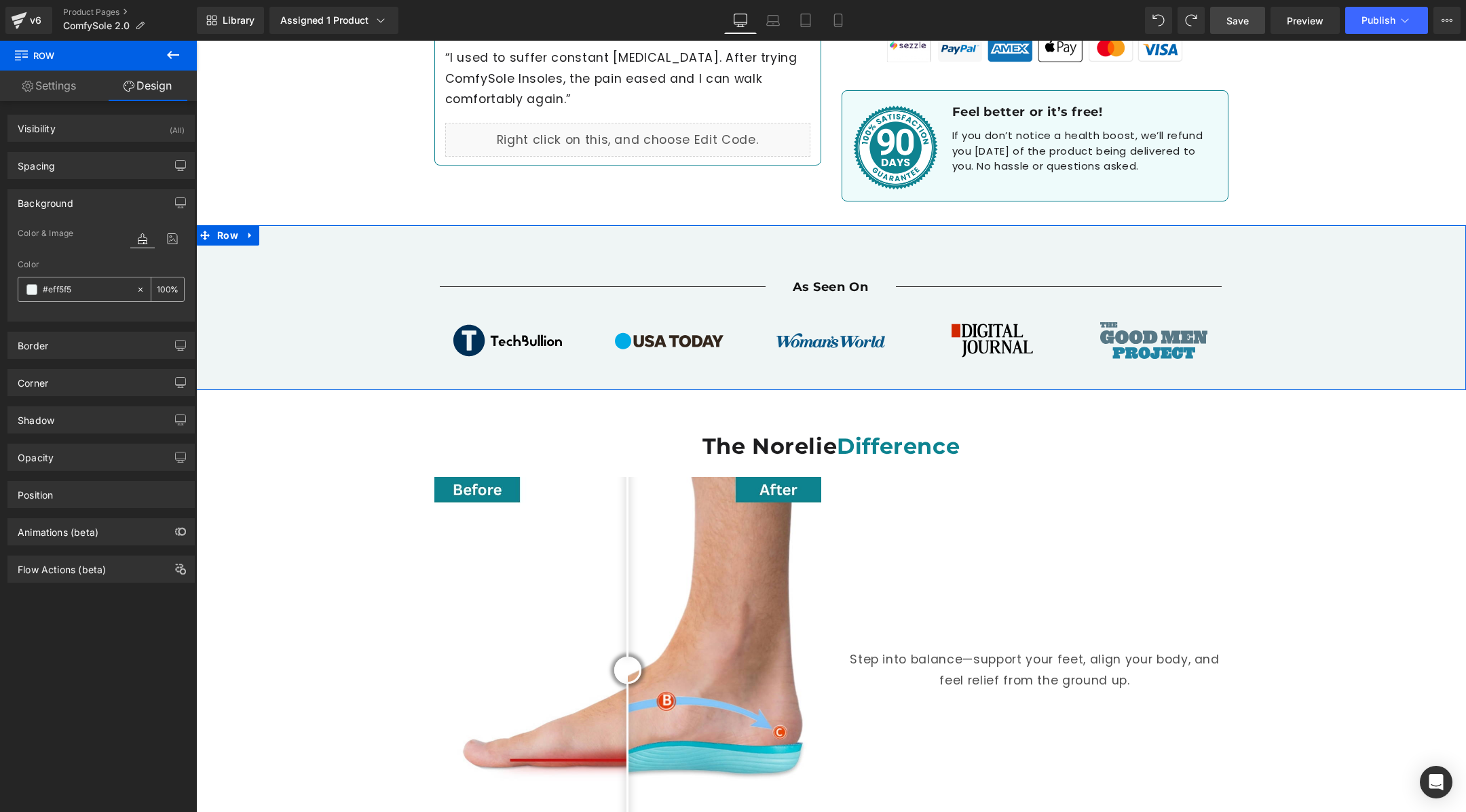
click at [137, 289] on icon at bounding box center [141, 290] width 9 height 9
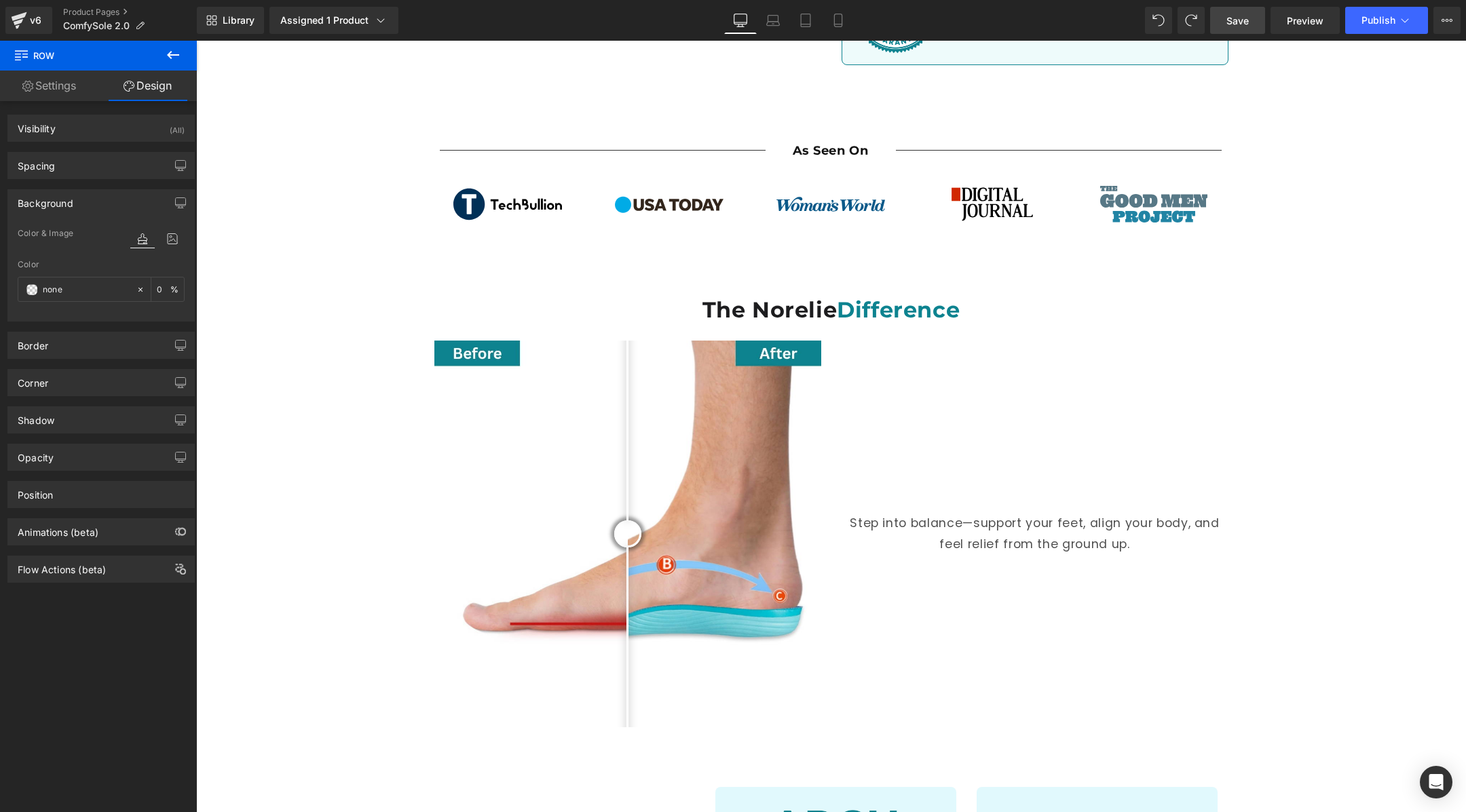
scroll to position [811, 0]
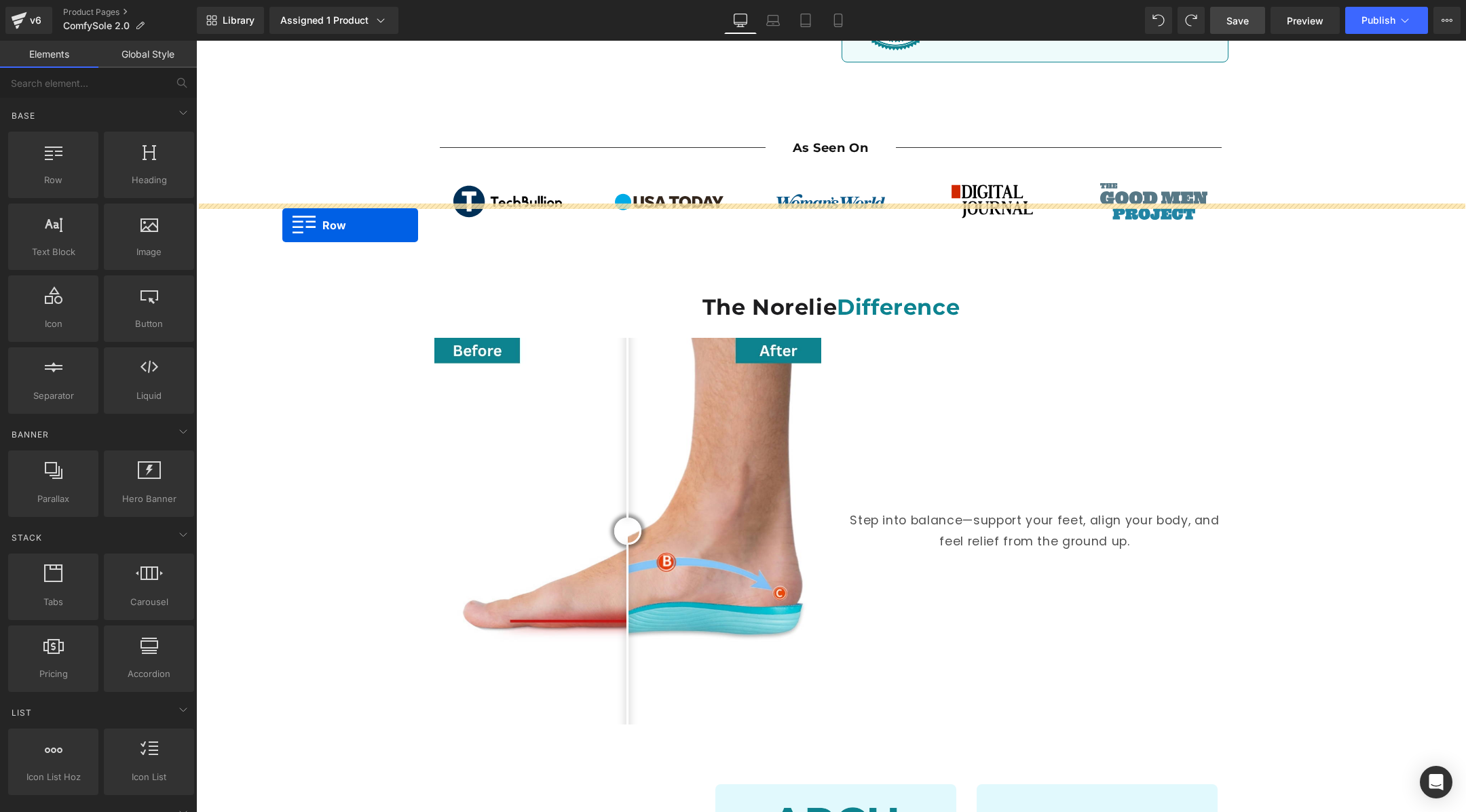
drag, startPoint x: 254, startPoint y: 209, endPoint x: 282, endPoint y: 225, distance: 32.2
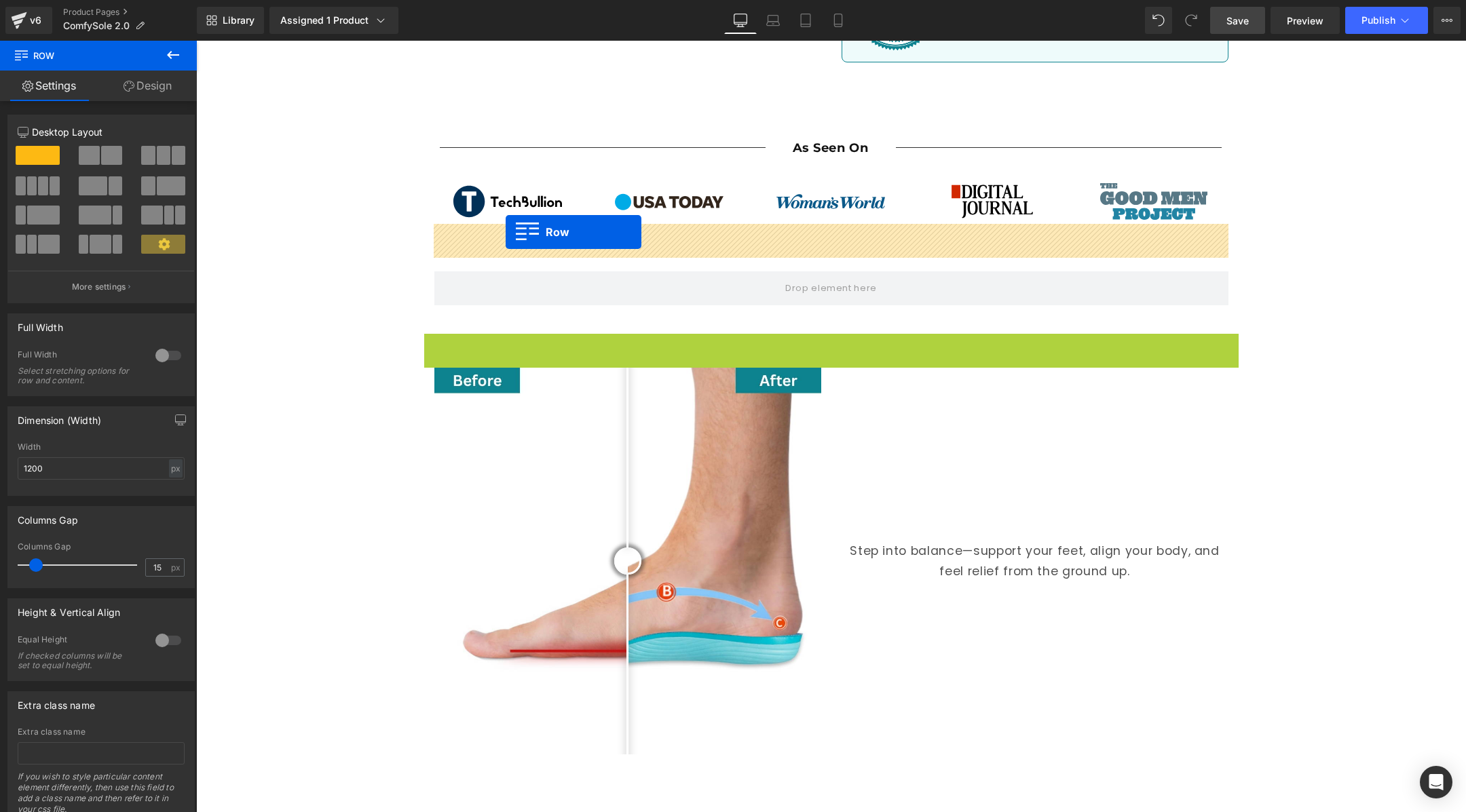
drag, startPoint x: 429, startPoint y: 301, endPoint x: 506, endPoint y: 232, distance: 103.4
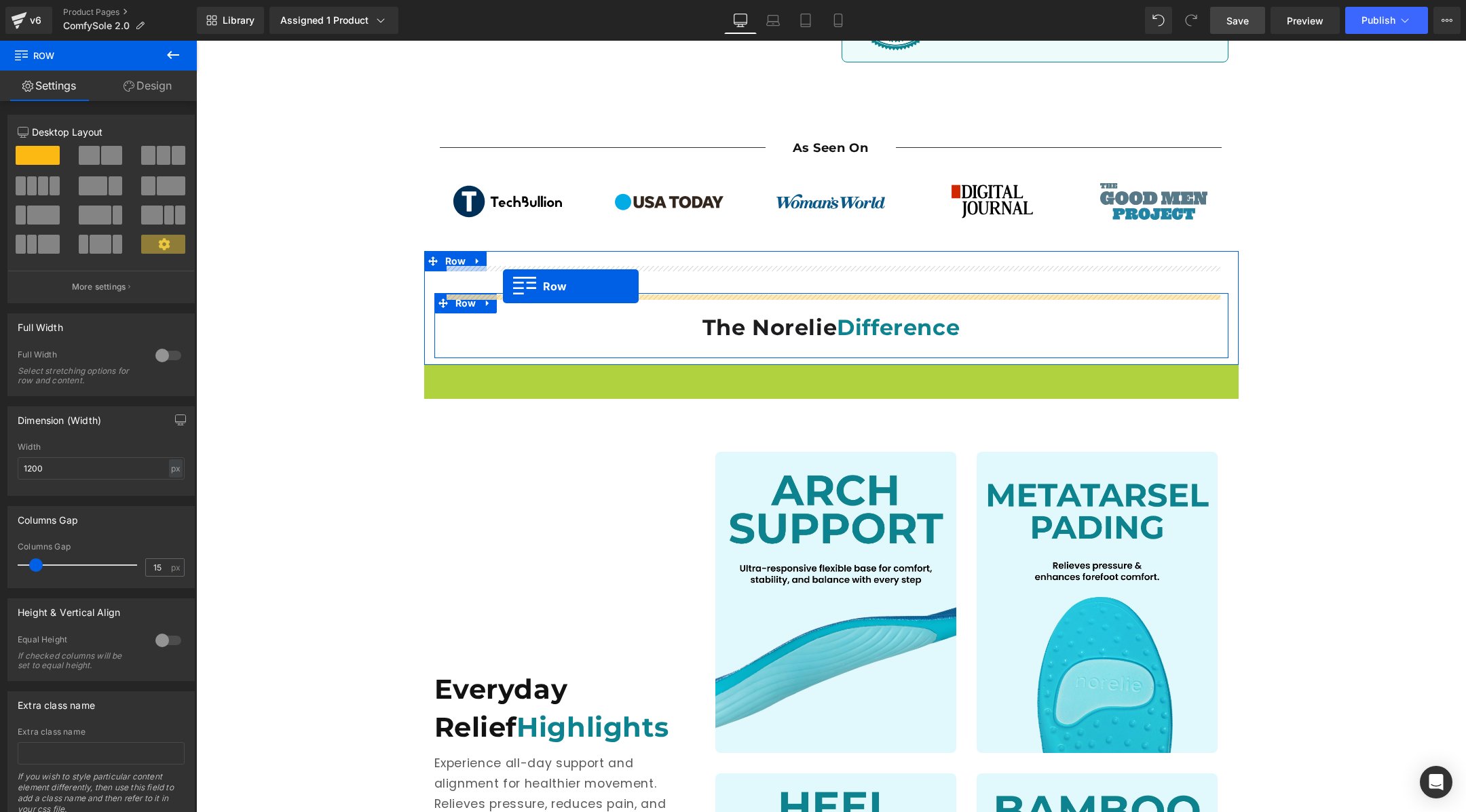
drag, startPoint x: 430, startPoint y: 332, endPoint x: 503, endPoint y: 287, distance: 85.8
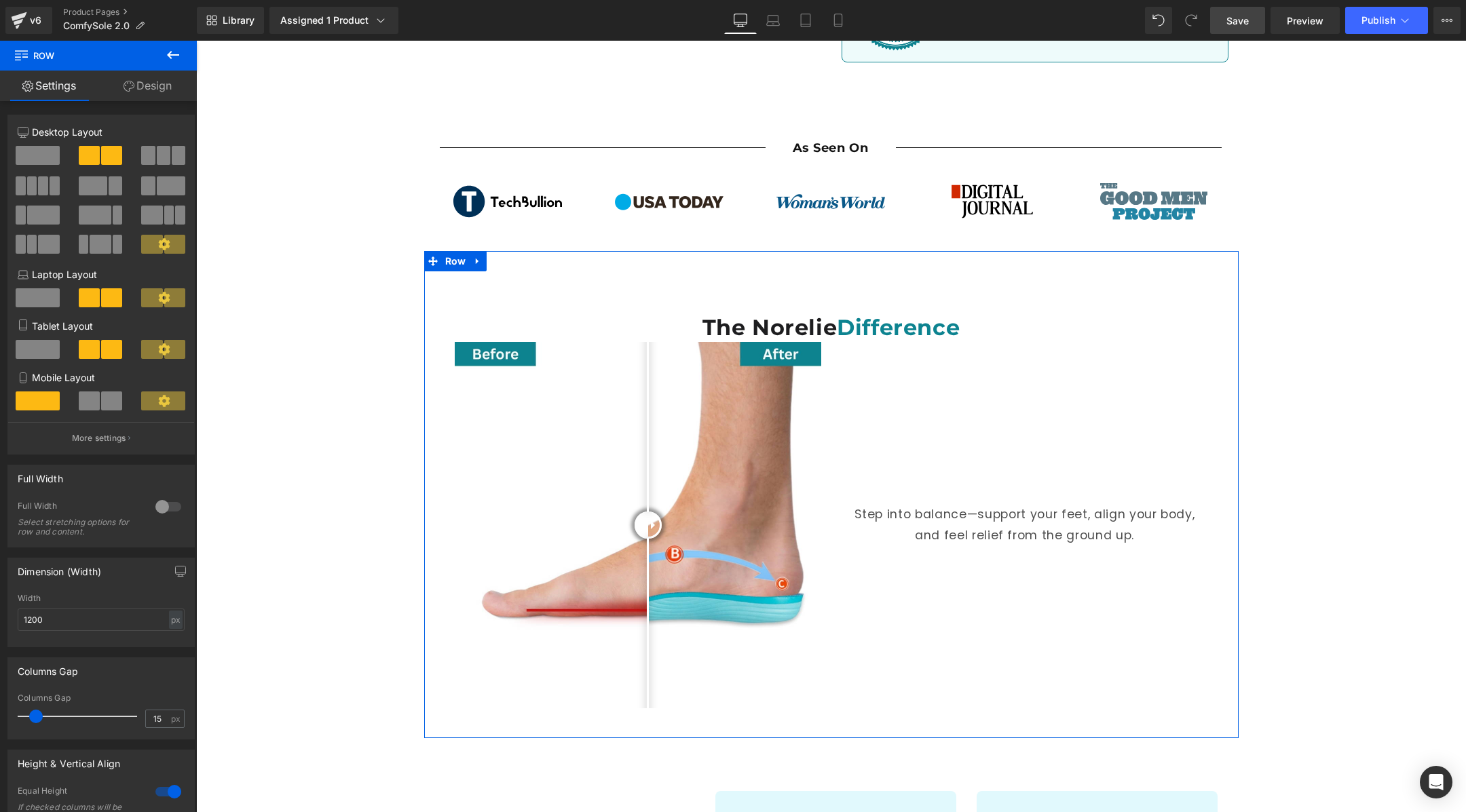
click at [453, 272] on div "The Norelie Difference Heading Before and After Images Step into balance—suppor…" at bounding box center [832, 502] width 815 height 460
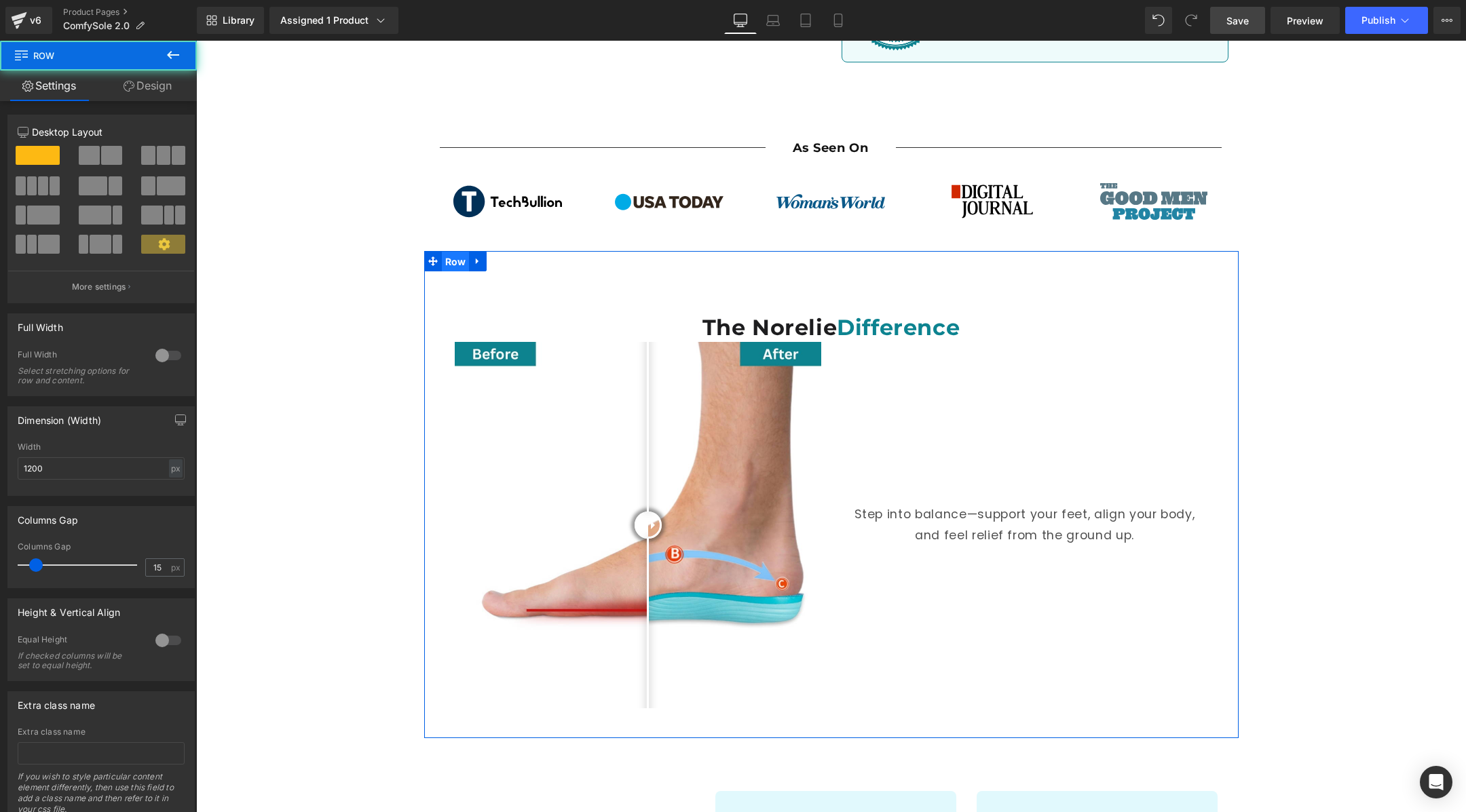
click at [453, 252] on span "Row" at bounding box center [456, 262] width 28 height 21
click at [159, 345] on div at bounding box center [168, 356] width 33 height 22
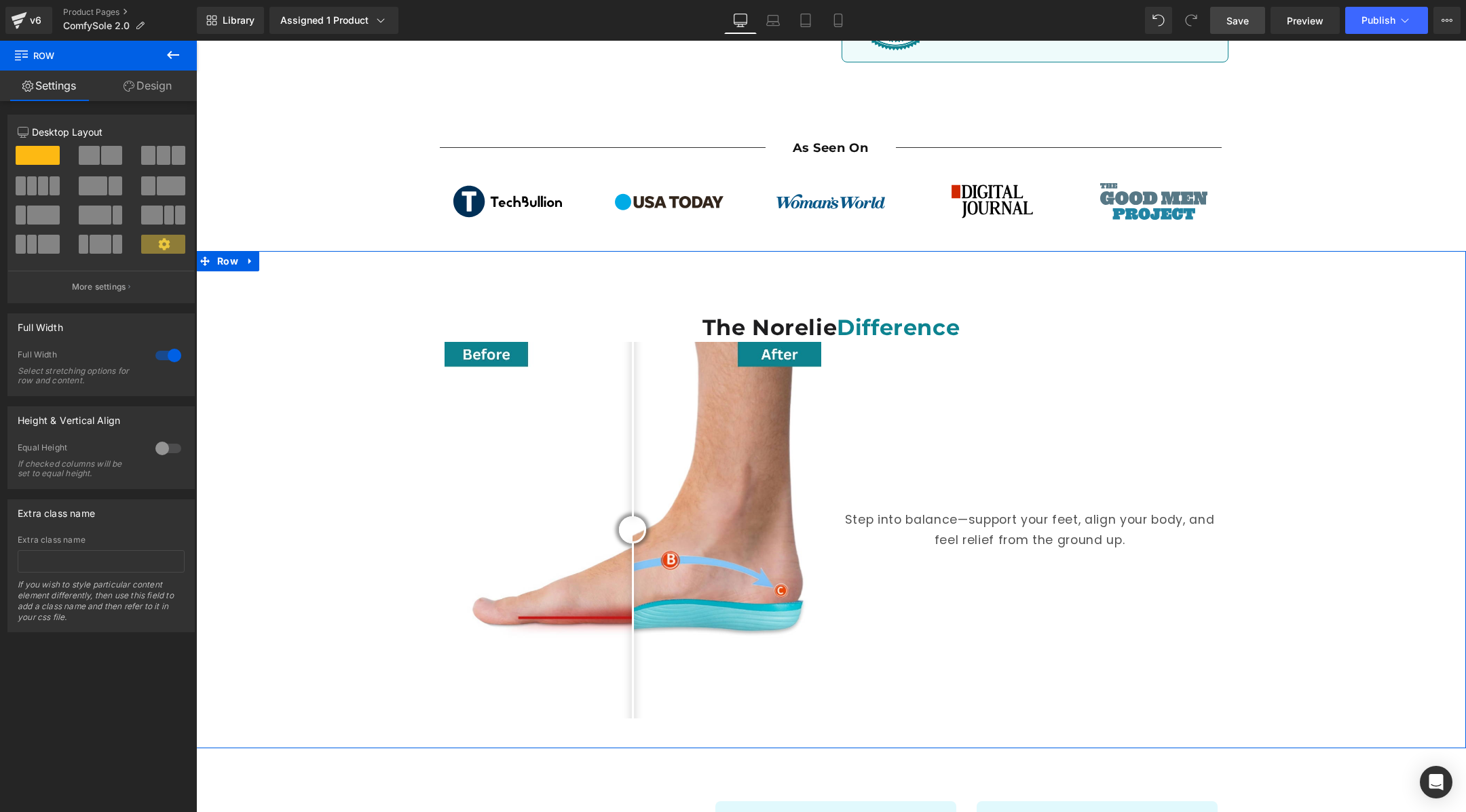
click at [341, 272] on div "The Norelie Difference Heading Before and After Images Step into balance—suppor…" at bounding box center [831, 506] width 1270 height 471
click at [159, 72] on link "Design" at bounding box center [147, 86] width 98 height 30
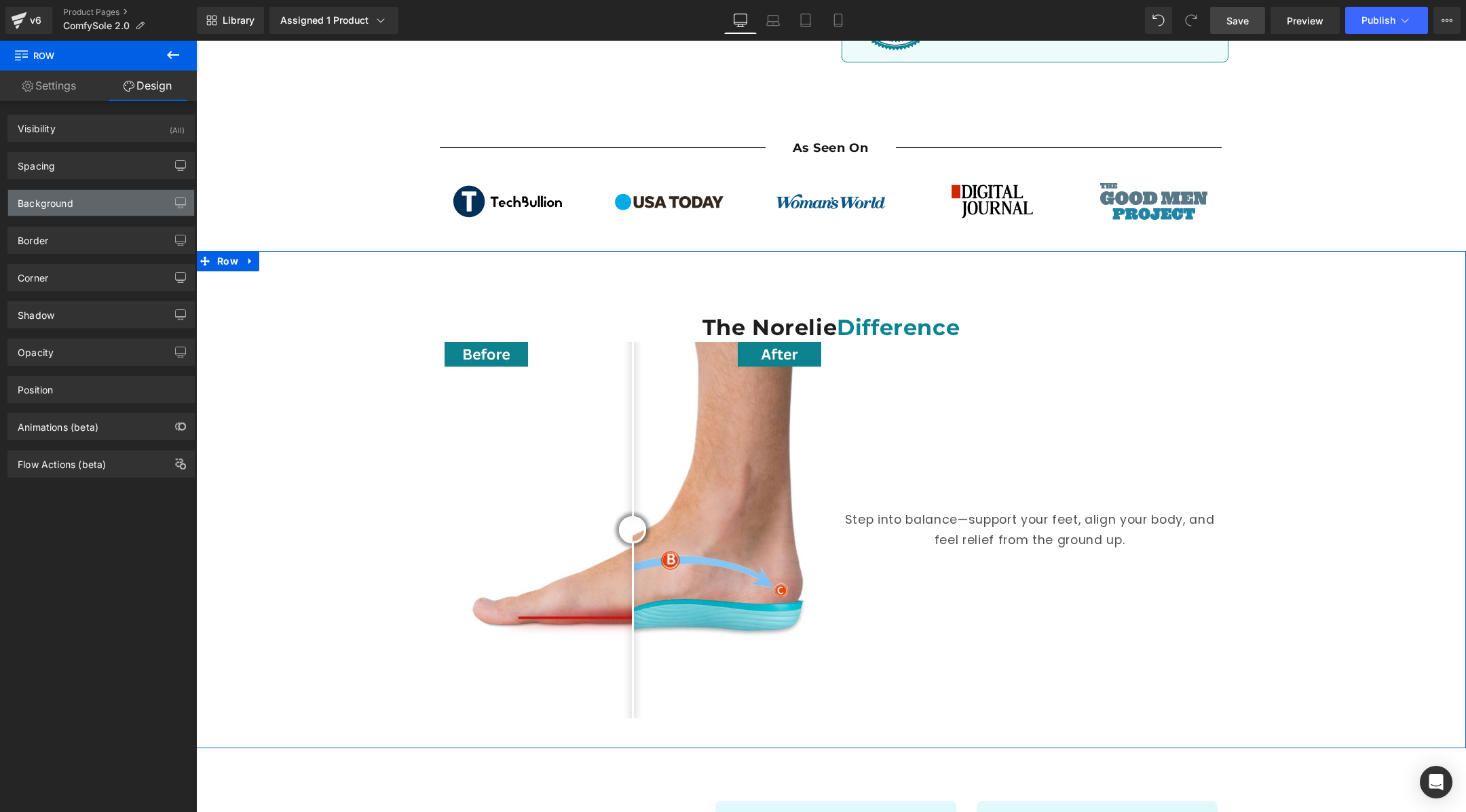
click at [121, 212] on div "Background" at bounding box center [101, 202] width 186 height 25
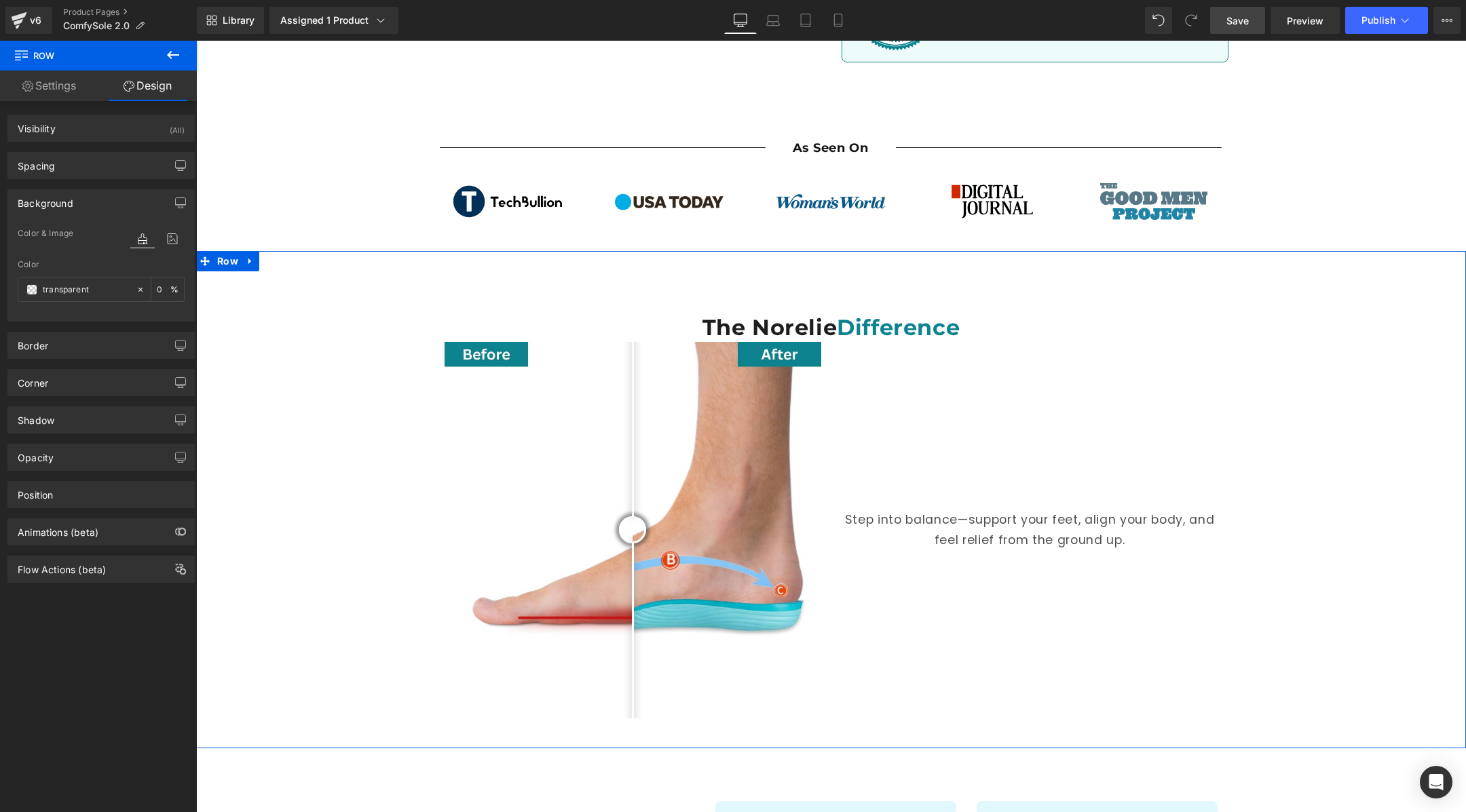
click at [101, 274] on div "Color transparent 0 %" at bounding box center [101, 289] width 167 height 58
click at [98, 283] on input "transparent" at bounding box center [86, 290] width 87 height 15
paste input "EFF5F5"
type input "EFF5F5"
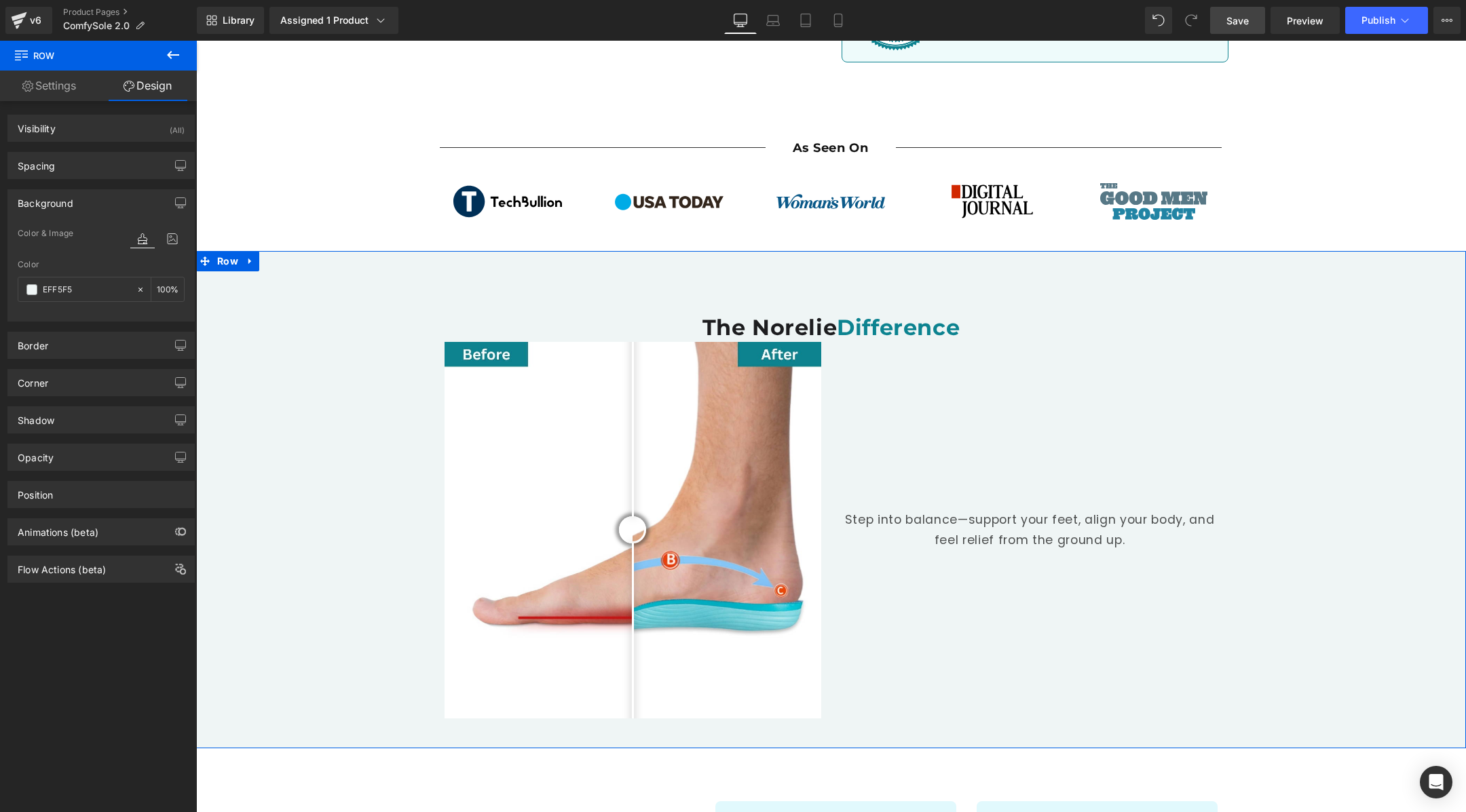
click at [343, 425] on div "The Norelie Difference Heading Before and After Images Step into balance—suppor…" at bounding box center [831, 506] width 1270 height 471
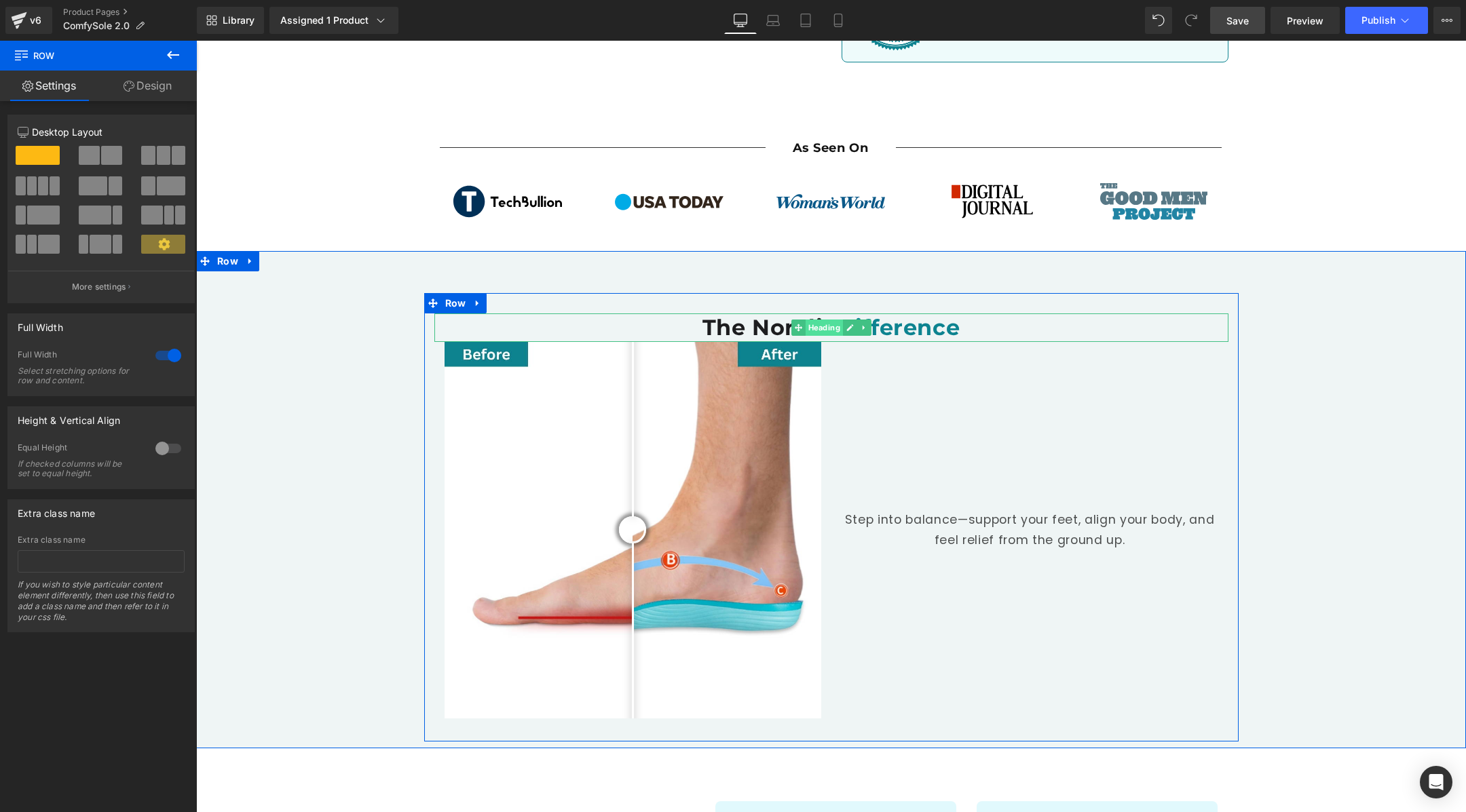
click at [823, 320] on span "Heading" at bounding box center [824, 327] width 38 height 16
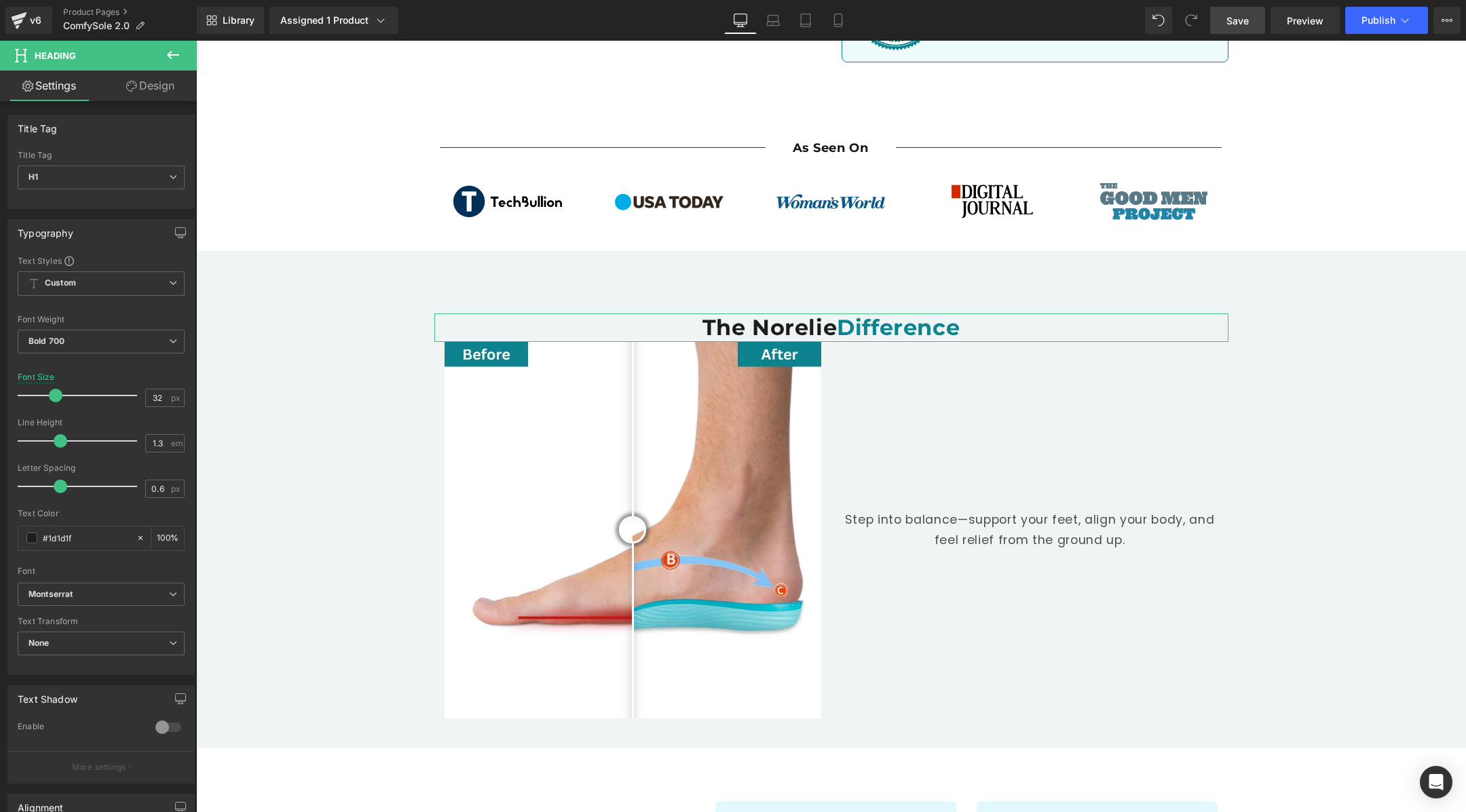
click at [169, 89] on link "Design" at bounding box center [150, 86] width 98 height 30
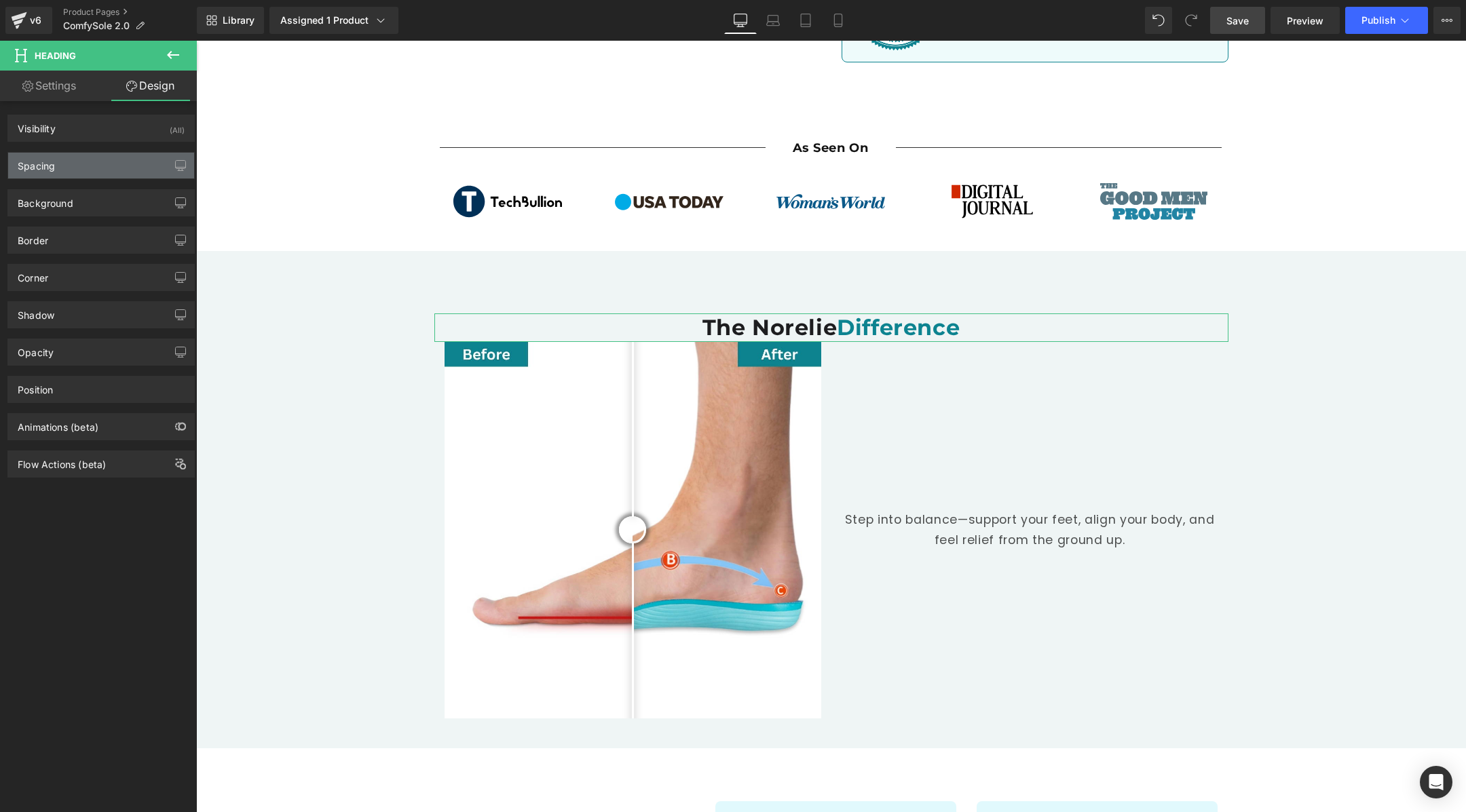
click at [108, 168] on div "Spacing" at bounding box center [101, 165] width 186 height 25
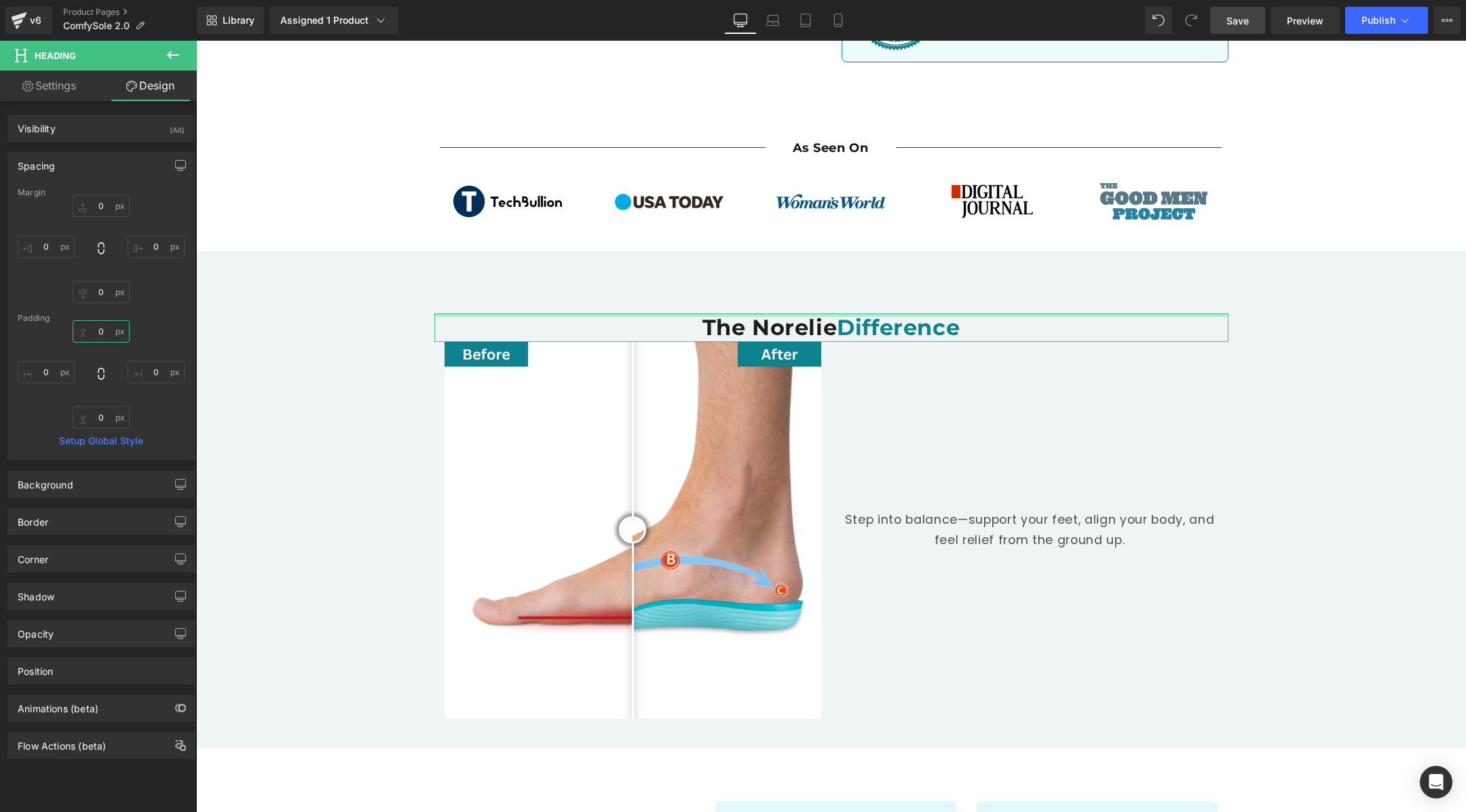
click at [106, 338] on input "0" at bounding box center [101, 332] width 57 height 23
click at [106, 297] on input "0" at bounding box center [101, 292] width 57 height 23
type input "24"
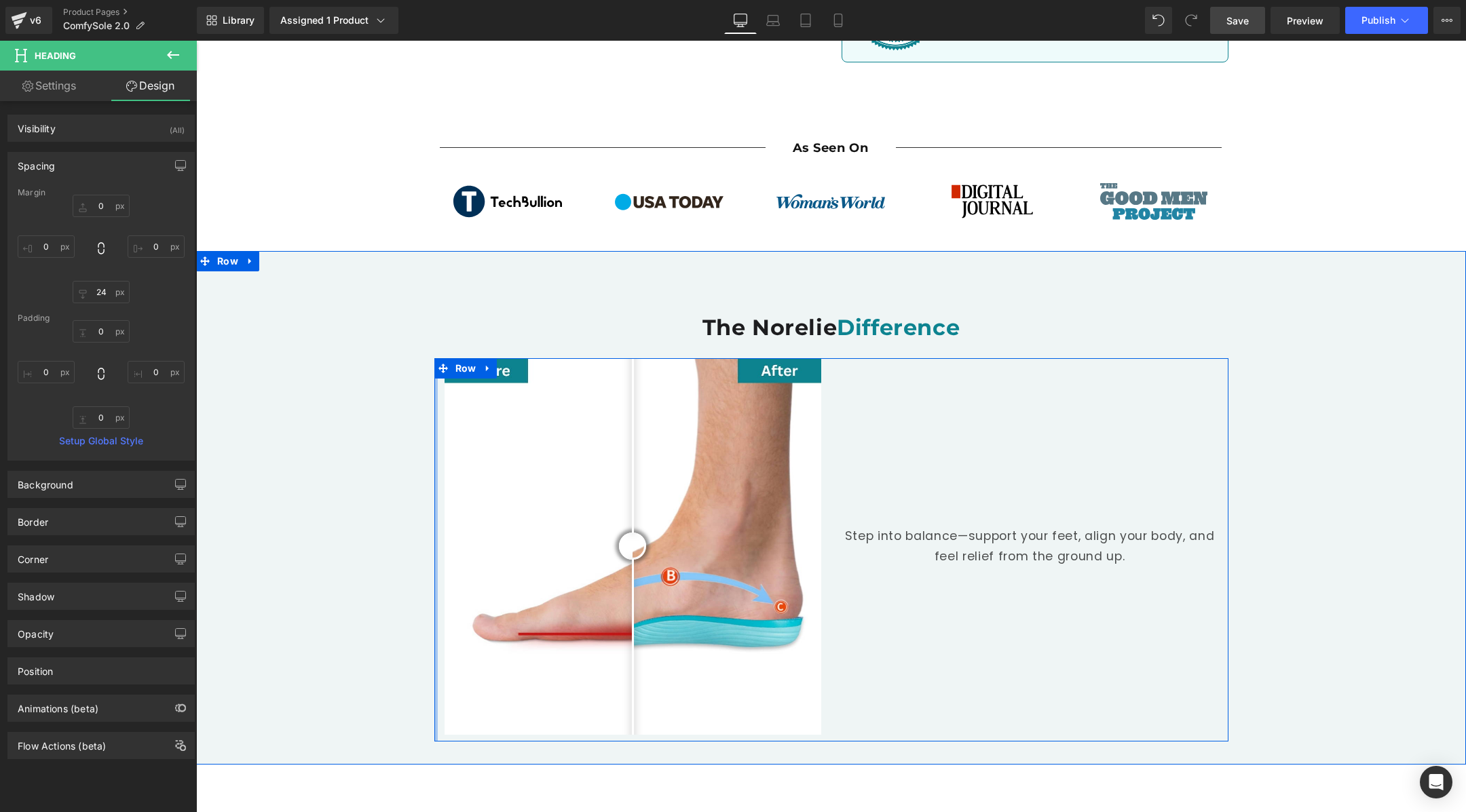
click at [419, 514] on div "The Norelie Difference Heading Before and After Images Step into balance—suppor…" at bounding box center [831, 515] width 1270 height 487
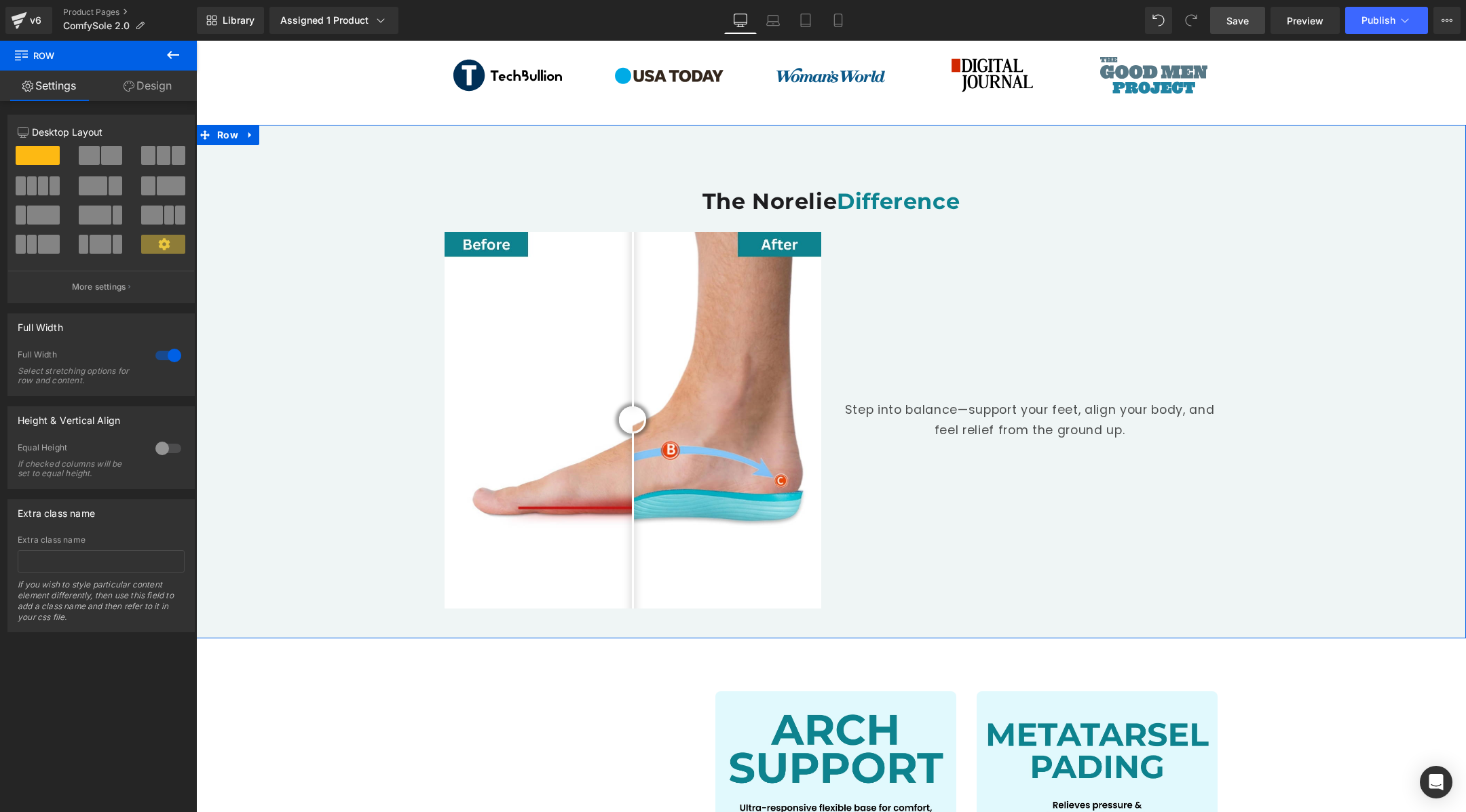
scroll to position [940, 0]
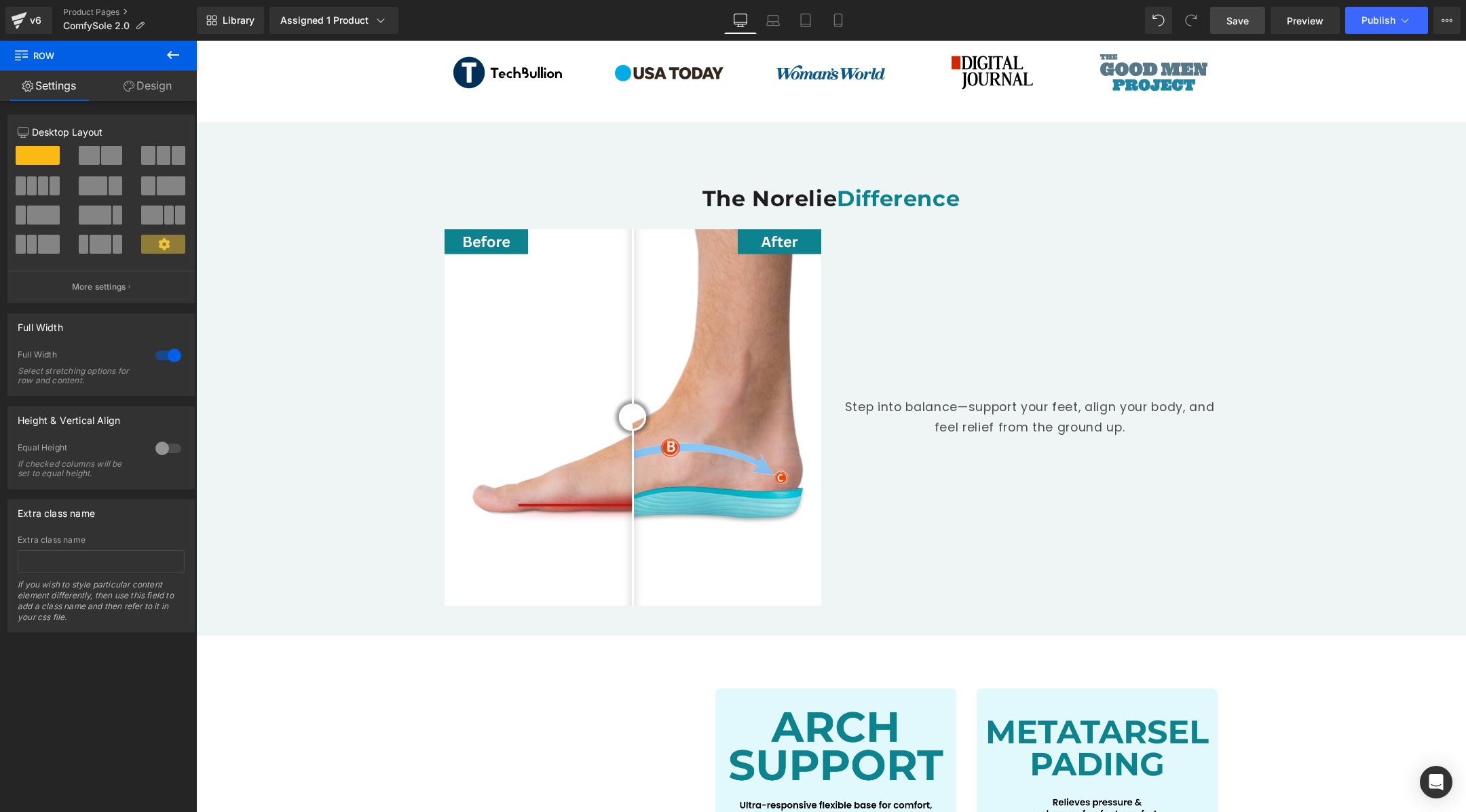
click at [1248, 33] on link "Save" at bounding box center [1238, 20] width 55 height 27
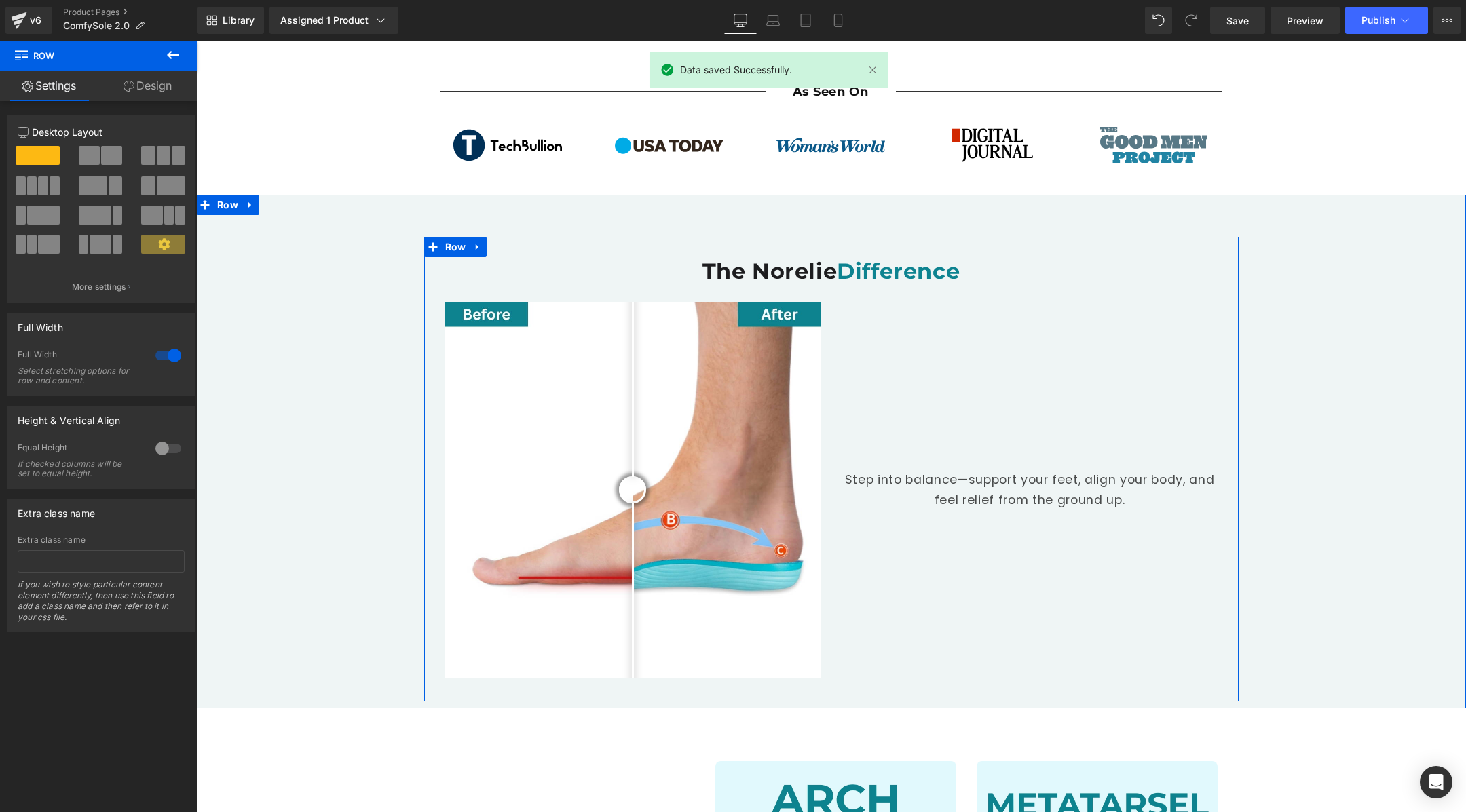
scroll to position [960, 0]
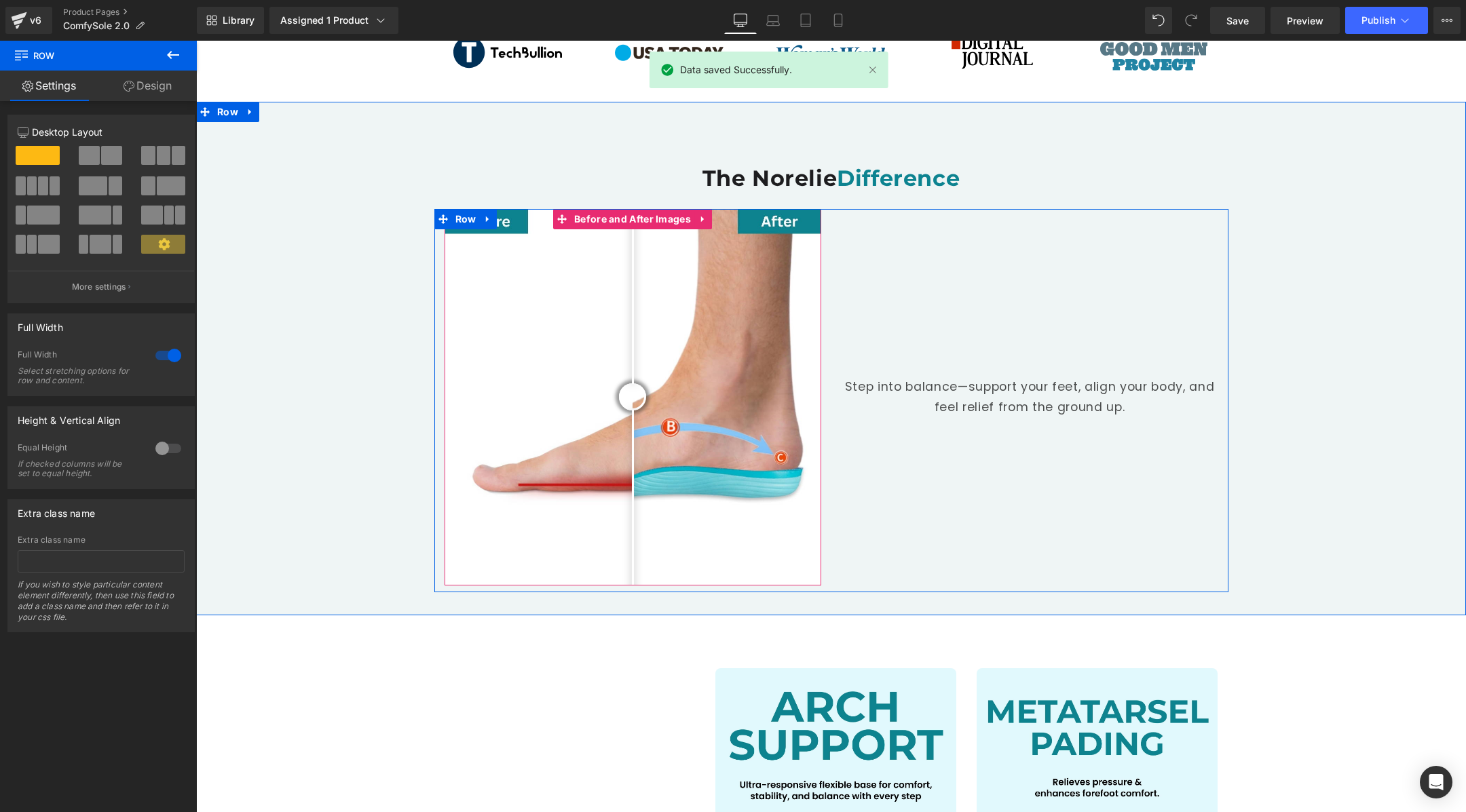
click at [602, 529] on div at bounding box center [632, 397] width 376 height 376
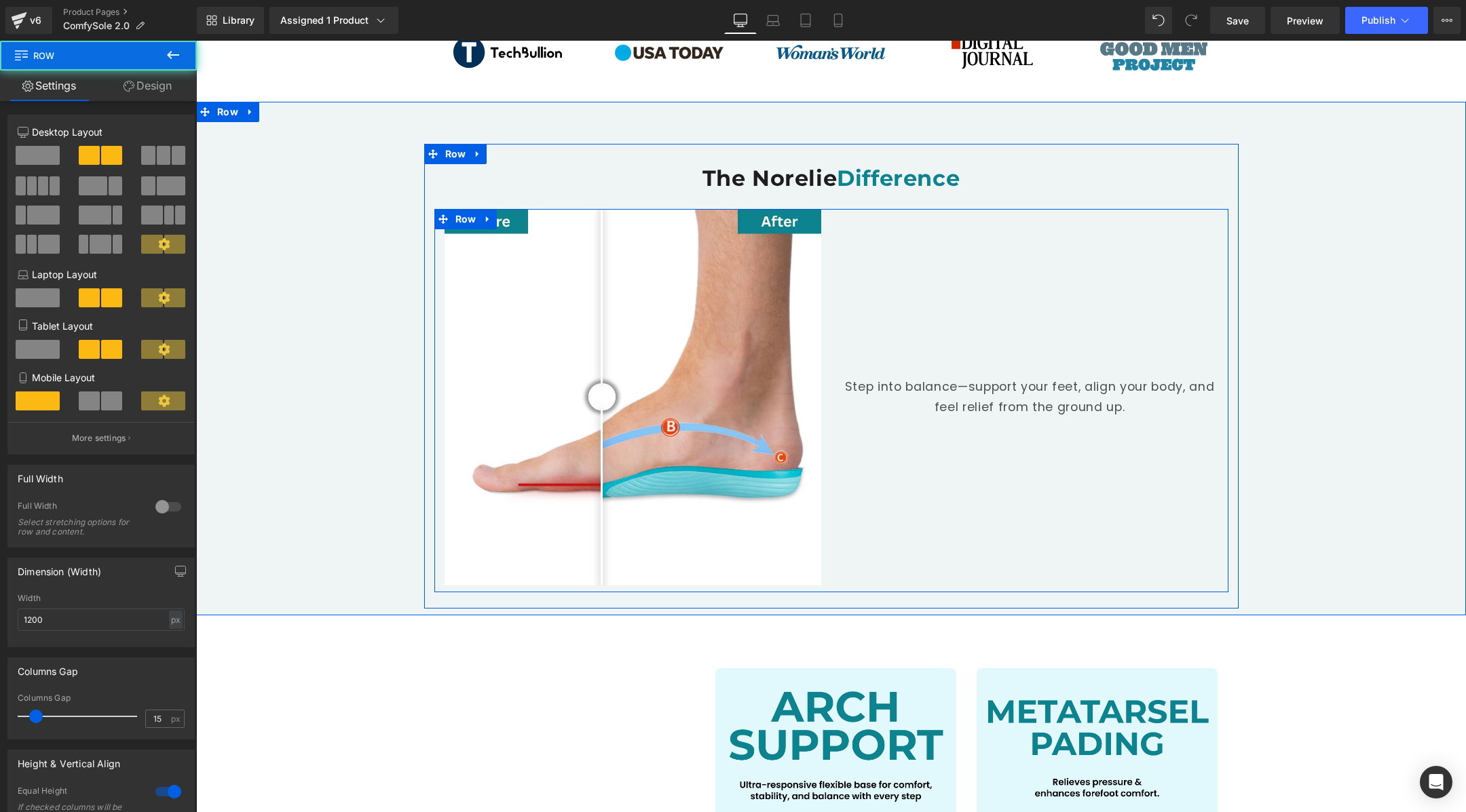
click at [916, 530] on div "Step into balance—support your feet, align your body, and feel relief from the …" at bounding box center [1030, 397] width 397 height 376
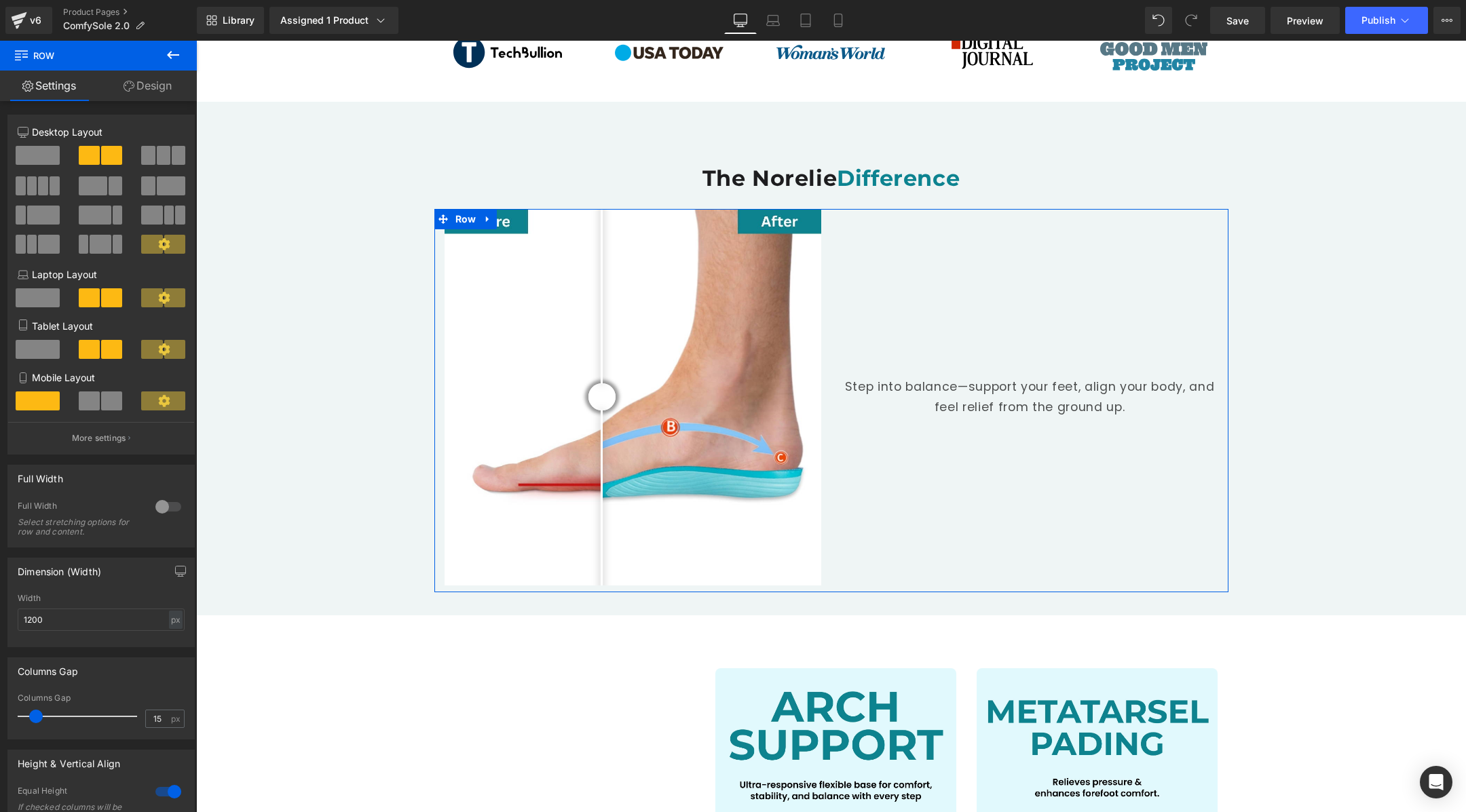
click at [129, 91] on icon at bounding box center [129, 87] width 11 height 11
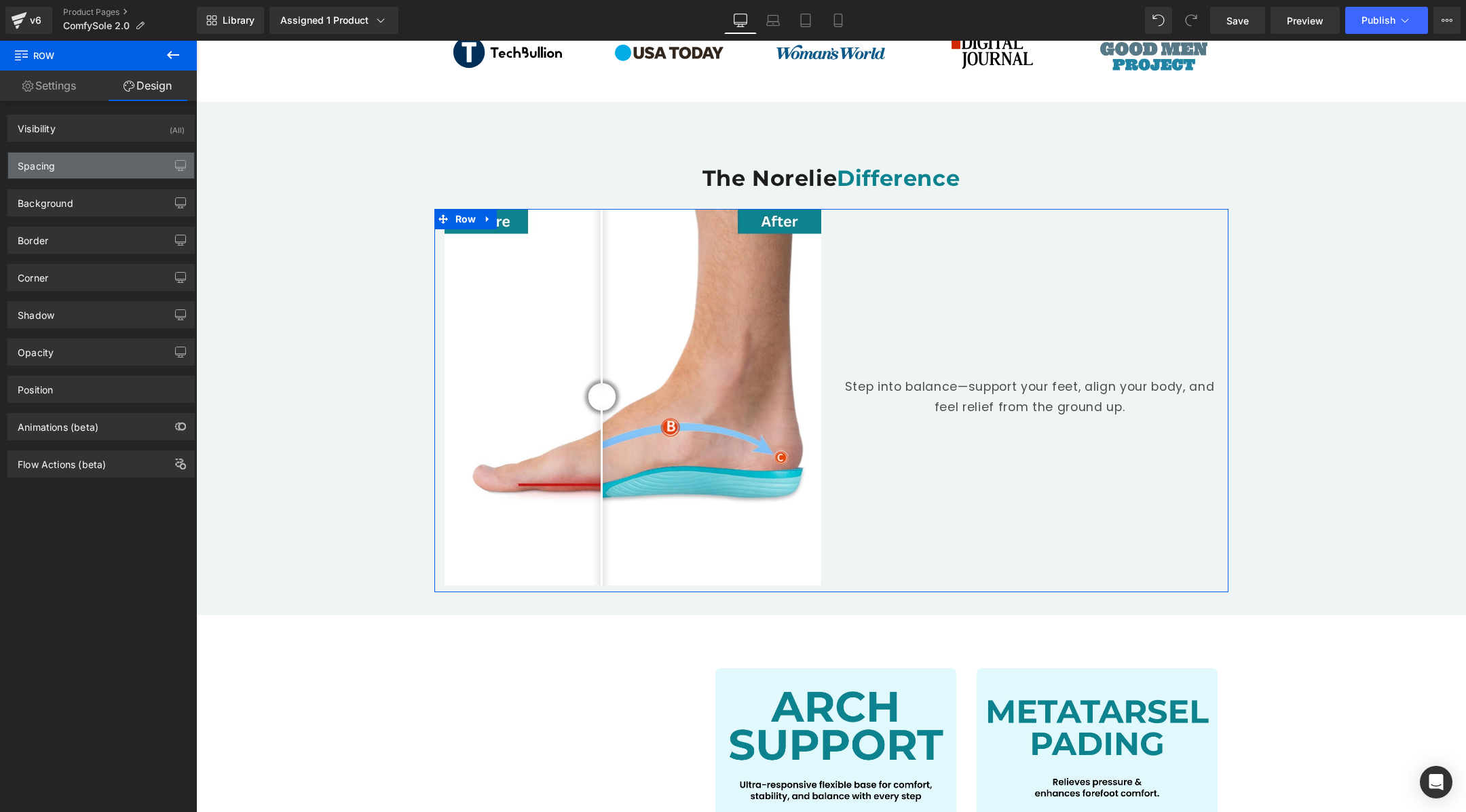
click at [106, 171] on div "Spacing" at bounding box center [101, 165] width 186 height 25
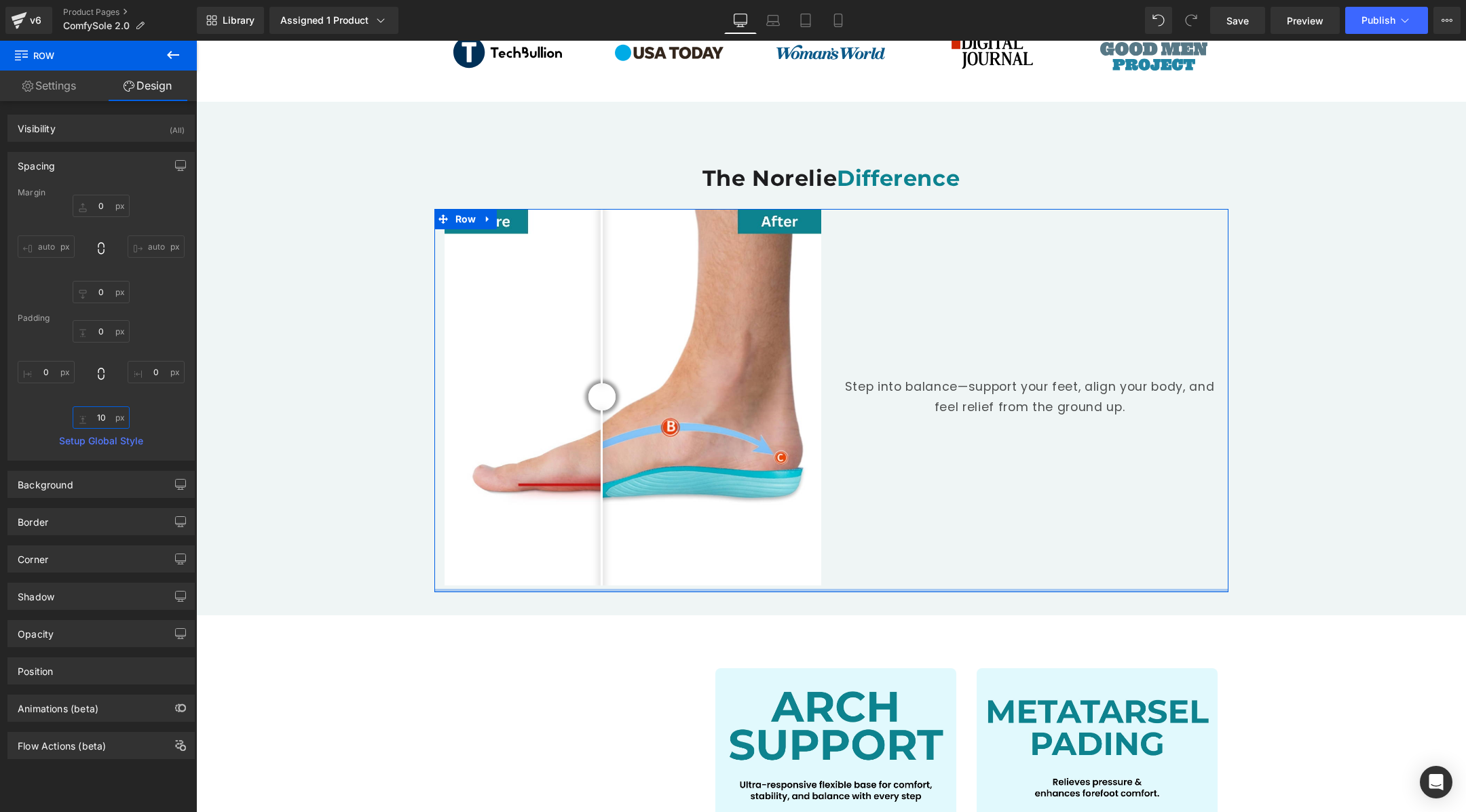
click at [103, 420] on input "10" at bounding box center [101, 418] width 57 height 23
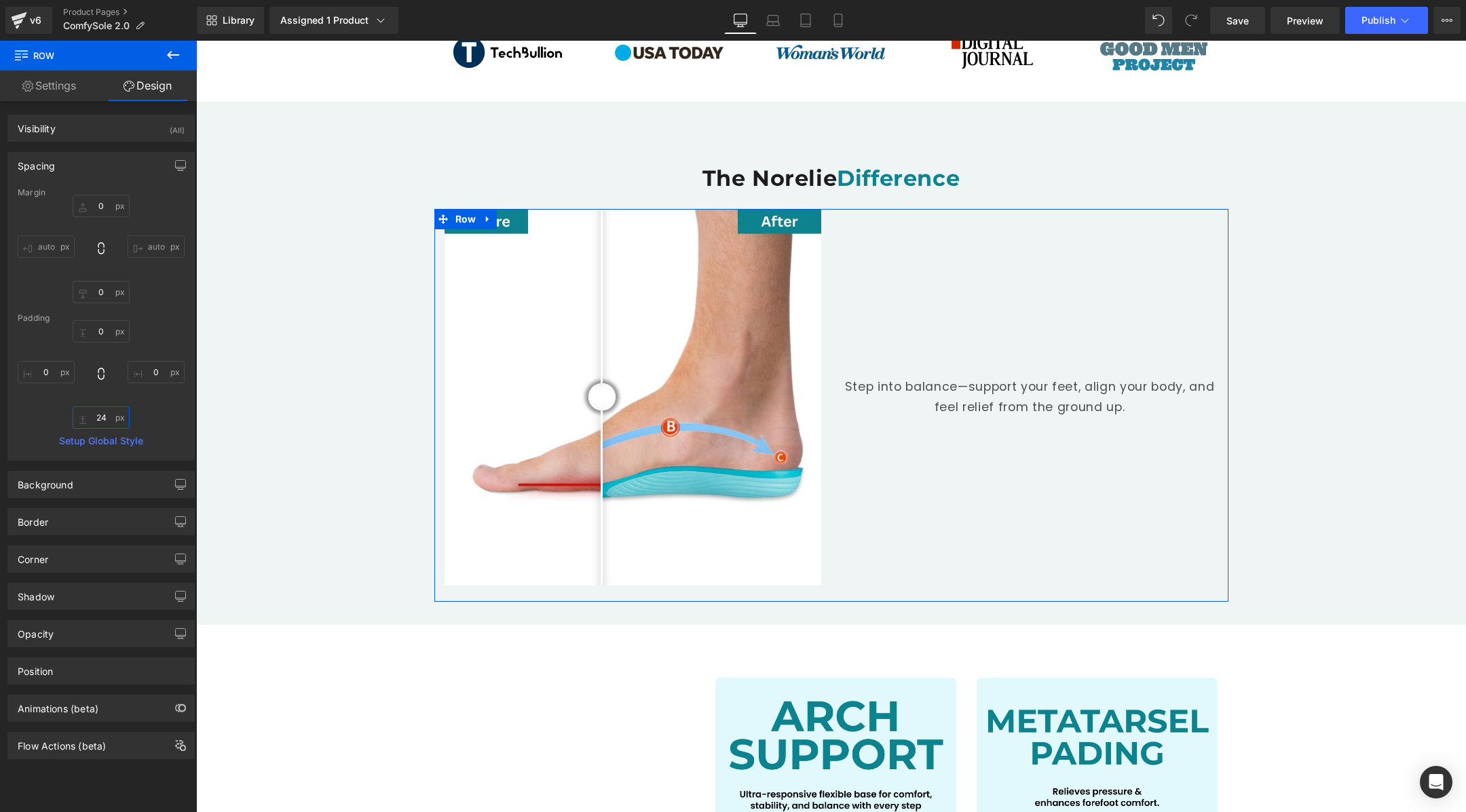
click at [103, 420] on input "24" at bounding box center [101, 418] width 57 height 23
type input "48"
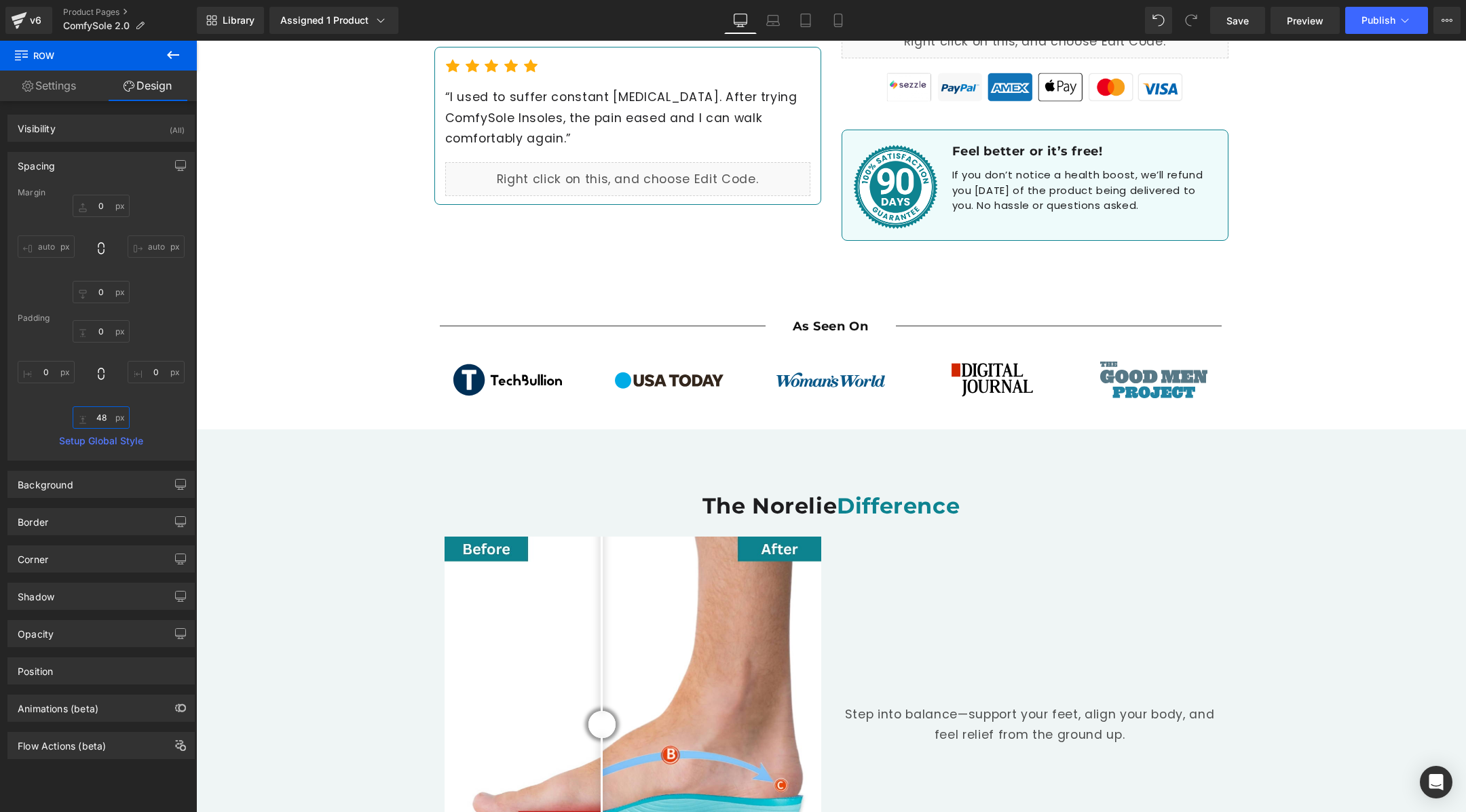
scroll to position [596, 0]
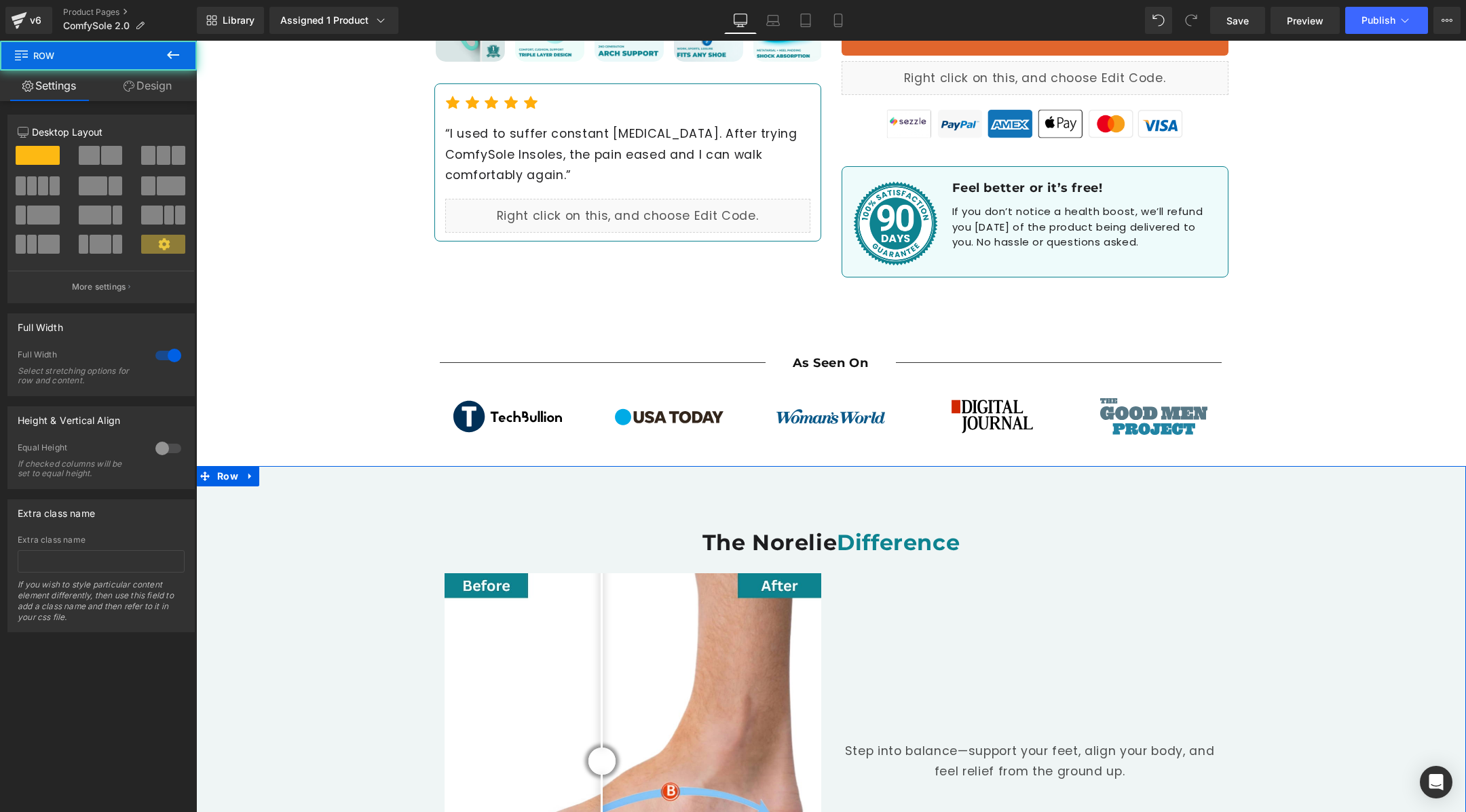
click at [773, 487] on div "The Norelie Difference Heading Before and After Images Step into balance—suppor…" at bounding box center [831, 742] width 1270 height 512
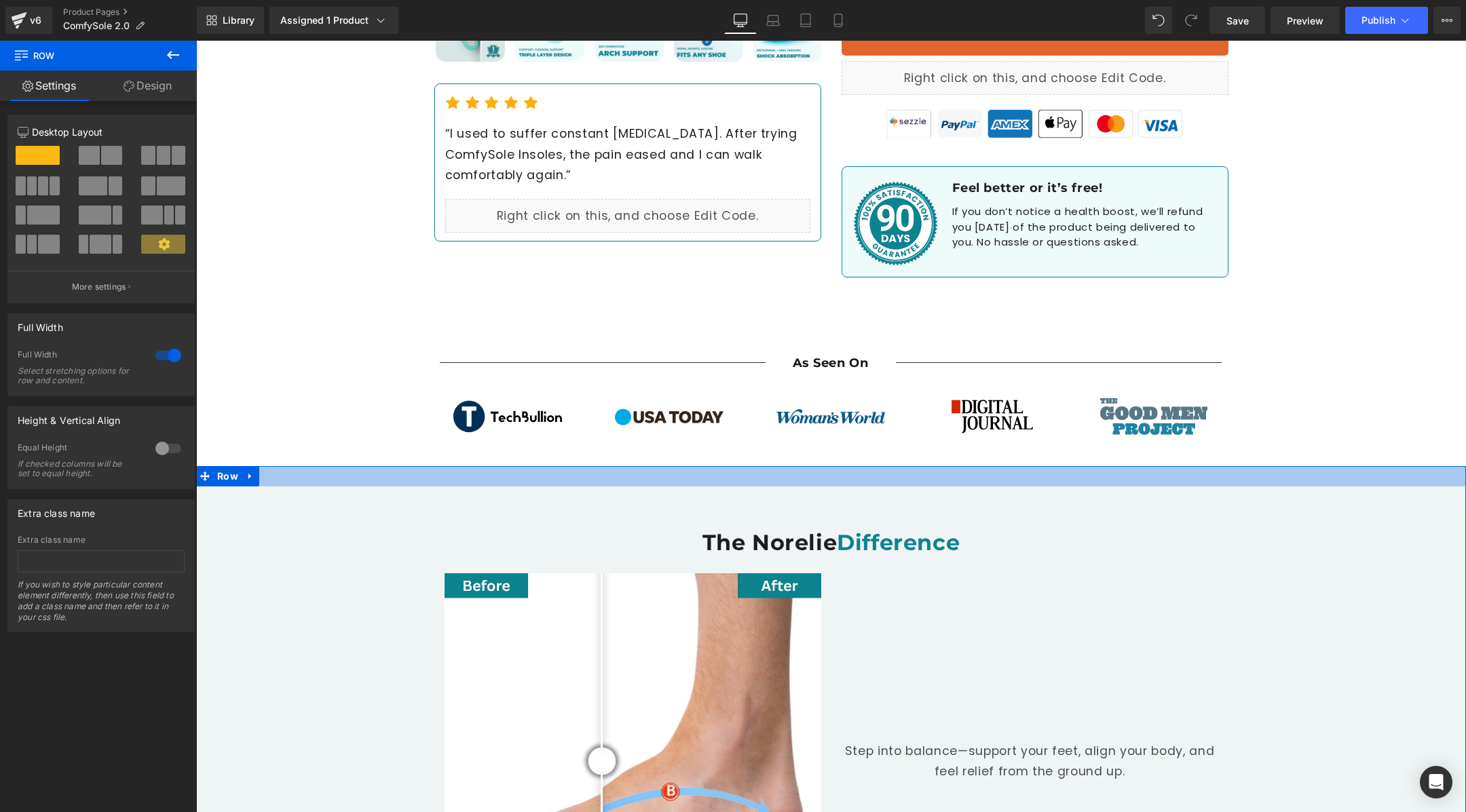
click at [773, 466] on div at bounding box center [831, 476] width 1270 height 21
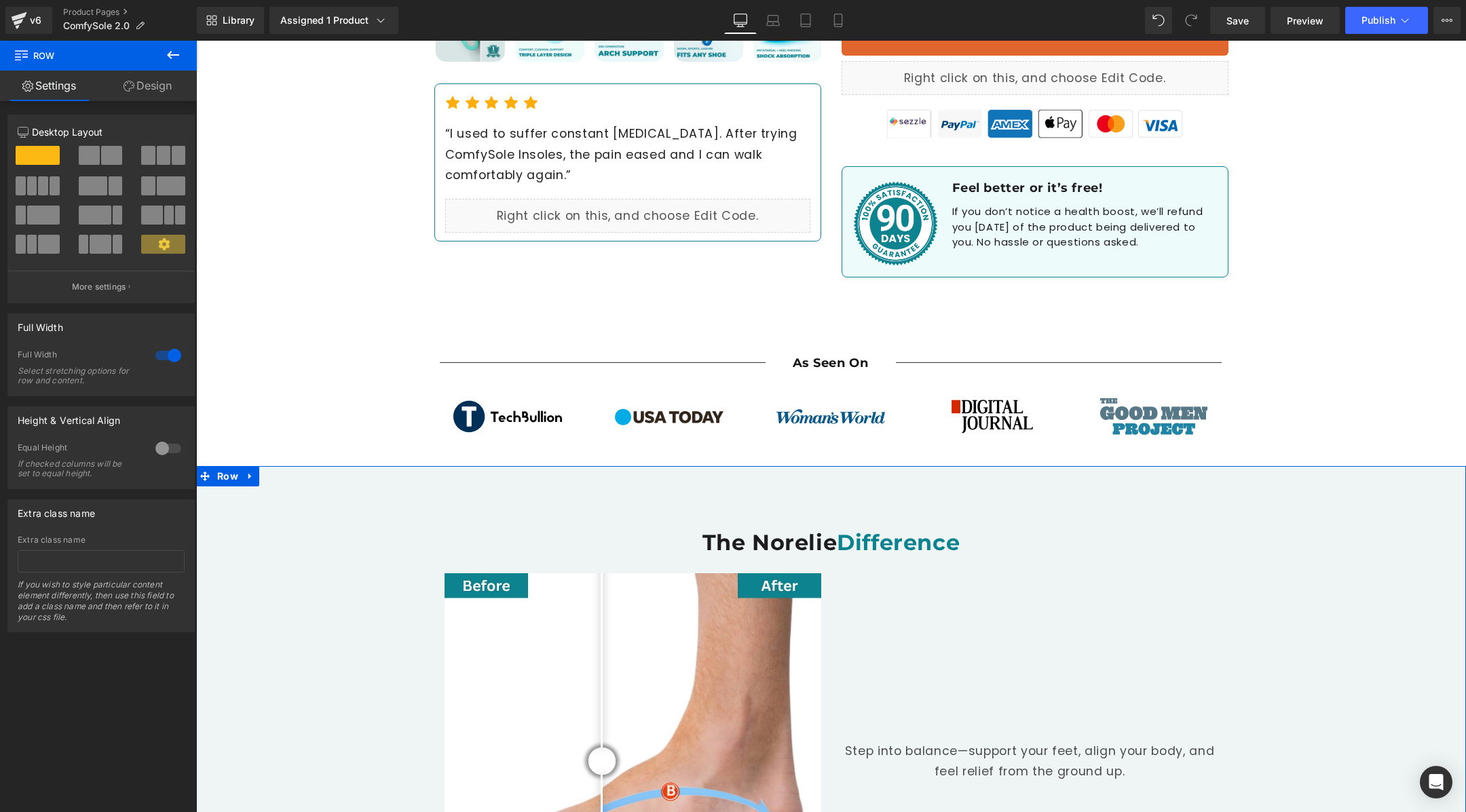
click at [160, 102] on div "12 12 12 Column Size Customizer 12 Desktop Layout Laptop Layout Tablet Layout M…" at bounding box center [101, 366] width 203 height 531
click at [158, 89] on link "Design" at bounding box center [147, 86] width 98 height 30
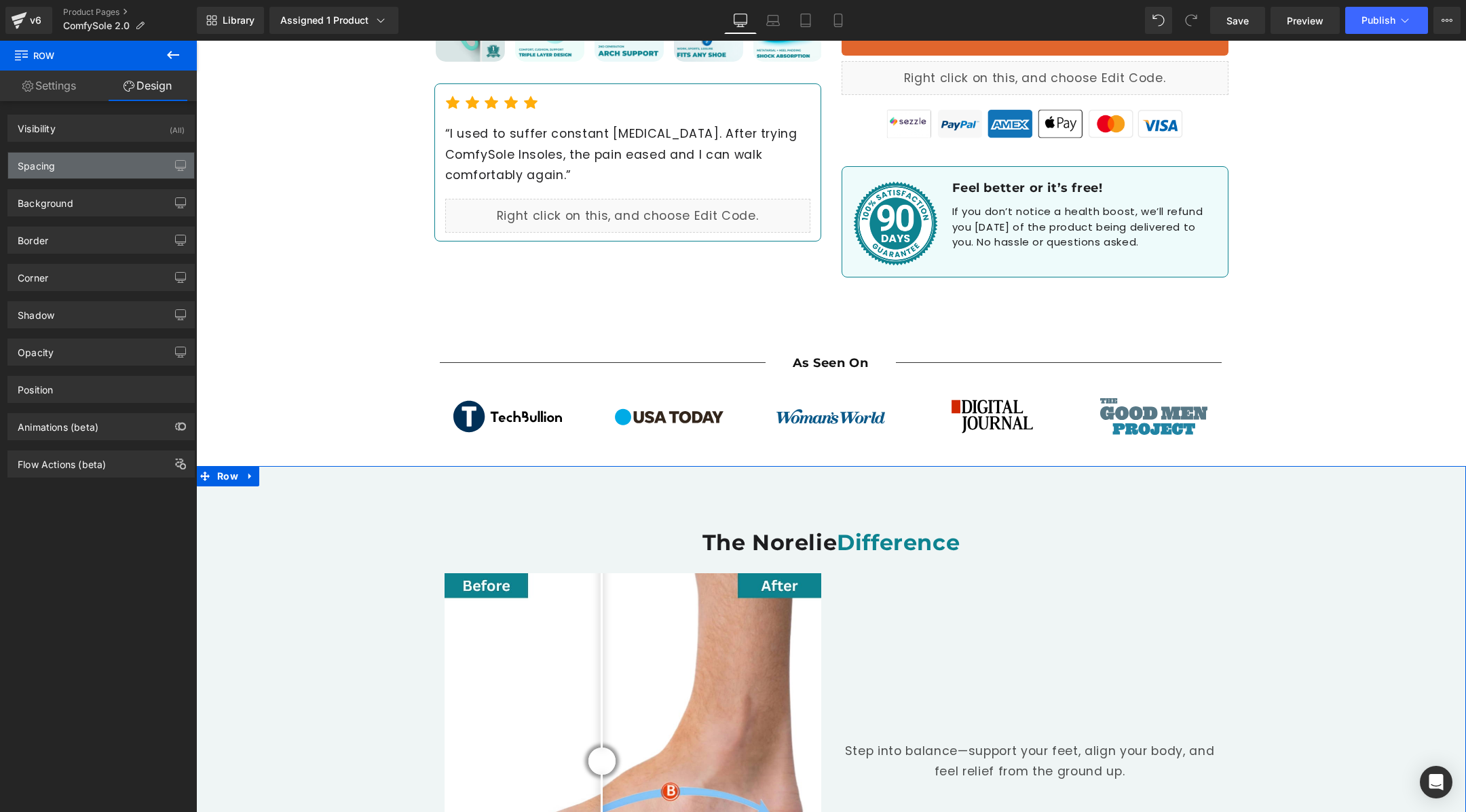
click at [98, 174] on div "Spacing" at bounding box center [101, 165] width 186 height 25
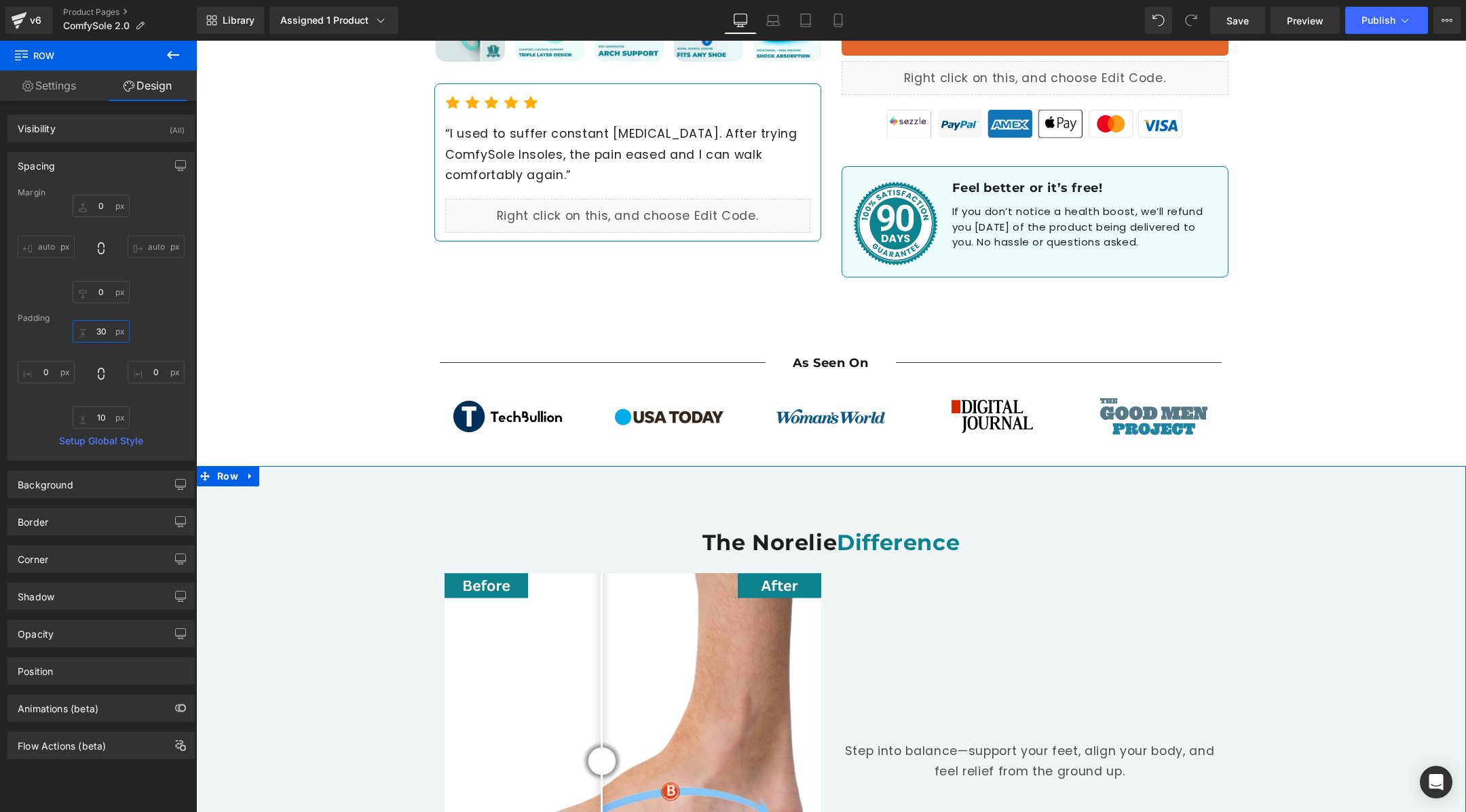
click at [99, 335] on input "30" at bounding box center [101, 332] width 57 height 23
type input "8"
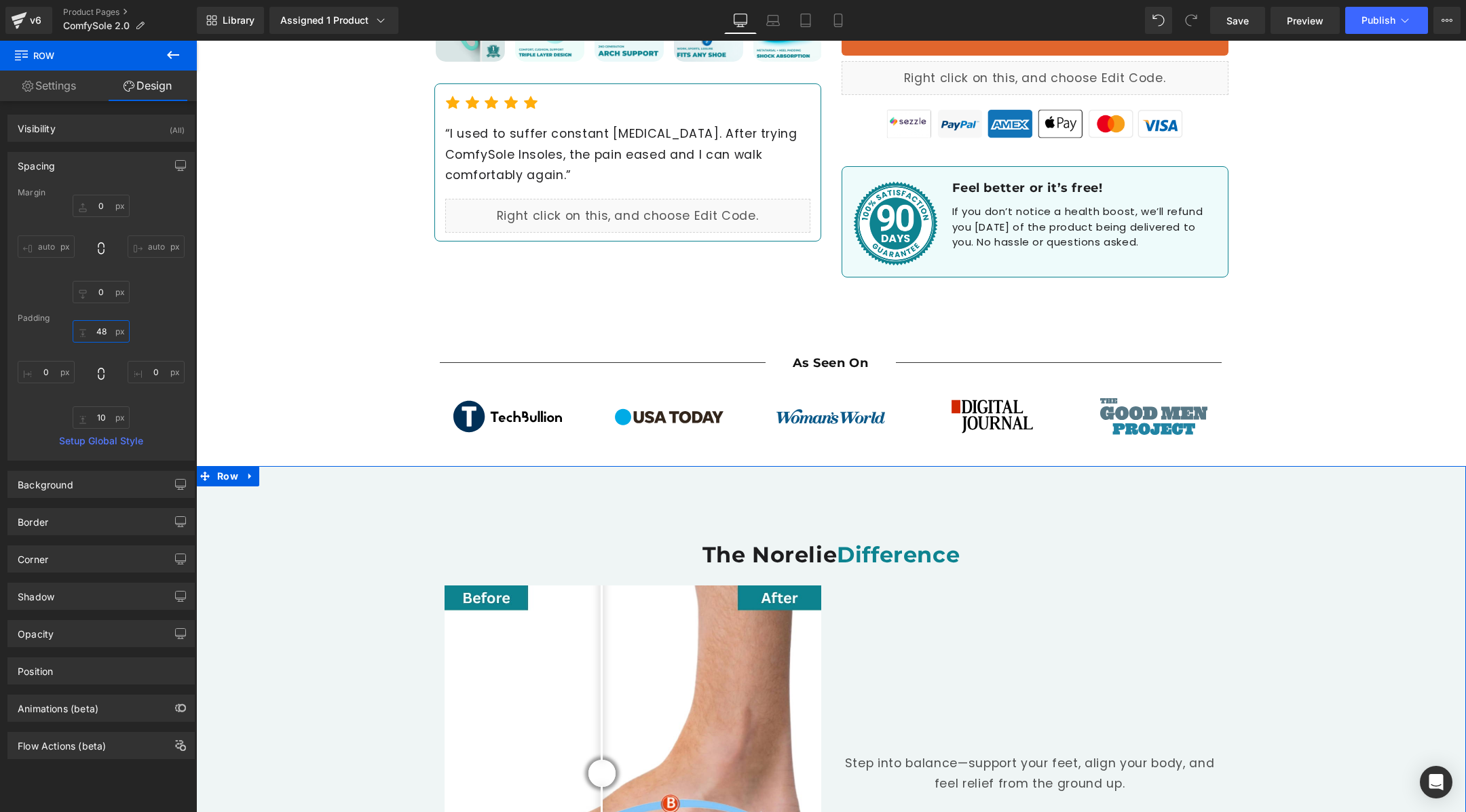
type input "4"
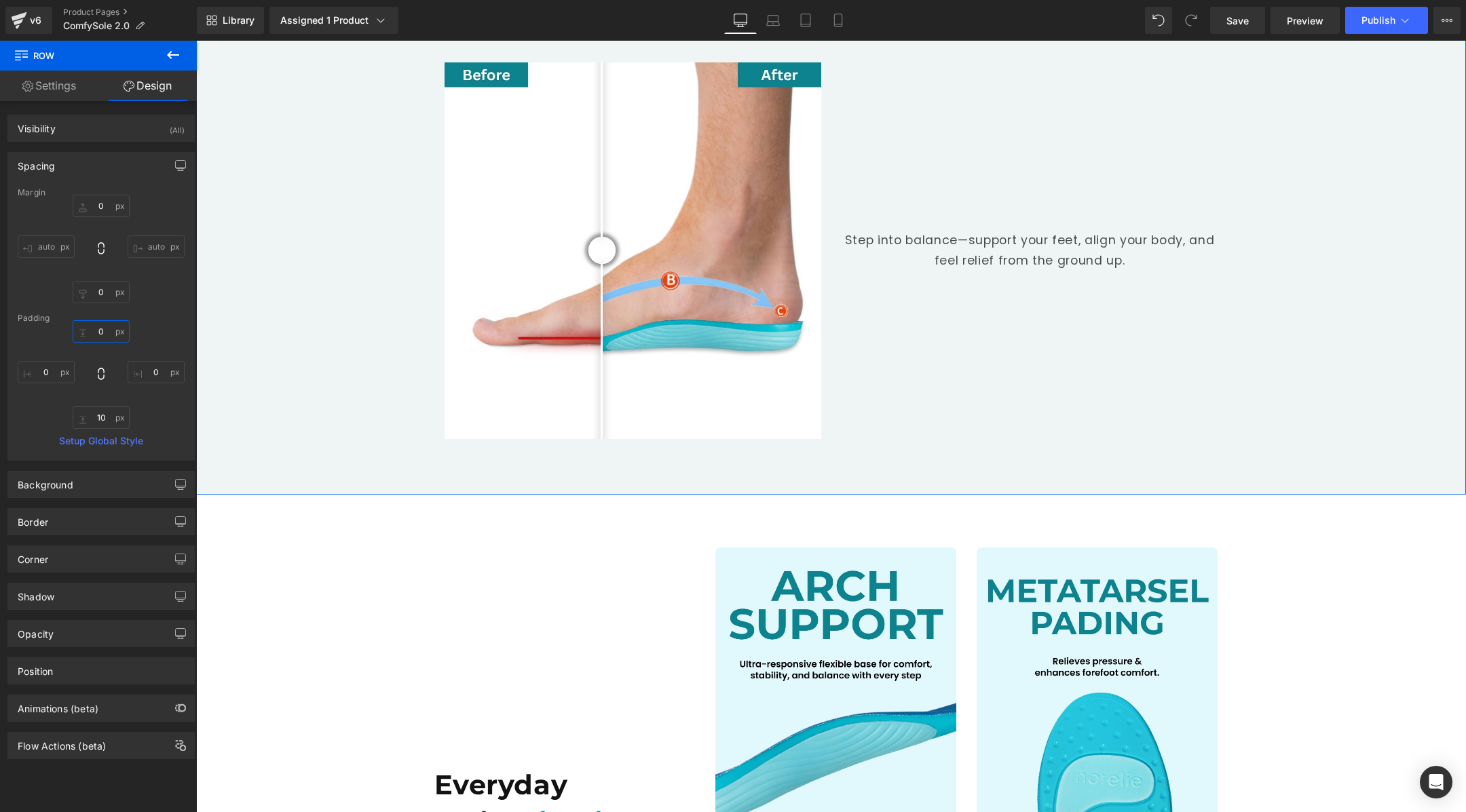
scroll to position [1111, 0]
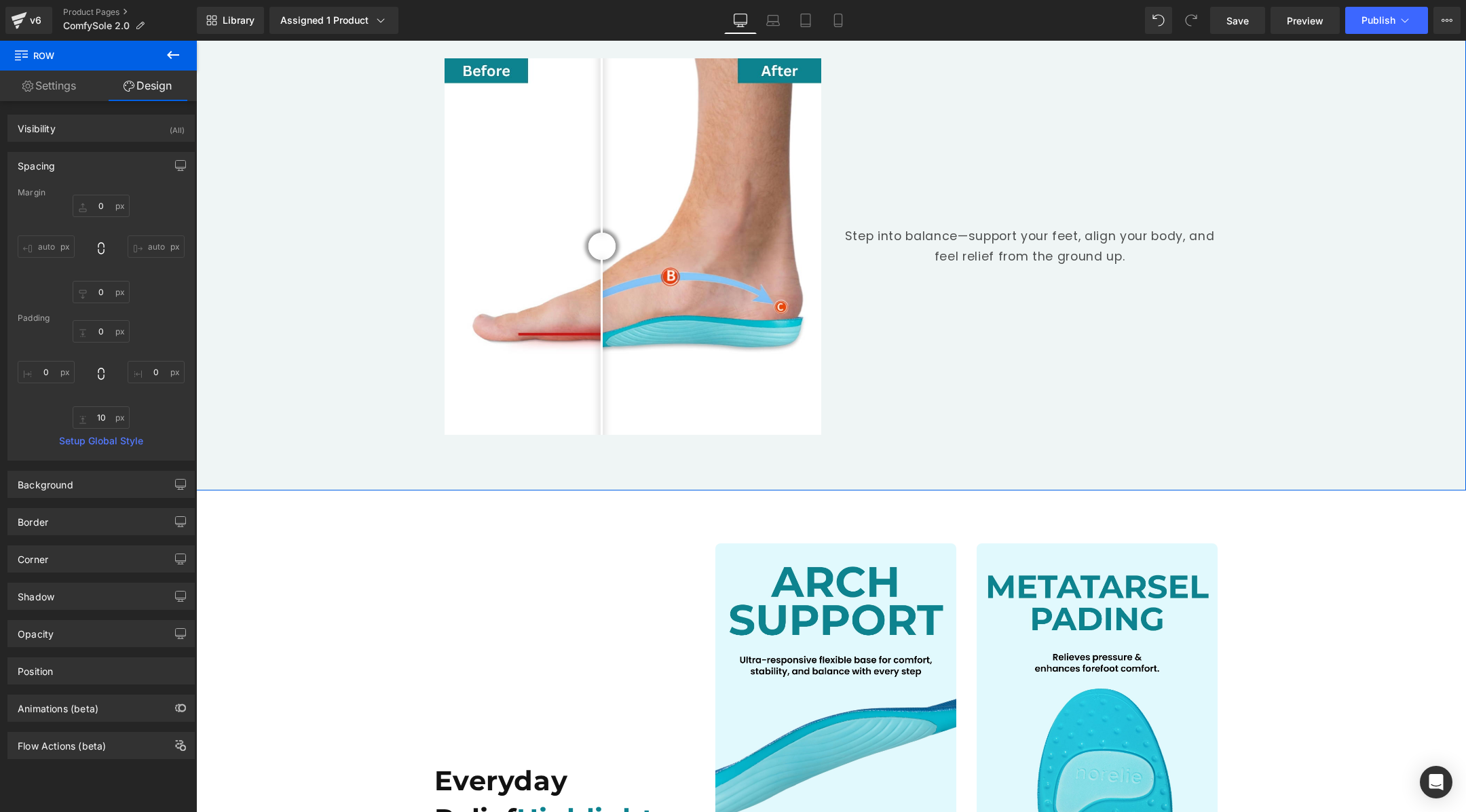
click at [404, 411] on div "The Norelie Difference Heading Before and After Images Step into balance—suppor…" at bounding box center [831, 227] width 1270 height 512
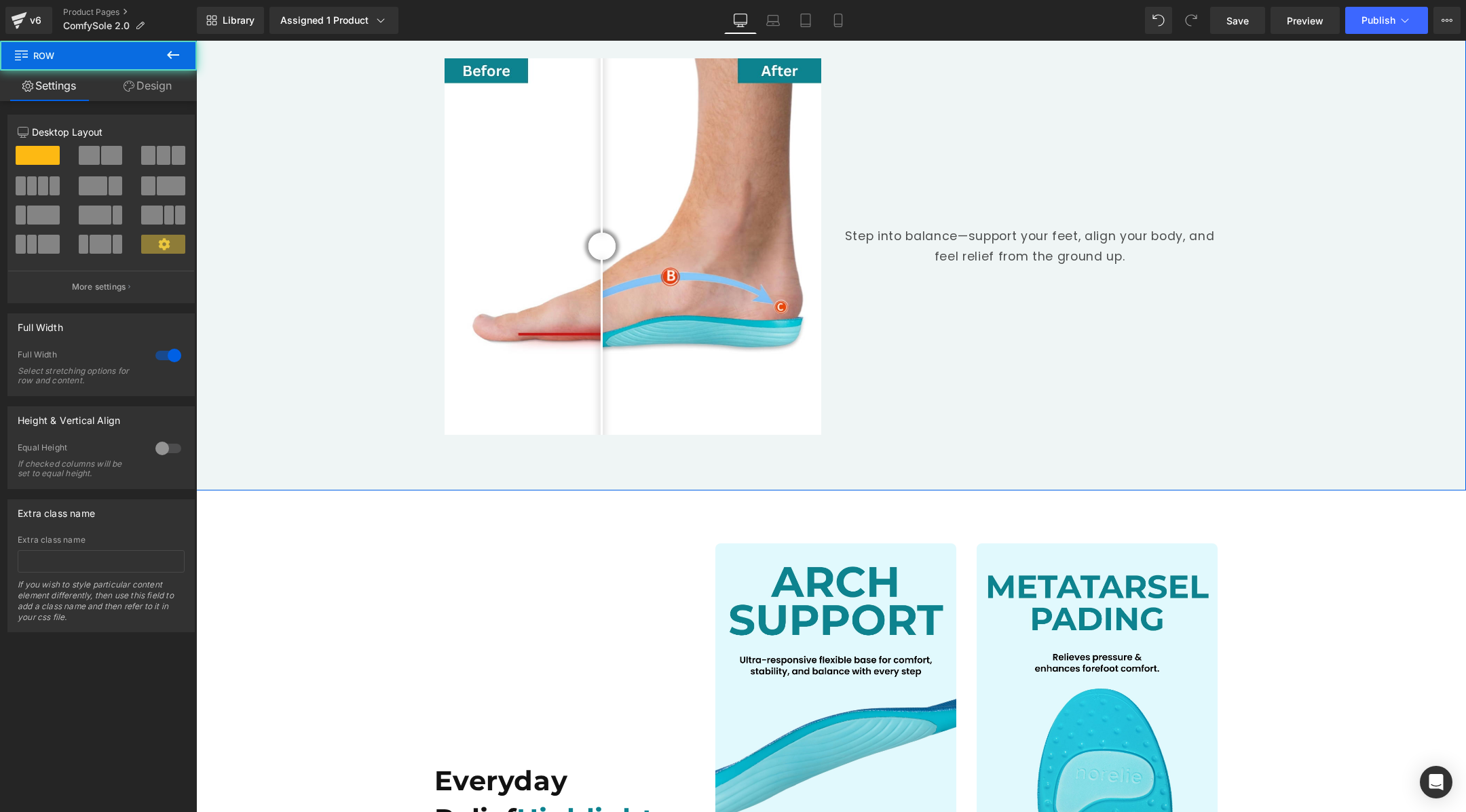
click at [151, 82] on link "Design" at bounding box center [147, 86] width 98 height 30
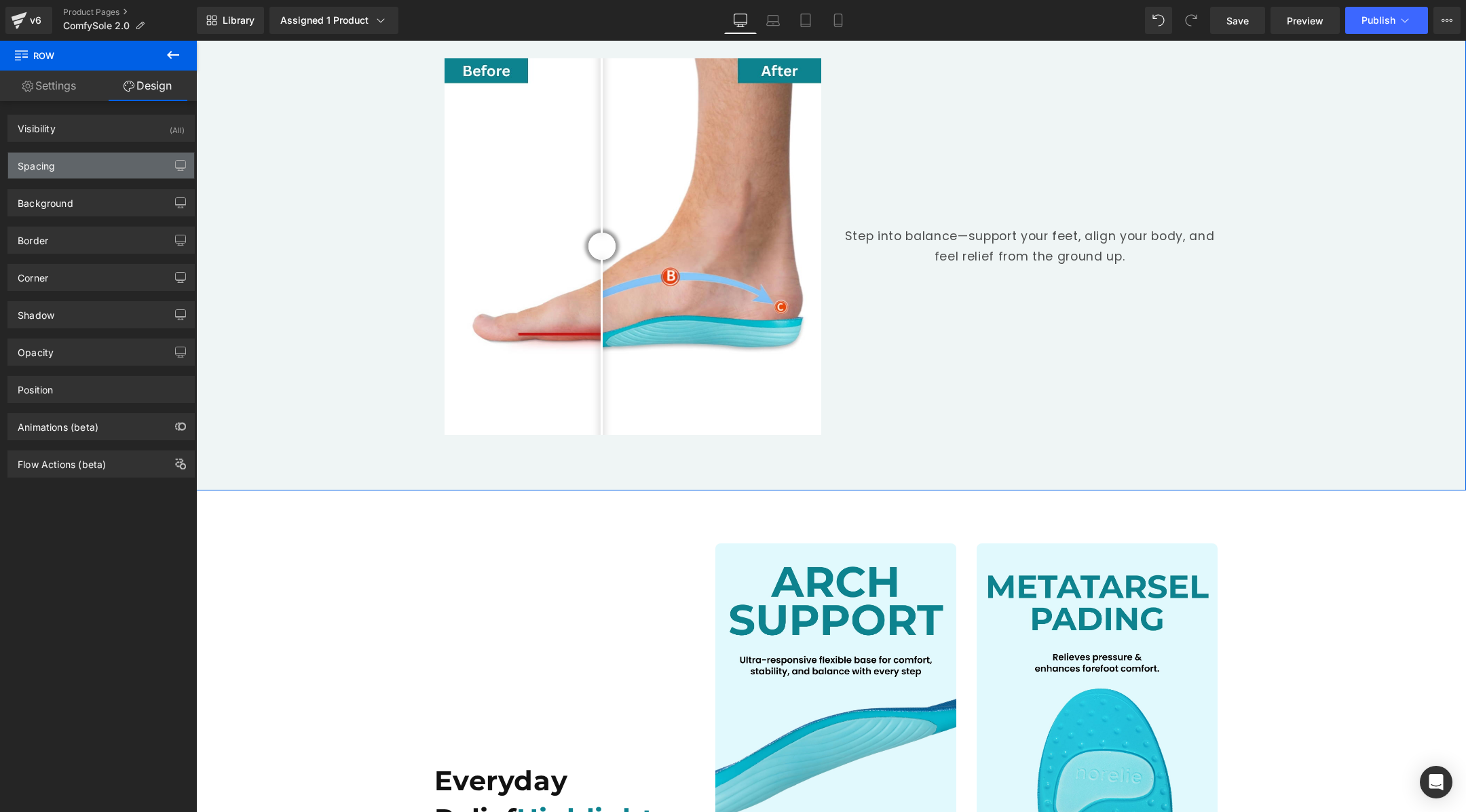
click at [103, 174] on div "Spacing" at bounding box center [101, 165] width 186 height 25
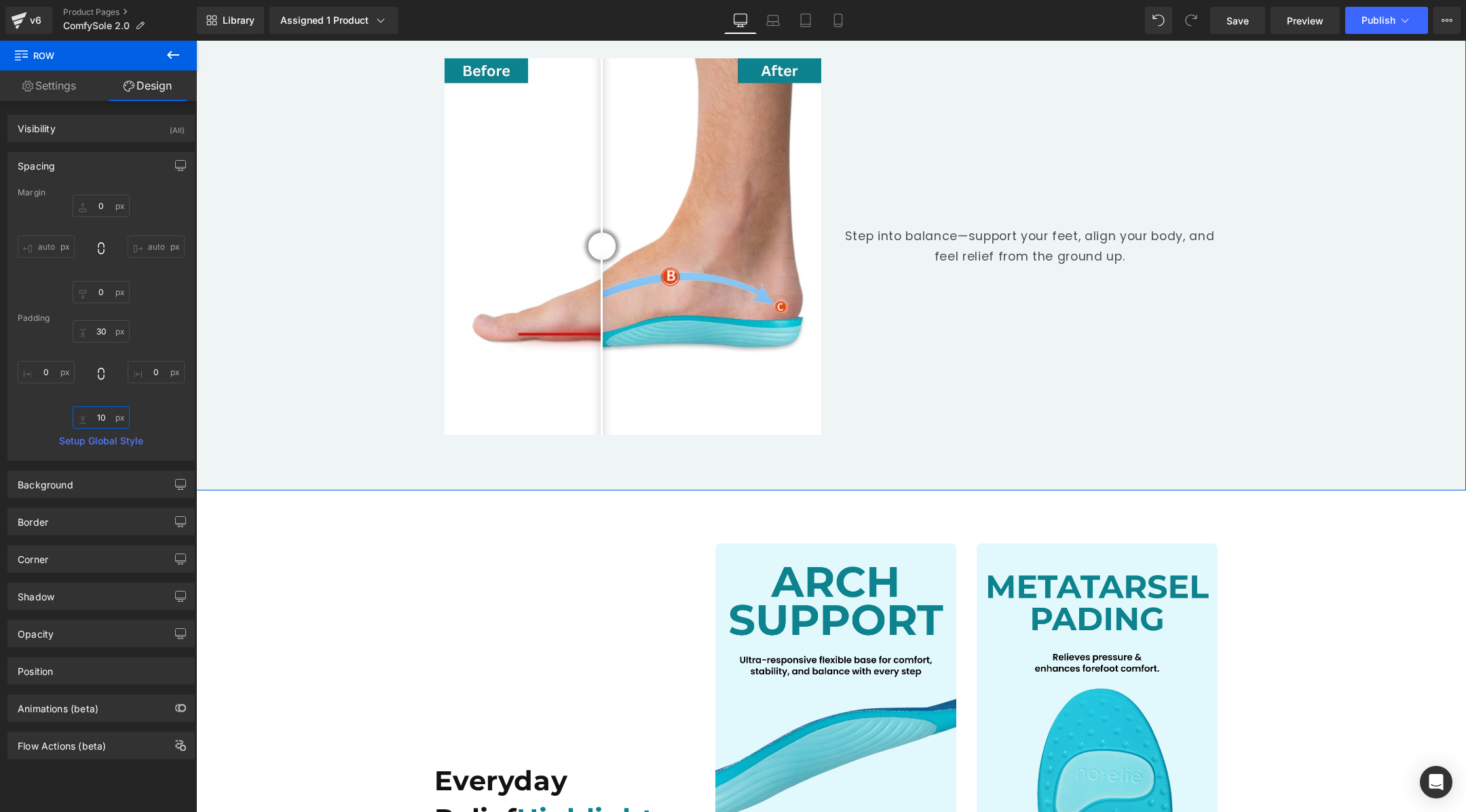
click at [101, 412] on input "10" at bounding box center [101, 418] width 57 height 23
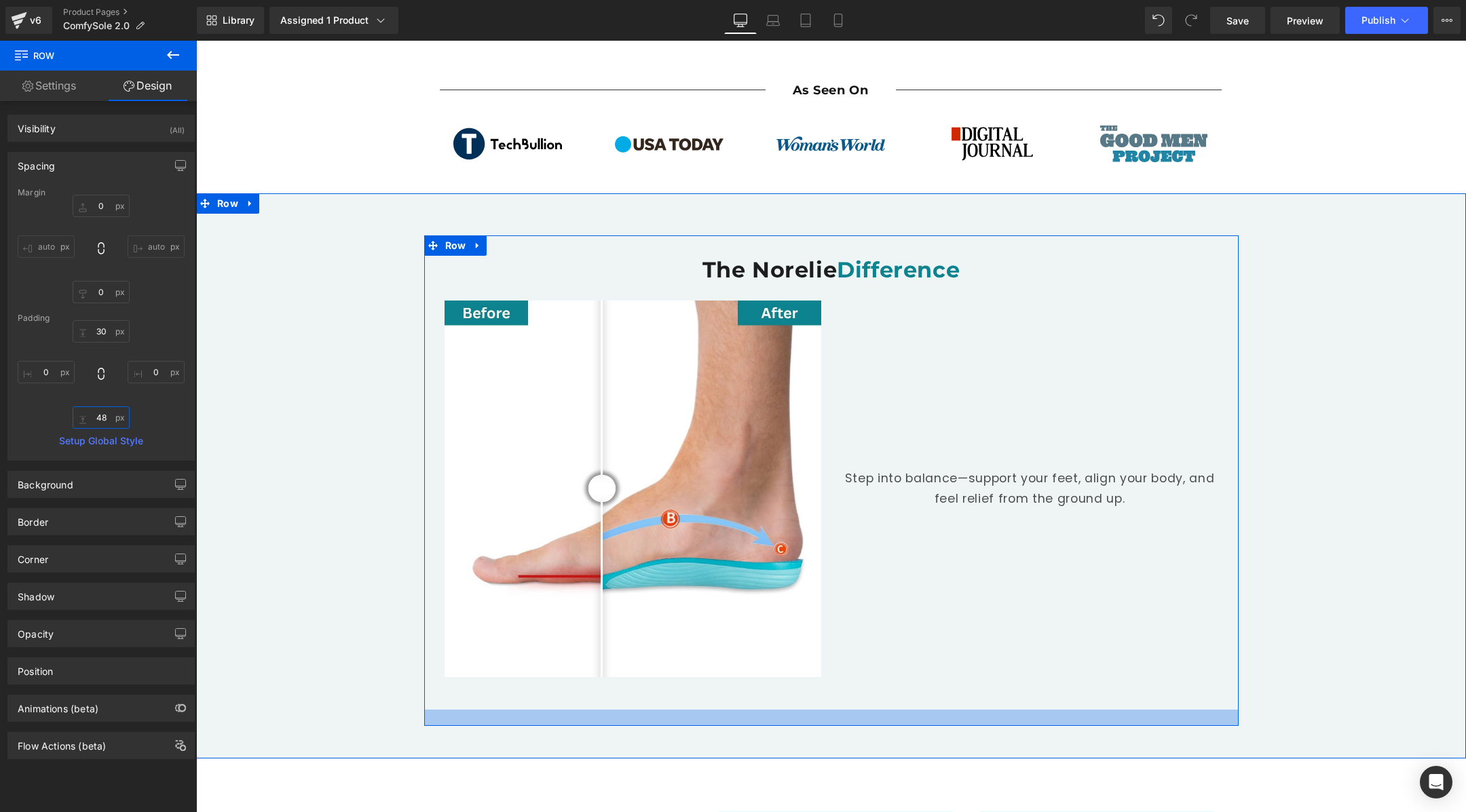
scroll to position [850, 0]
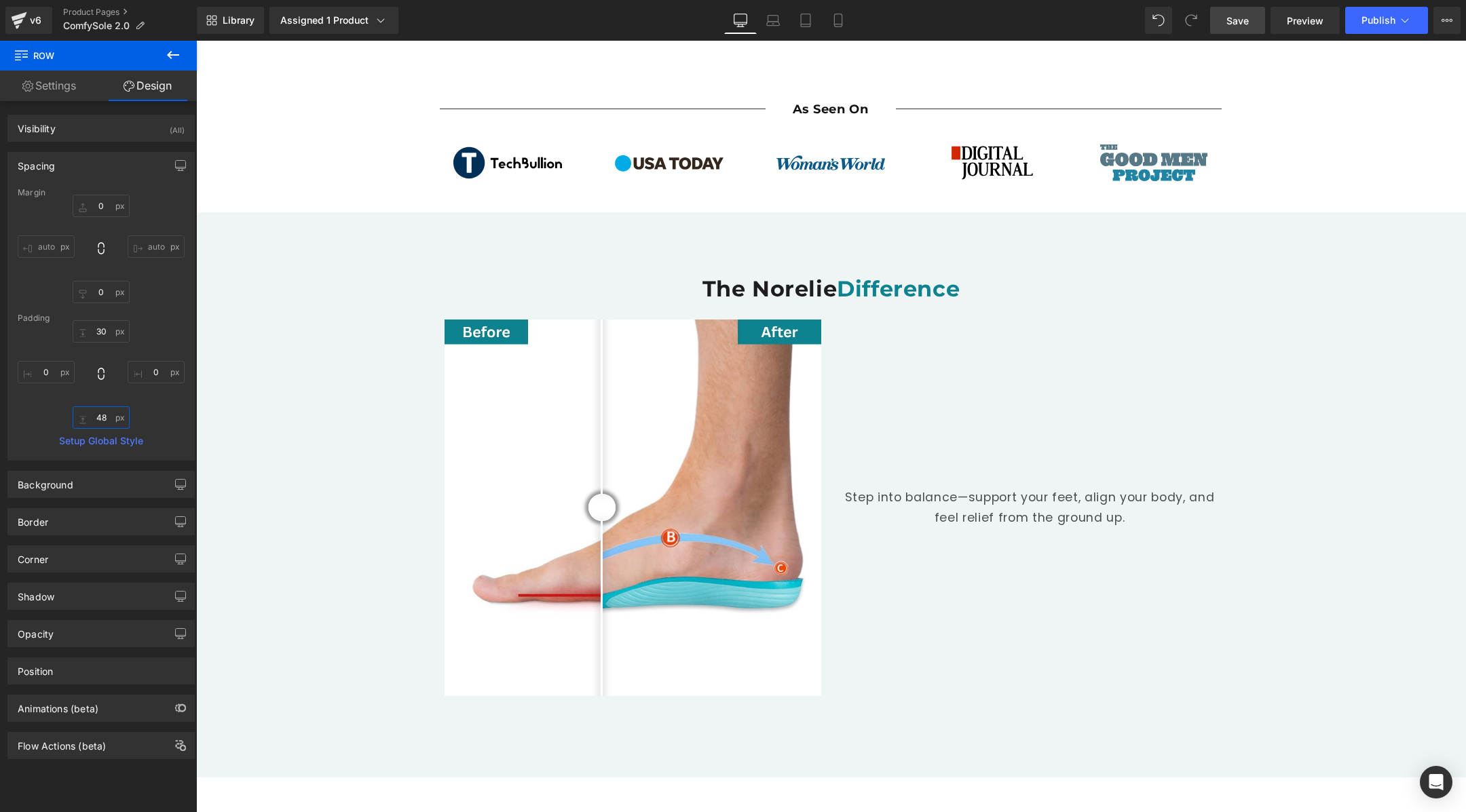
type input "48"
click at [1222, 13] on link "Save" at bounding box center [1238, 20] width 55 height 27
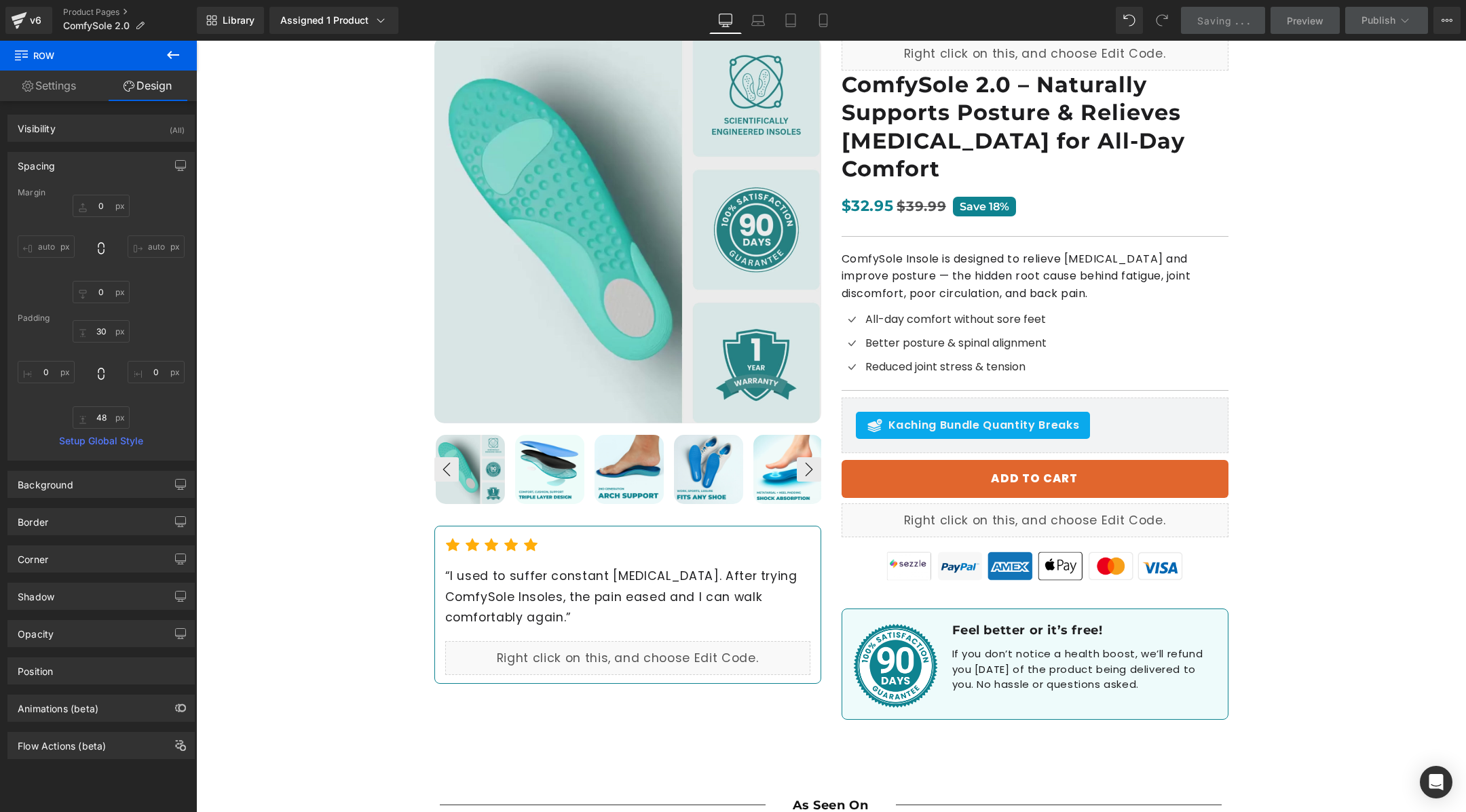
scroll to position [306, 0]
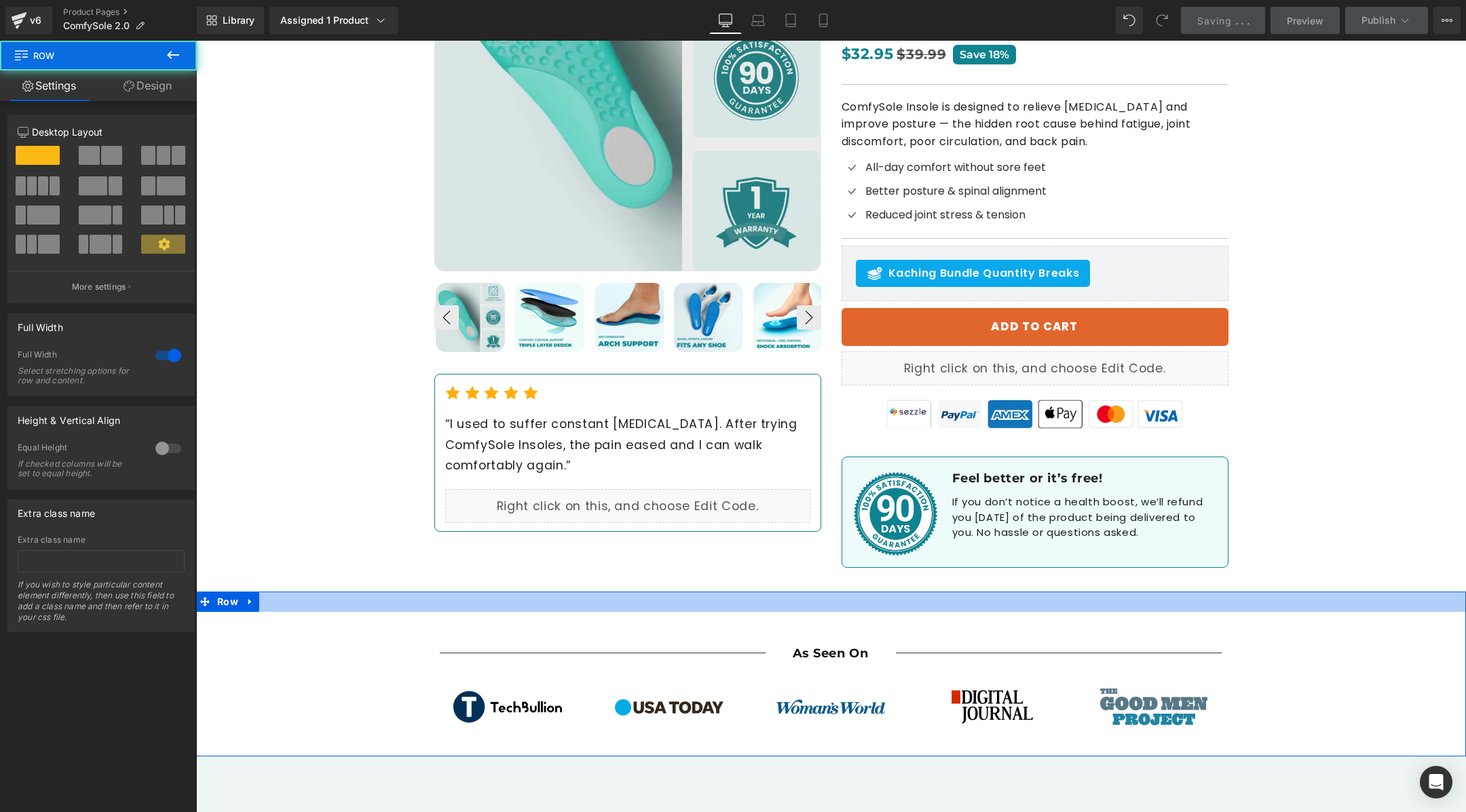
click at [984, 592] on div at bounding box center [831, 603] width 1270 height 21
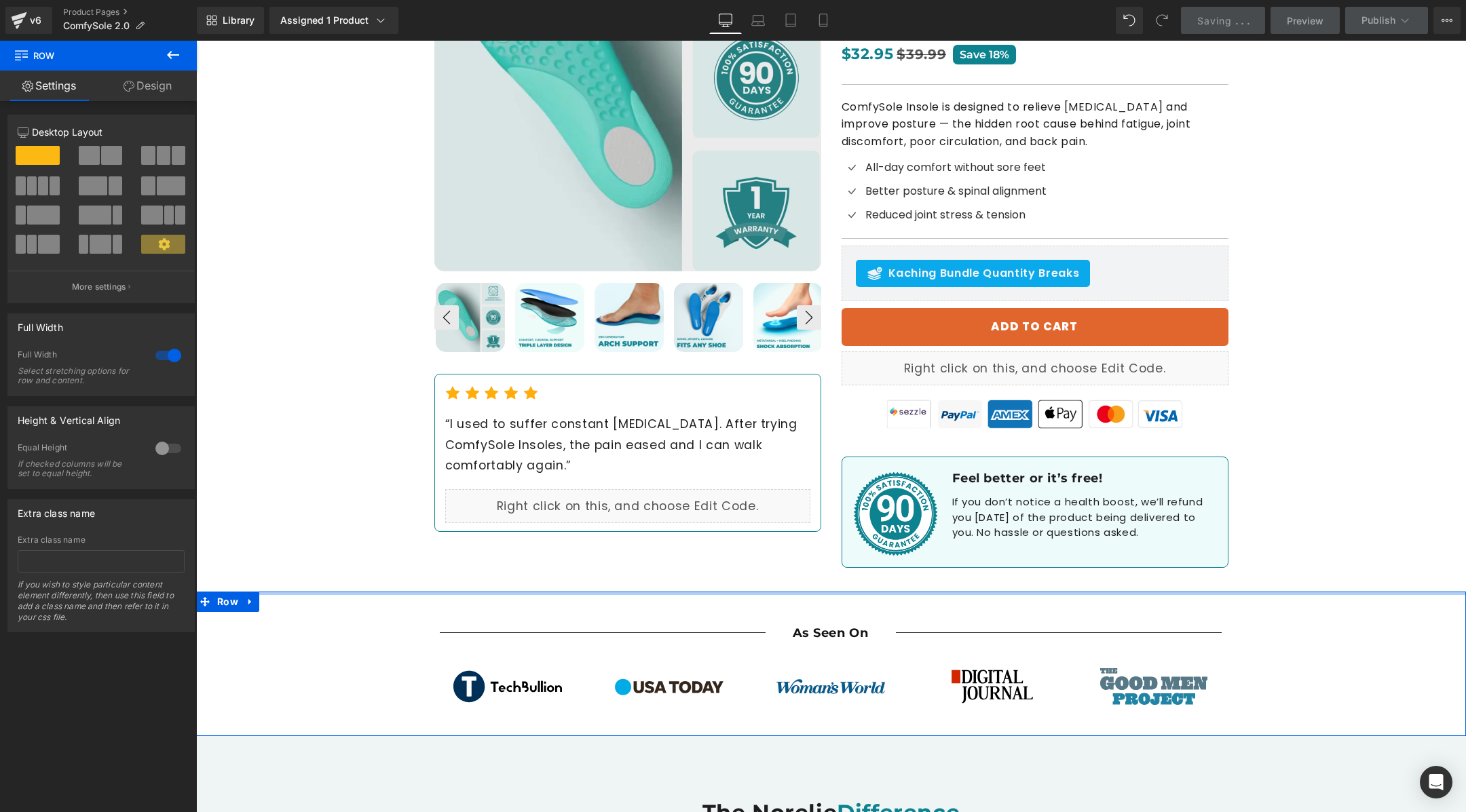
drag, startPoint x: 983, startPoint y: 562, endPoint x: 994, endPoint y: 504, distance: 59.0
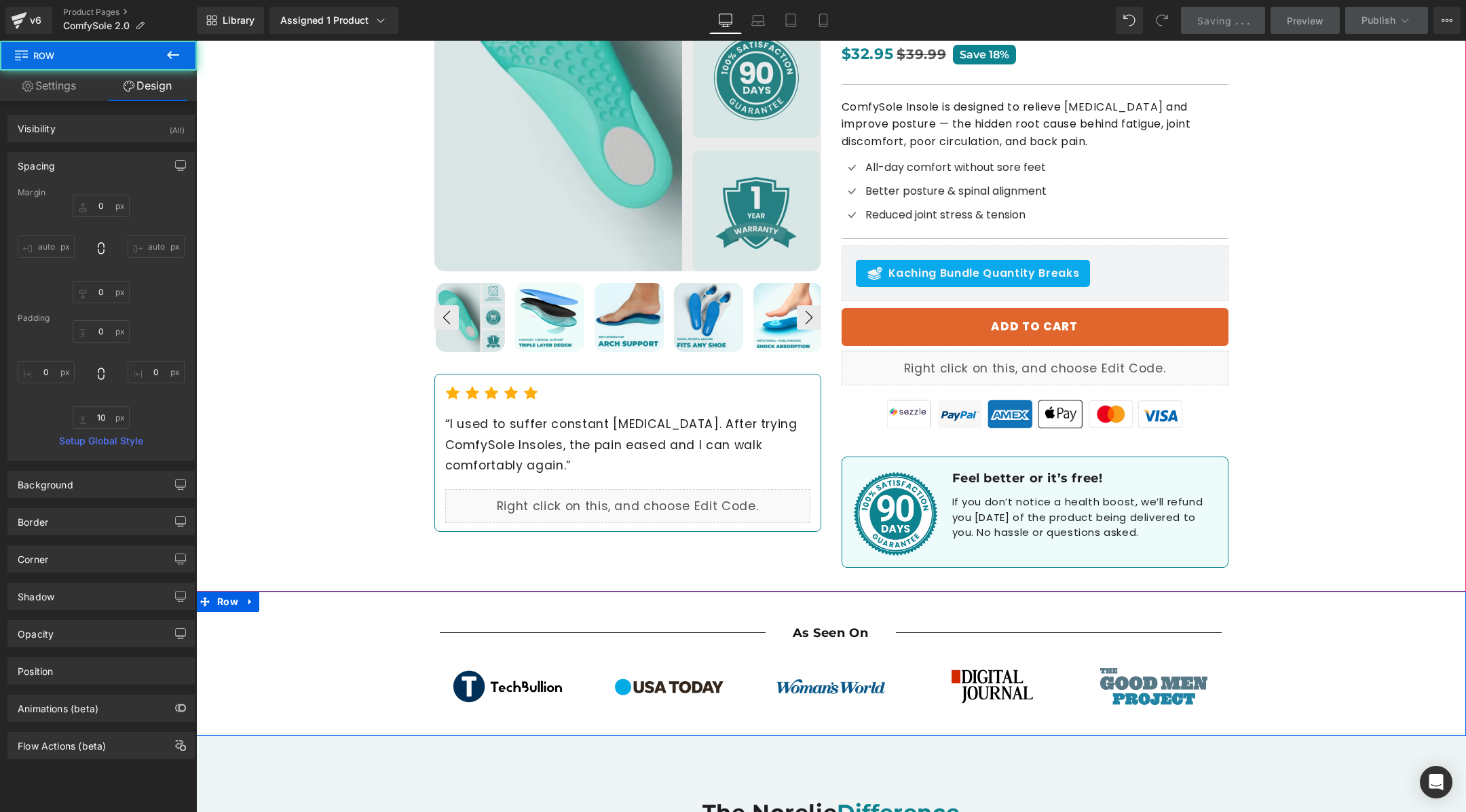
click at [1372, 367] on div "Best Seller (P) Image ‹ ›" at bounding box center [831, 222] width 1270 height 739
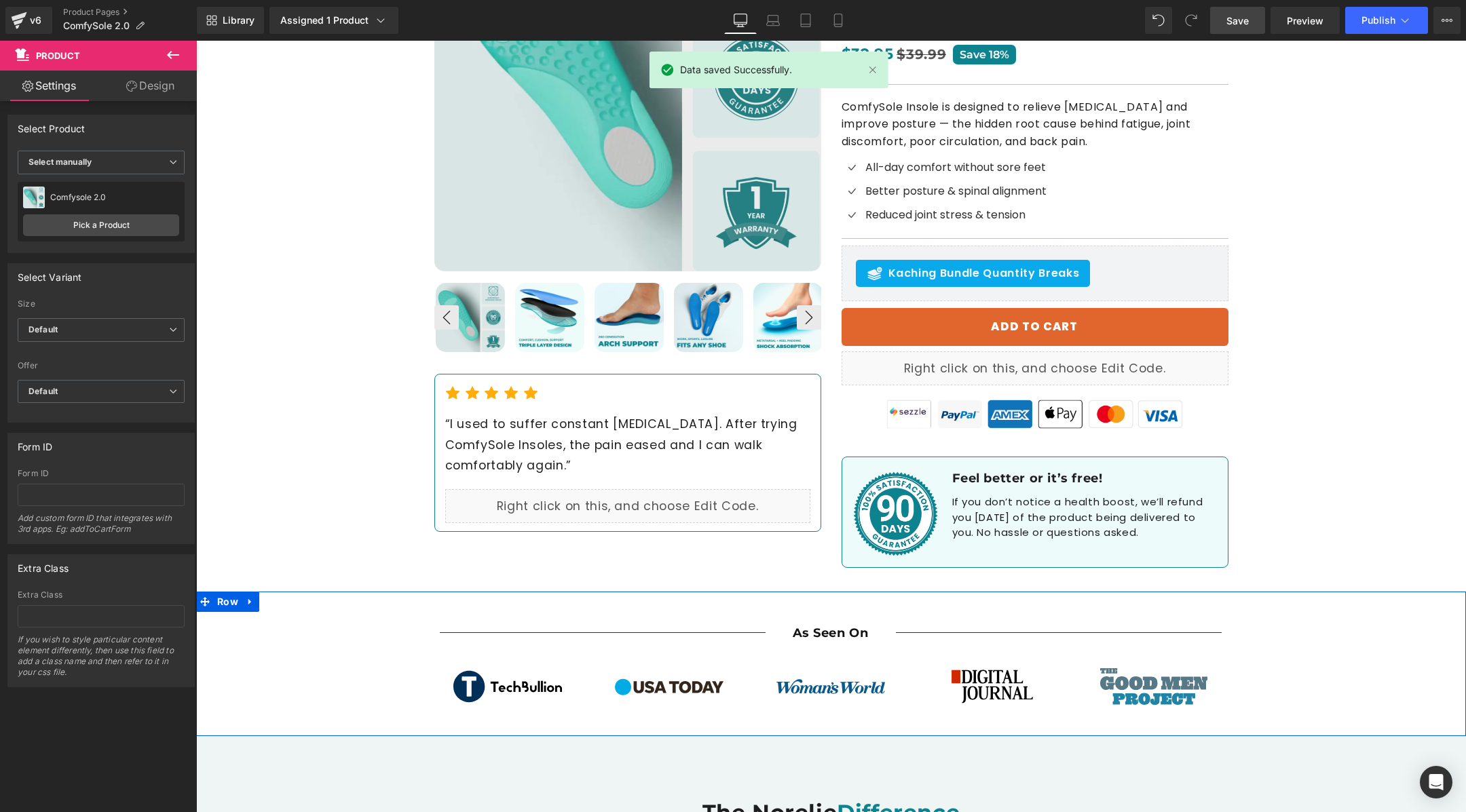
click at [1257, 21] on link "Save" at bounding box center [1238, 20] width 55 height 27
click at [1296, 25] on span "Preview" at bounding box center [1305, 20] width 37 height 14
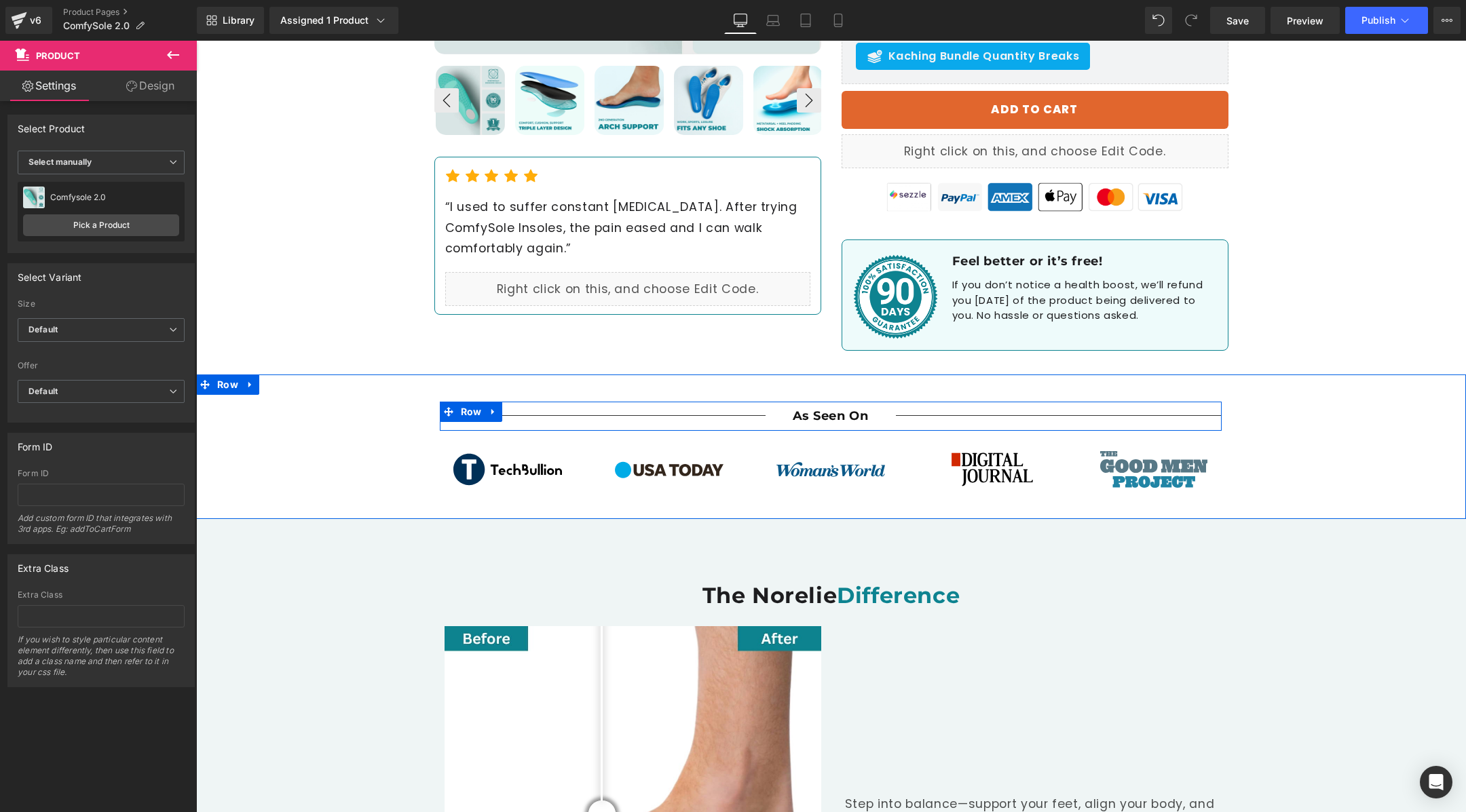
scroll to position [522, 0]
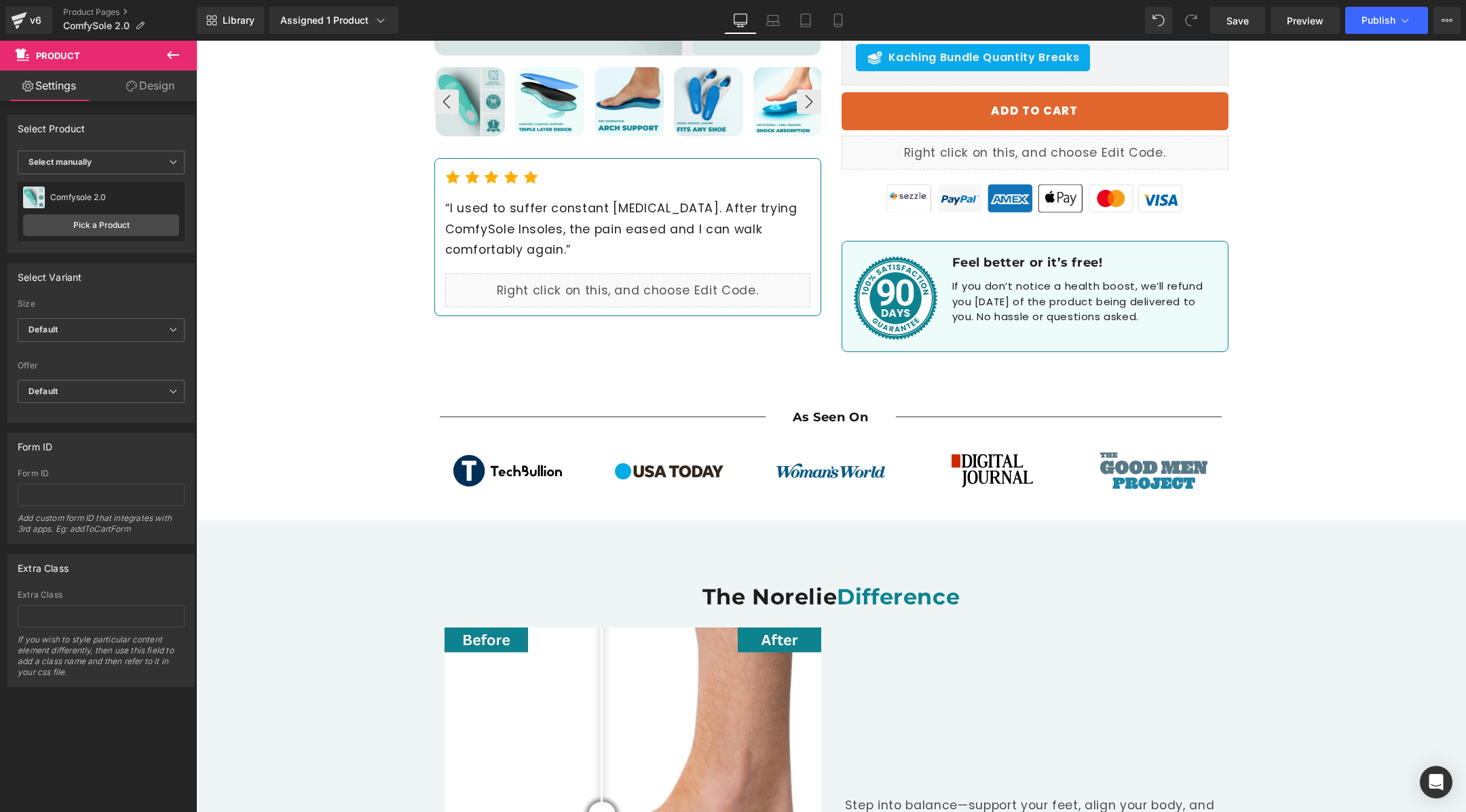
click at [359, 563] on div "The Norelie Difference Heading Before and After Images Step into balance—suppor…" at bounding box center [831, 797] width 1270 height 512
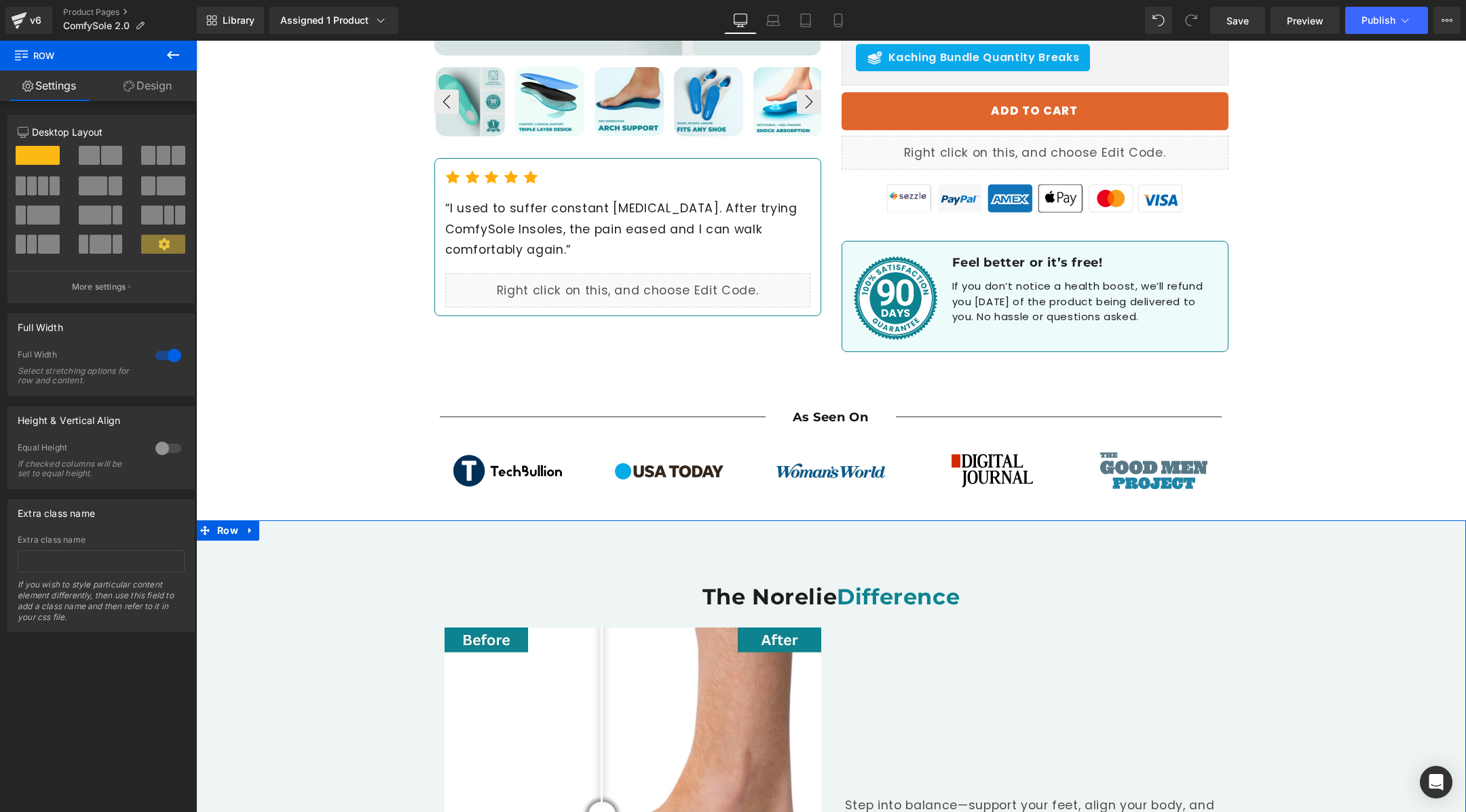
click at [175, 90] on link "Design" at bounding box center [147, 86] width 98 height 30
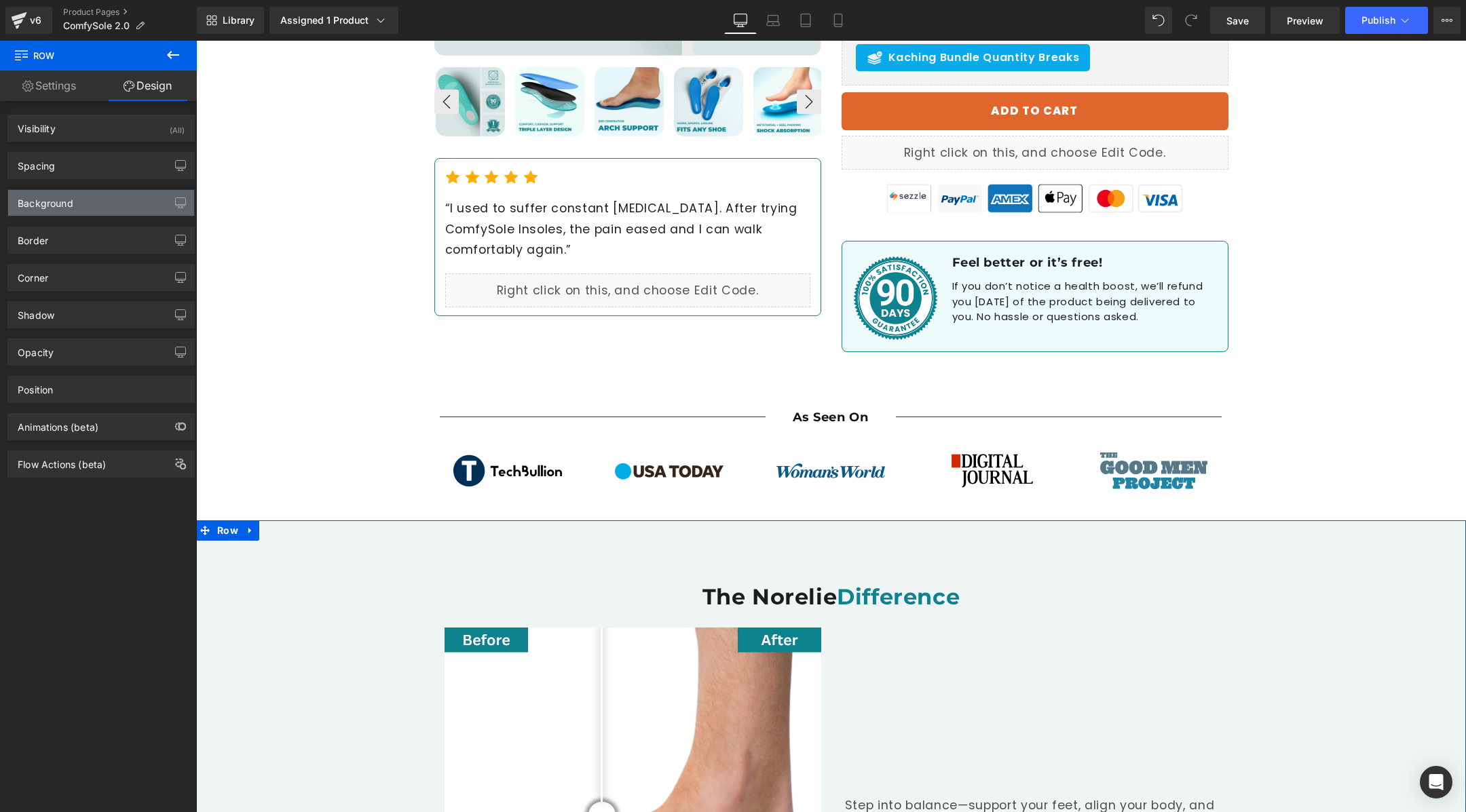
click at [88, 204] on div "Background" at bounding box center [101, 202] width 186 height 25
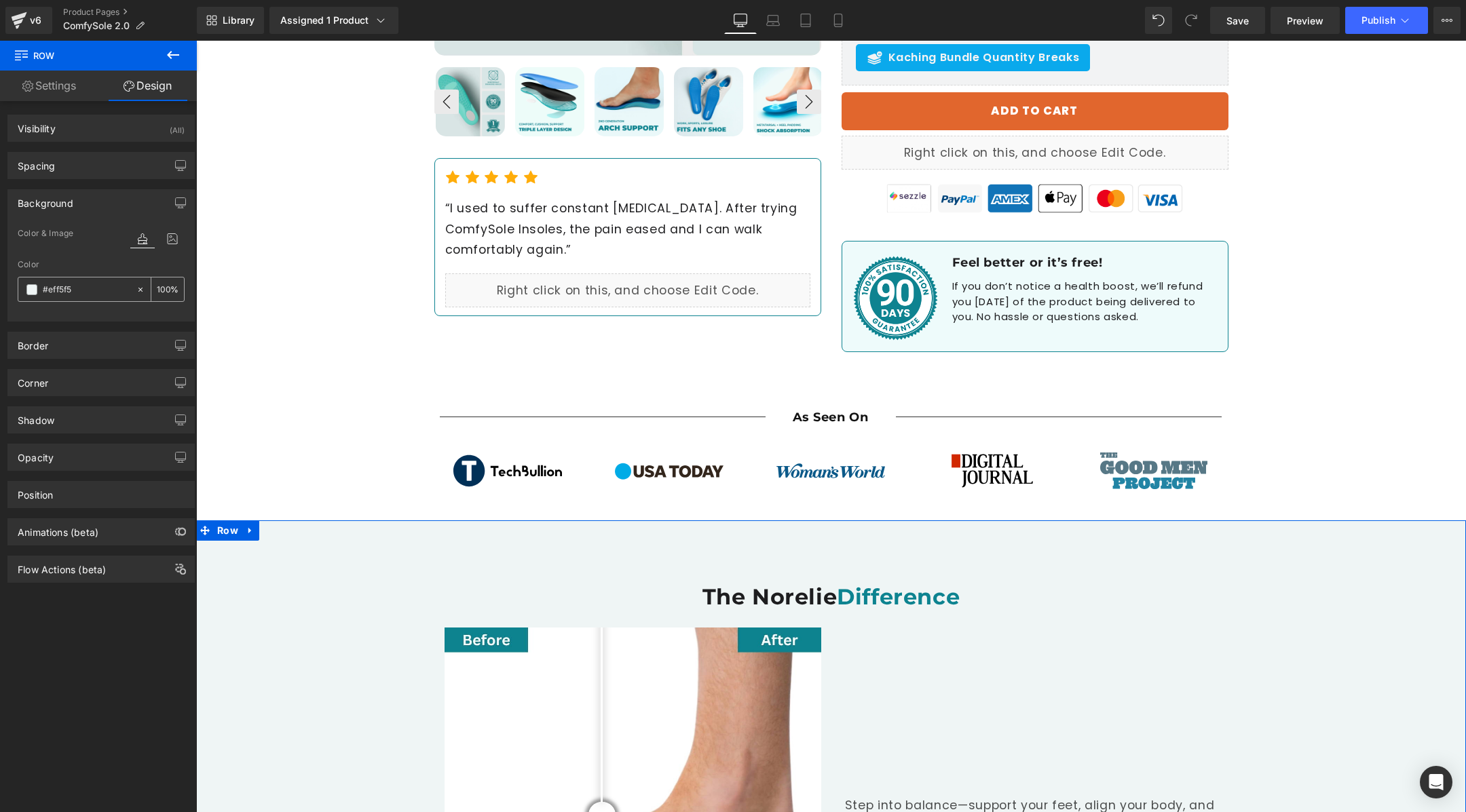
click at [139, 287] on icon at bounding box center [141, 289] width 4 height 4
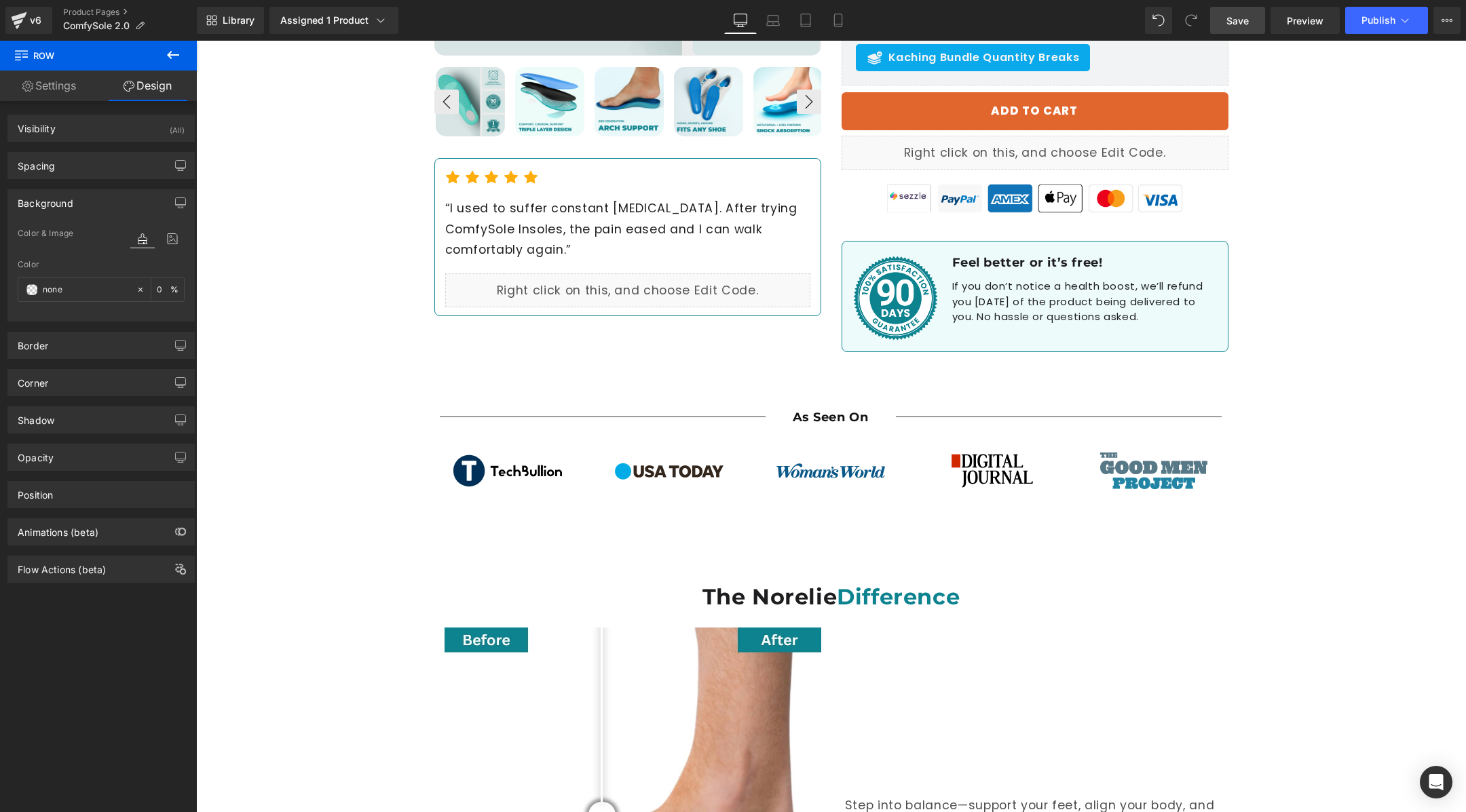
click at [1222, 28] on link "Save" at bounding box center [1238, 20] width 55 height 27
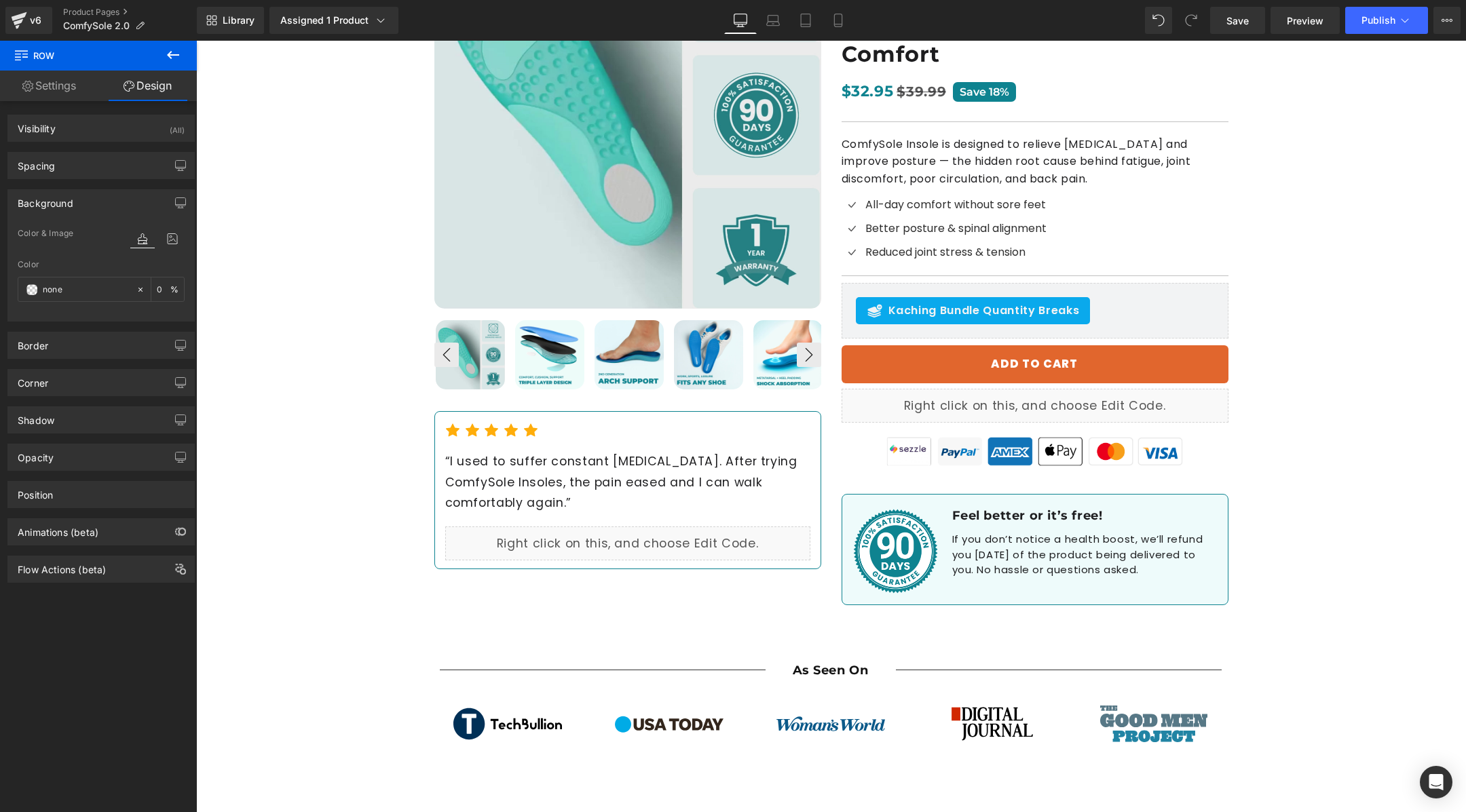
scroll to position [263, 0]
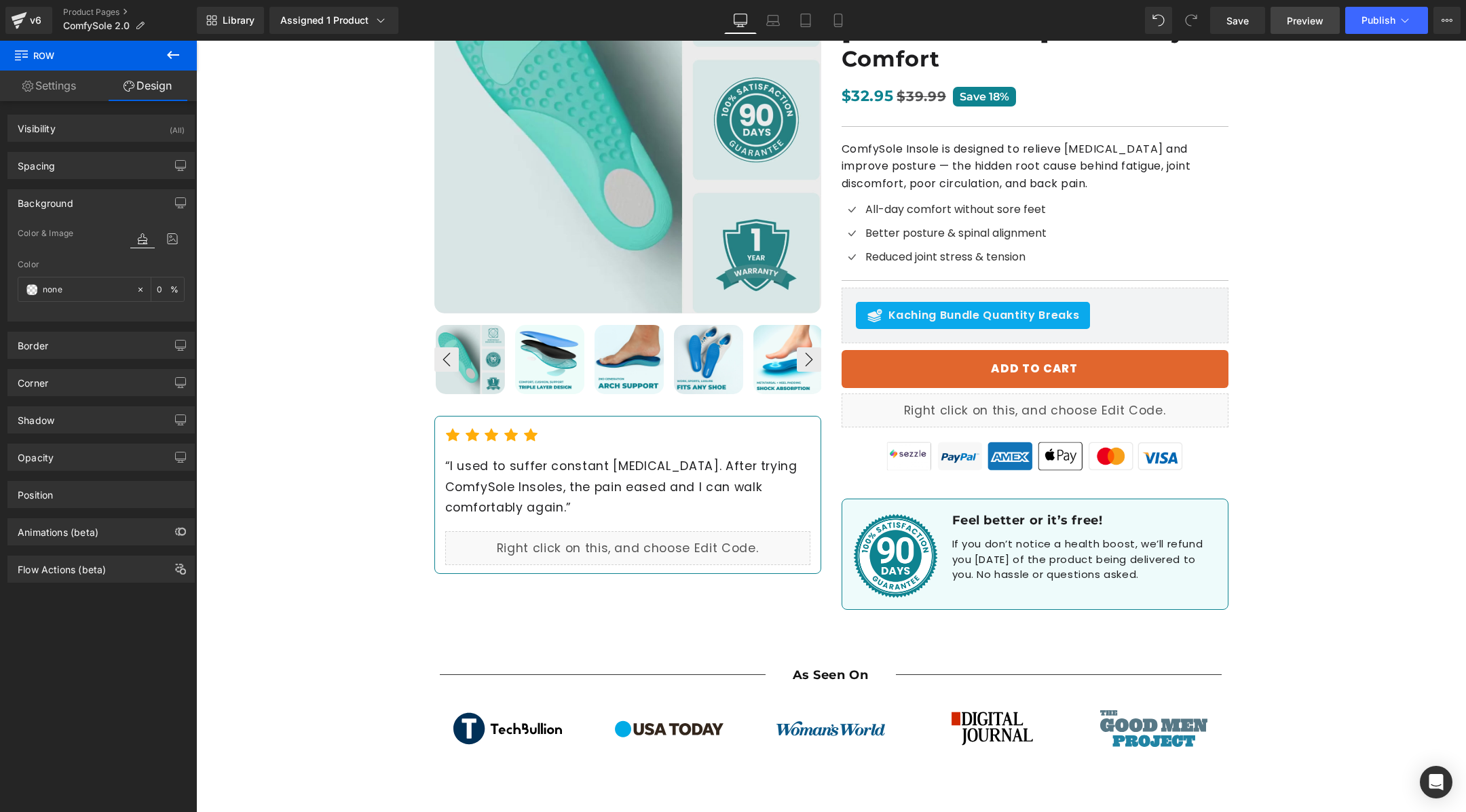
click at [1301, 13] on span "Preview" at bounding box center [1305, 20] width 37 height 14
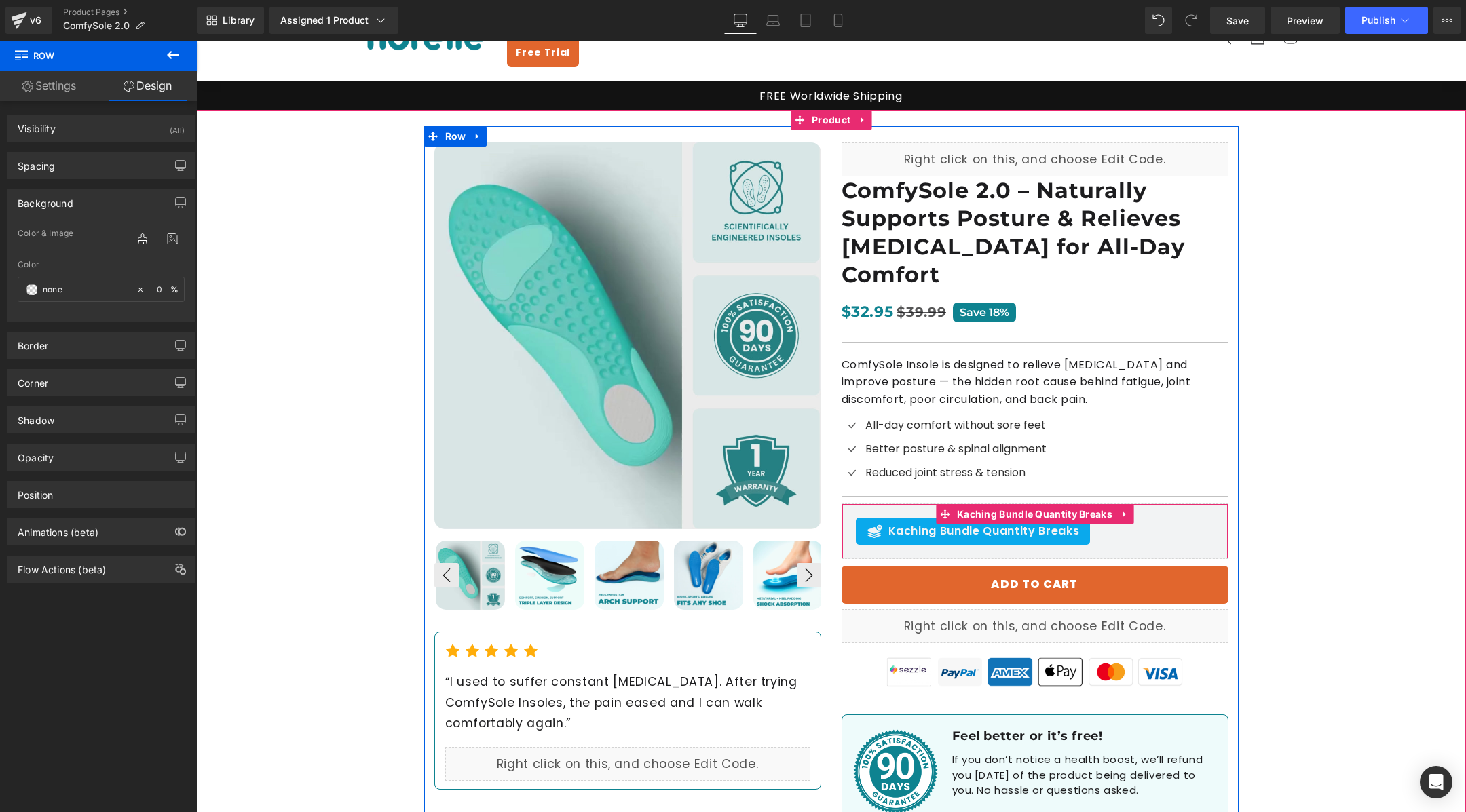
scroll to position [0, 0]
